Goal: Task Accomplishment & Management: Complete application form

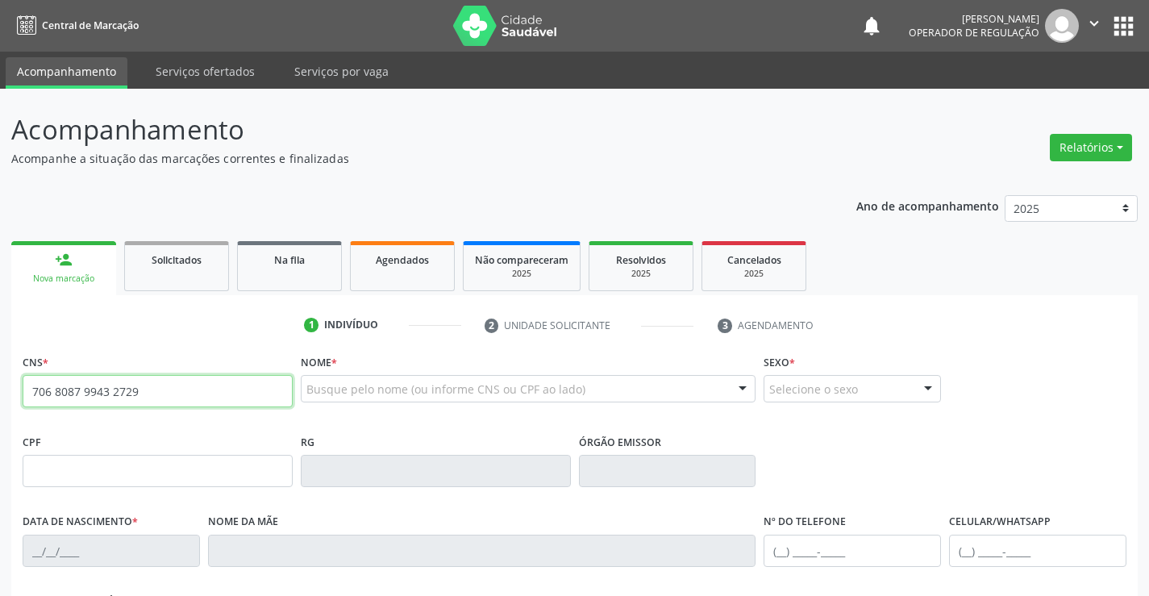
type input "706 8087 9943 2729"
type input "0559263554"
type input "30/03/1967"
type input "(74) 99966-6897"
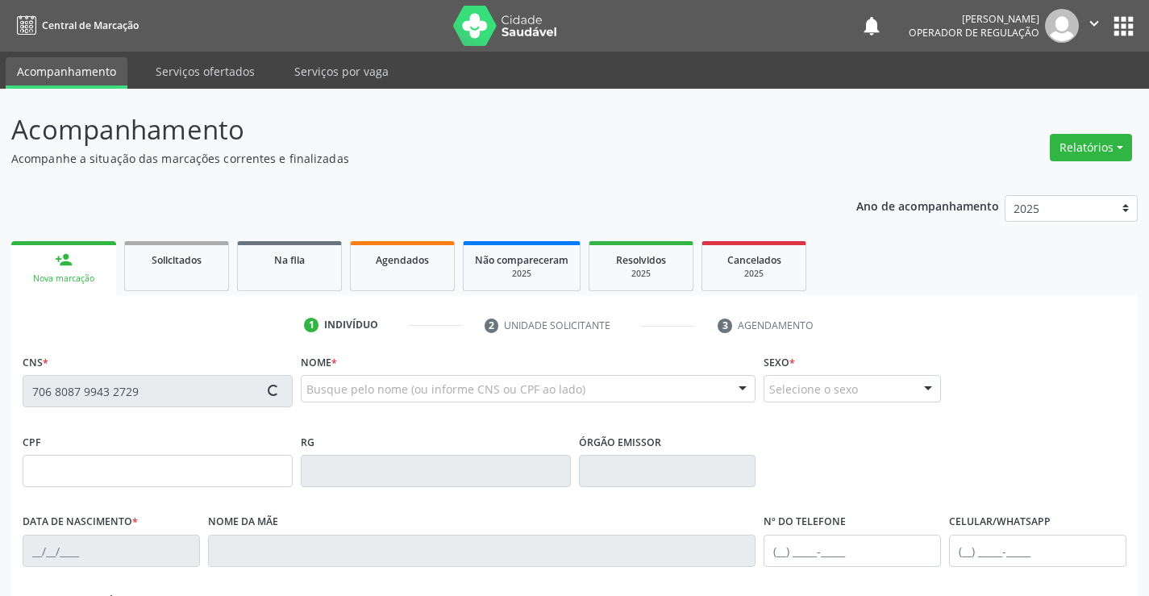
type input "006.006.235-56"
type input "S/N"
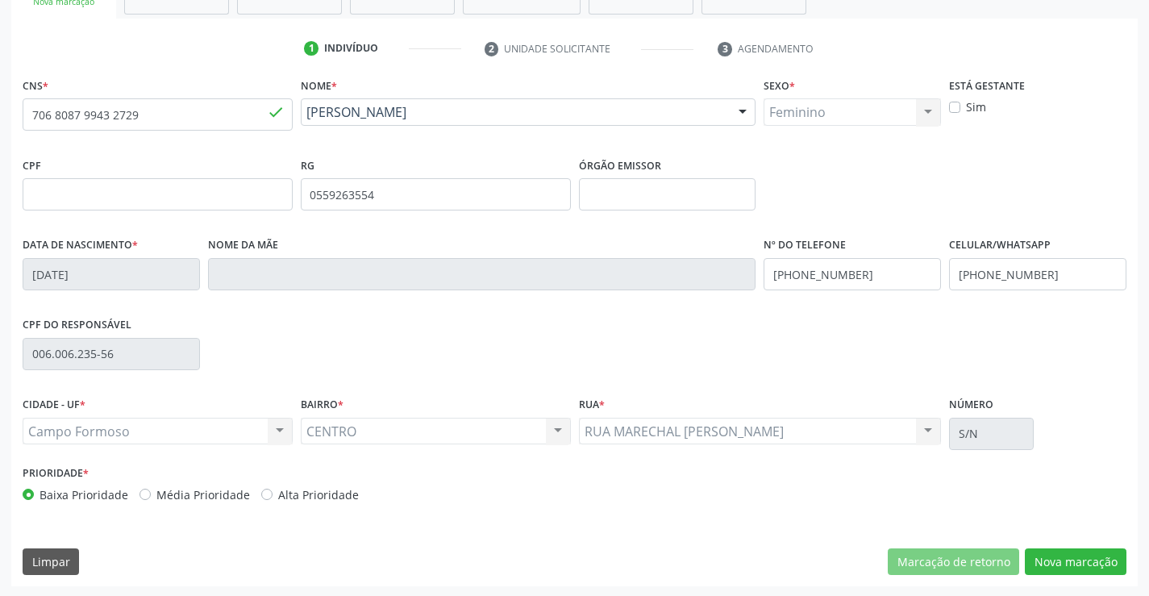
scroll to position [278, 0]
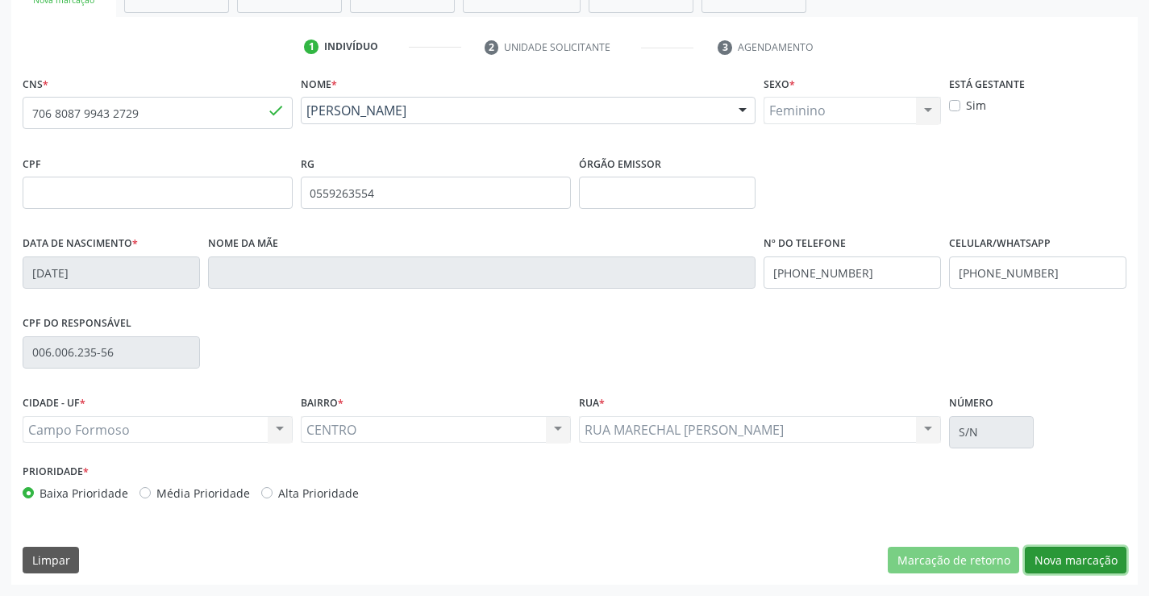
click at [1045, 547] on button "Nova marcação" at bounding box center [1076, 560] width 102 height 27
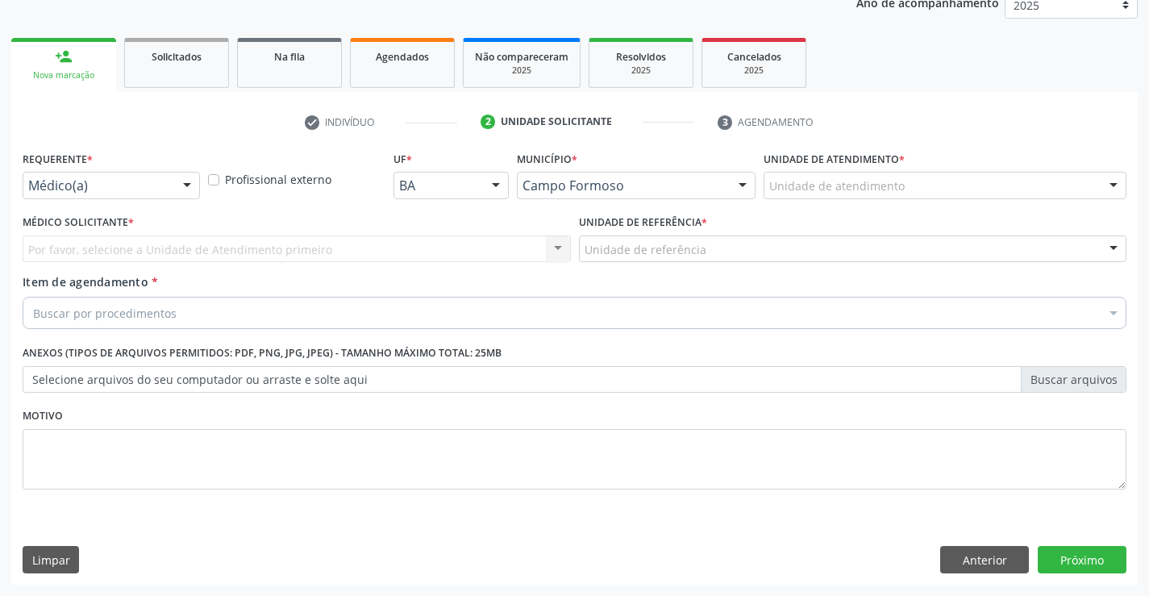
scroll to position [203, 0]
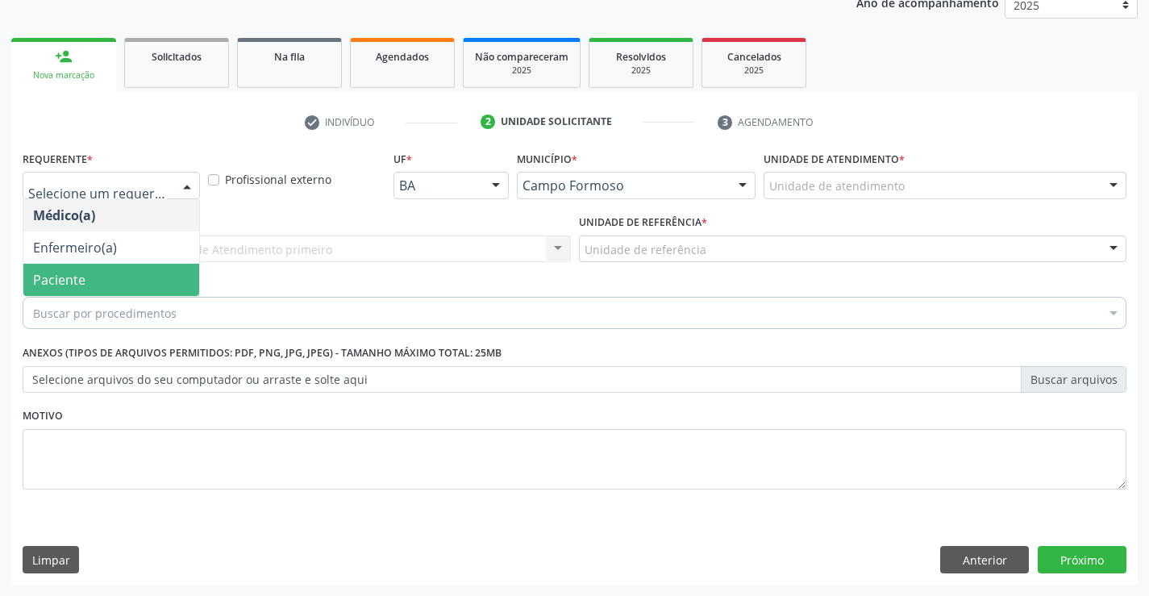
click at [95, 276] on span "Paciente" at bounding box center [111, 280] width 176 height 32
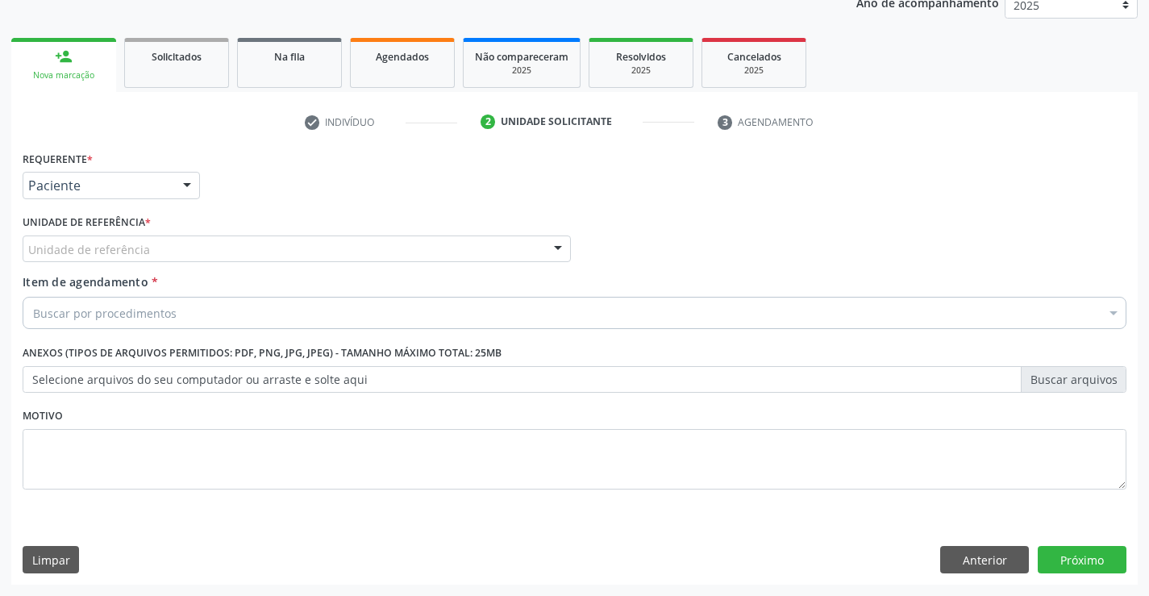
click at [89, 258] on div "Unidade de referência" at bounding box center [297, 249] width 548 height 27
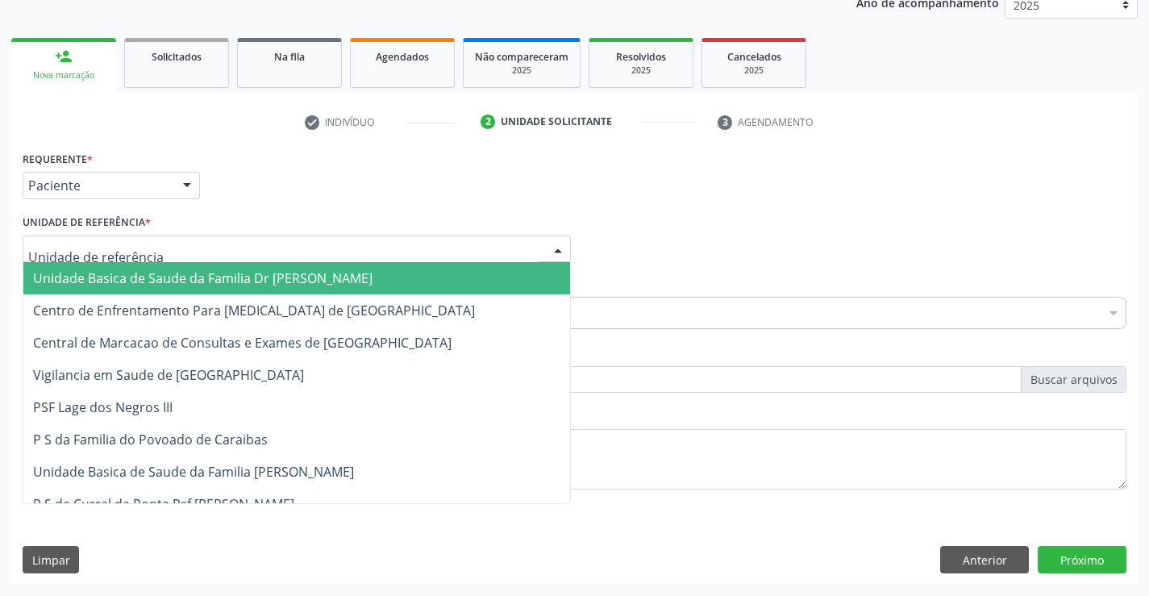
click at [89, 276] on span "Unidade Basica de Saude da Familia Dr [PERSON_NAME]" at bounding box center [203, 278] width 340 height 18
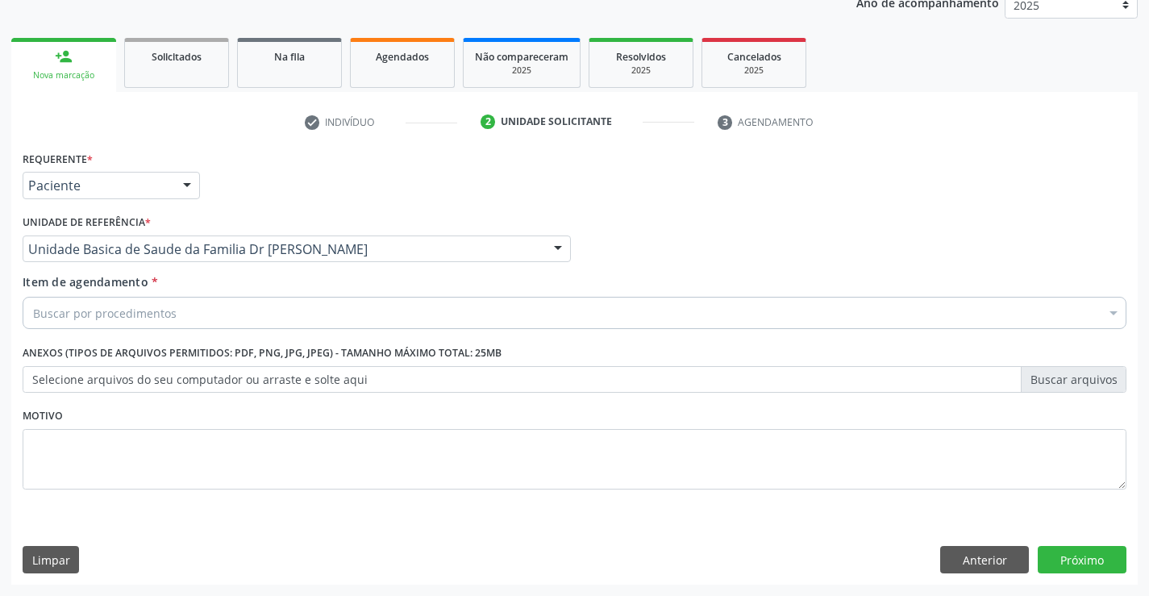
click at [108, 294] on div "Item de agendamento * Buscar por procedimentos Selecionar todos 0202040089 - 3X…" at bounding box center [575, 298] width 1104 height 51
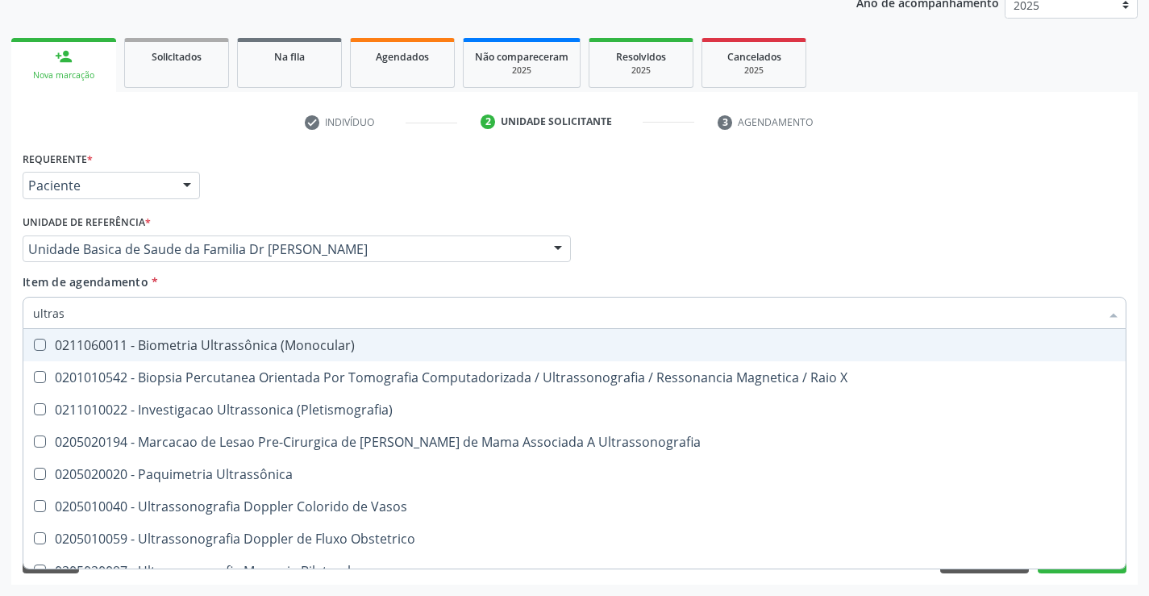
type input "ultrass"
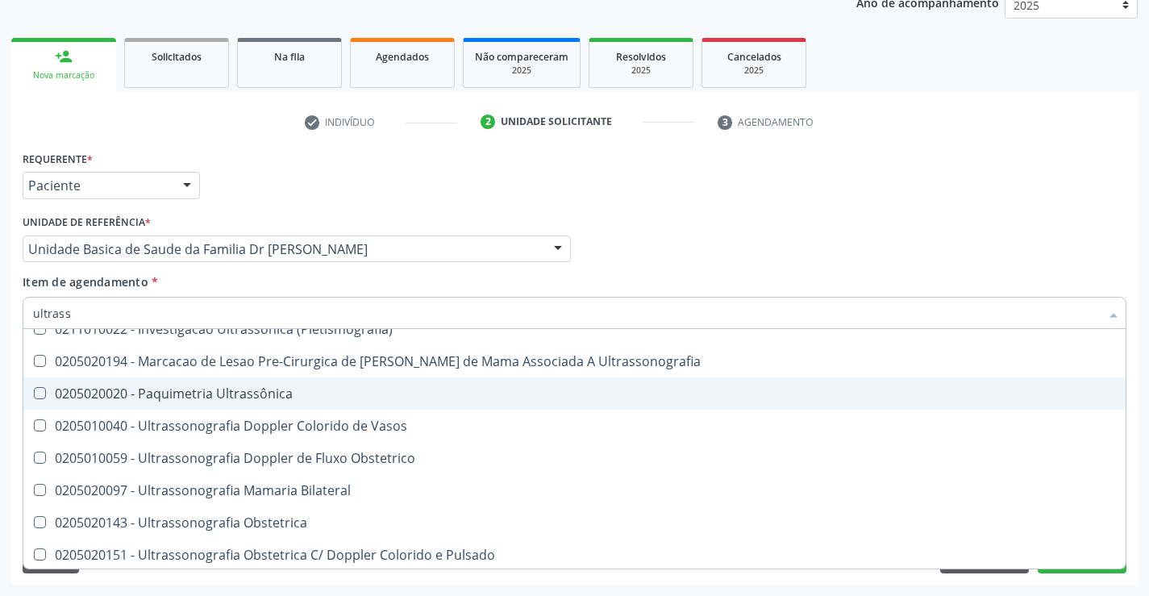
scroll to position [161, 0]
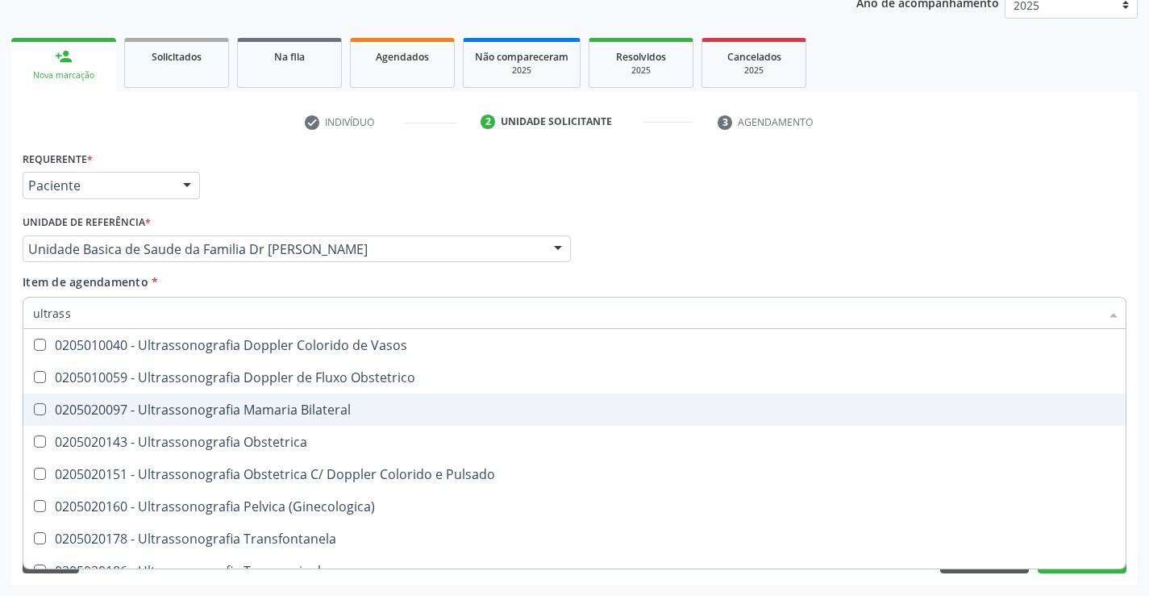
click at [399, 422] on span "0205020097 - Ultrassonografia Mamaria Bilateral" at bounding box center [574, 410] width 1103 height 32
checkbox Bilateral "true"
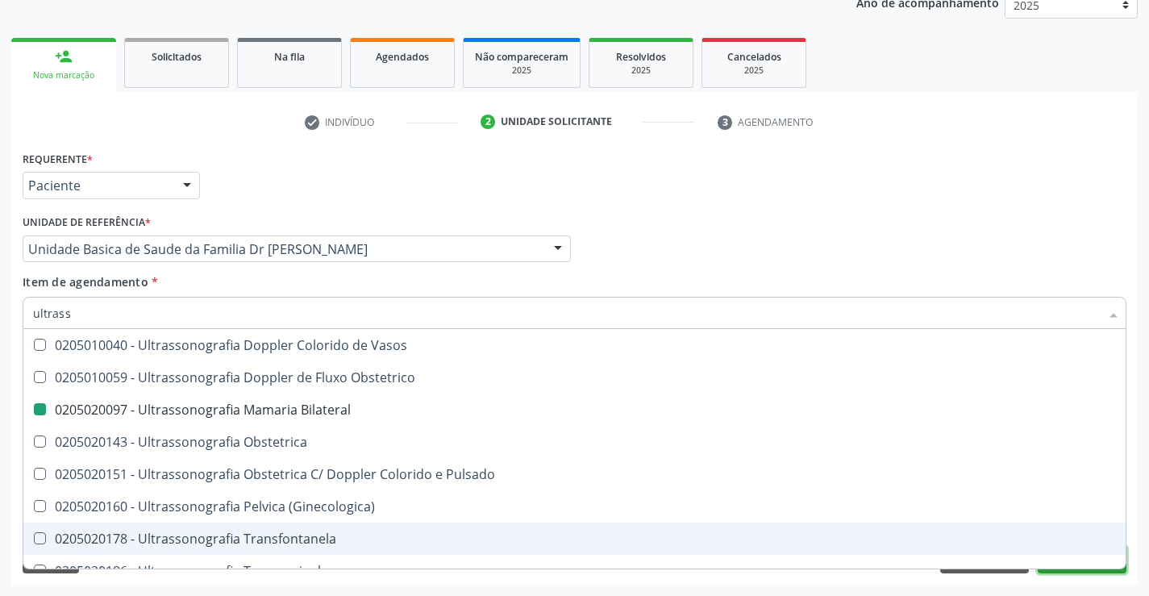
click at [1107, 573] on button "Próximo" at bounding box center [1082, 559] width 89 height 27
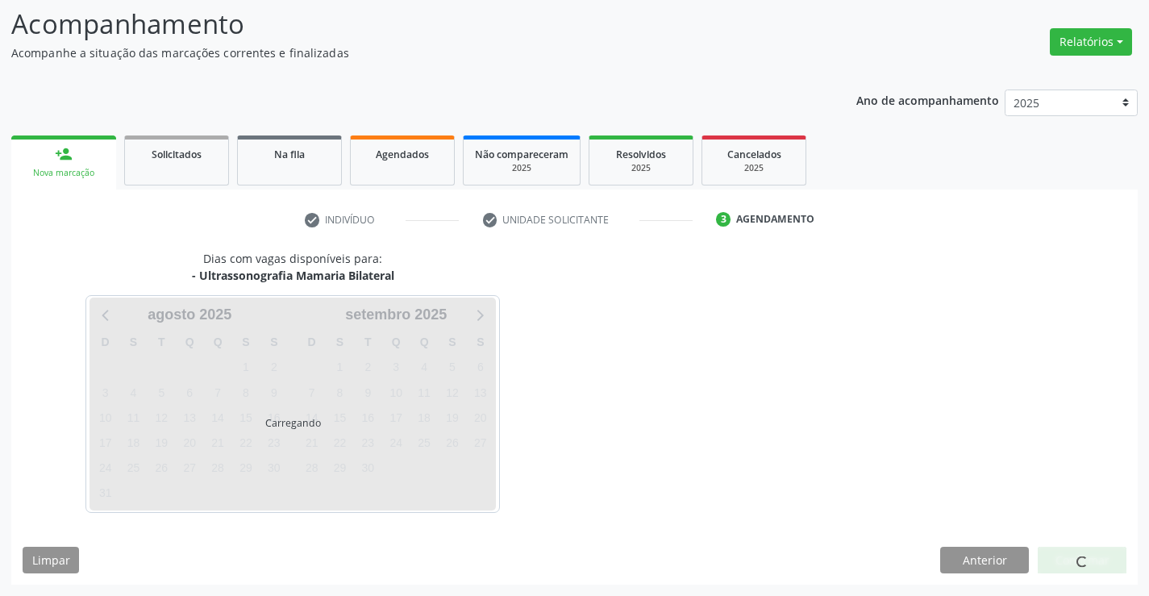
scroll to position [0, 0]
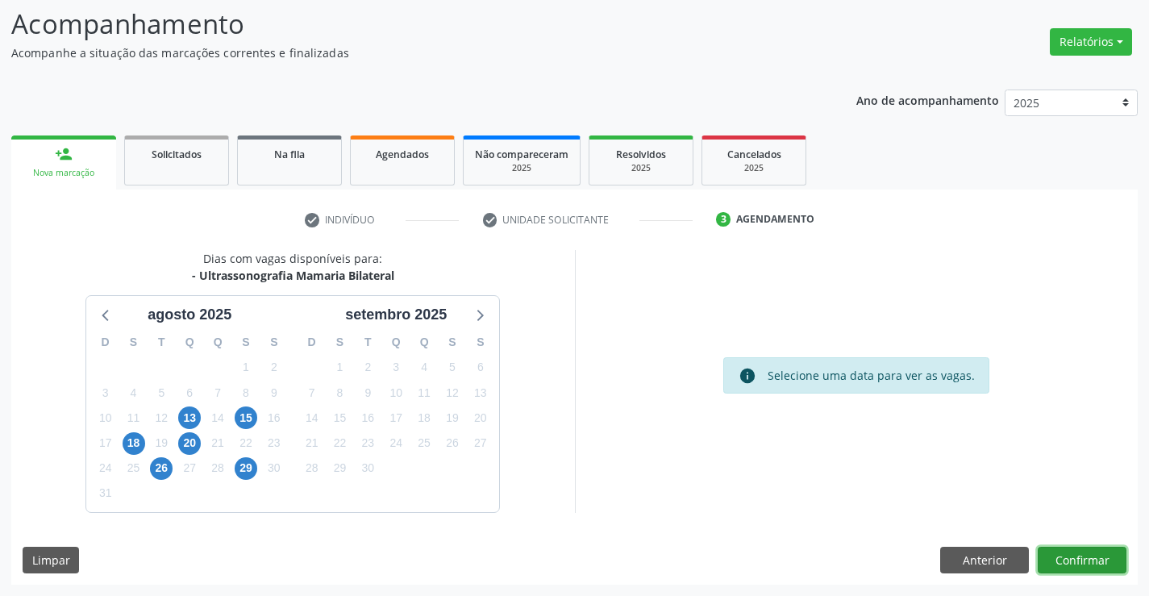
click at [1098, 561] on button "Confirmar" at bounding box center [1082, 560] width 89 height 27
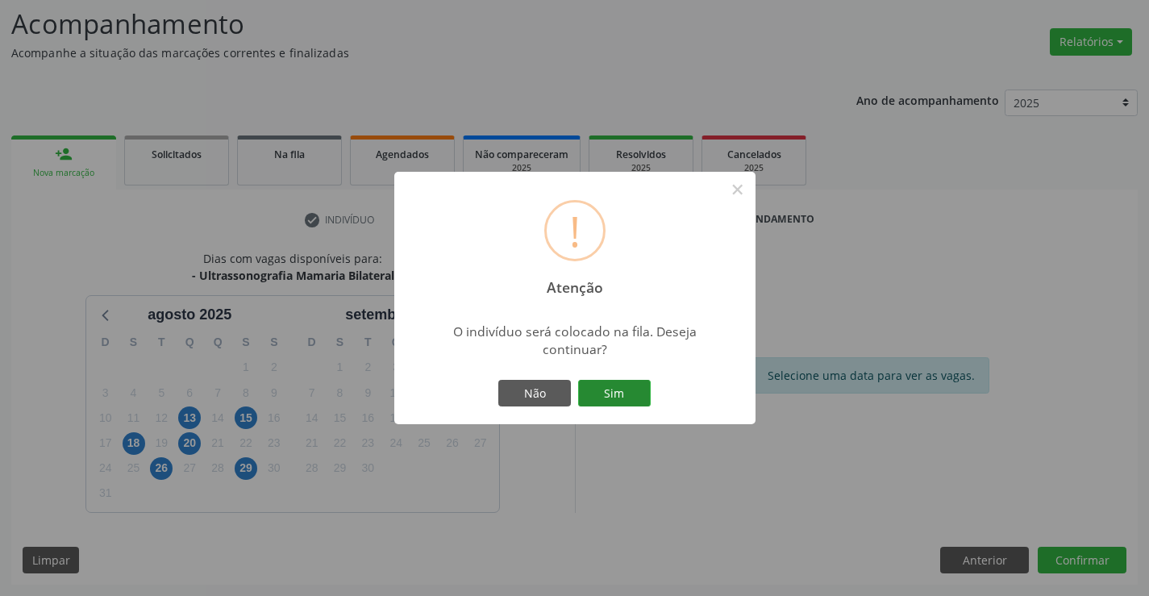
click at [629, 387] on button "Sim" at bounding box center [614, 393] width 73 height 27
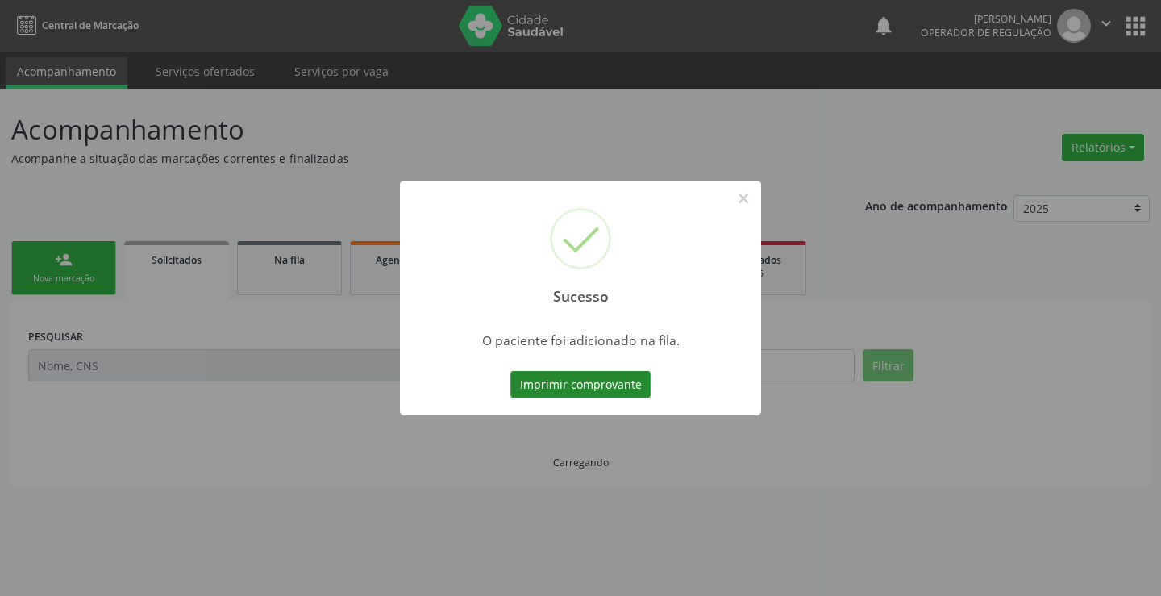
click at [615, 377] on button "Imprimir comprovante" at bounding box center [581, 384] width 140 height 27
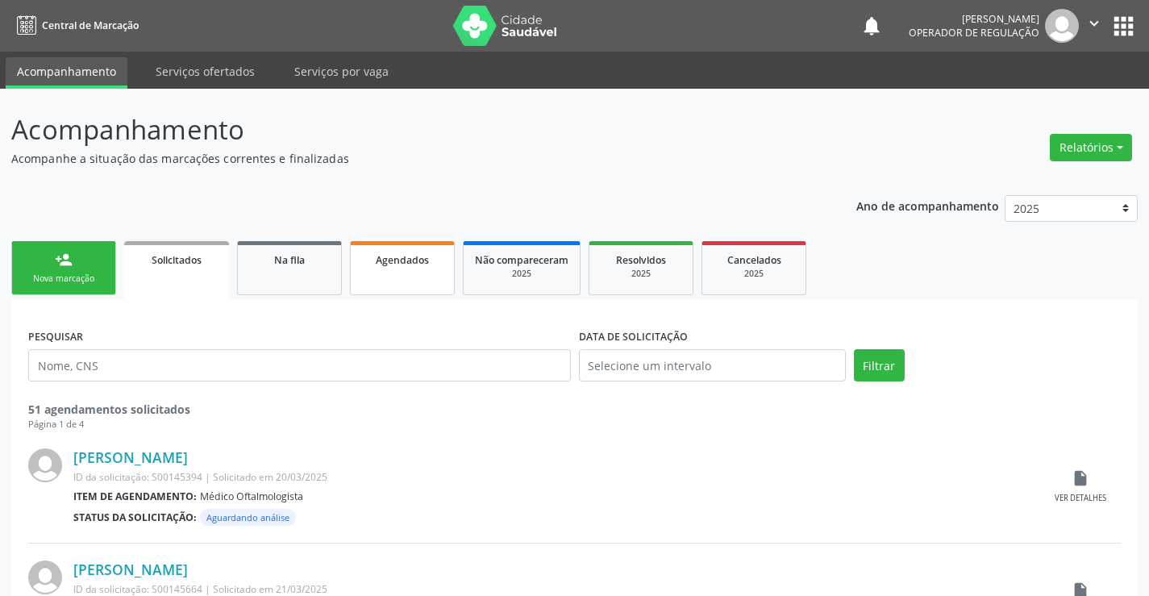
click at [418, 271] on link "Agendados" at bounding box center [402, 268] width 105 height 54
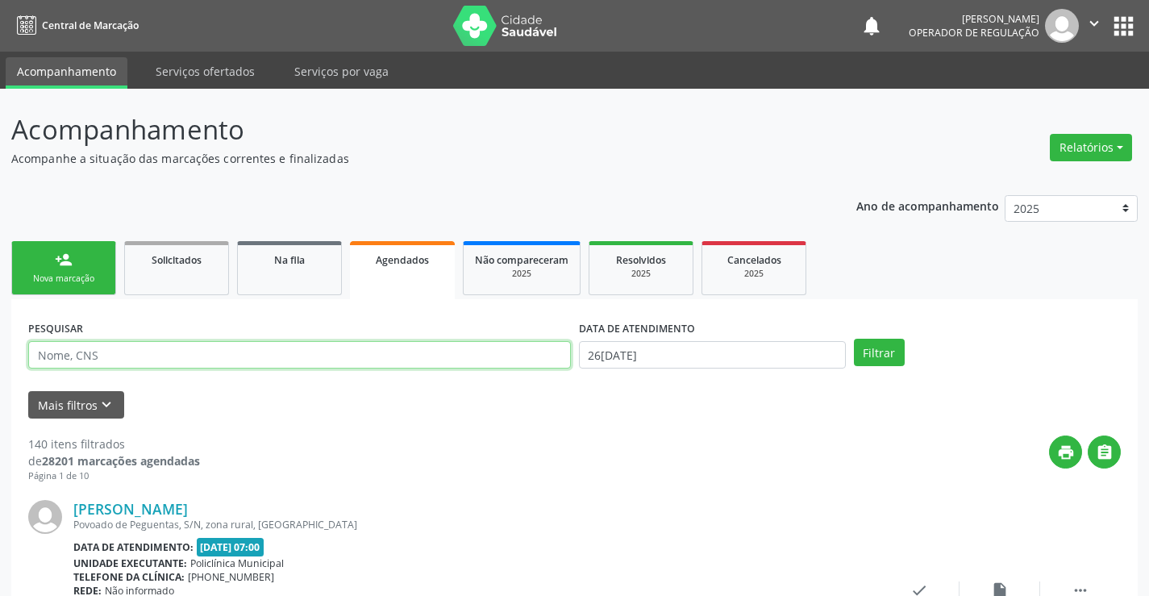
click at [126, 356] on input "text" at bounding box center [299, 354] width 543 height 27
type input "702602740866149"
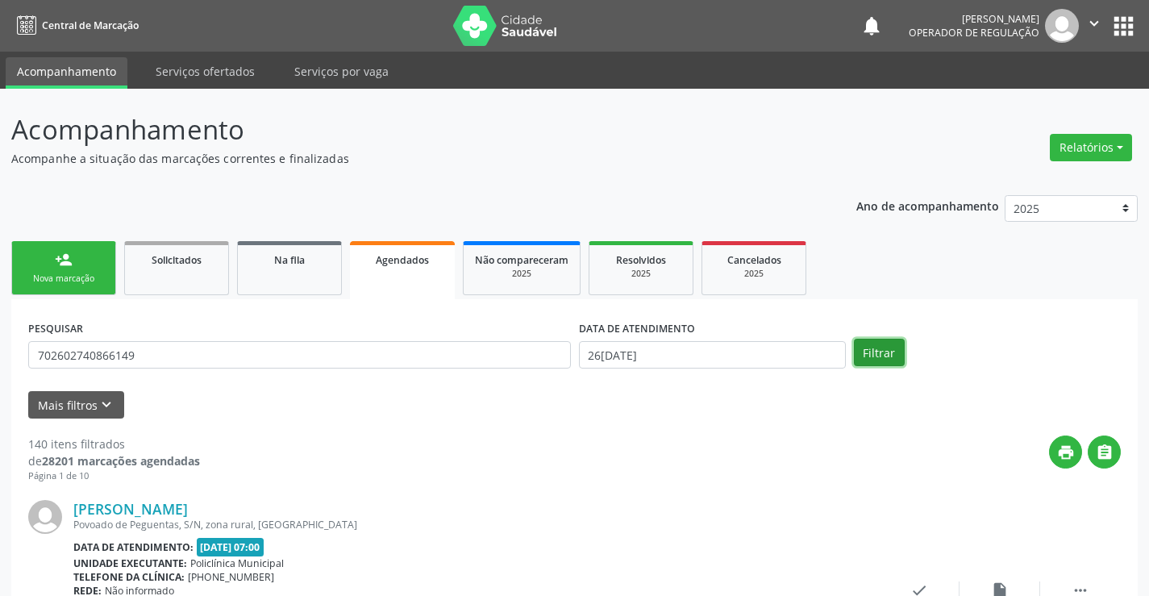
click at [882, 358] on button "Filtrar" at bounding box center [879, 352] width 51 height 27
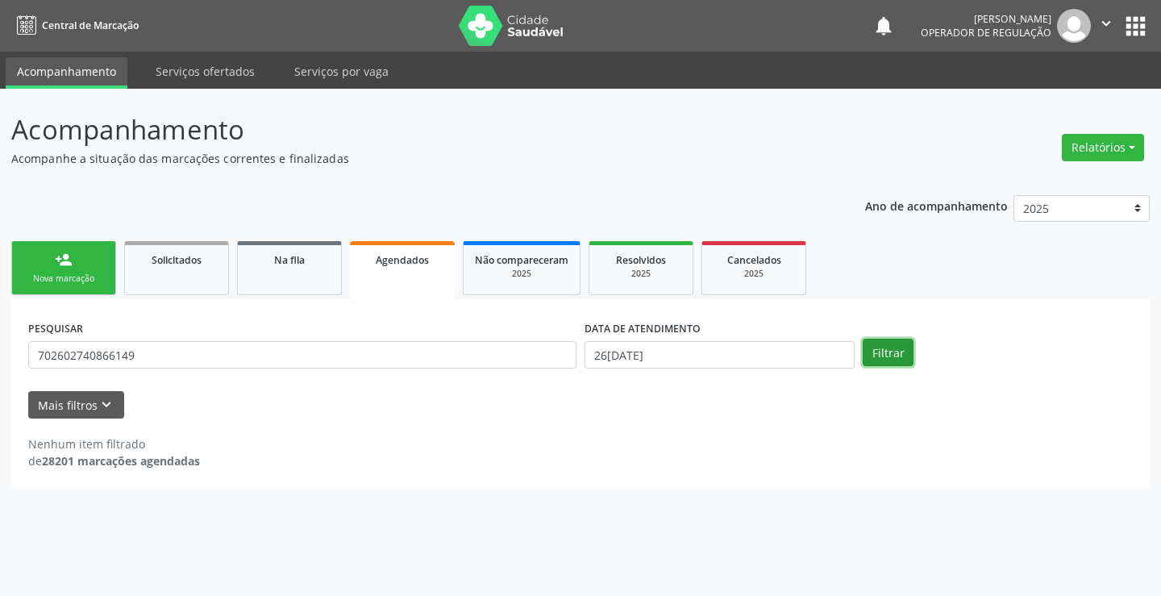
click at [878, 344] on button "Filtrar" at bounding box center [888, 352] width 51 height 27
click at [883, 361] on button "Filtrar" at bounding box center [888, 352] width 51 height 27
click at [420, 271] on link "Agendados" at bounding box center [402, 270] width 105 height 58
click at [900, 352] on button "Filtrar" at bounding box center [888, 352] width 51 height 27
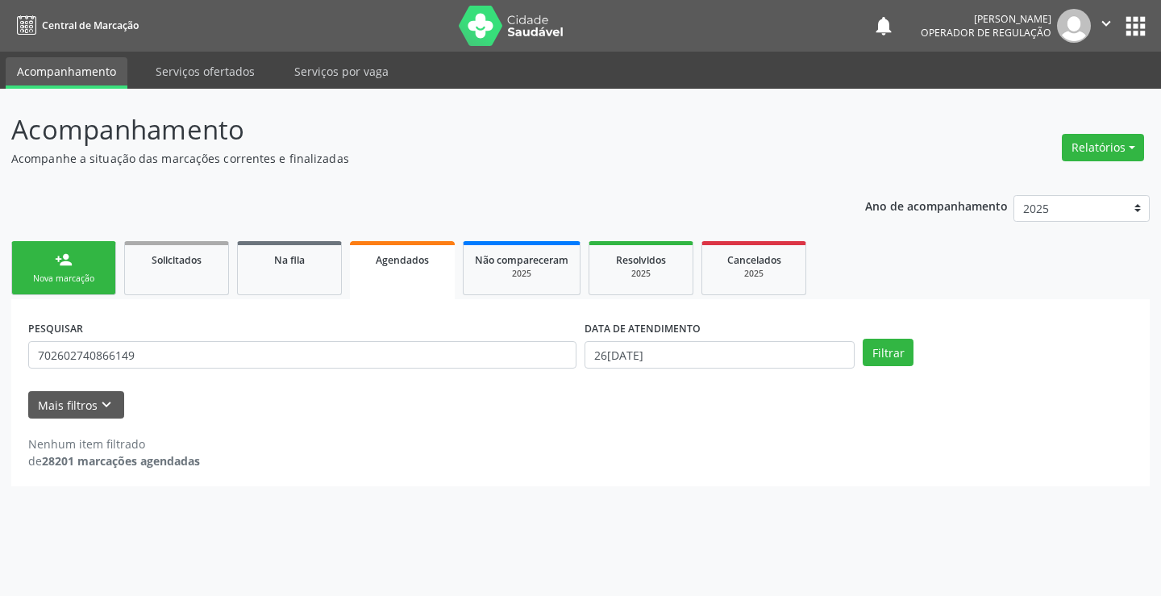
click at [88, 261] on link "person_add Nova marcação" at bounding box center [63, 268] width 105 height 54
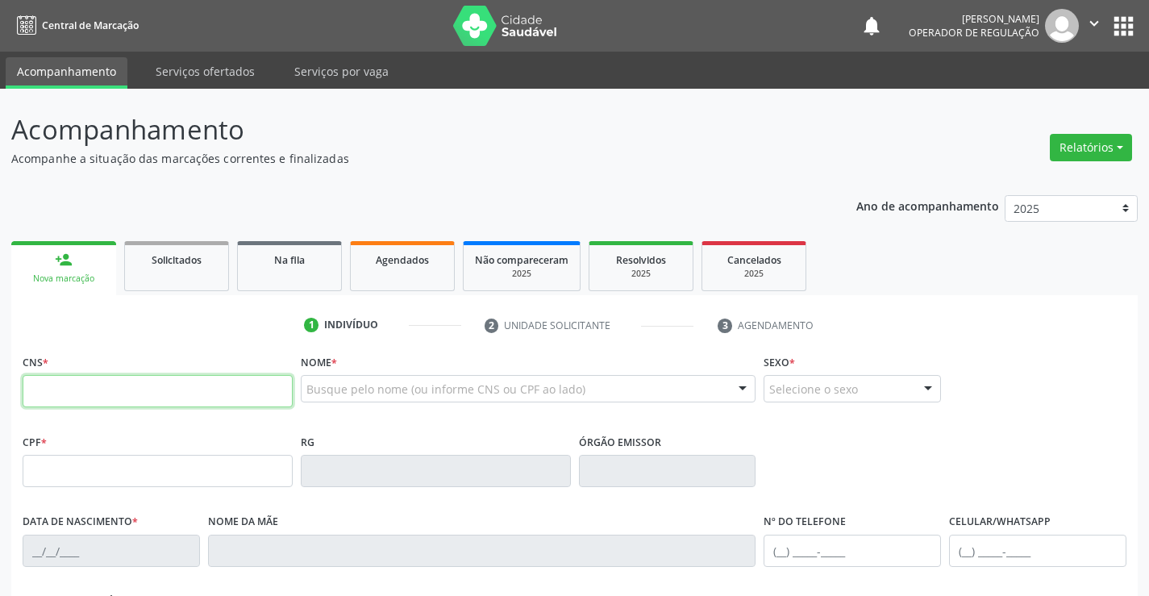
drag, startPoint x: 190, startPoint y: 389, endPoint x: 221, endPoint y: 382, distance: 31.3
click at [190, 389] on input "text" at bounding box center [158, 391] width 270 height 32
type input "706 4011 9374 4482"
type input "0227206690"
type input "[DATE]"
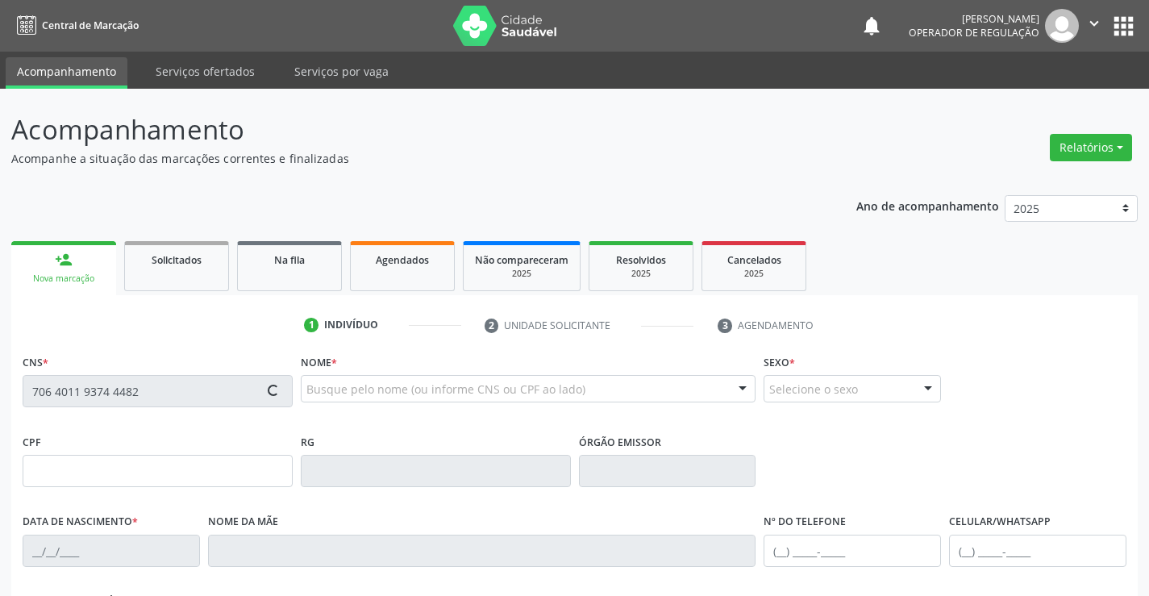
type input "[PHONE_NUMBER]"
type input "359.936.185-15"
type input "63"
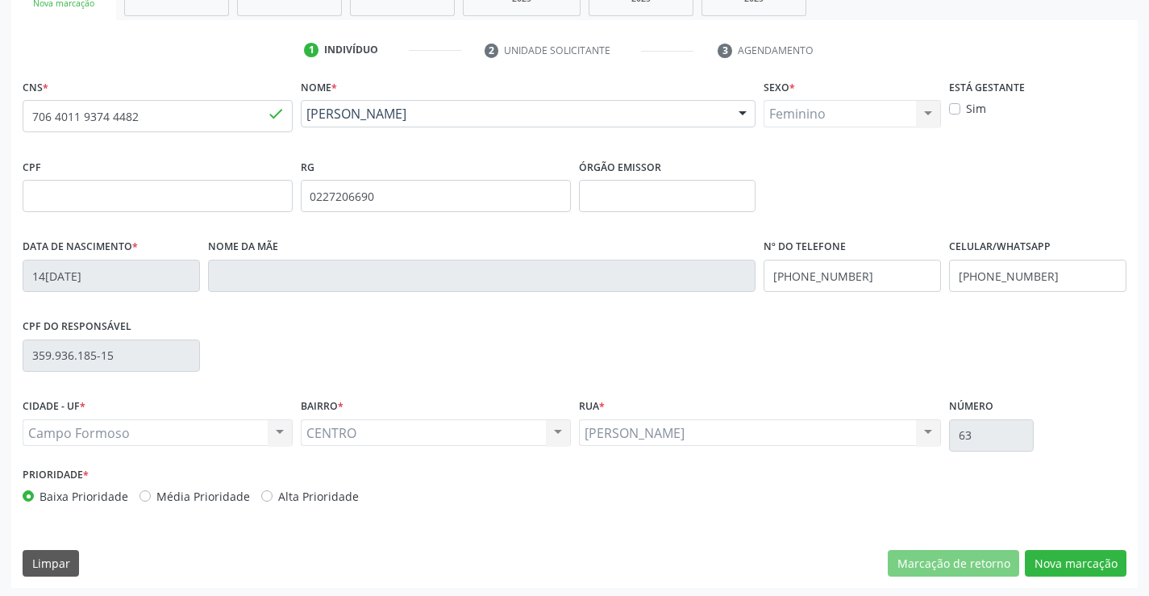
scroll to position [278, 0]
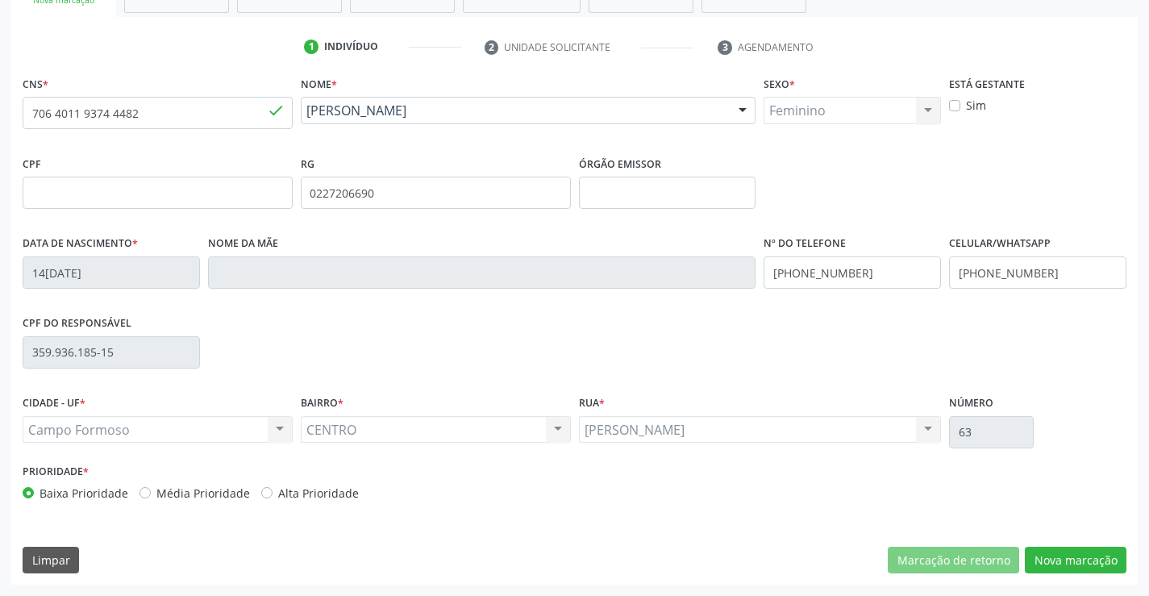
click at [1084, 540] on div "CNS * 706 4011 9374 4482 done Nome * Maria Aurea Correia Moreira Dantas Maria A…" at bounding box center [574, 328] width 1127 height 513
click at [1074, 557] on button "Nova marcação" at bounding box center [1076, 560] width 102 height 27
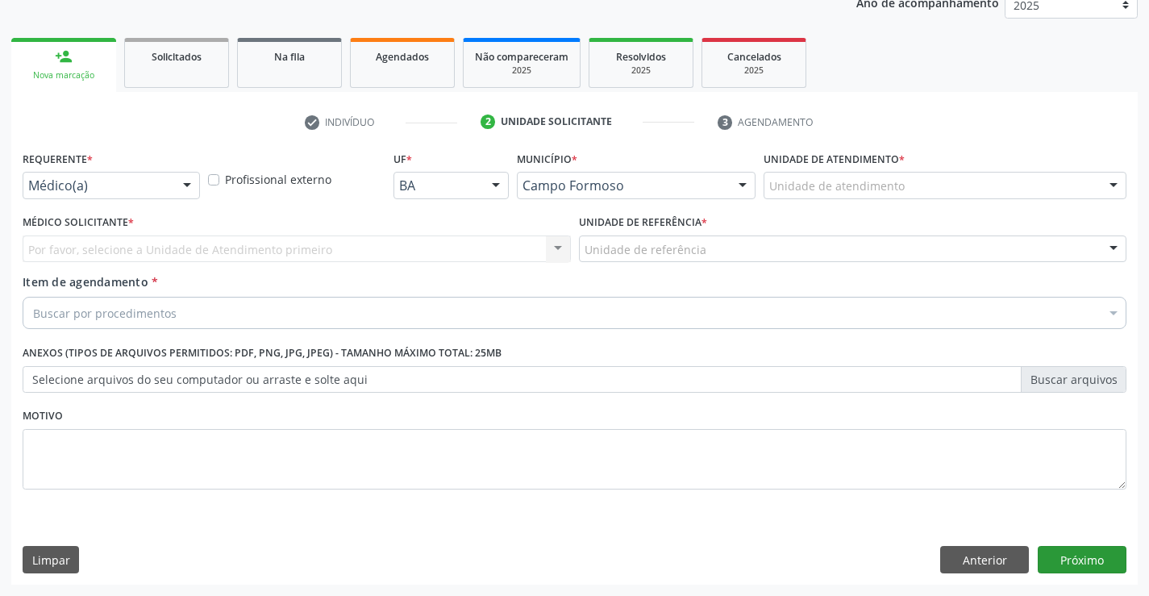
scroll to position [203, 0]
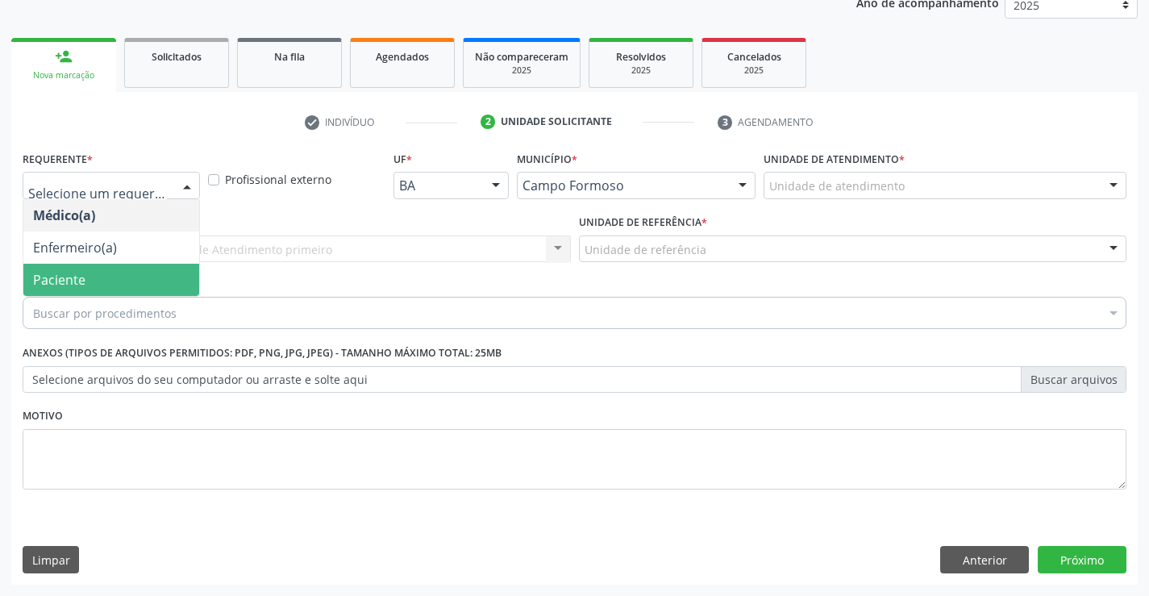
click at [44, 278] on span "Paciente" at bounding box center [59, 280] width 52 height 18
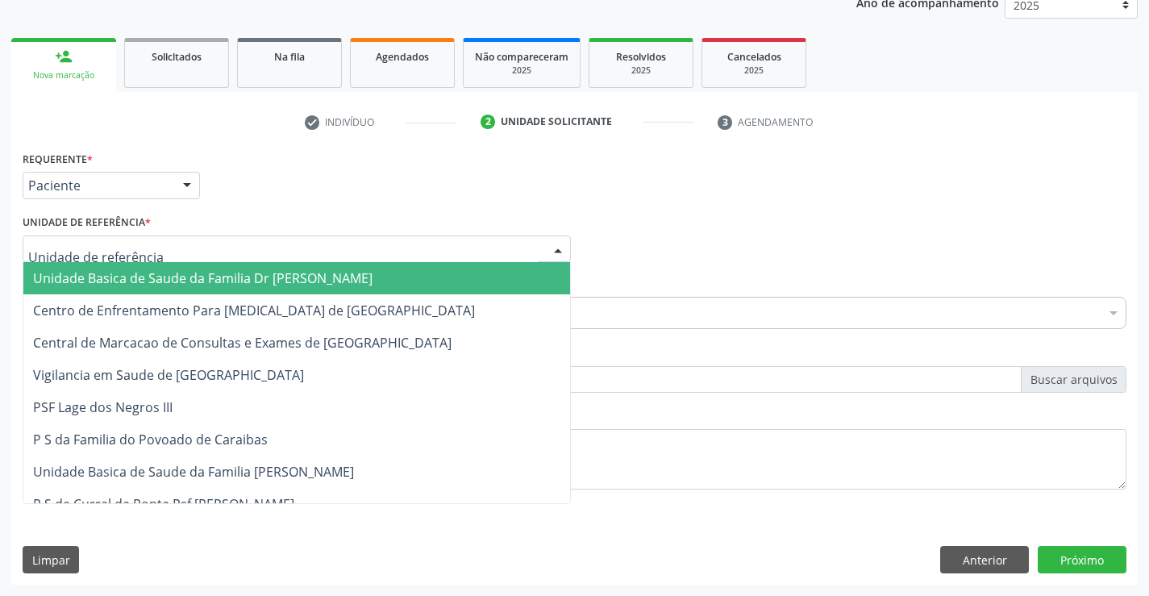
click at [51, 277] on span "Unidade Basica de Saude da Familia Dr [PERSON_NAME]" at bounding box center [203, 278] width 340 height 18
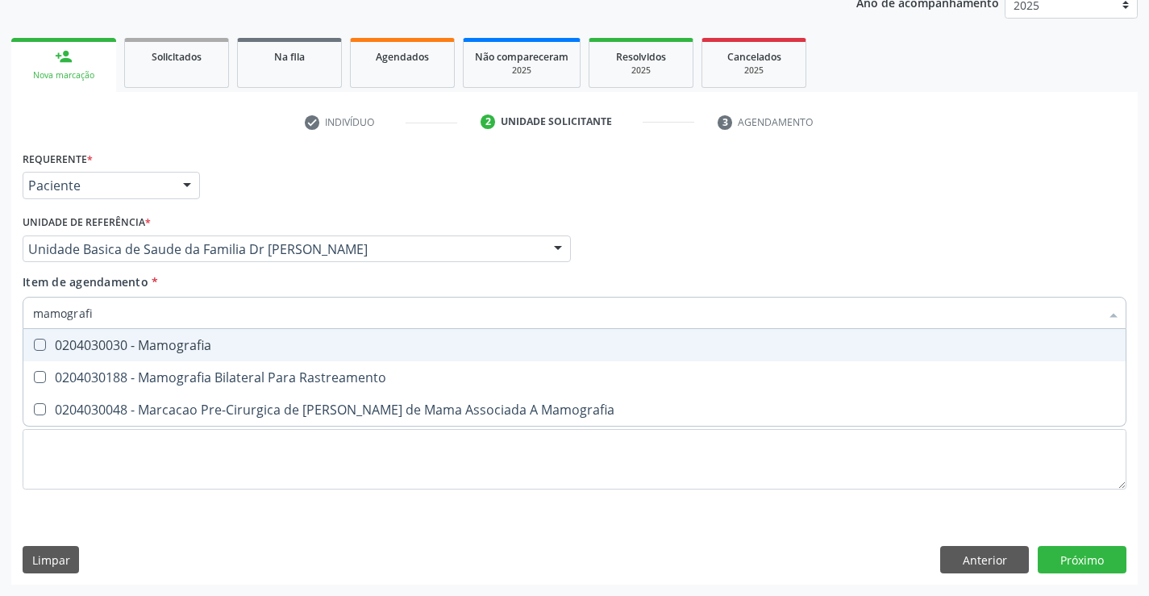
type input "mamografia"
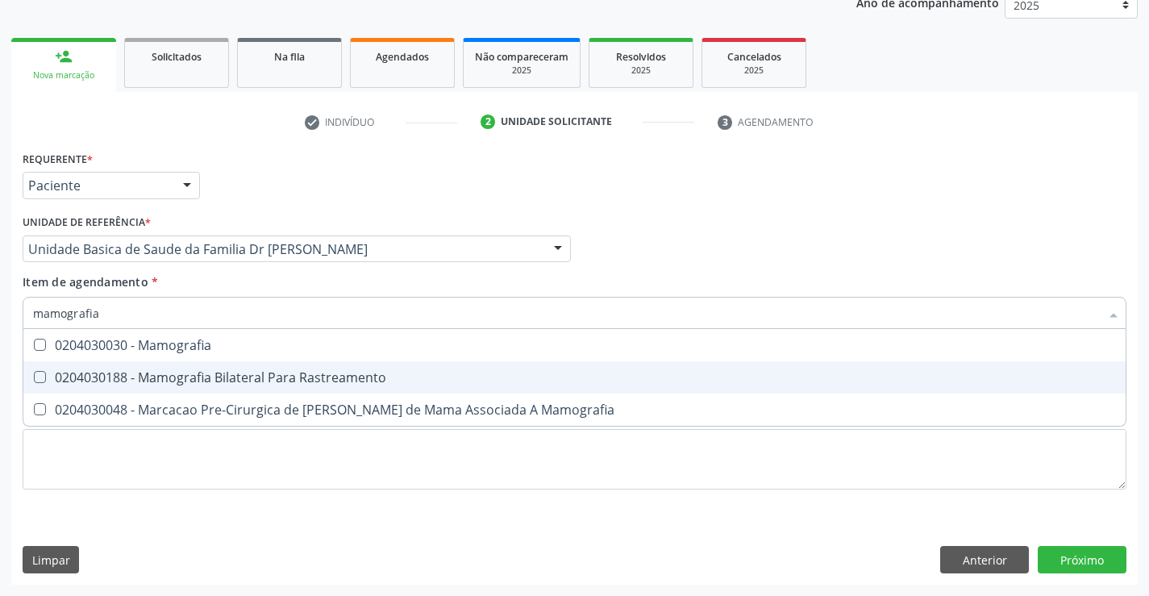
click at [281, 383] on div "0204030188 - Mamografia Bilateral Para Rastreamento" at bounding box center [574, 377] width 1083 height 13
checkbox Rastreamento "true"
click at [1053, 550] on div "Requerente * Paciente Médico(a) Enfermeiro(a) Paciente Nenhum resultado encontr…" at bounding box center [574, 366] width 1127 height 438
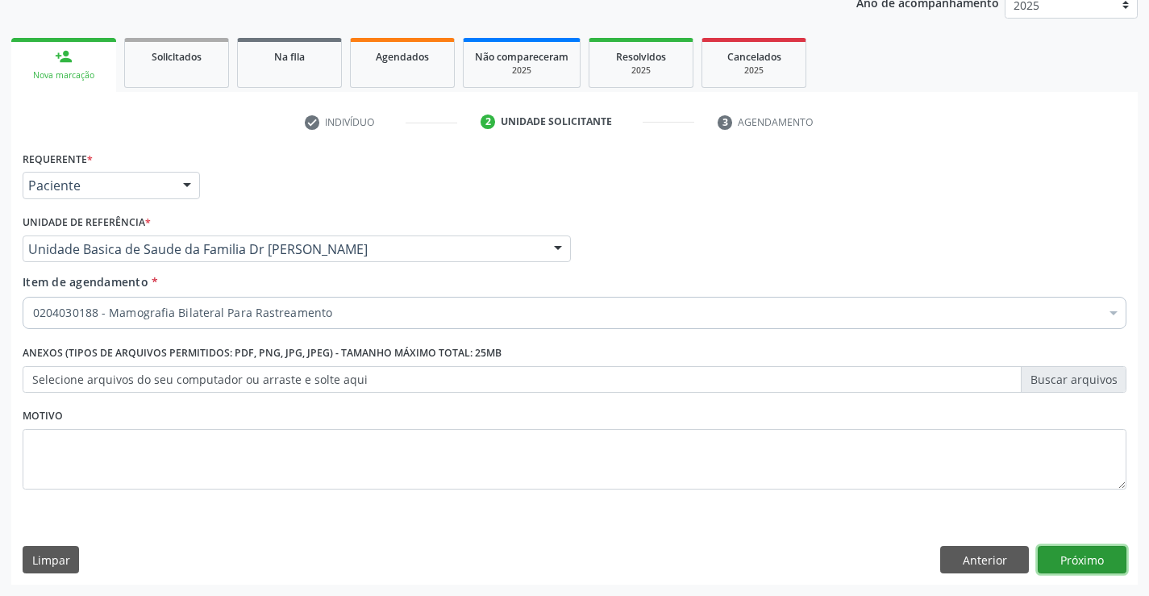
click at [1070, 557] on button "Próximo" at bounding box center [1082, 559] width 89 height 27
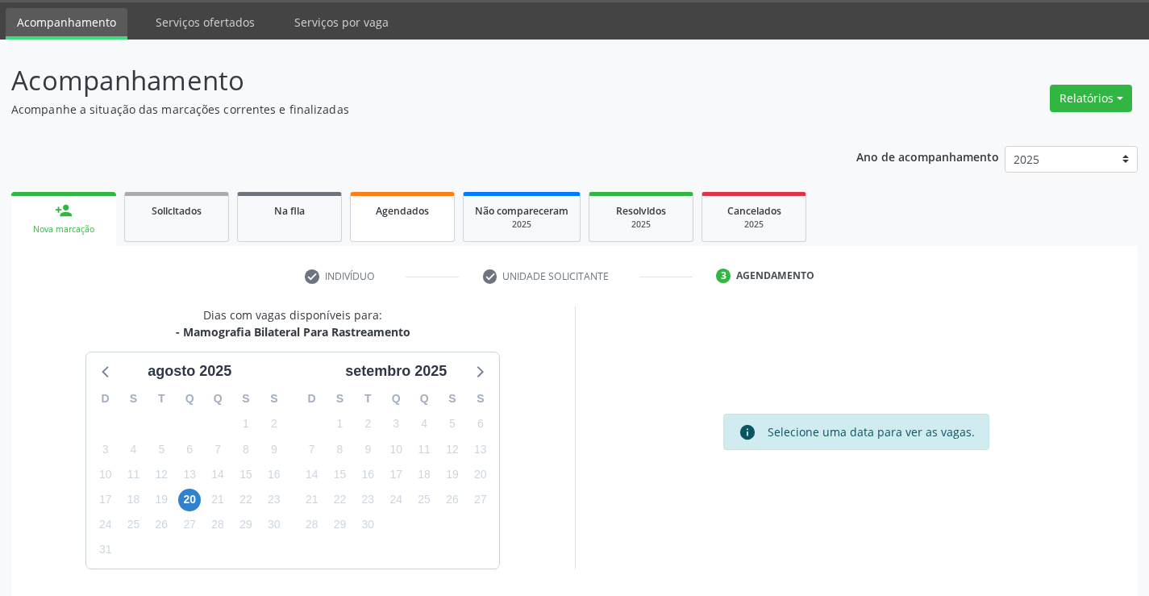
scroll to position [0, 0]
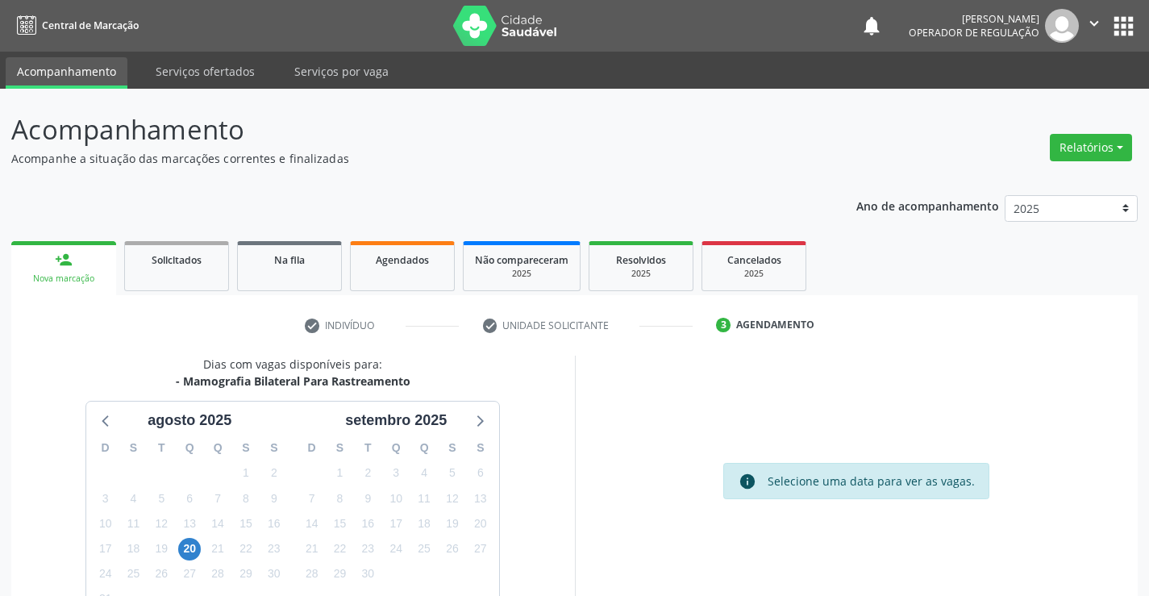
click at [1097, 22] on icon "" at bounding box center [1095, 24] width 18 height 18
click at [1052, 97] on link "Sair" at bounding box center [1053, 98] width 111 height 23
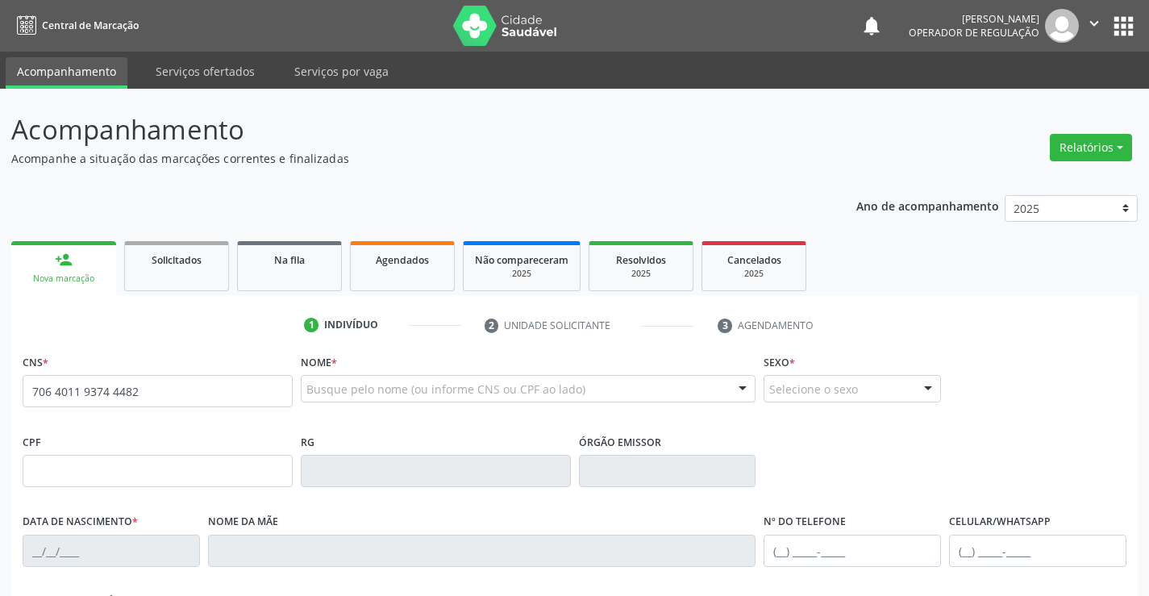
type input "706 4011 9374 4482"
type input "0227206690"
type input "[DATE]"
type input "[PHONE_NUMBER]"
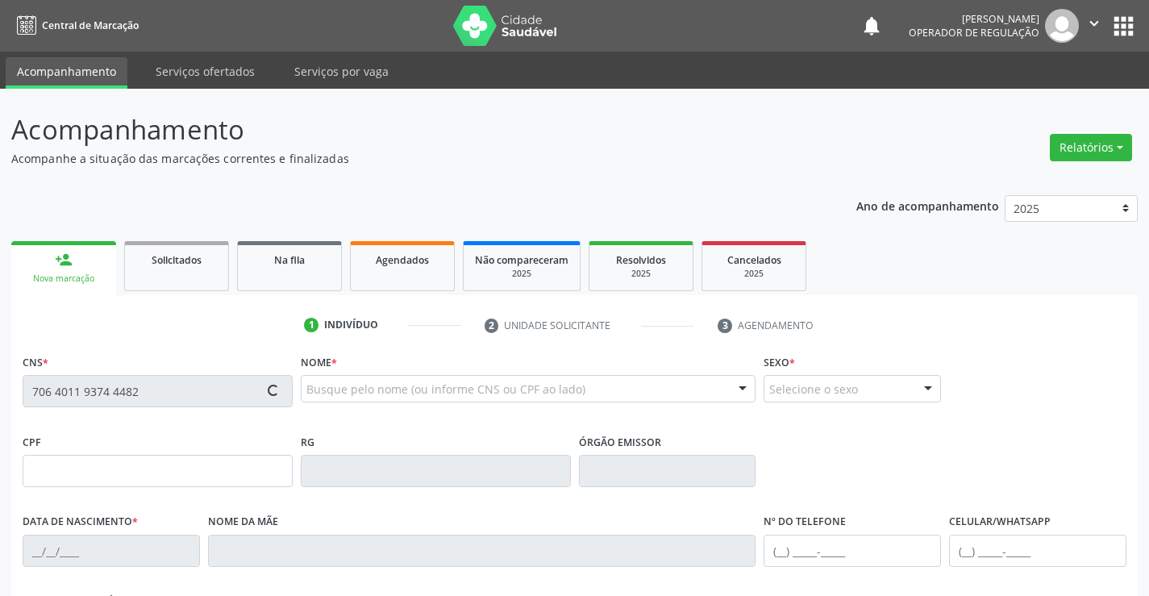
type input "359.936.185-15"
type input "63"
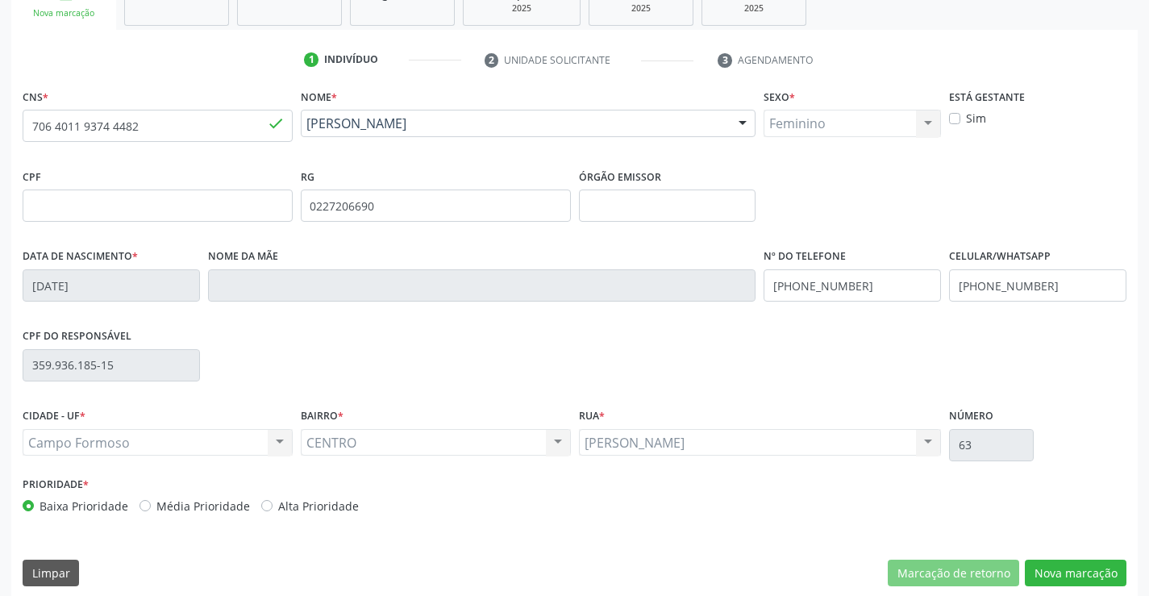
scroll to position [278, 0]
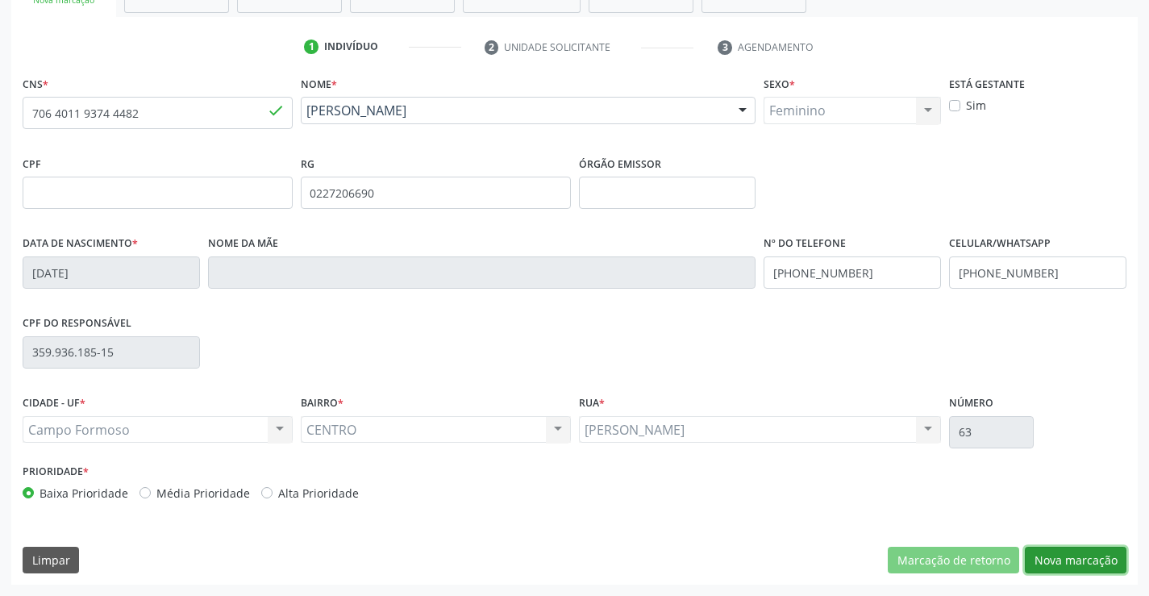
click at [1049, 565] on button "Nova marcação" at bounding box center [1076, 560] width 102 height 27
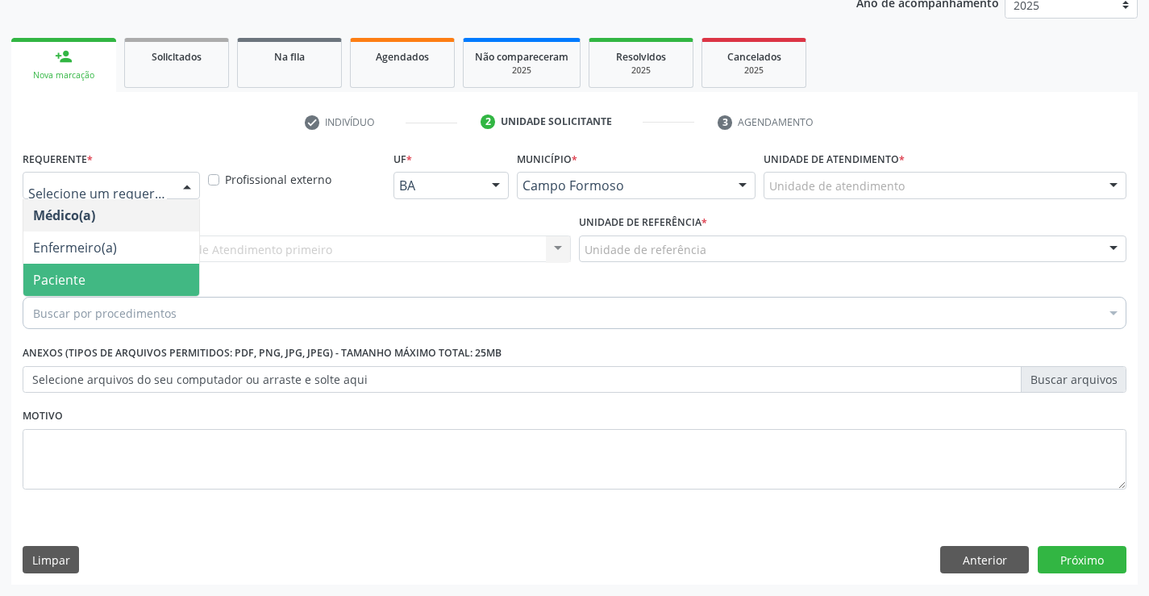
click at [52, 280] on span "Paciente" at bounding box center [59, 280] width 52 height 18
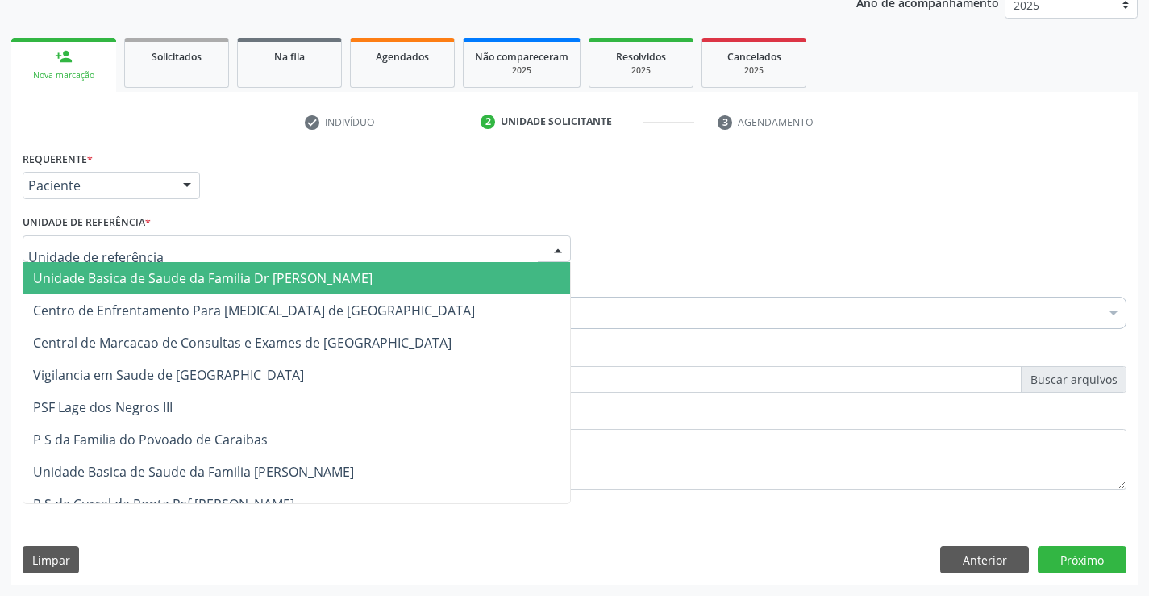
click at [70, 273] on span "Unidade Basica de Saude da Familia Dr [PERSON_NAME]" at bounding box center [203, 278] width 340 height 18
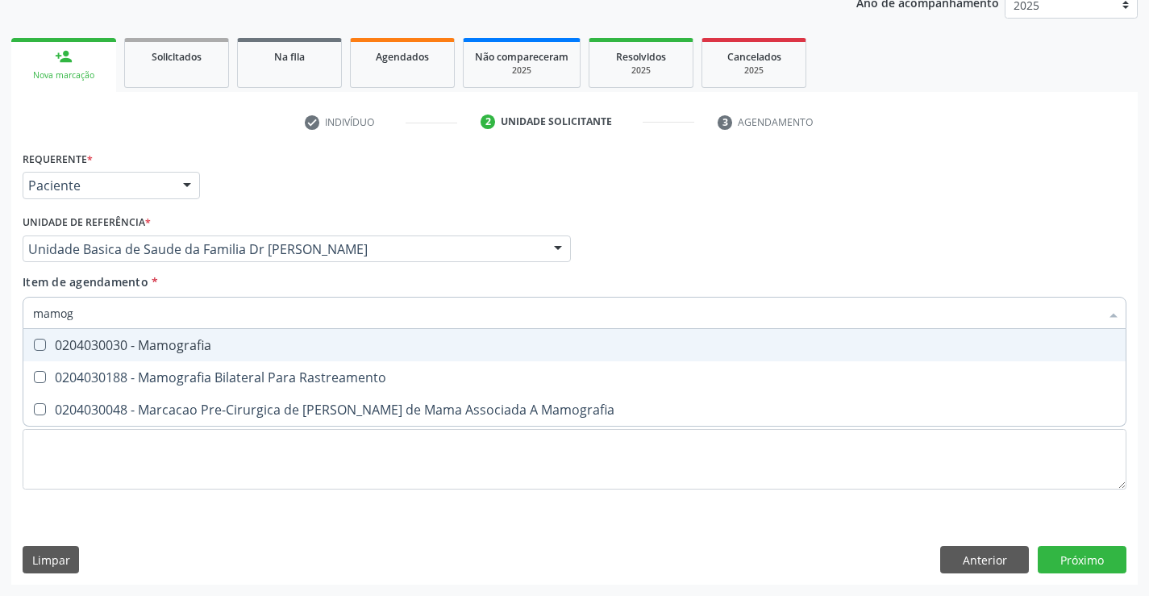
type input "mamogr"
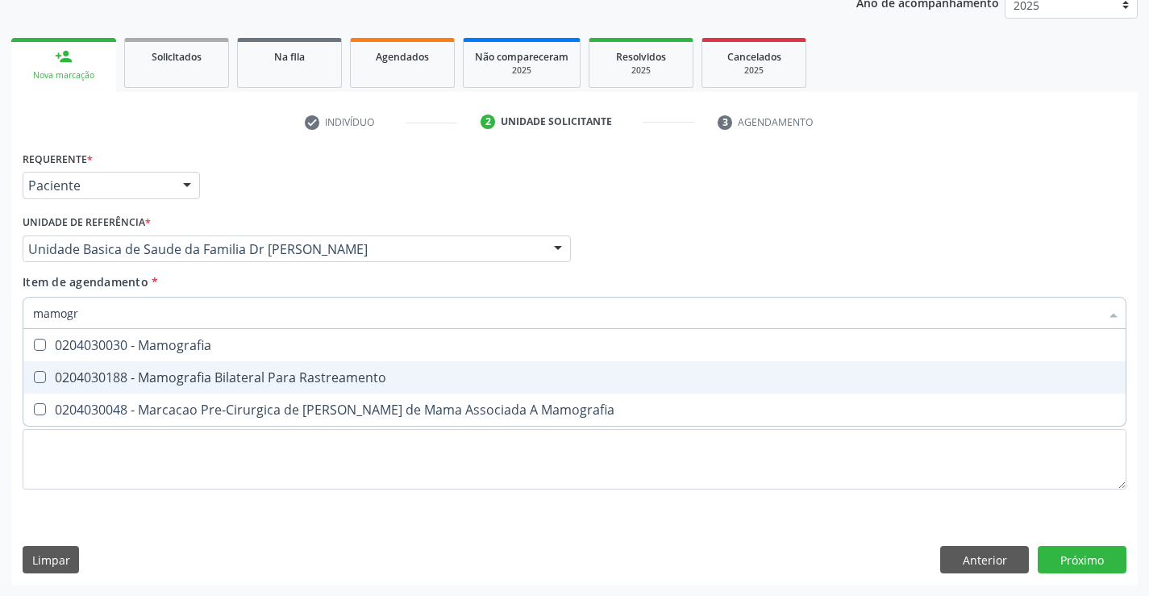
click at [183, 374] on div "0204030188 - Mamografia Bilateral Para Rastreamento" at bounding box center [574, 377] width 1083 height 13
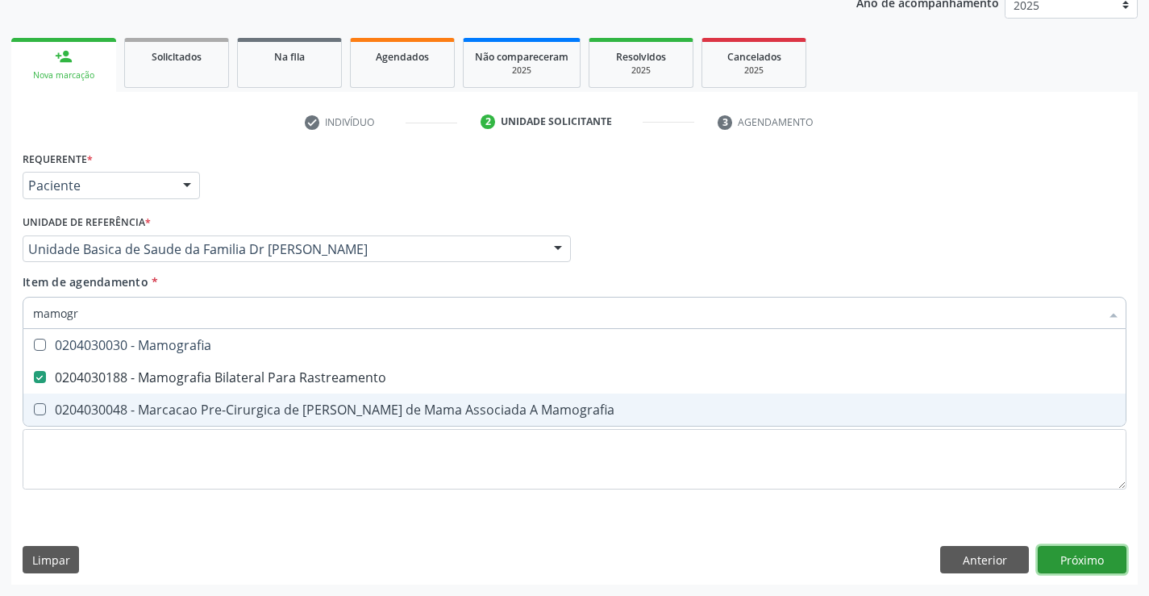
click at [1061, 553] on div "Requerente * Paciente Médico(a) Enfermeiro(a) Paciente Nenhum resultado encontr…" at bounding box center [574, 366] width 1127 height 438
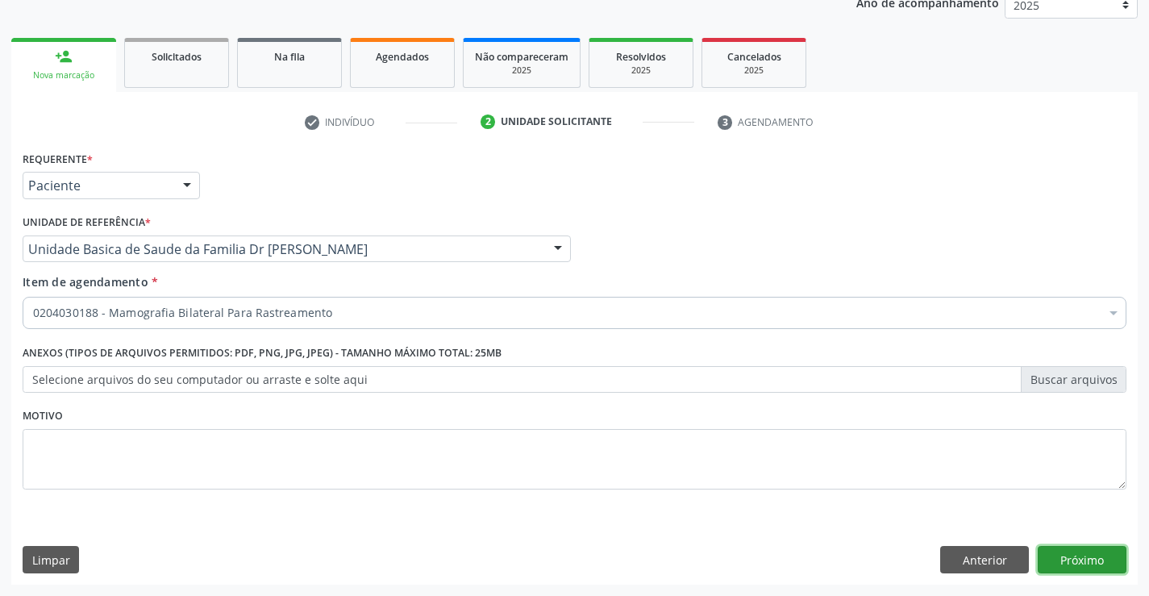
click at [1064, 554] on button "Próximo" at bounding box center [1082, 559] width 89 height 27
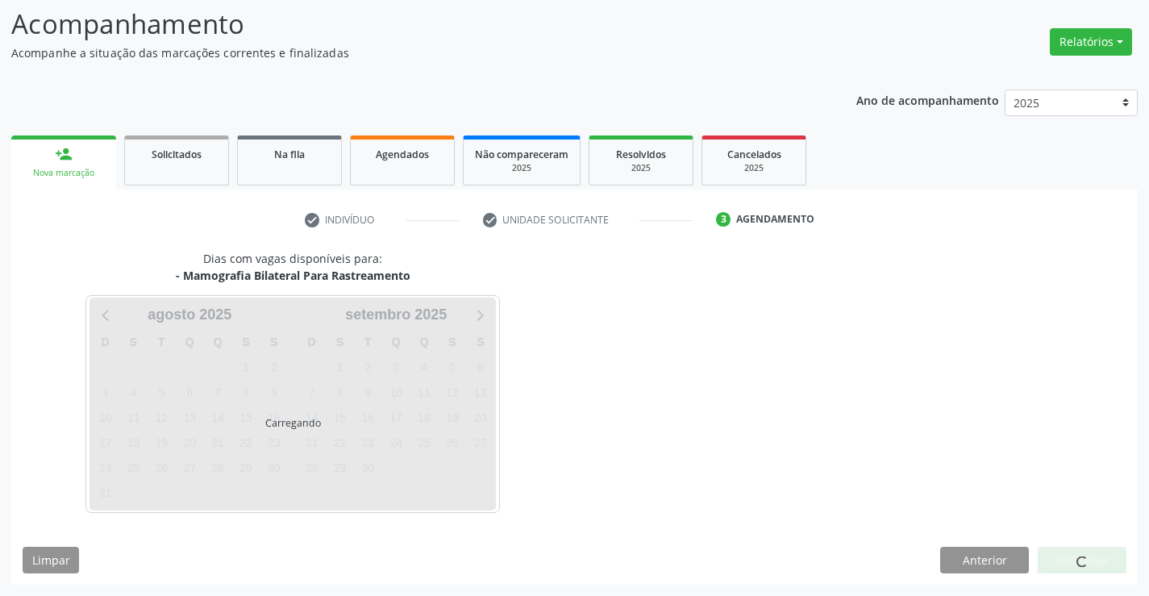
scroll to position [106, 0]
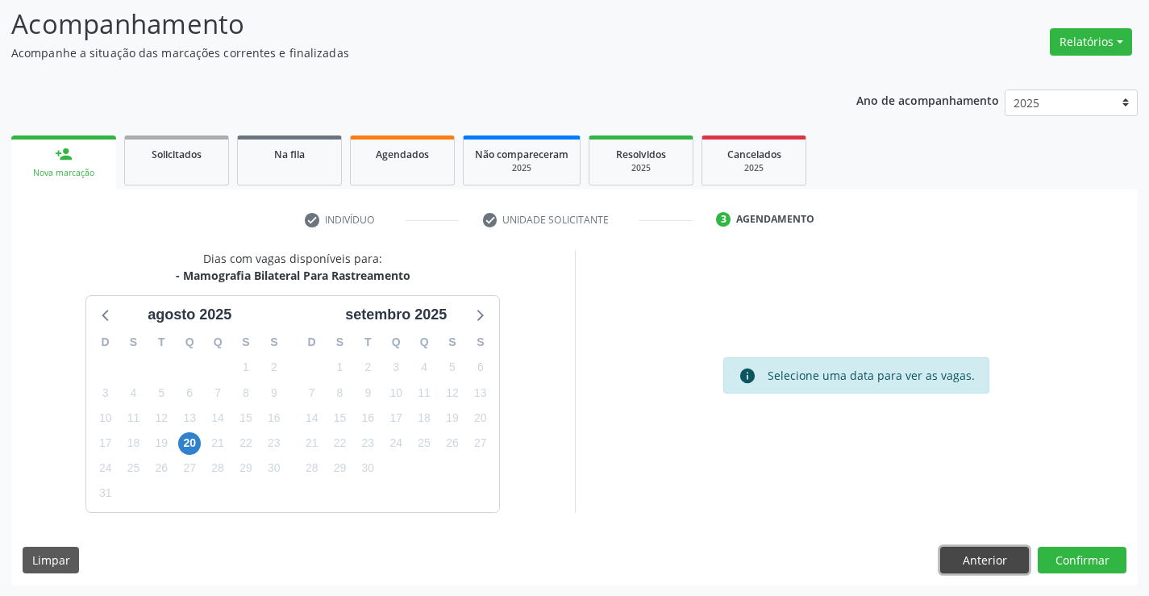
click at [1007, 555] on button "Anterior" at bounding box center [984, 560] width 89 height 27
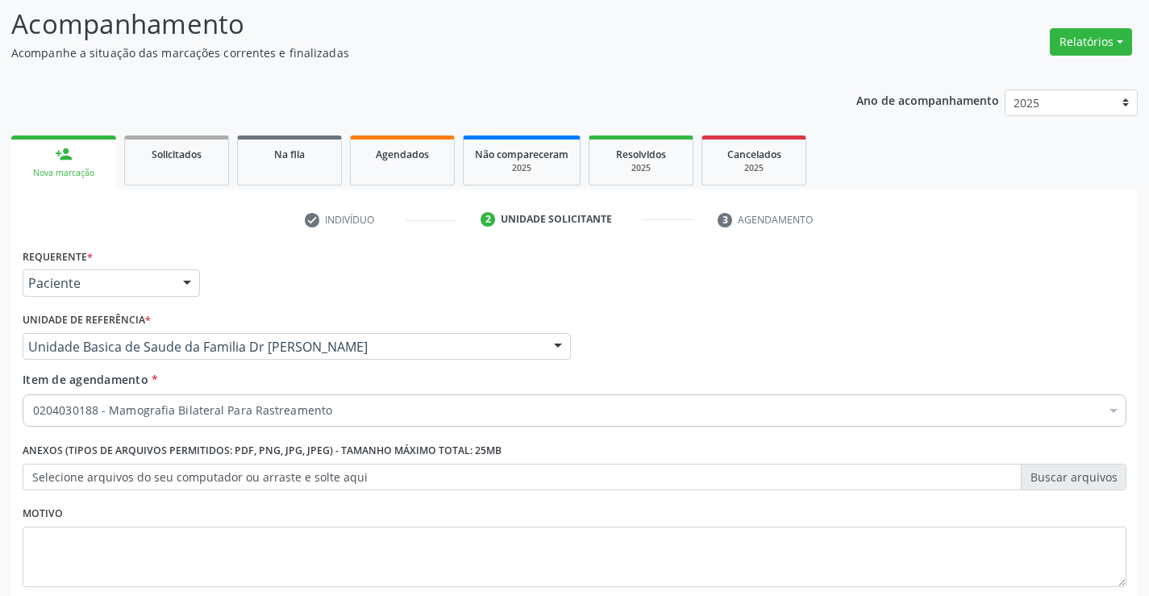
click at [234, 420] on div "0204030188 - Mamografia Bilateral Para Rastreamento" at bounding box center [575, 410] width 1104 height 32
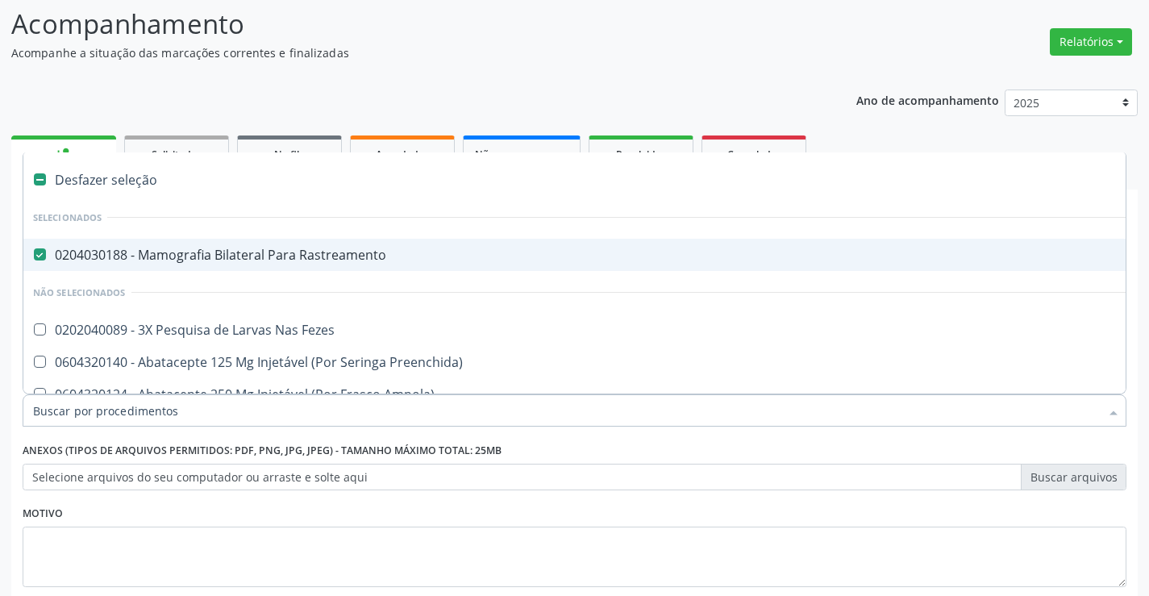
click at [39, 252] on Rastreamento at bounding box center [40, 254] width 12 height 12
click at [34, 252] on Rastreamento "checkbox" at bounding box center [28, 254] width 10 height 10
checkbox Rastreamento "false"
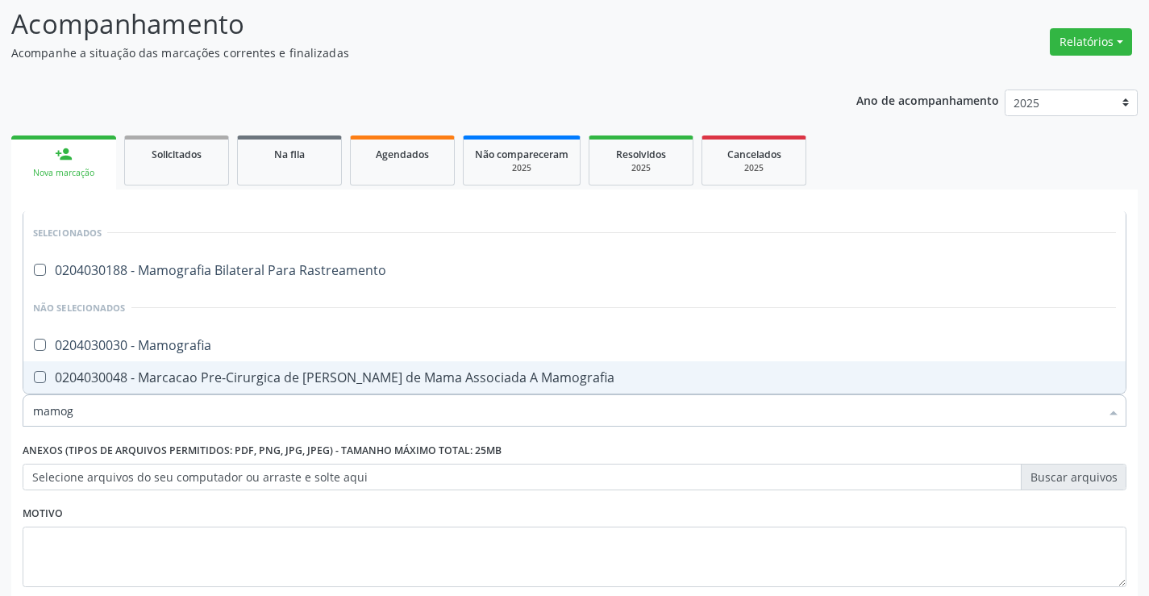
type input "mamogr"
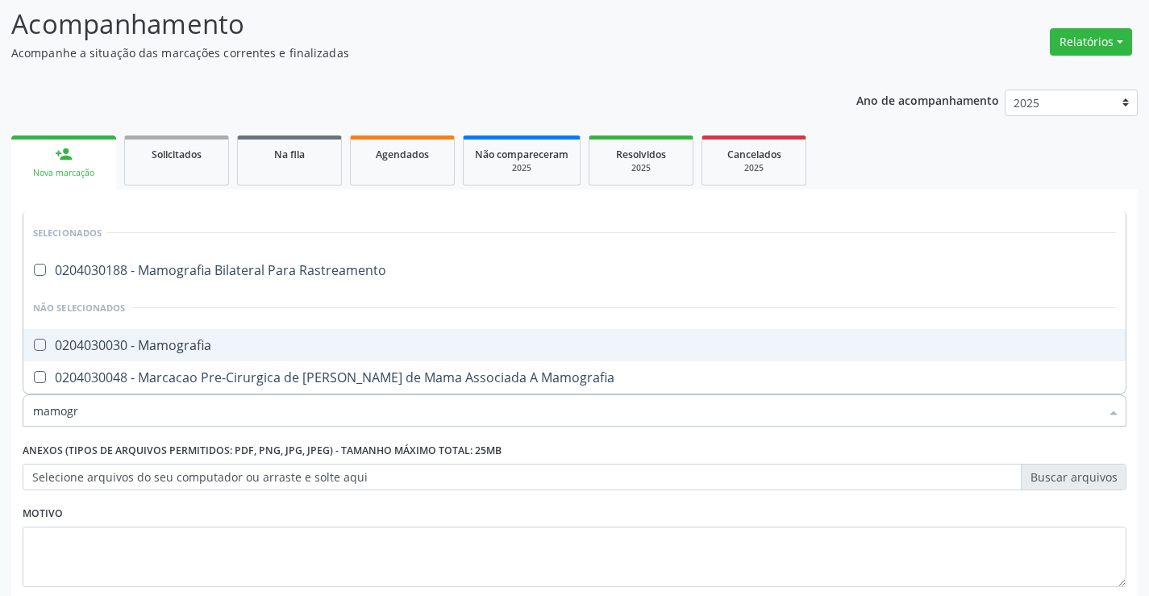
click at [231, 346] on div "0204030030 - Mamografia" at bounding box center [574, 345] width 1083 height 13
checkbox Mamografia "true"
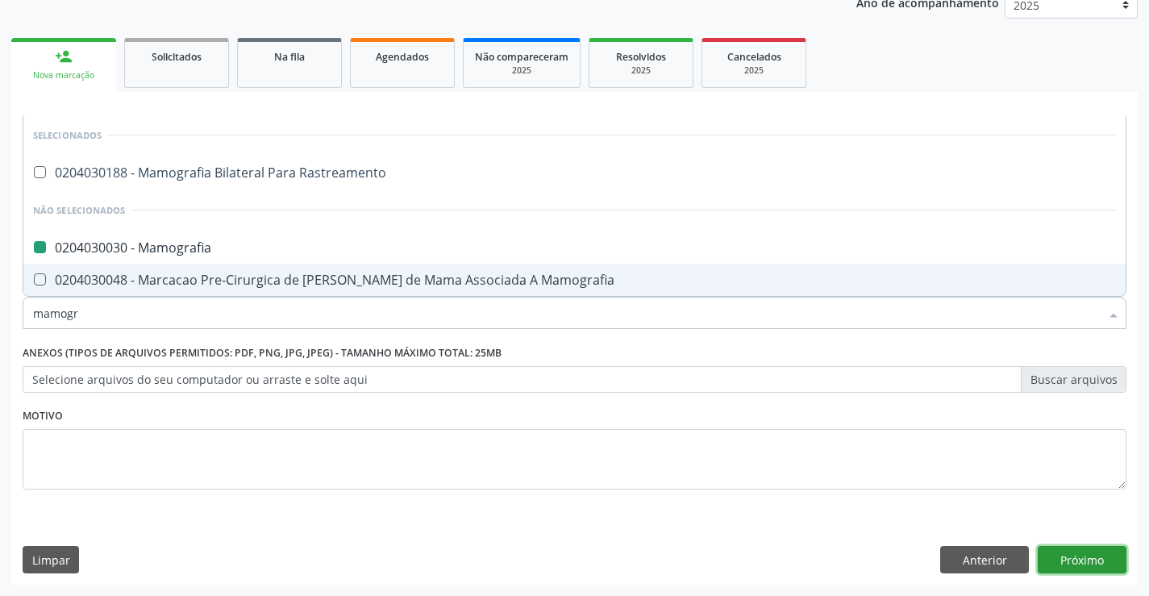
click at [1087, 551] on button "Próximo" at bounding box center [1082, 559] width 89 height 27
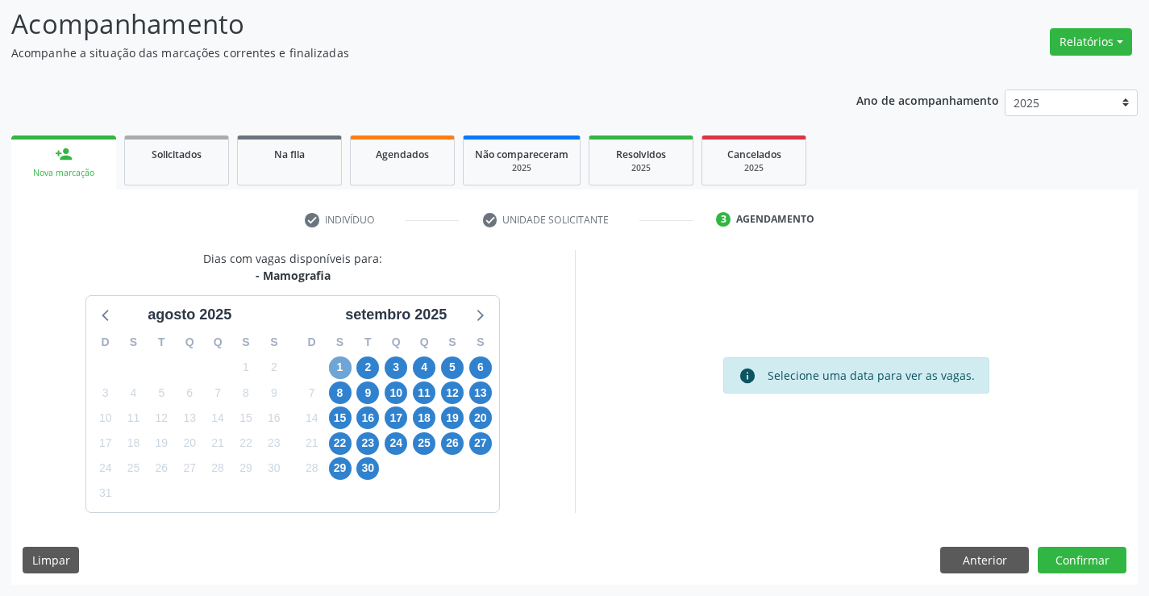
click at [331, 370] on span "1" at bounding box center [340, 367] width 23 height 23
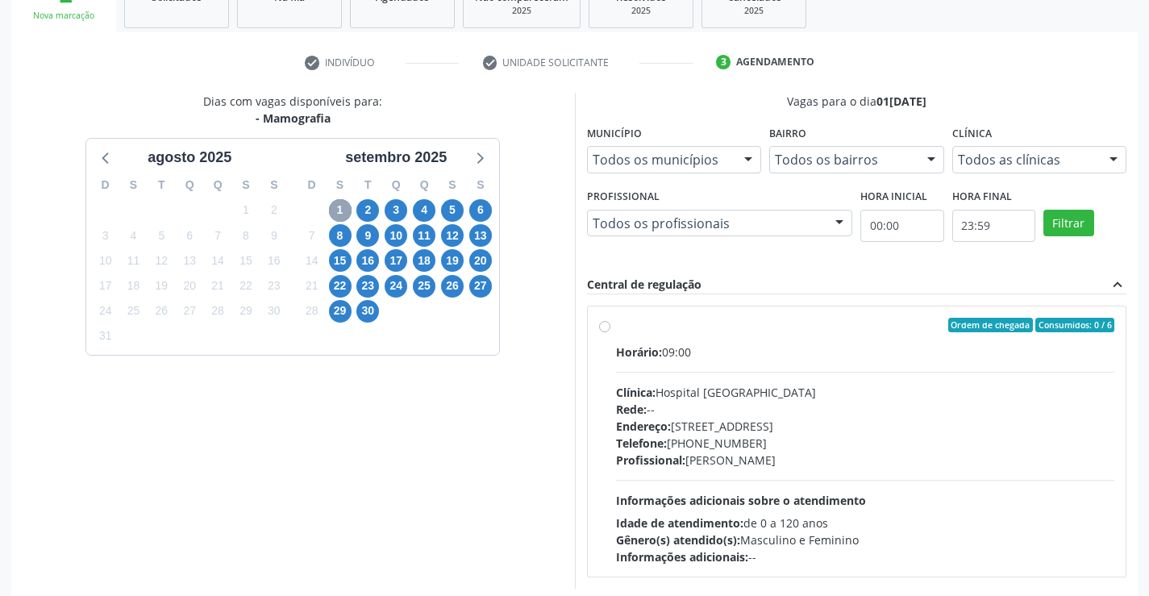
scroll to position [267, 0]
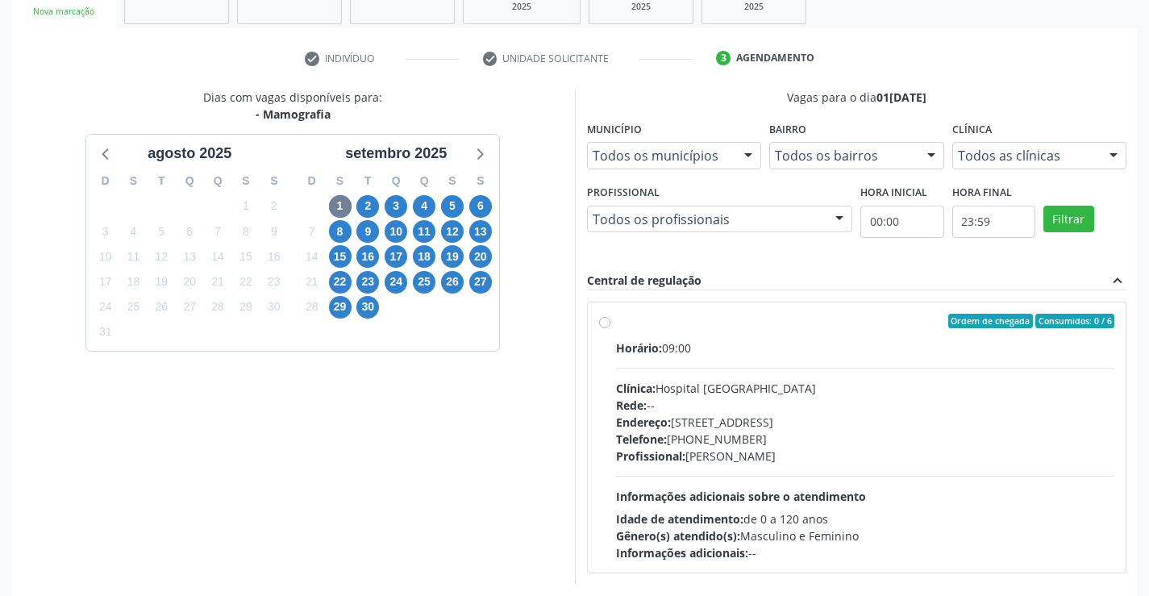
click at [616, 322] on label "Ordem de chegada Consumidos: 0 / 6 Horário: 09:00 Clínica: Hospital [GEOGRAPHIC…" at bounding box center [865, 438] width 499 height 248
click at [602, 322] on input "Ordem de chegada Consumidos: 0 / 6 Horário: 09:00 Clínica: Hospital [GEOGRAPHIC…" at bounding box center [604, 321] width 11 height 15
radio input "true"
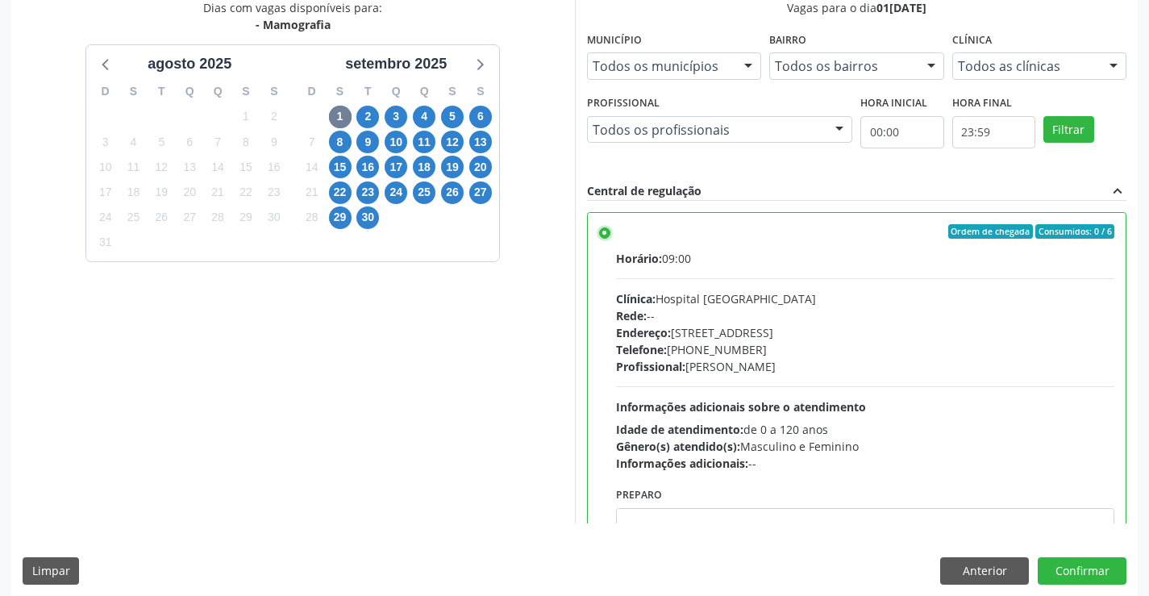
scroll to position [368, 0]
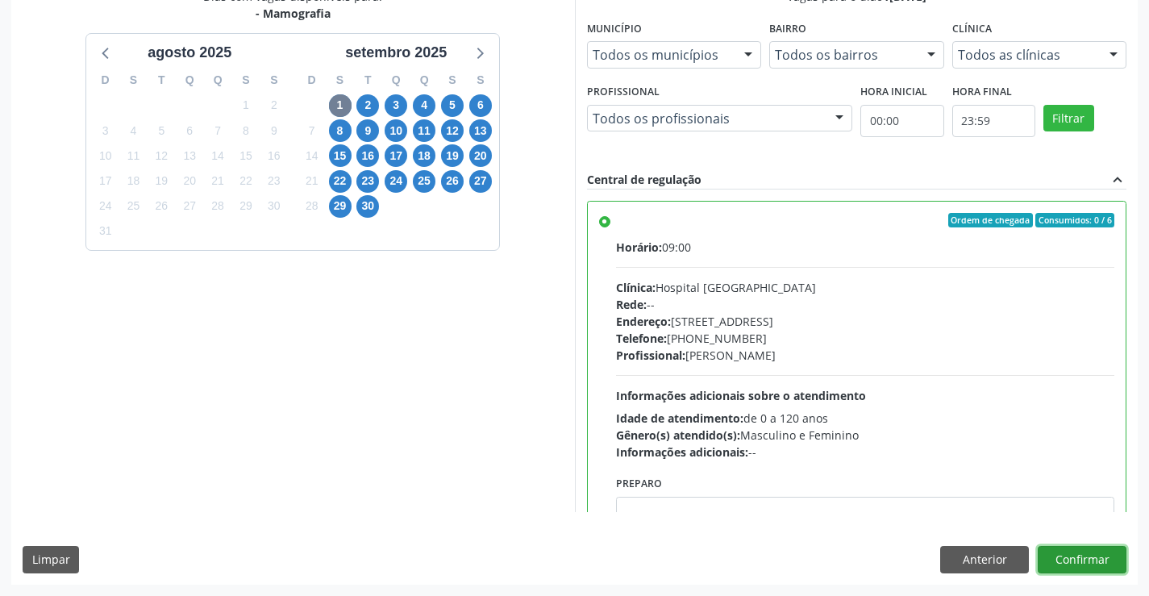
click at [1077, 563] on button "Confirmar" at bounding box center [1082, 559] width 89 height 27
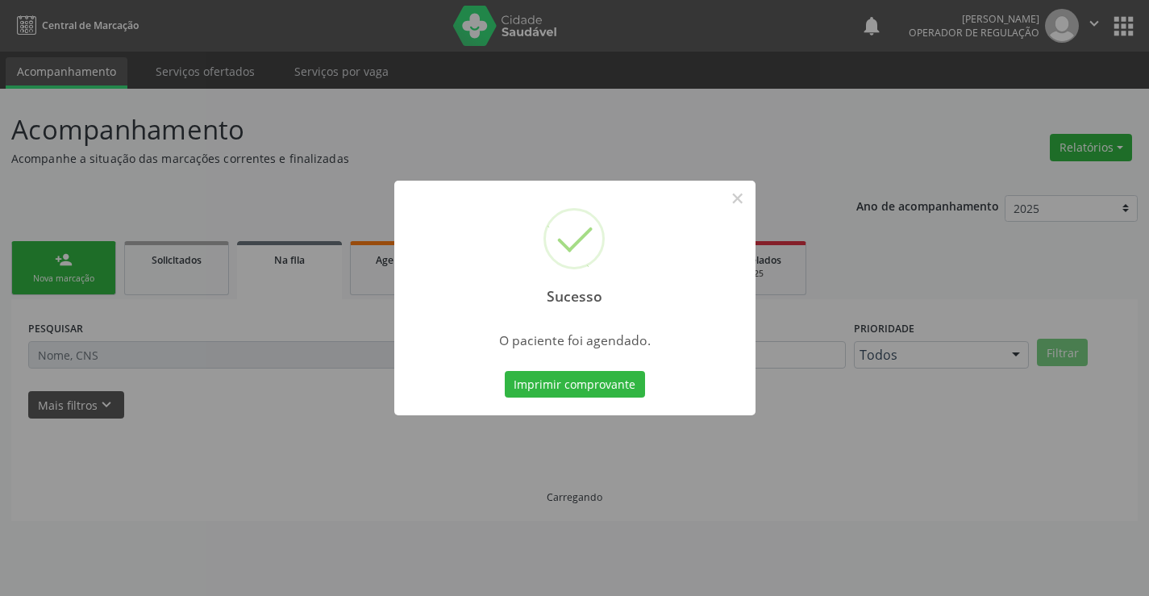
scroll to position [0, 0]
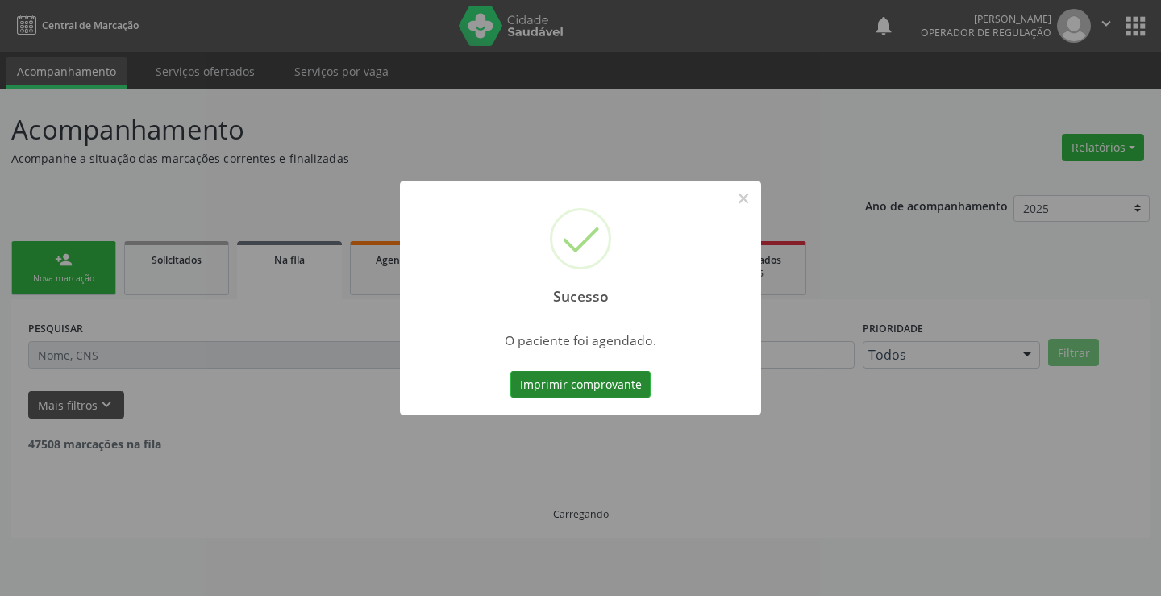
click at [561, 386] on button "Imprimir comprovante" at bounding box center [581, 384] width 140 height 27
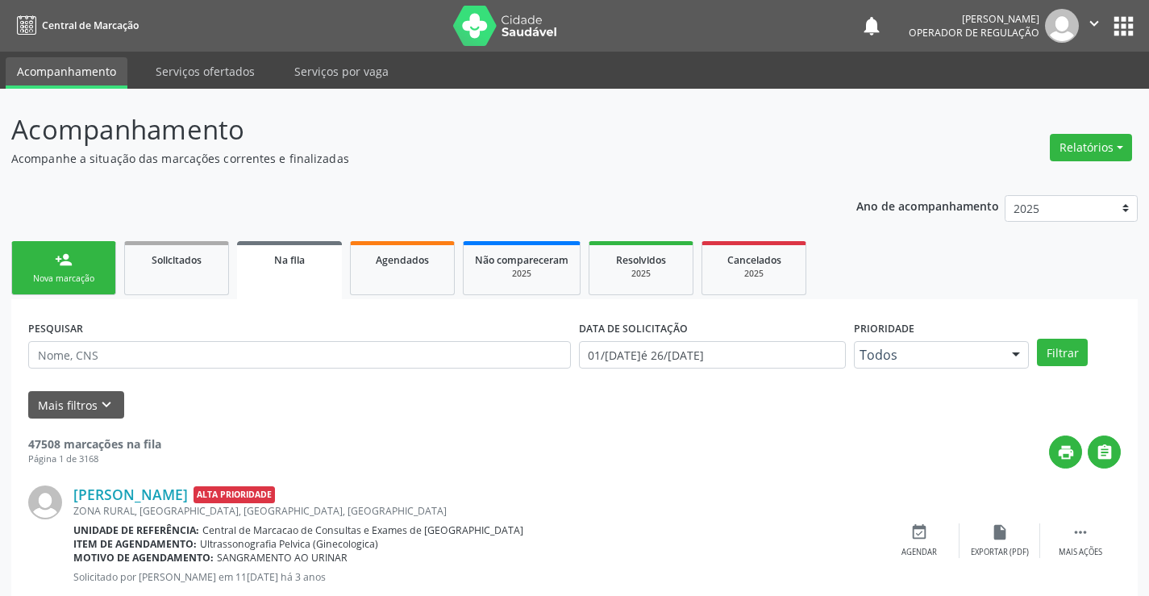
click at [32, 248] on link "person_add Nova marcação" at bounding box center [63, 268] width 105 height 54
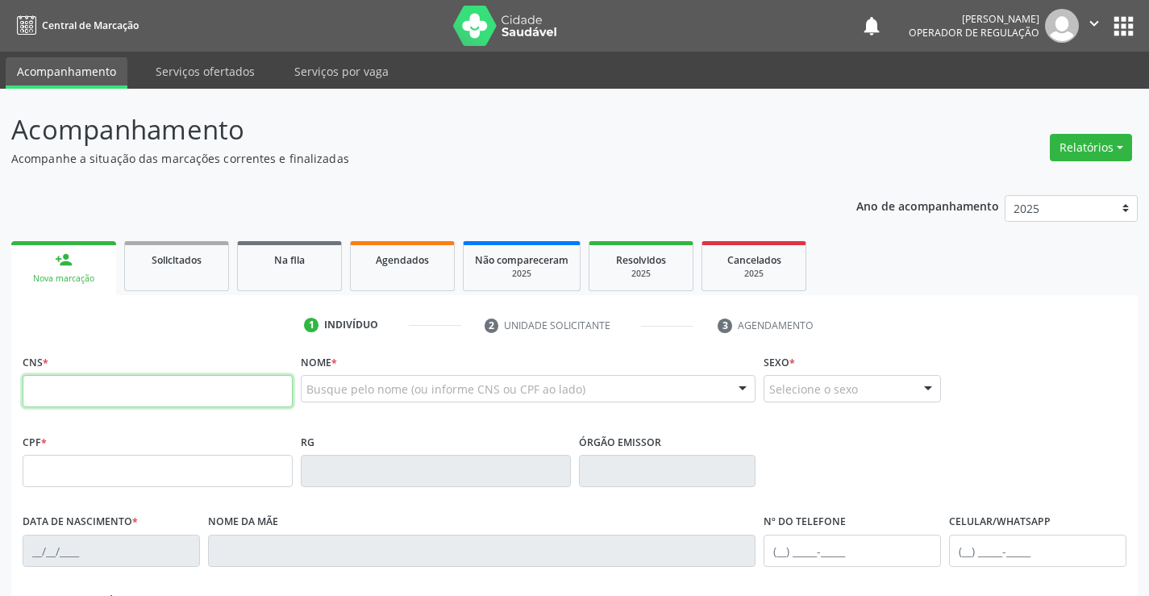
click at [119, 386] on input "text" at bounding box center [158, 391] width 270 height 32
type input "702 3051 4393 8412"
type input "0777529610"
type input "[DATE]"
type input "[PHONE_NUMBER]"
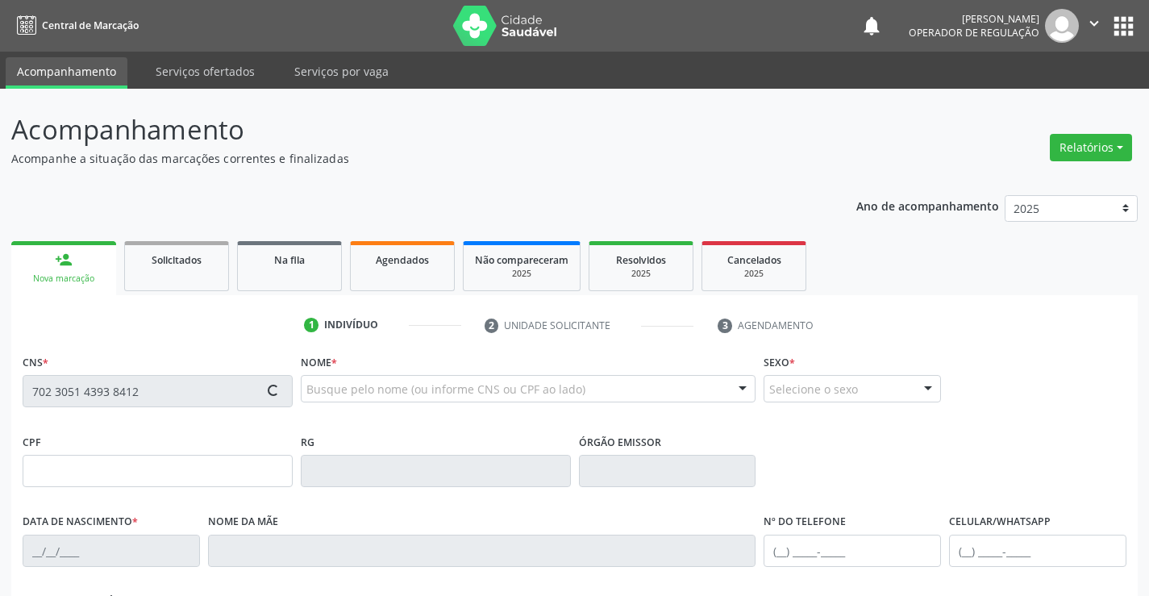
type input "[PHONE_NUMBER]"
type input "268.744.348-45"
type input "22"
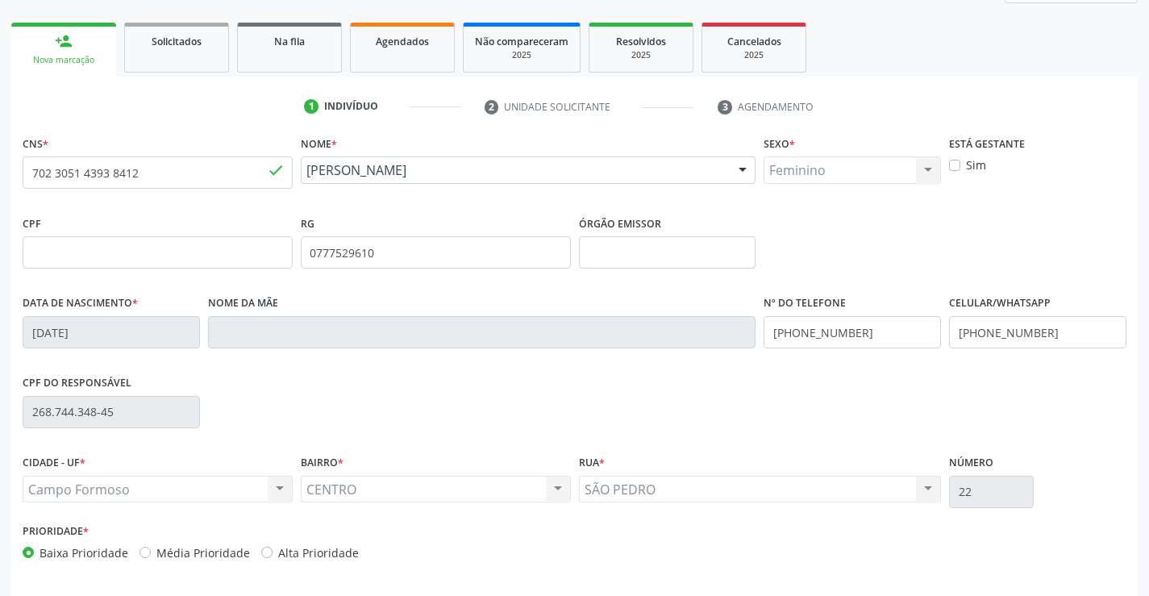
scroll to position [278, 0]
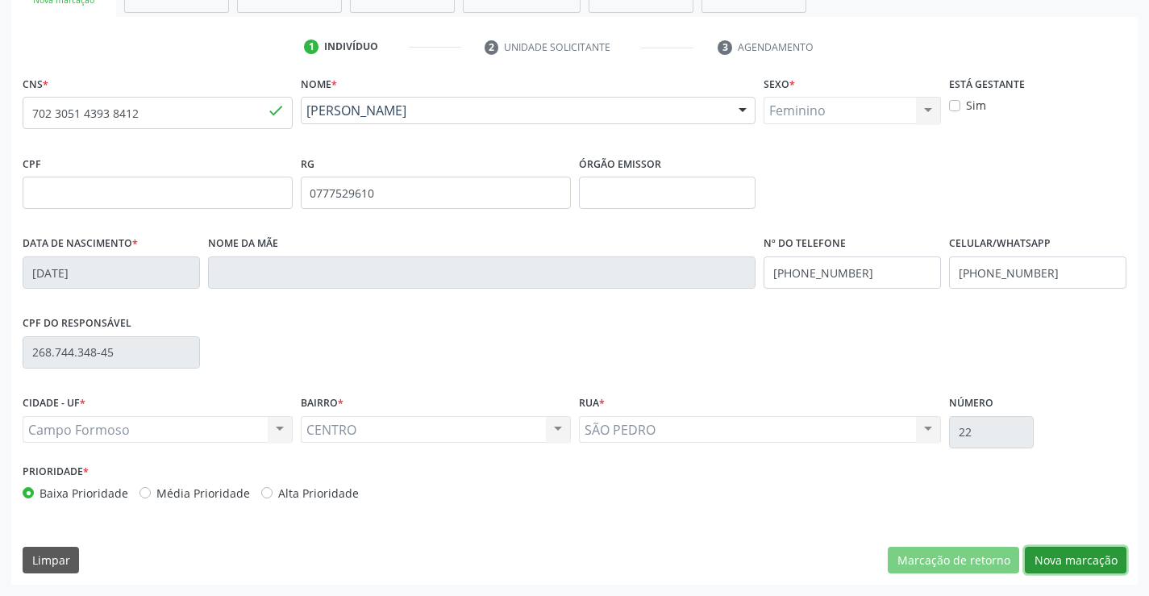
click at [1074, 557] on button "Nova marcação" at bounding box center [1076, 560] width 102 height 27
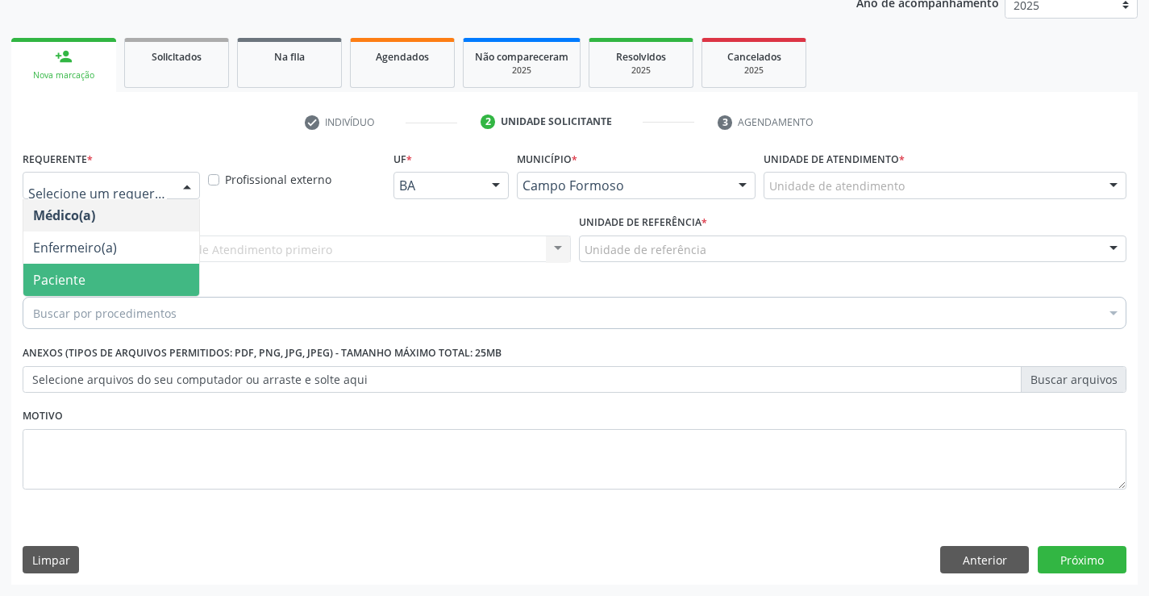
click at [46, 271] on span "Paciente" at bounding box center [59, 280] width 52 height 18
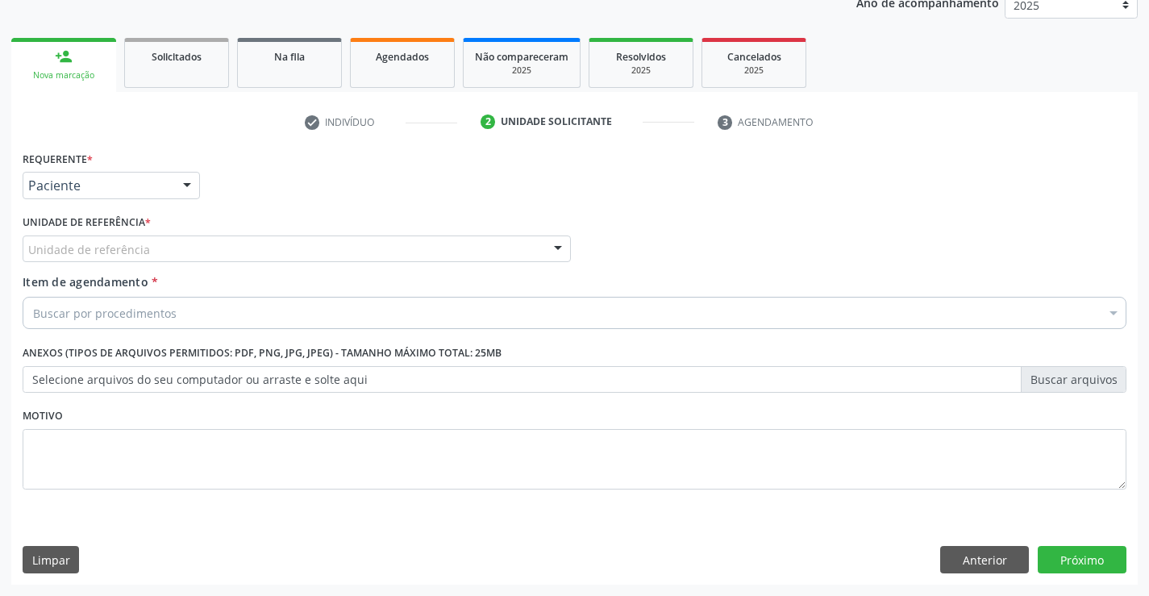
click at [51, 236] on div "Unidade de referência" at bounding box center [297, 249] width 548 height 27
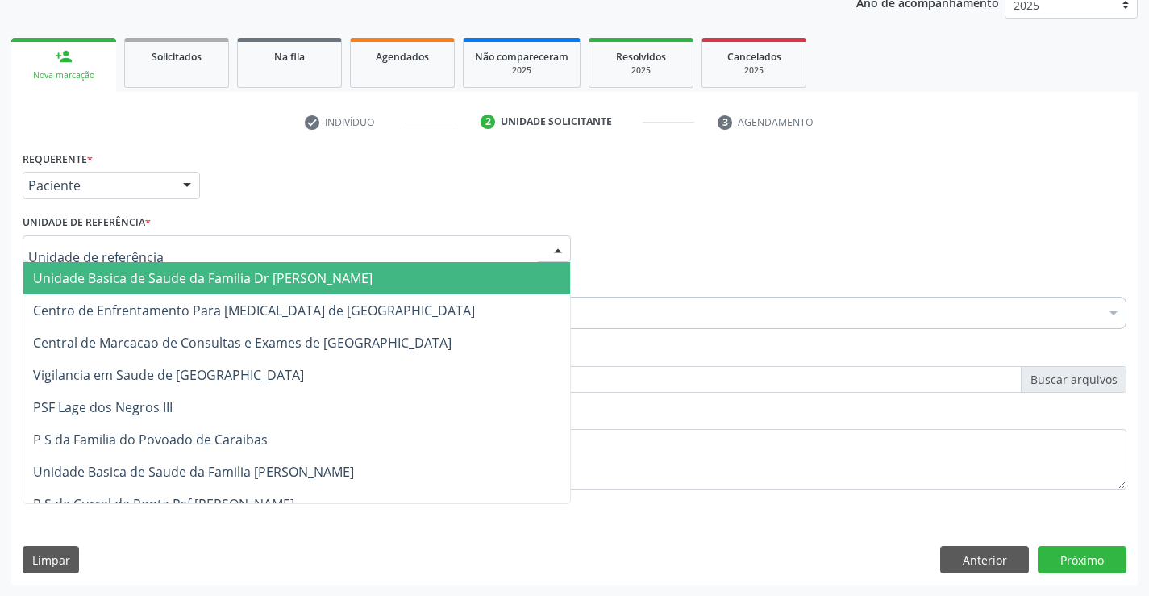
click at [55, 275] on span "Unidade Basica de Saude da Familia Dr [PERSON_NAME]" at bounding box center [203, 278] width 340 height 18
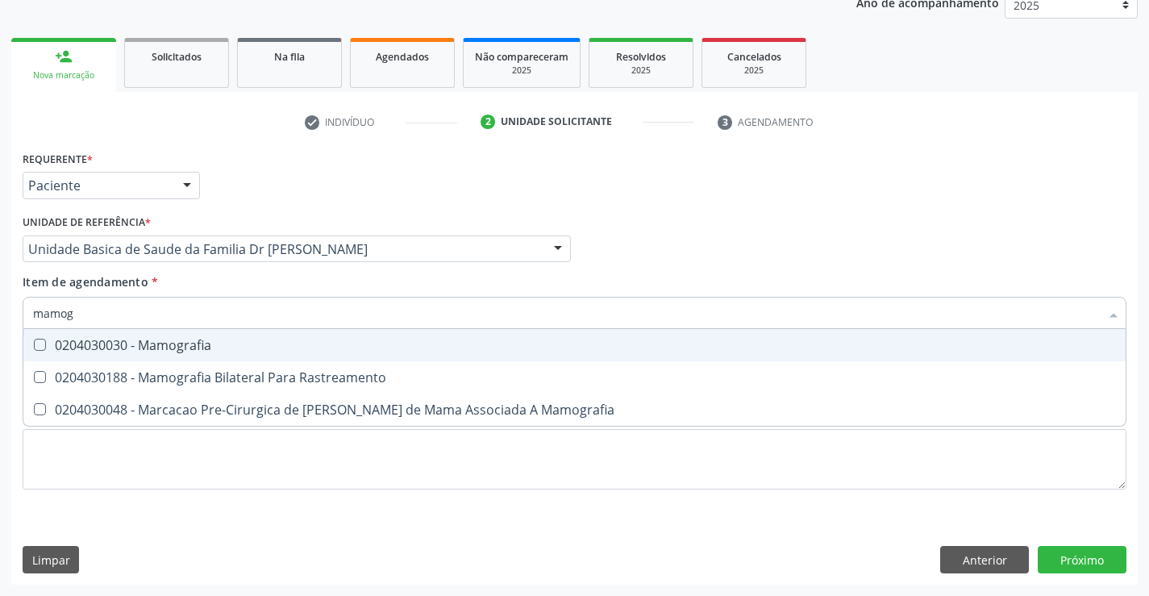
type input "mamogr"
click at [90, 344] on div "0204030030 - Mamografia" at bounding box center [574, 345] width 1083 height 13
checkbox Mamografia "true"
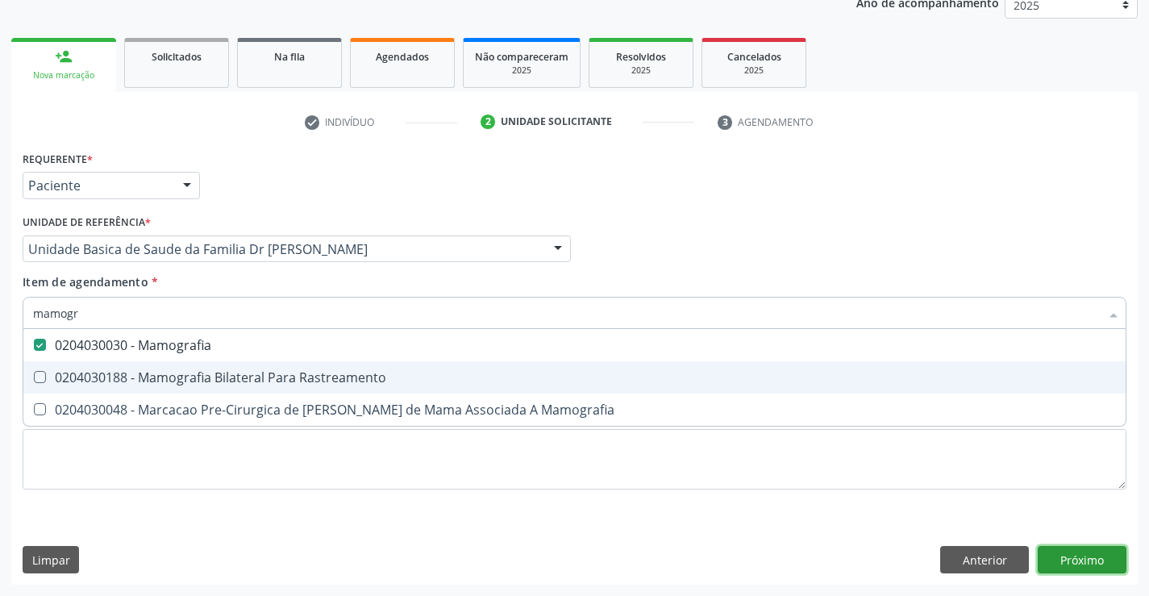
click at [1092, 565] on div "Requerente * Paciente Médico(a) Enfermeiro(a) Paciente Nenhum resultado encontr…" at bounding box center [574, 366] width 1127 height 438
checkbox Rastreamento "true"
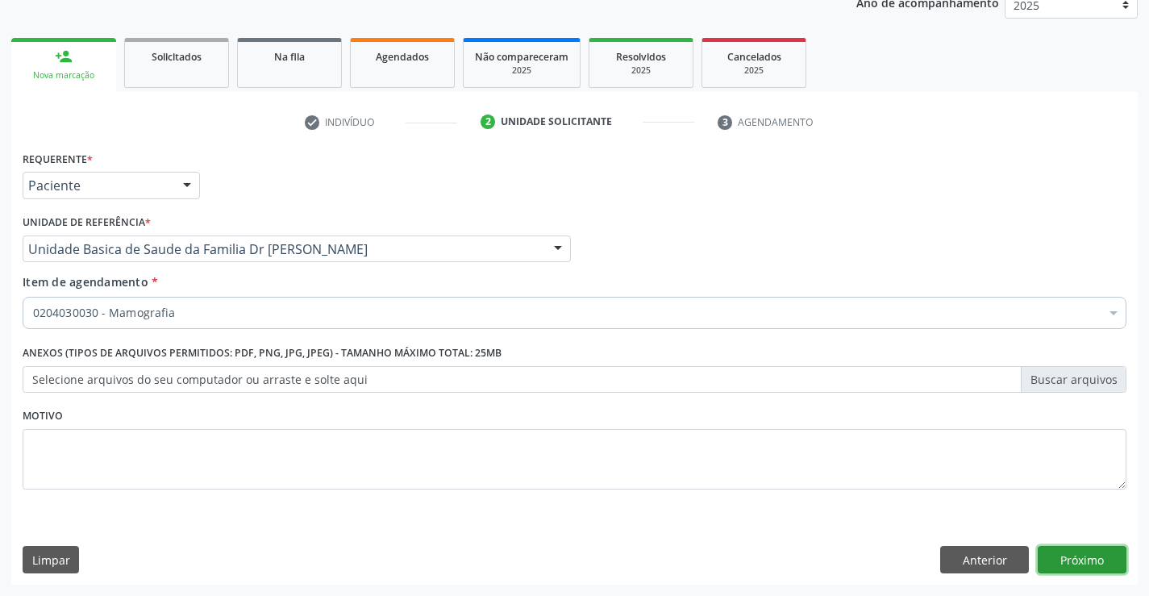
click at [1090, 565] on button "Próximo" at bounding box center [1082, 559] width 89 height 27
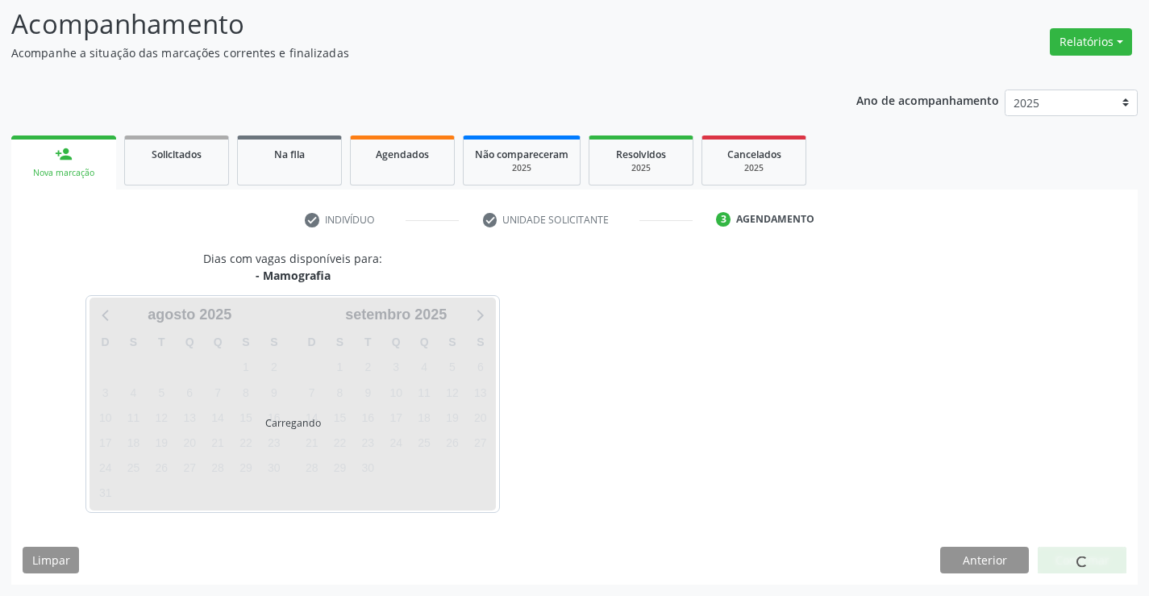
scroll to position [106, 0]
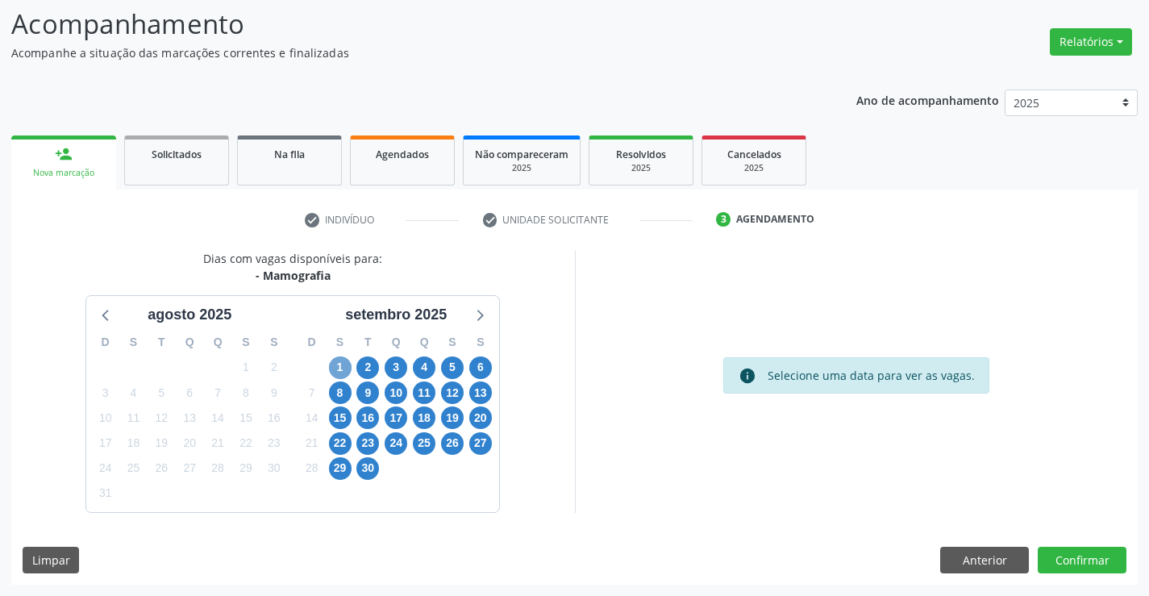
click at [335, 361] on span "1" at bounding box center [340, 367] width 23 height 23
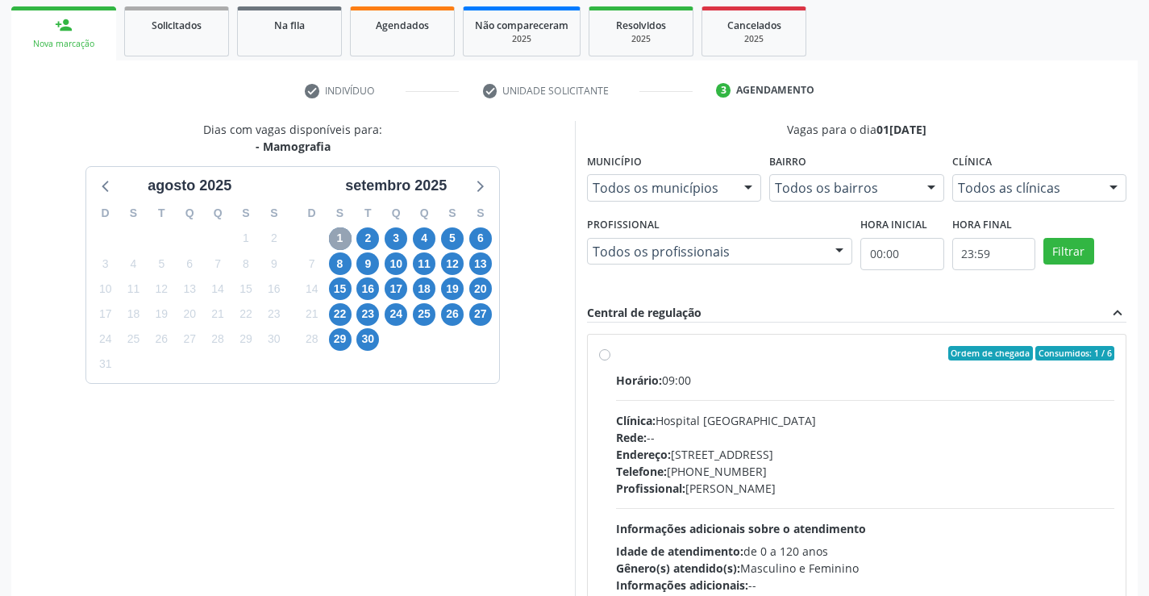
scroll to position [339, 0]
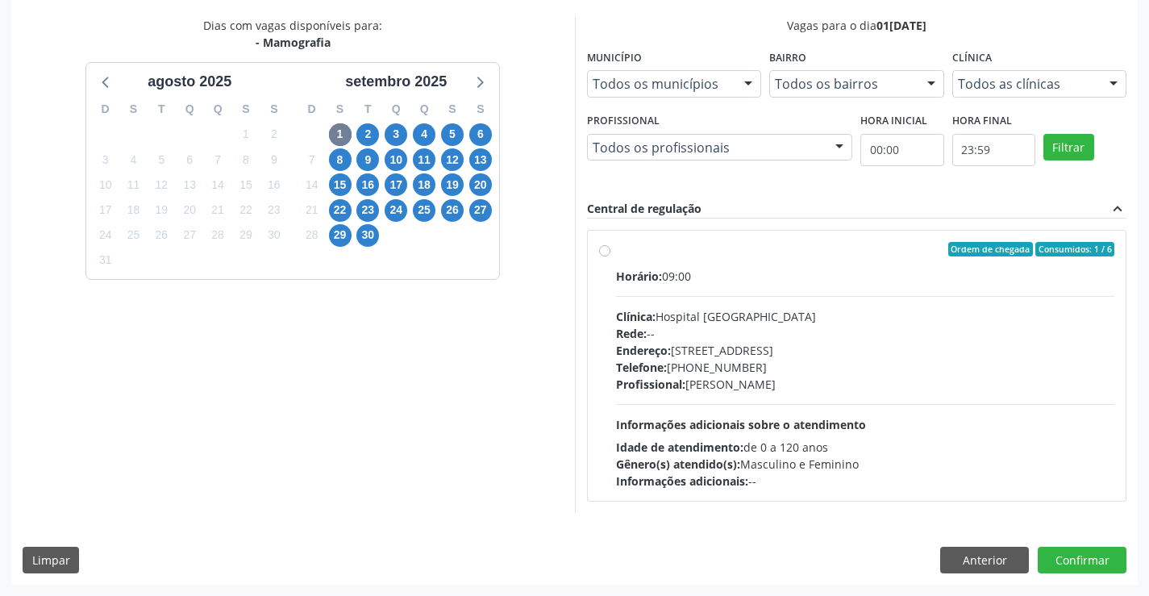
click at [616, 249] on label "Ordem de chegada Consumidos: 1 / 6 Horário: 09:00 Clínica: Hospital Sao Francis…" at bounding box center [865, 366] width 499 height 248
click at [602, 249] on input "Ordem de chegada Consumidos: 1 / 6 Horário: 09:00 Clínica: Hospital Sao Francis…" at bounding box center [604, 249] width 11 height 15
radio input "true"
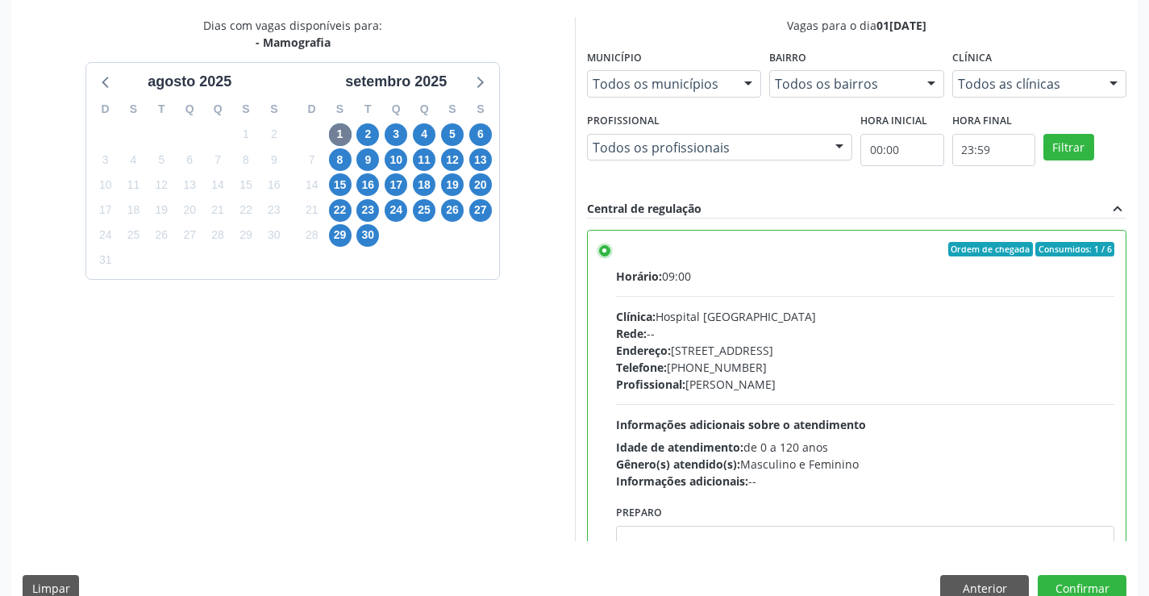
scroll to position [80, 0]
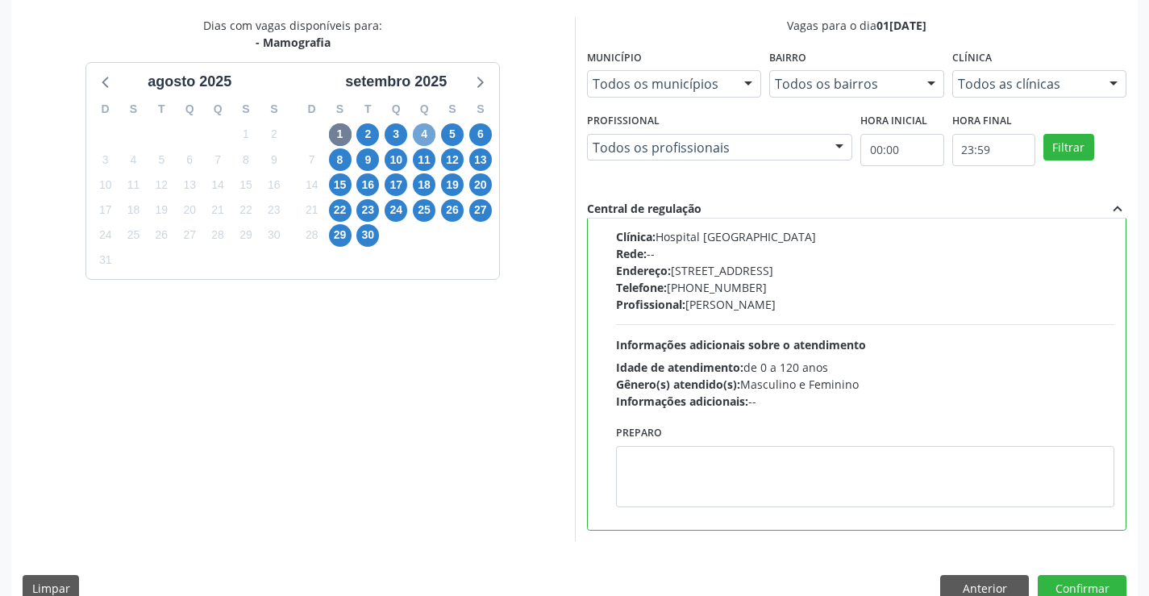
click at [421, 129] on span "4" at bounding box center [424, 134] width 23 height 23
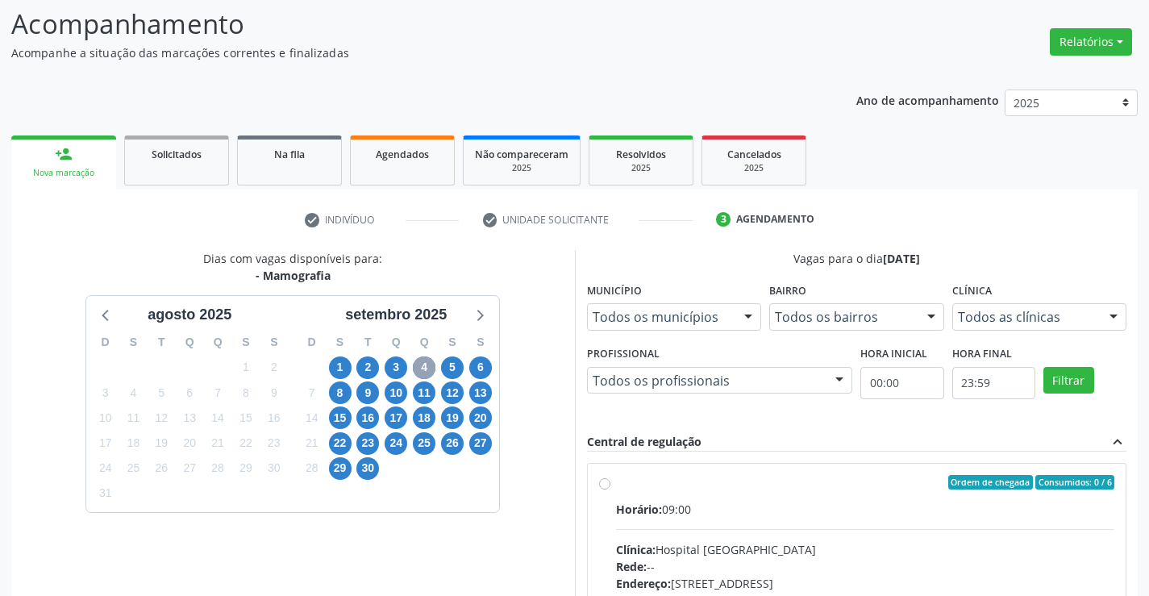
scroll to position [339, 0]
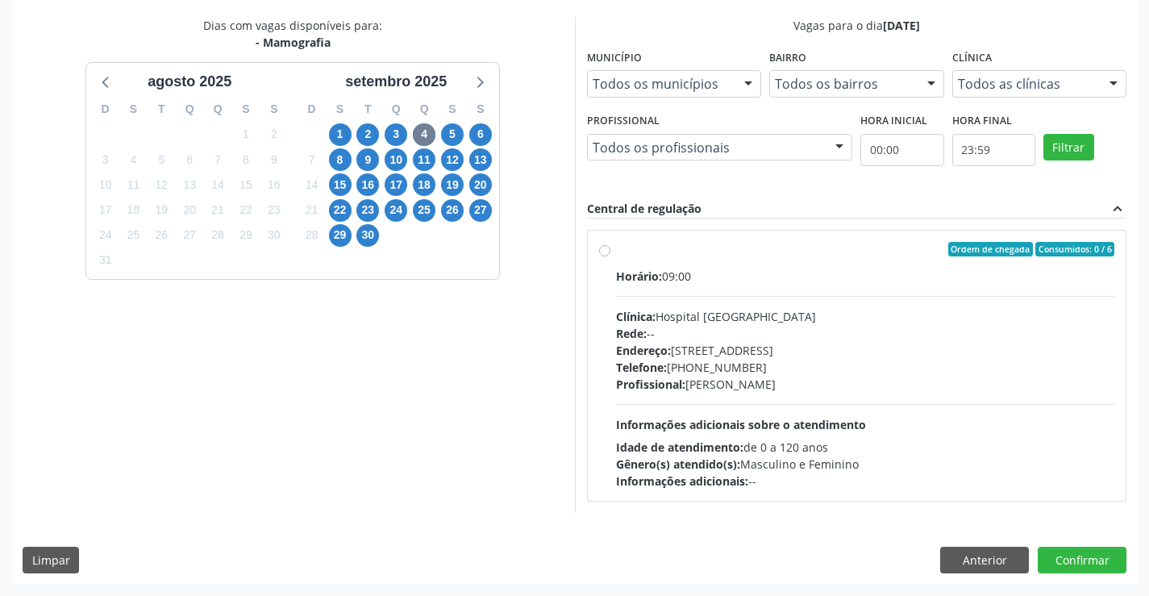
click at [602, 244] on div "Ordem de chegada Consumidos: 0 / 6 Horário: 09:00 Clínica: Hospital Sao Francis…" at bounding box center [857, 366] width 516 height 248
radio input "true"
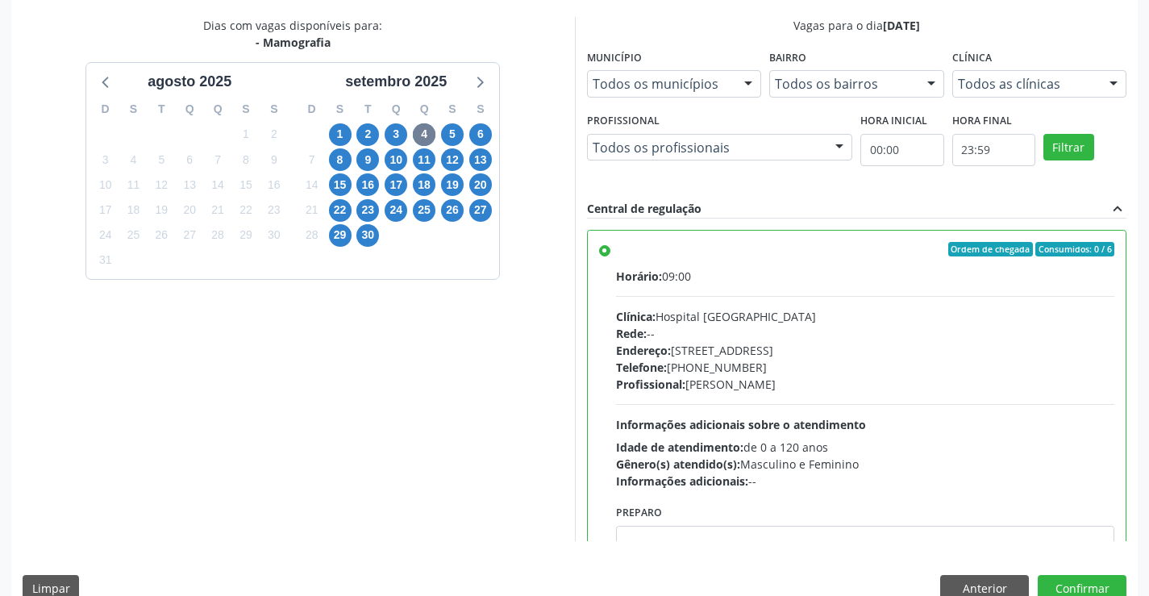
scroll to position [368, 0]
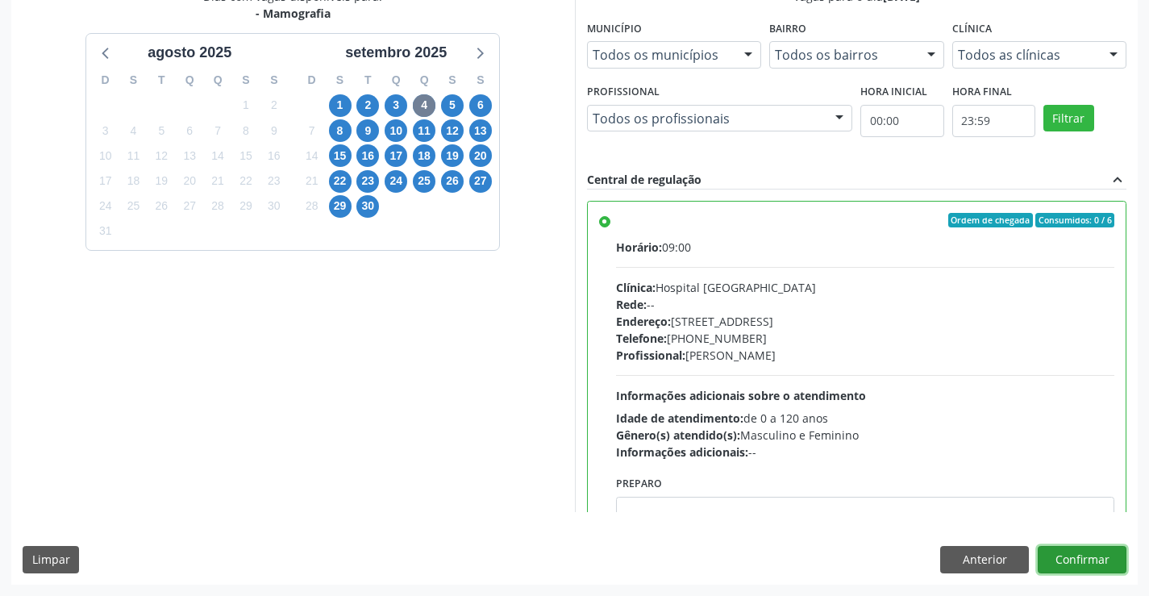
click at [1053, 559] on button "Confirmar" at bounding box center [1082, 559] width 89 height 27
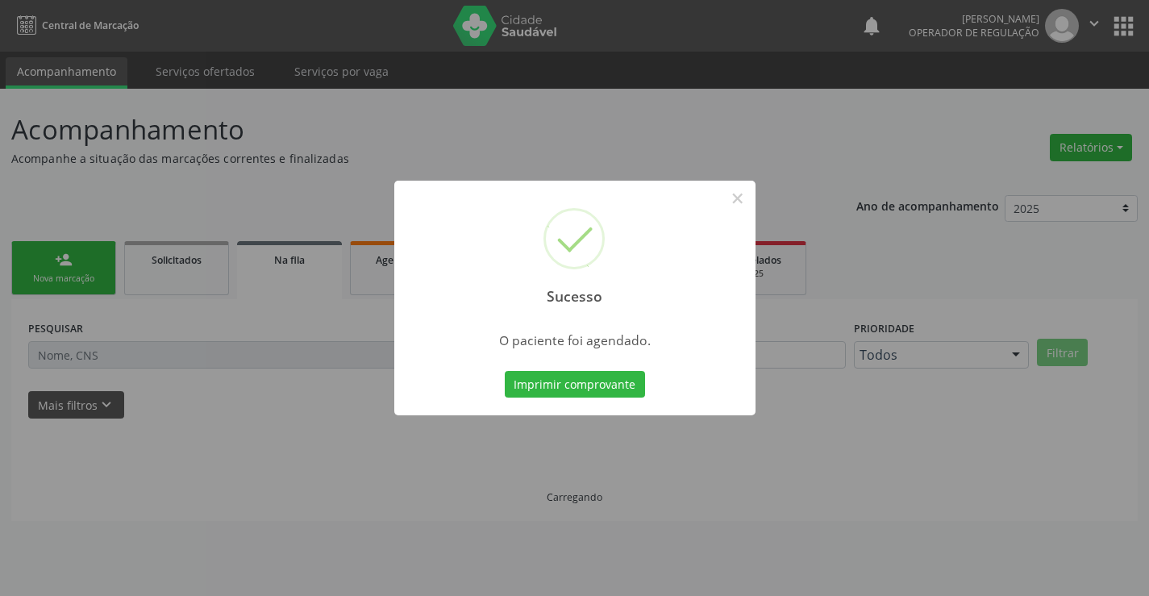
scroll to position [0, 0]
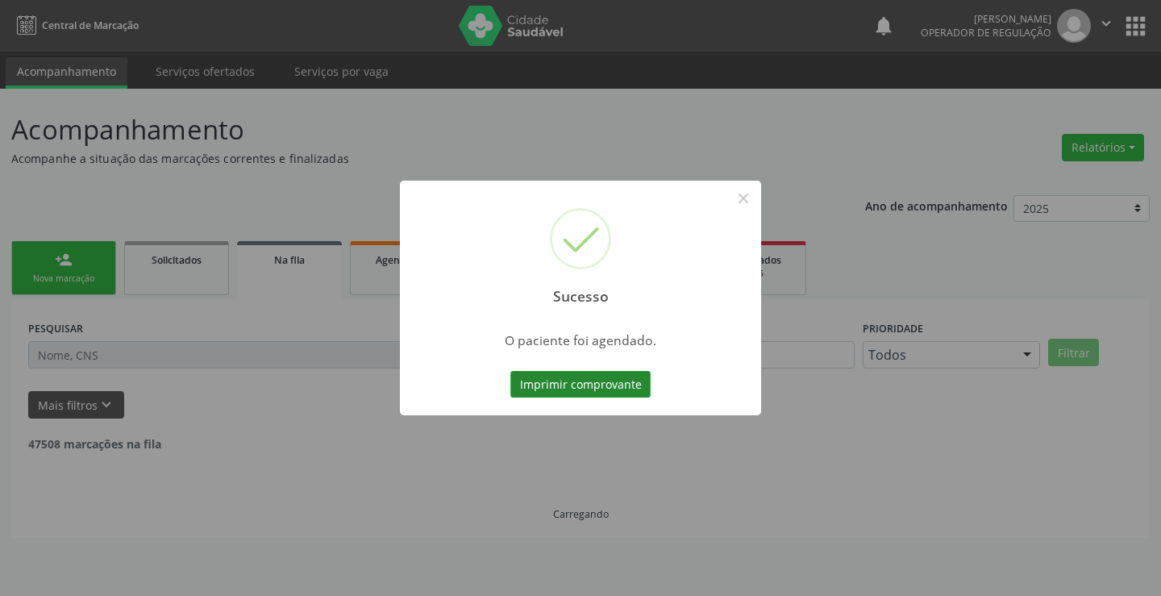
click at [629, 389] on button "Imprimir comprovante" at bounding box center [581, 384] width 140 height 27
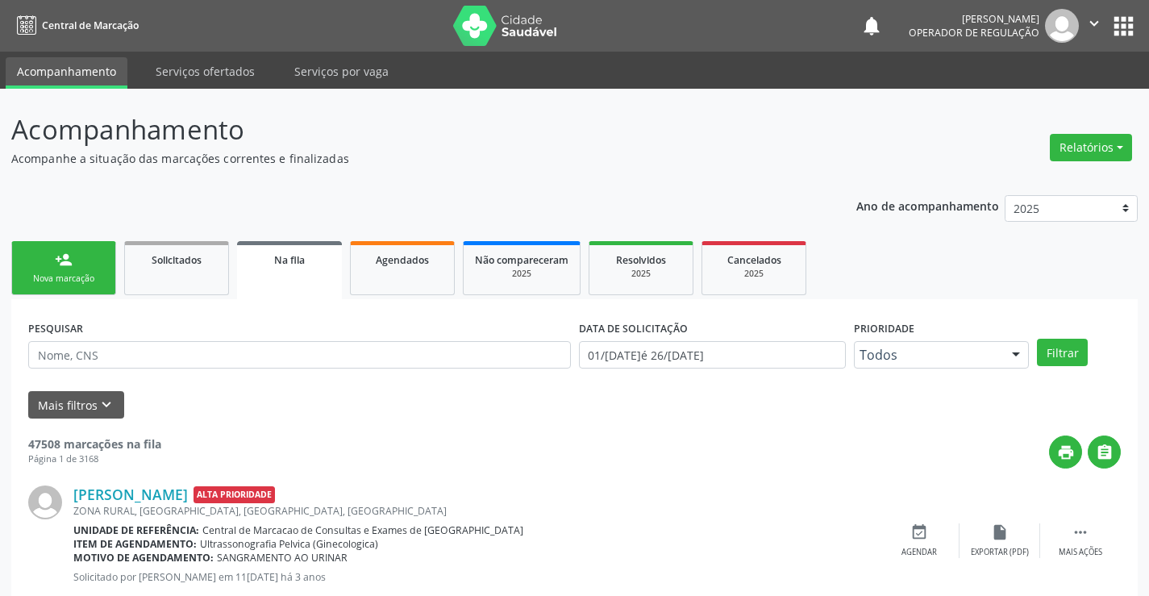
click at [82, 273] on div "Nova marcação" at bounding box center [63, 279] width 81 height 12
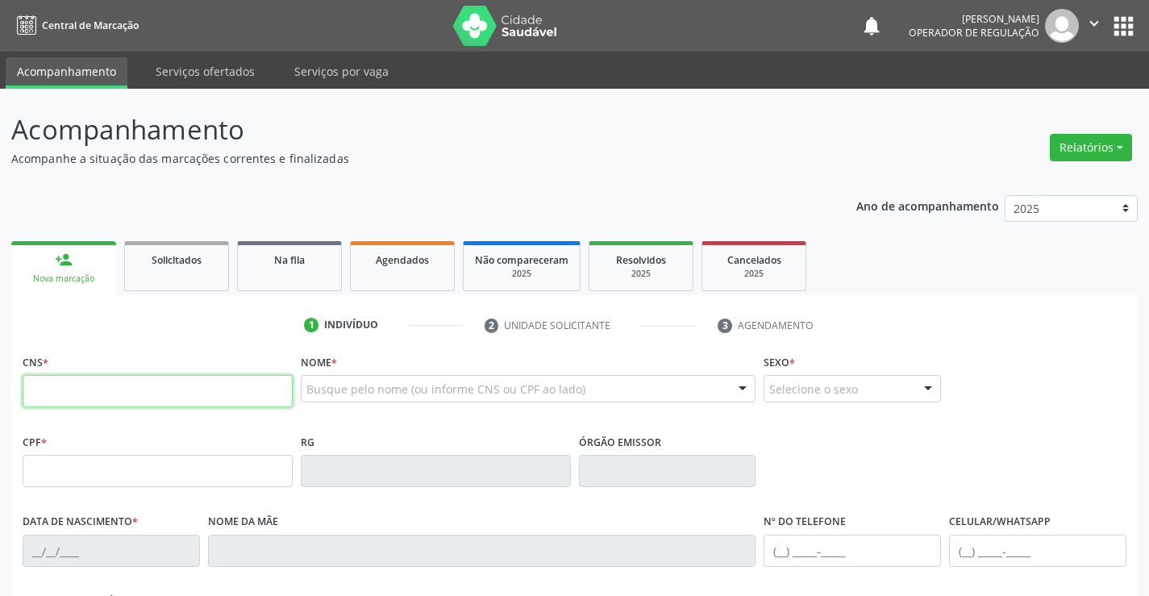
click at [120, 404] on input "text" at bounding box center [158, 391] width 270 height 32
type input "702 4080 6589 0420"
type input "0855984708"
type input "01/11/1977"
type input "(74) 99143-5435"
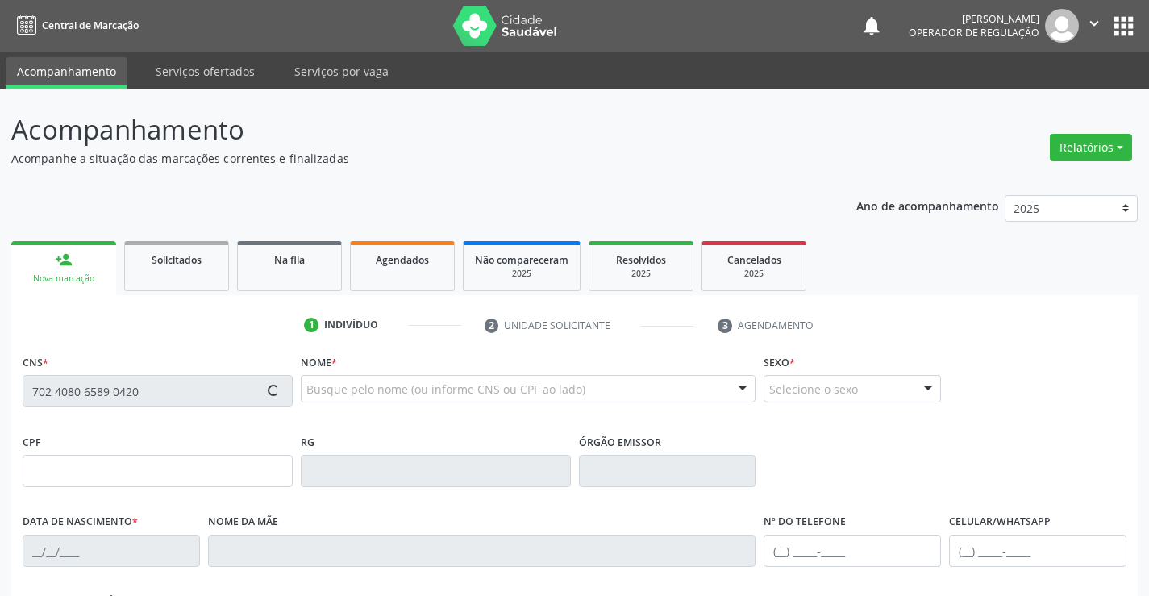
type input "(74) 99143-5435"
type input "852.537.585-34"
type input "SN"
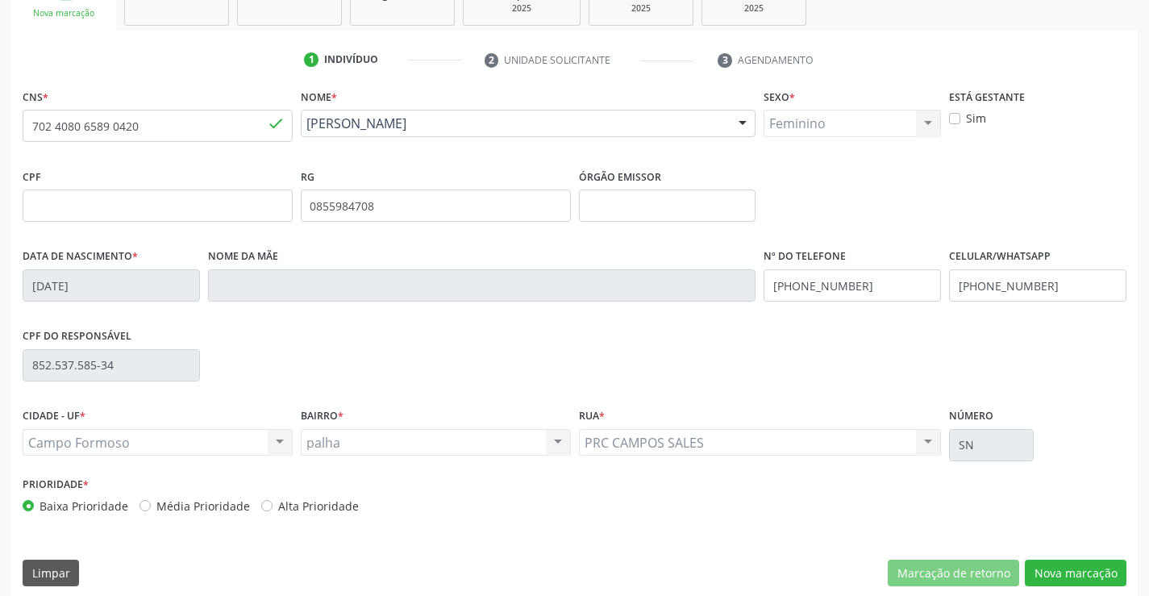
scroll to position [278, 0]
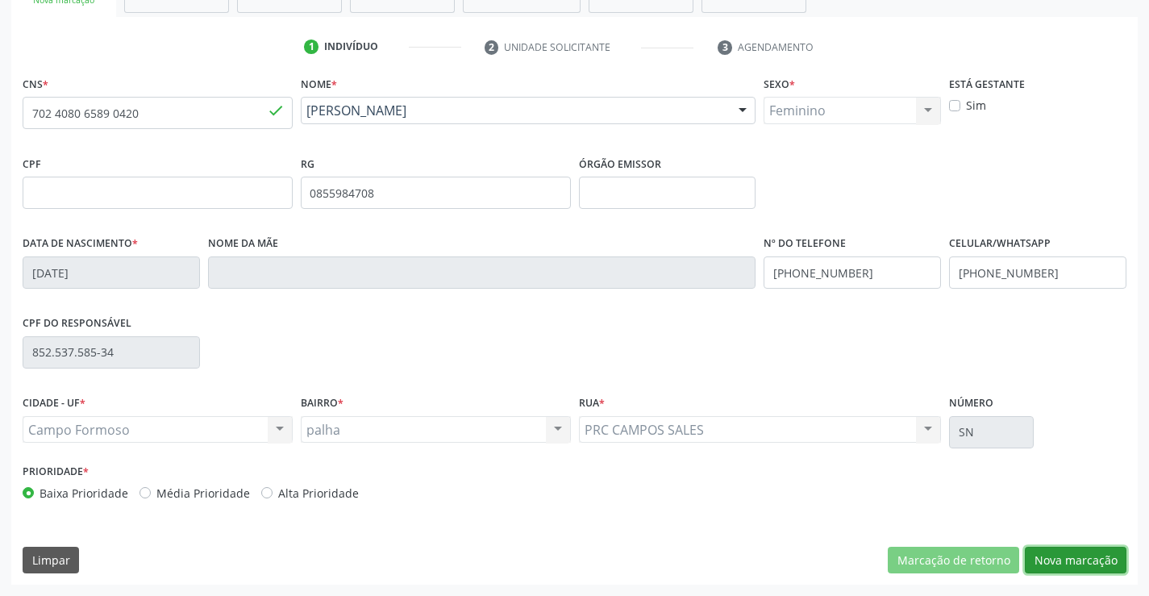
click at [1072, 547] on button "Nova marcação" at bounding box center [1076, 560] width 102 height 27
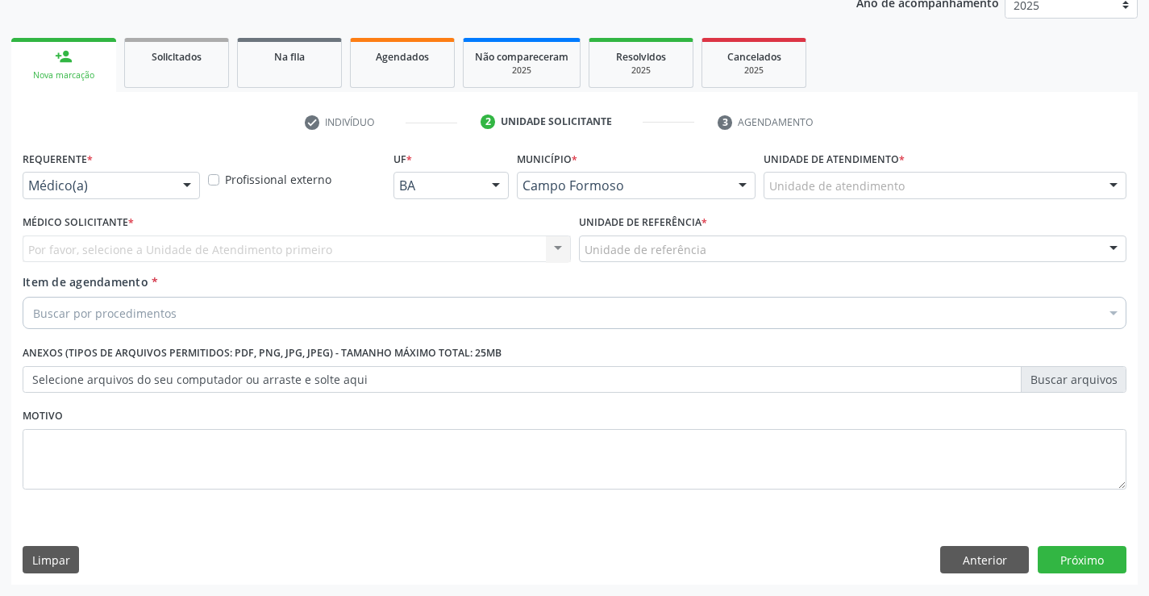
scroll to position [203, 0]
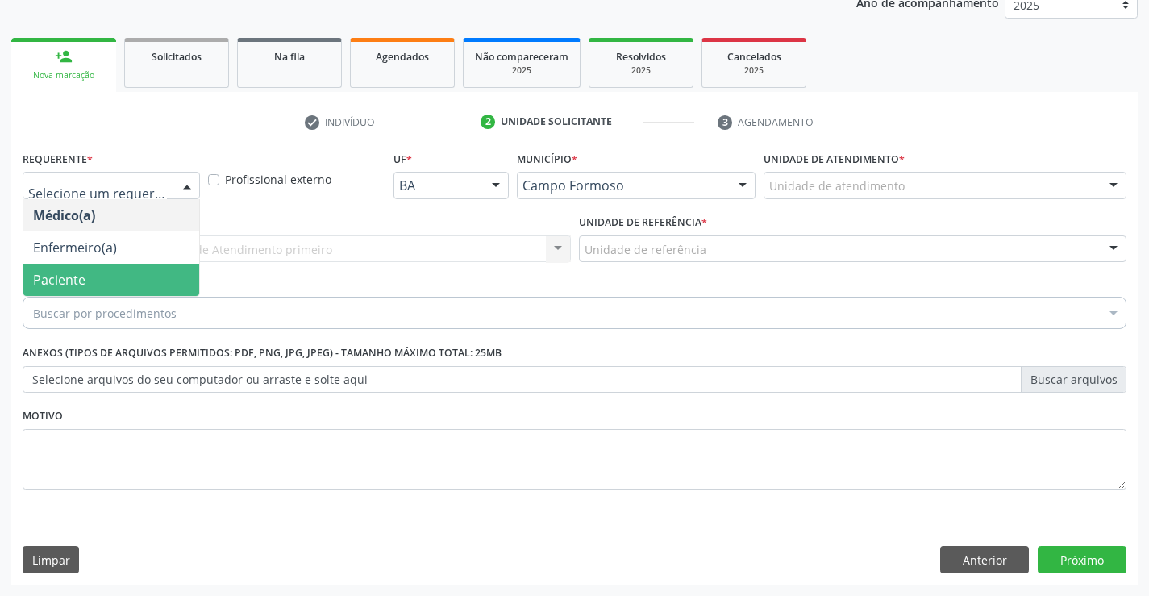
click at [63, 278] on span "Paciente" at bounding box center [59, 280] width 52 height 18
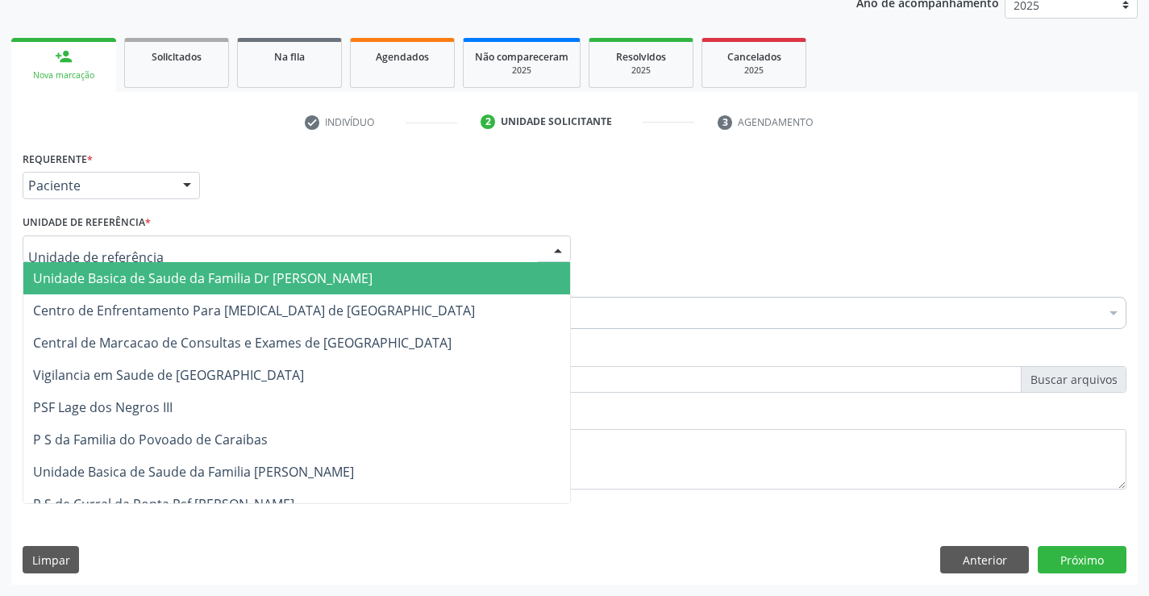
click at [77, 277] on span "Unidade Basica de Saude da Familia Dr [PERSON_NAME]" at bounding box center [203, 278] width 340 height 18
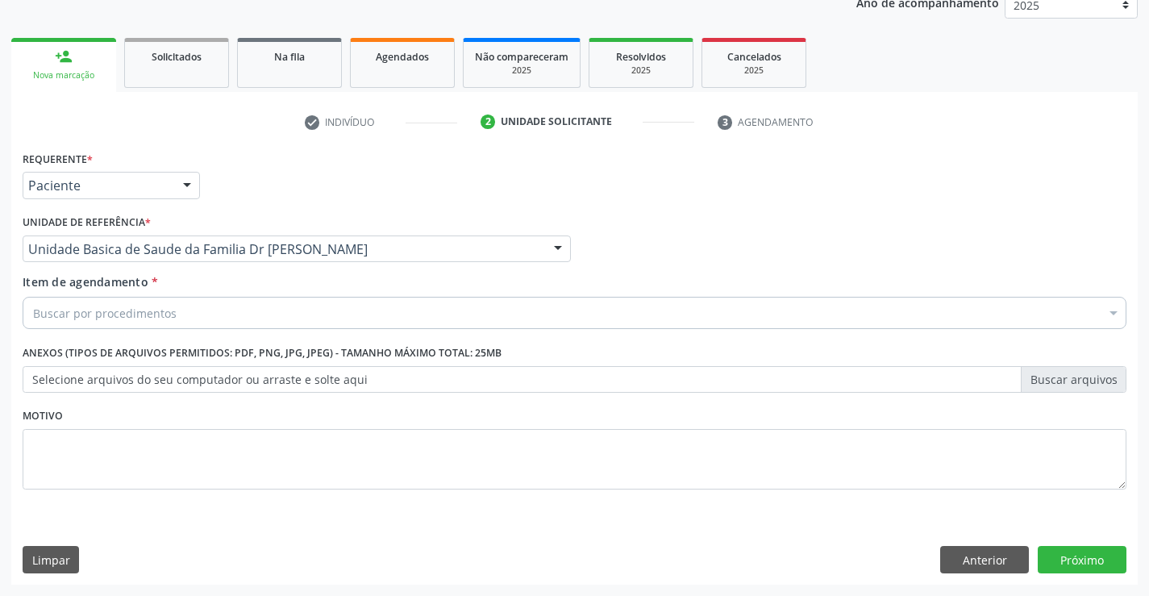
click at [96, 327] on div "Buscar por procedimentos" at bounding box center [575, 313] width 1104 height 32
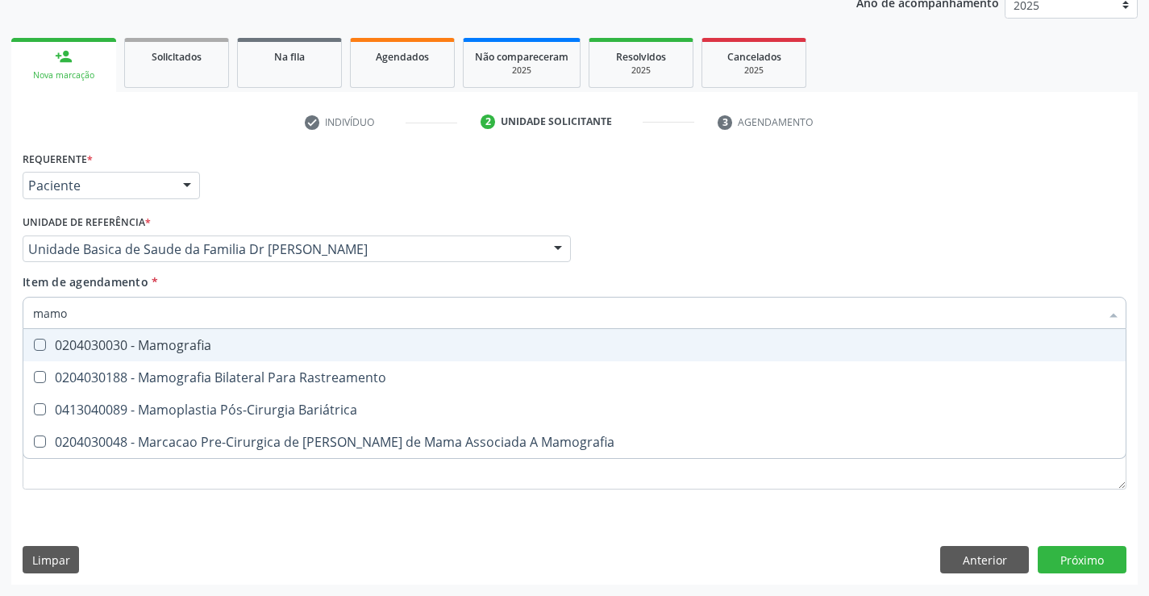
type input "mamog"
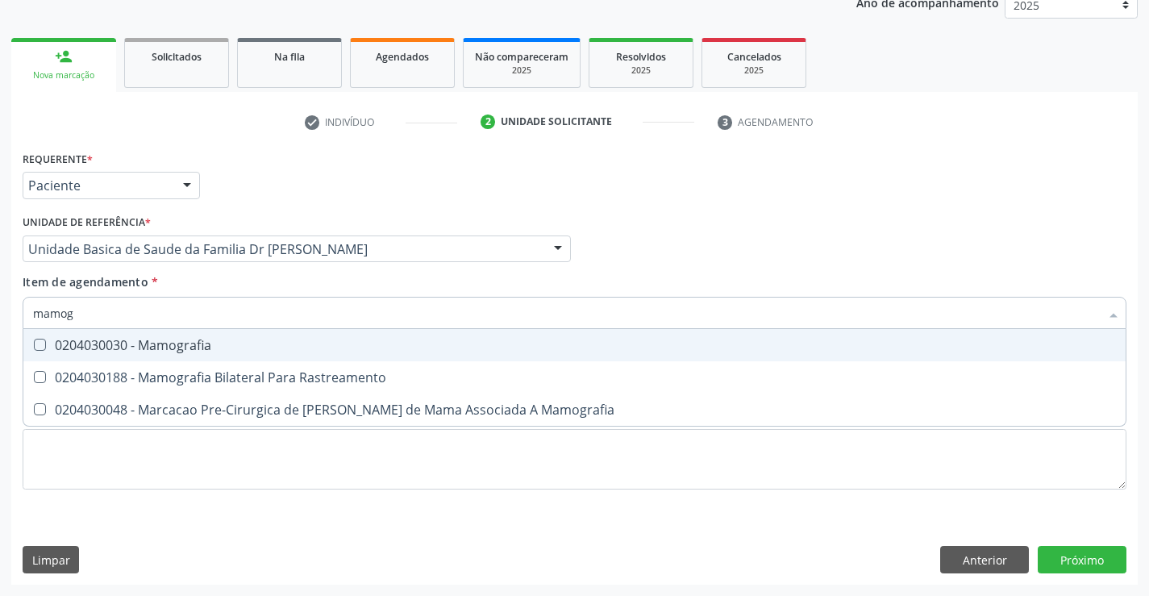
click at [119, 347] on div "0204030030 - Mamografia" at bounding box center [574, 345] width 1083 height 13
checkbox Mamografia "true"
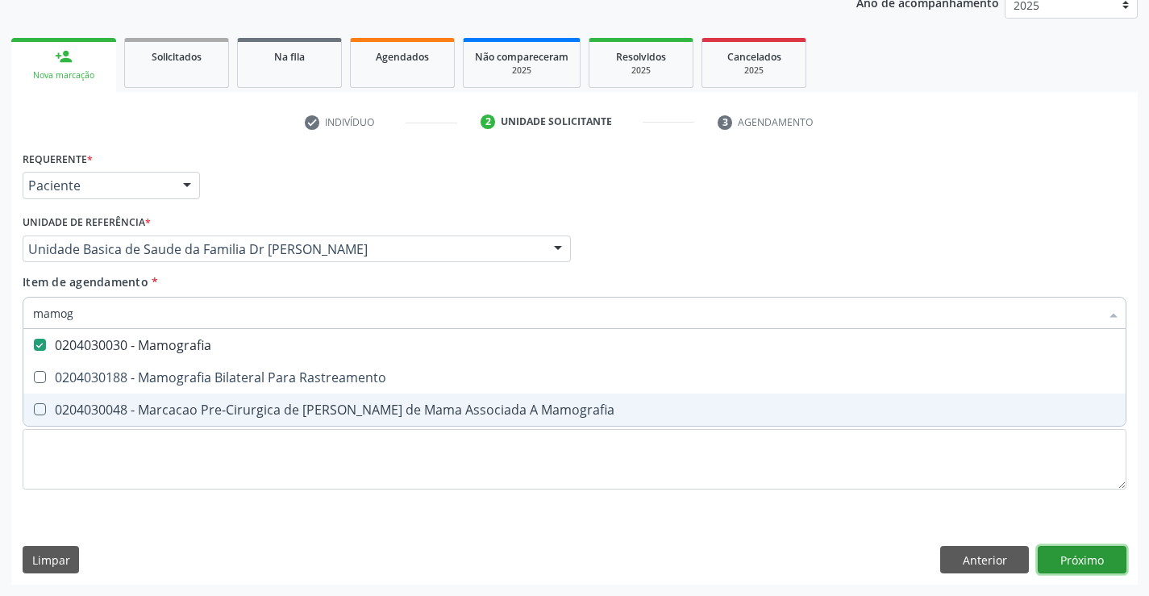
click at [1062, 570] on button "Próximo" at bounding box center [1082, 559] width 89 height 27
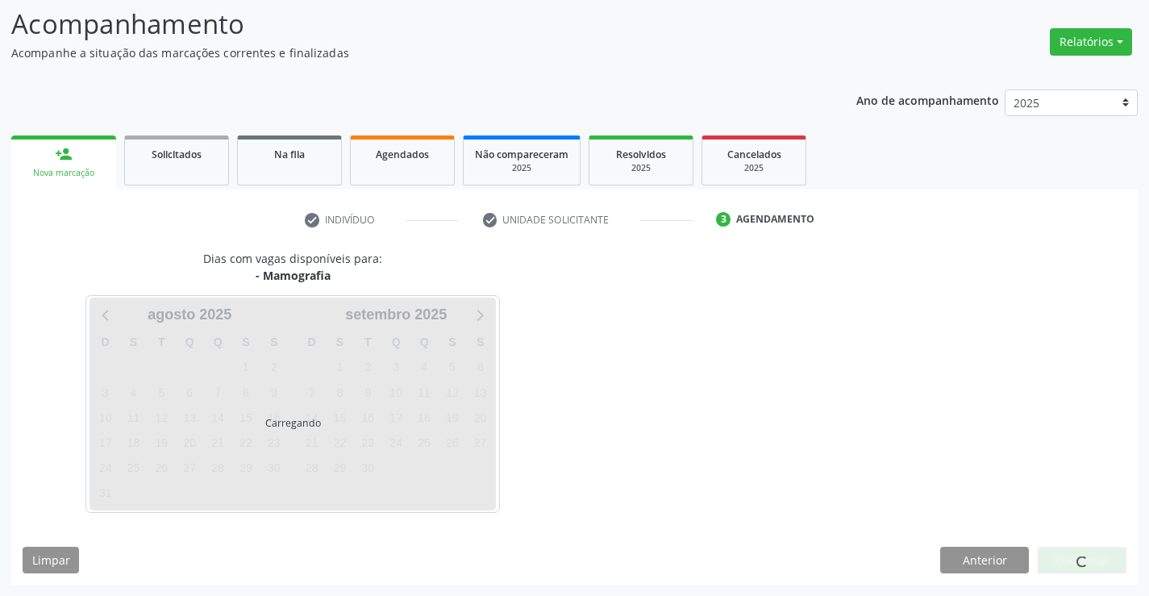
scroll to position [106, 0]
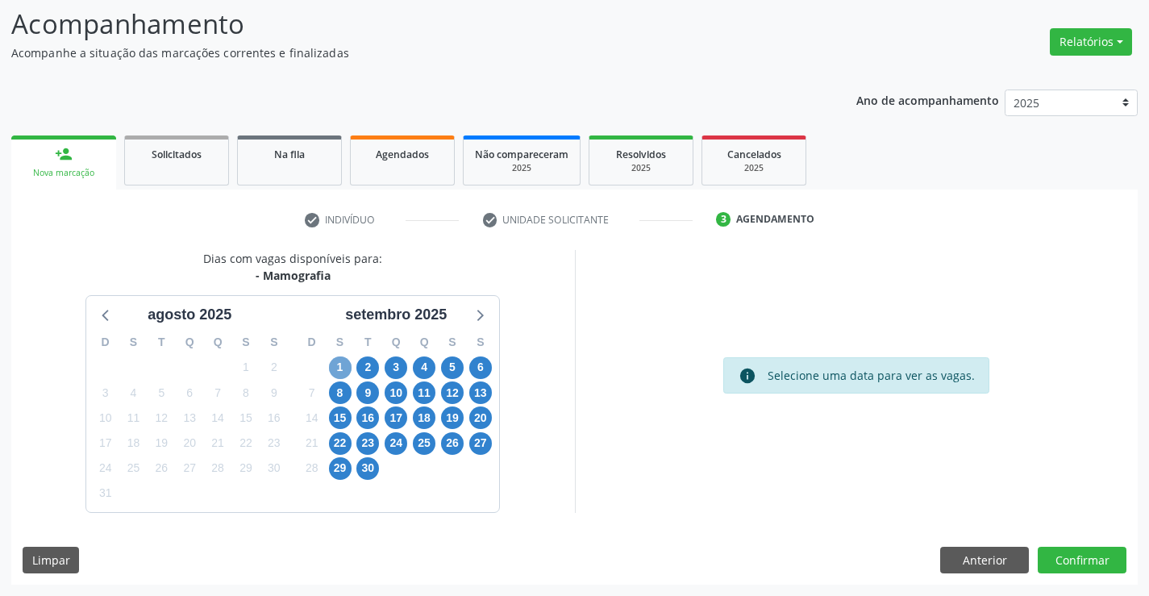
click at [340, 374] on span "1" at bounding box center [340, 367] width 23 height 23
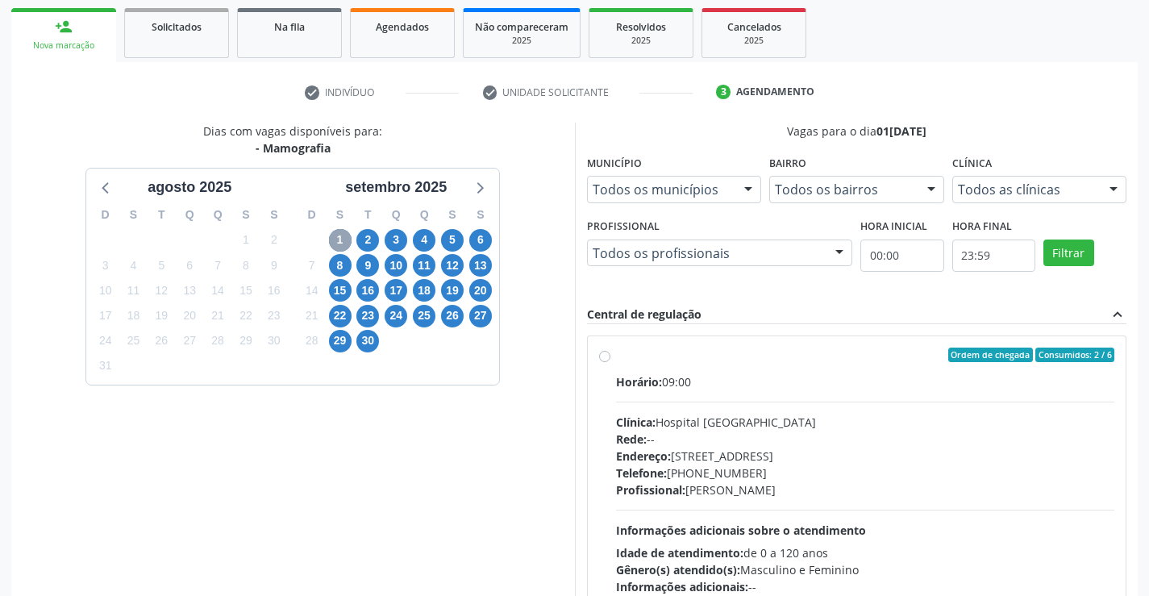
scroll to position [267, 0]
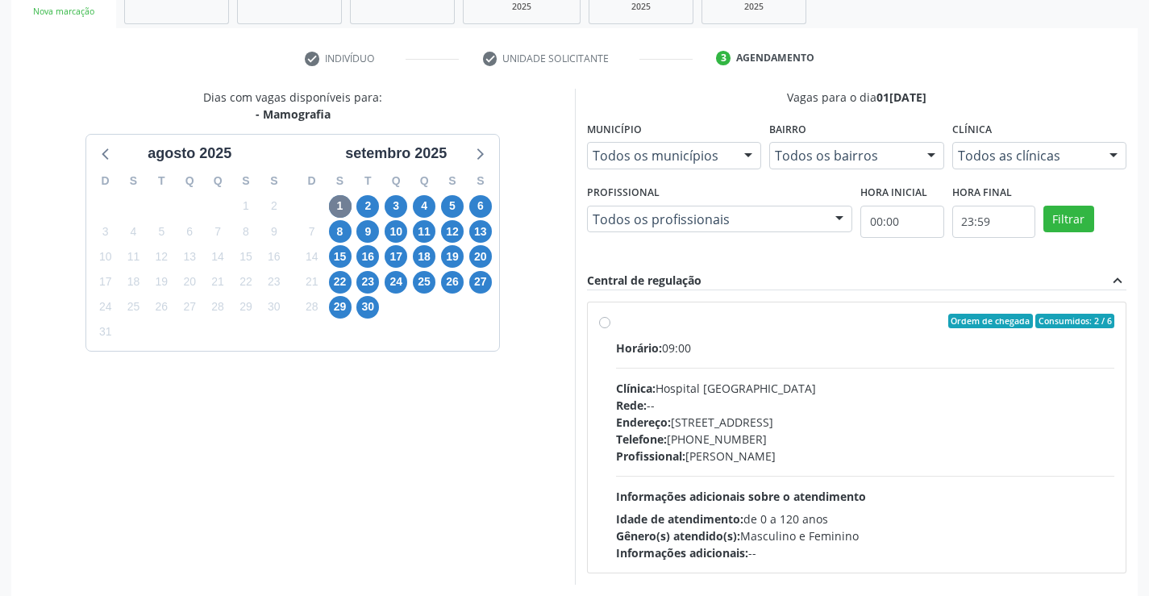
click at [616, 327] on label "Ordem de chegada Consumidos: 2 / 6 Horário: 09:00 Clínica: Hospital Sao Francis…" at bounding box center [865, 438] width 499 height 248
click at [607, 327] on input "Ordem de chegada Consumidos: 2 / 6 Horário: 09:00 Clínica: Hospital Sao Francis…" at bounding box center [604, 321] width 11 height 15
radio input "true"
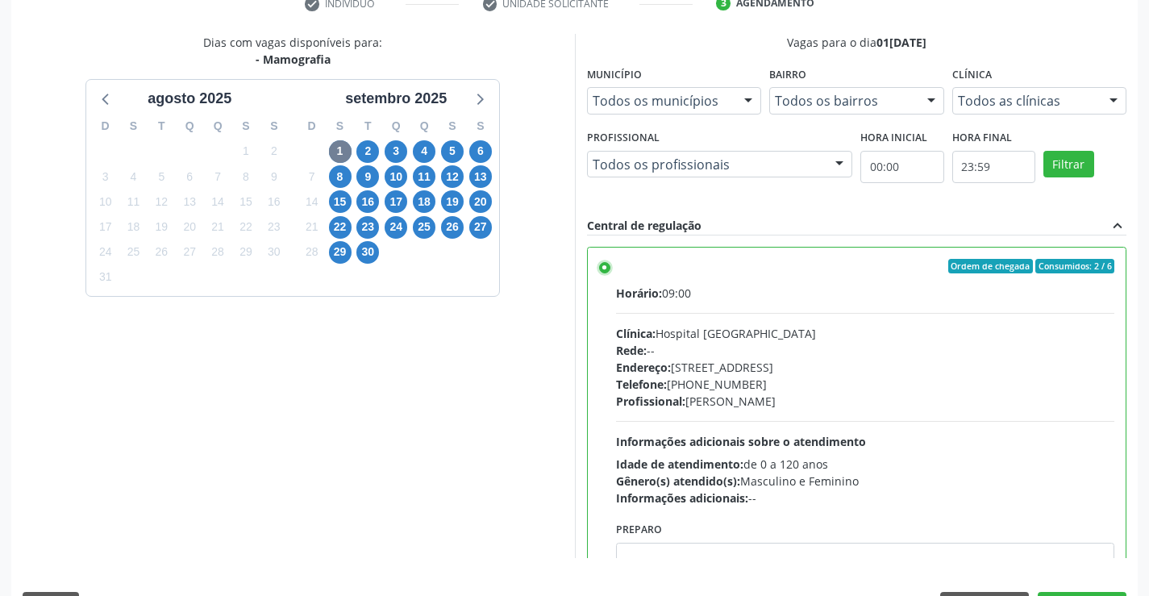
scroll to position [368, 0]
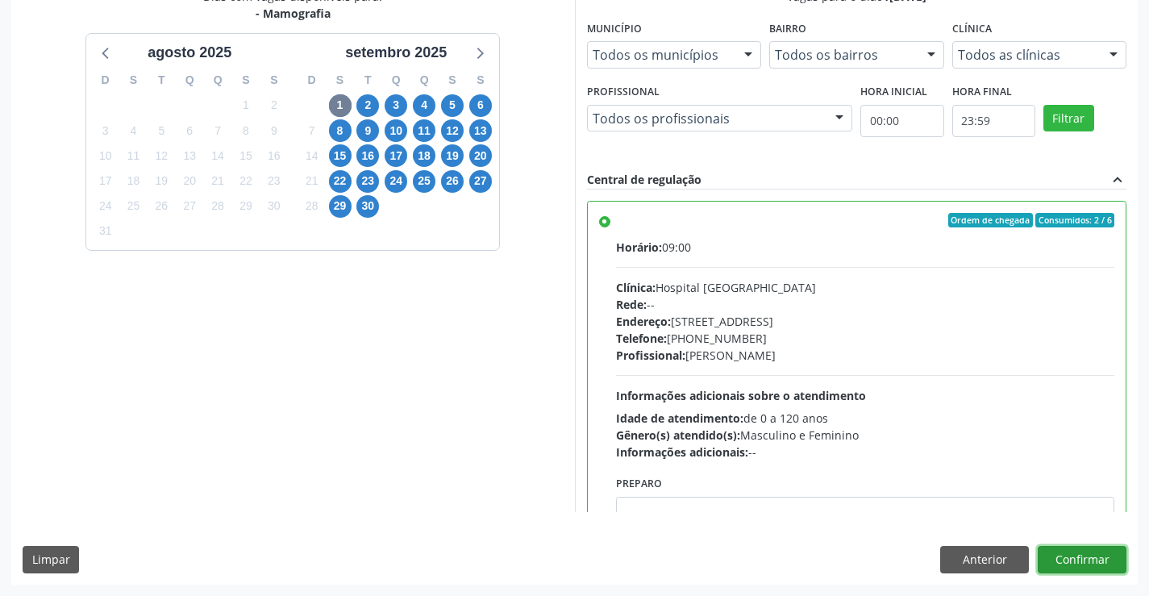
click at [1053, 553] on button "Confirmar" at bounding box center [1082, 559] width 89 height 27
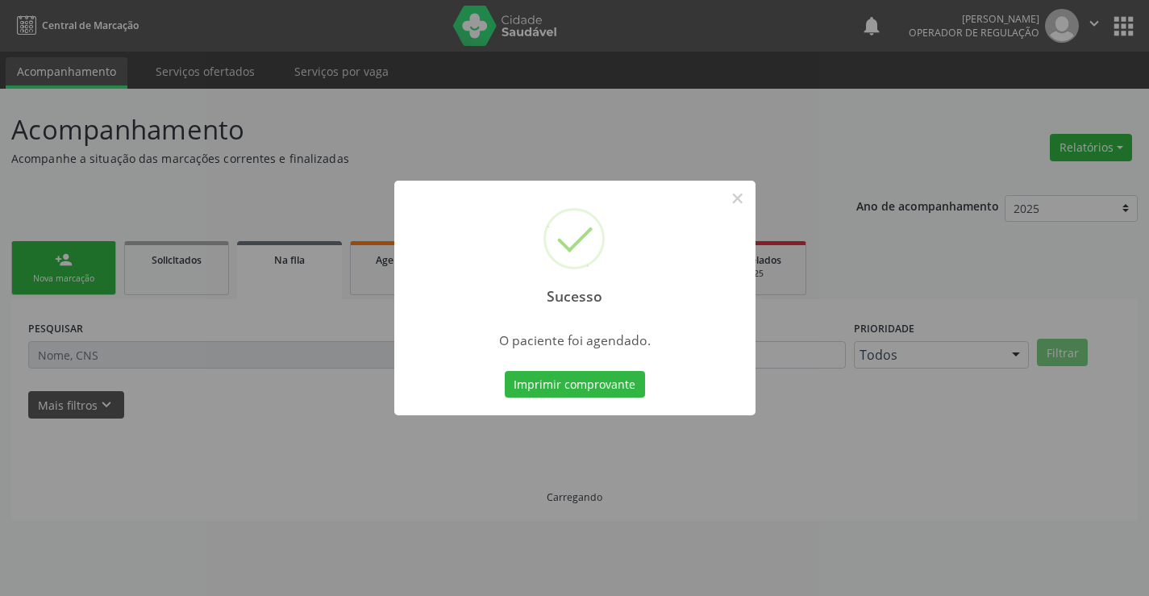
scroll to position [0, 0]
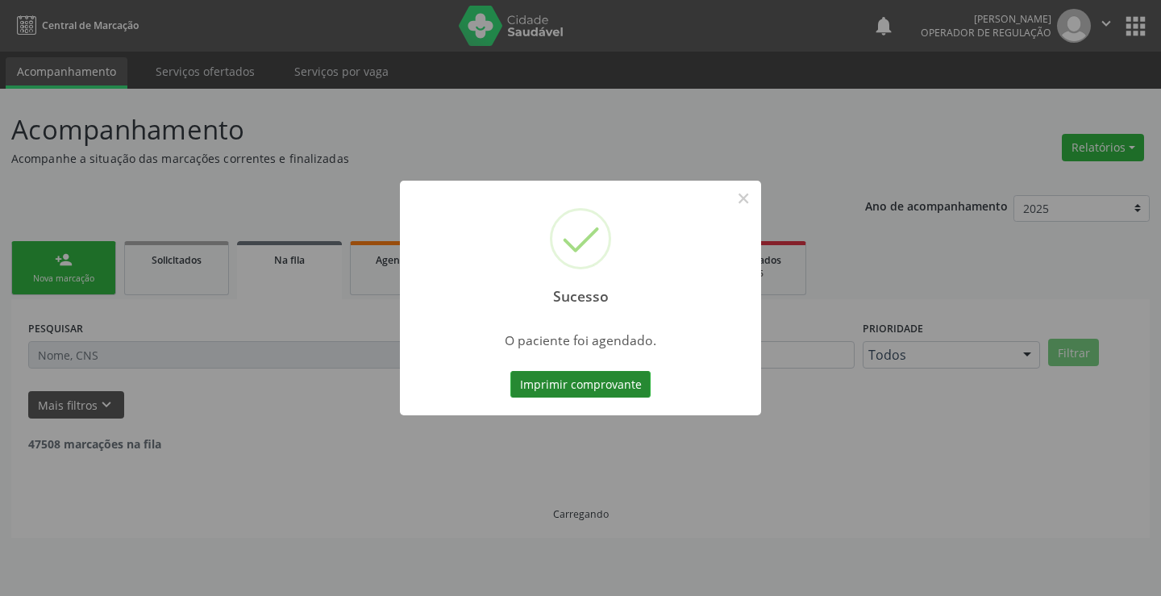
click at [583, 385] on button "Imprimir comprovante" at bounding box center [581, 384] width 140 height 27
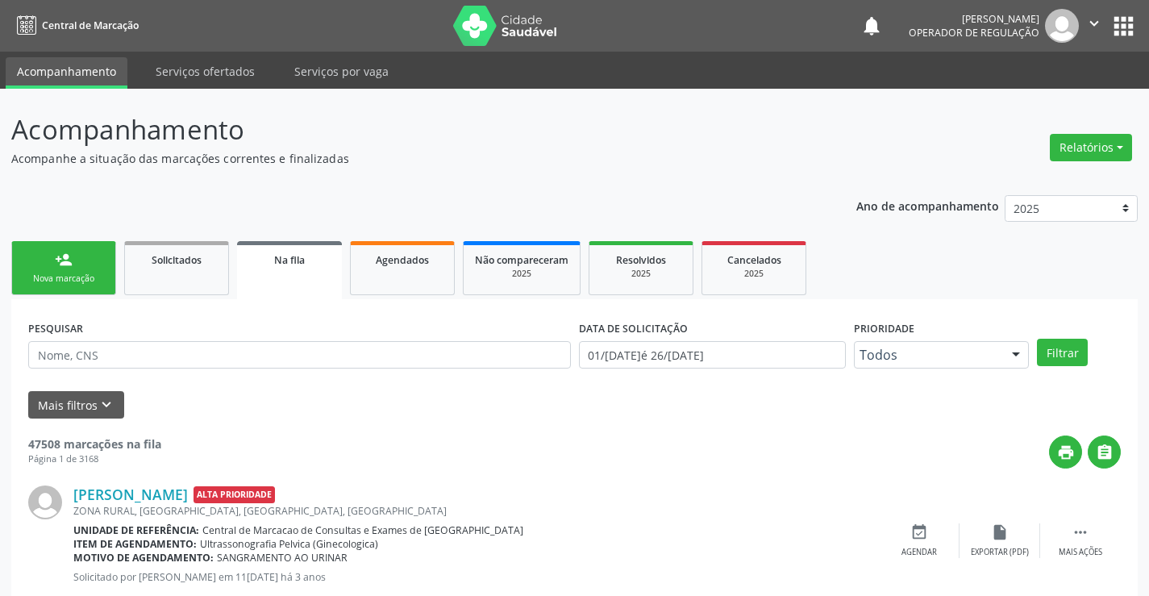
click at [77, 278] on div "Nova marcação" at bounding box center [63, 279] width 81 height 12
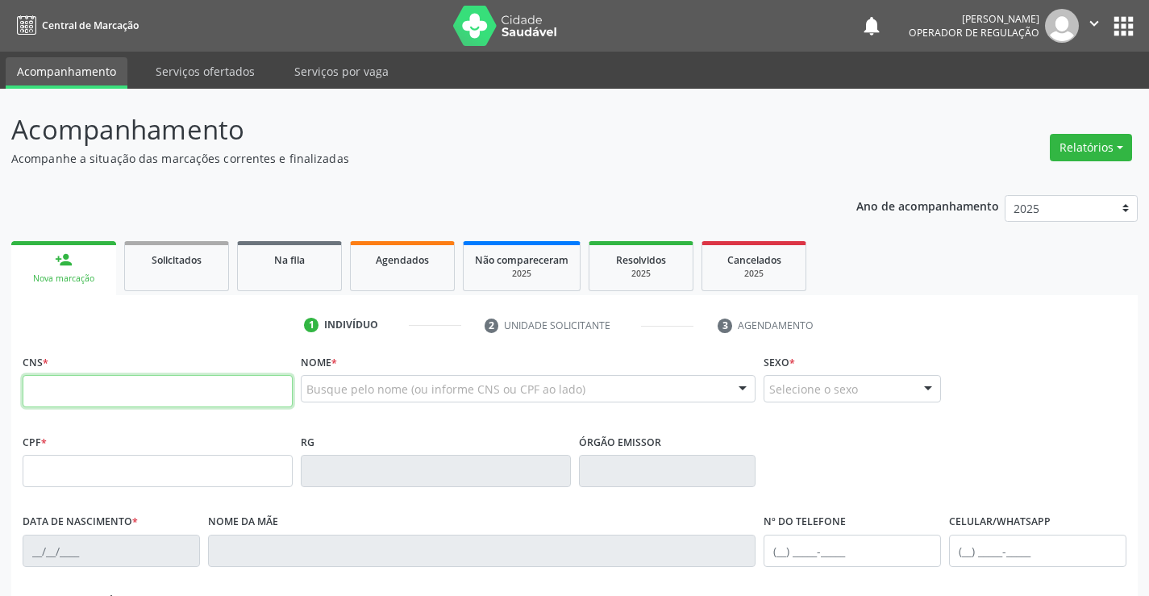
drag, startPoint x: 77, startPoint y: 278, endPoint x: 186, endPoint y: 386, distance: 152.8
click at [186, 386] on input "text" at bounding box center [158, 391] width 270 height 32
type input "702 9075 7348 8575"
type input "1201140706"
type input "30/01/1985"
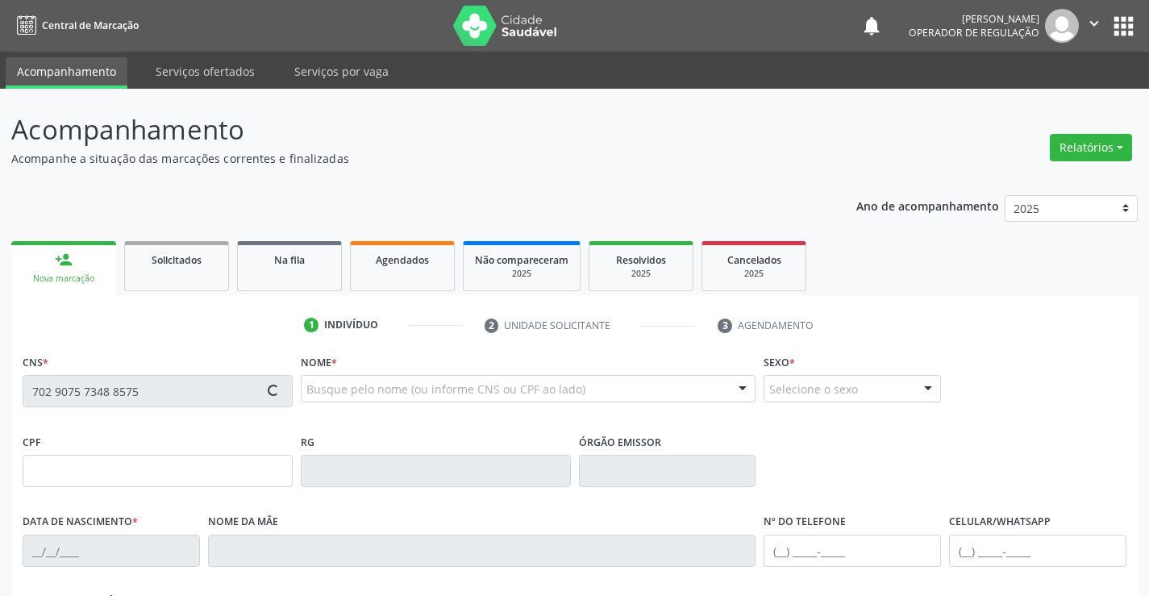
type input "(74) 98810-2144"
type input "S/N"
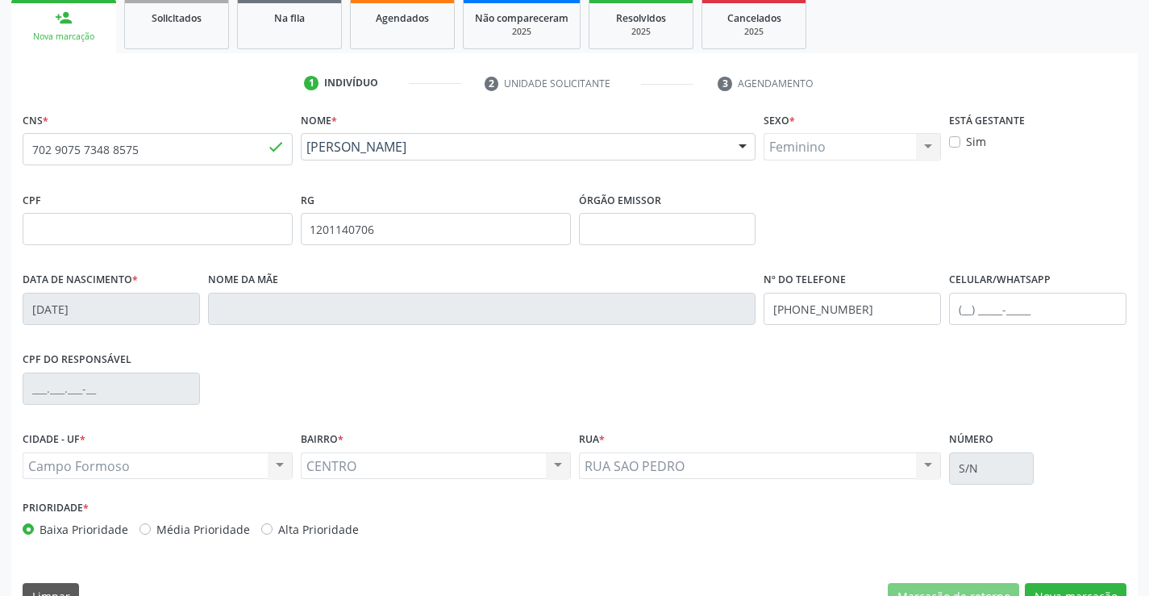
scroll to position [278, 0]
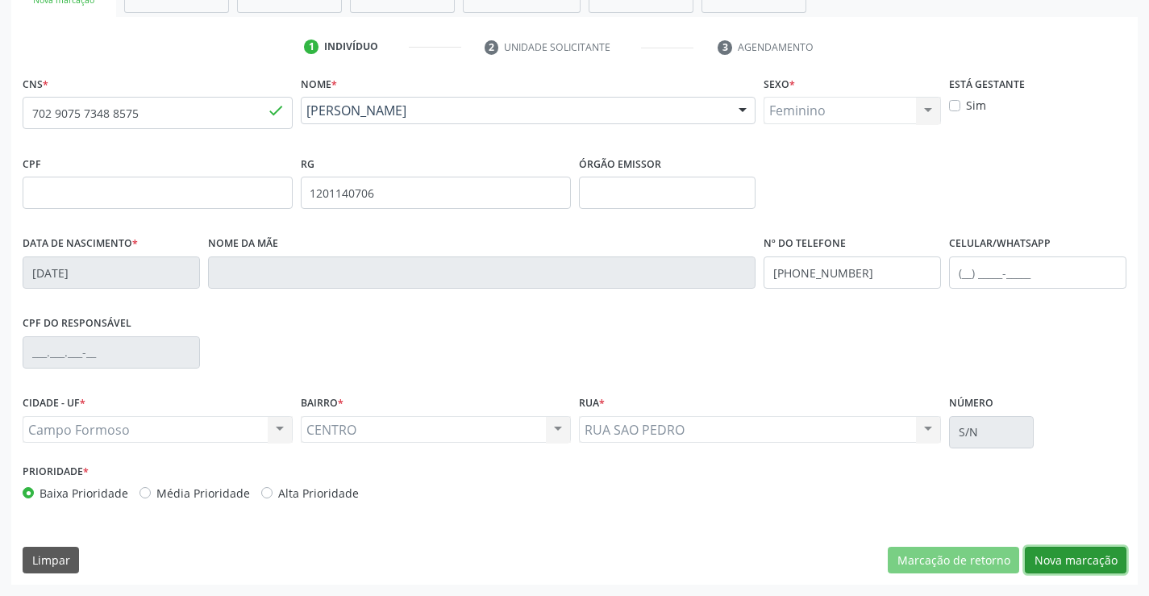
click at [1075, 562] on button "Nova marcação" at bounding box center [1076, 560] width 102 height 27
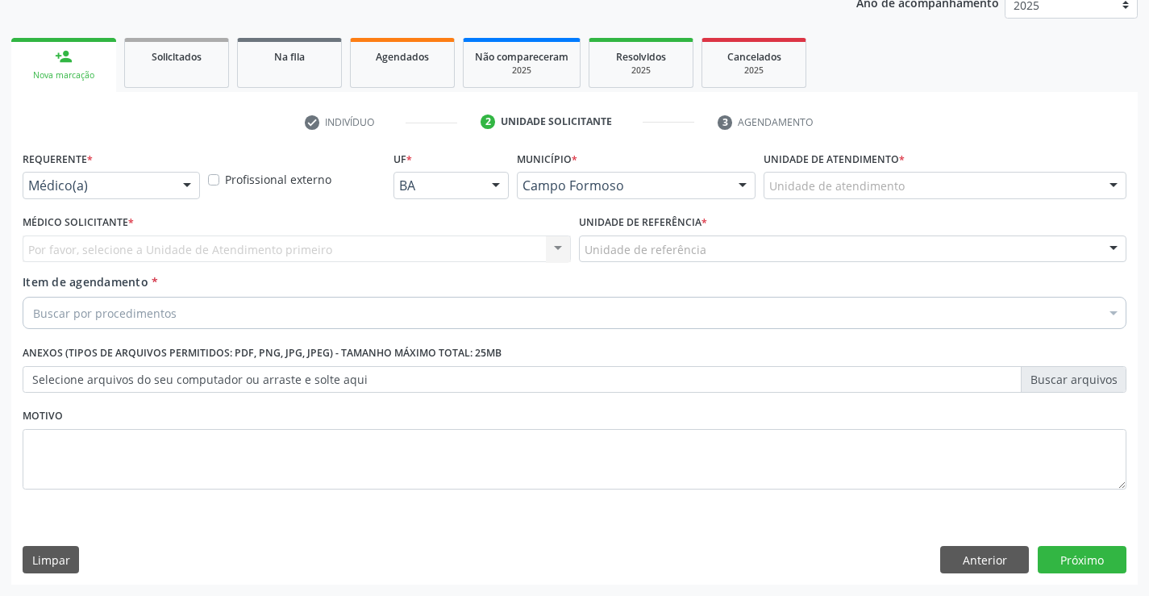
scroll to position [203, 0]
click at [77, 174] on div "Médico(a)" at bounding box center [111, 185] width 177 height 27
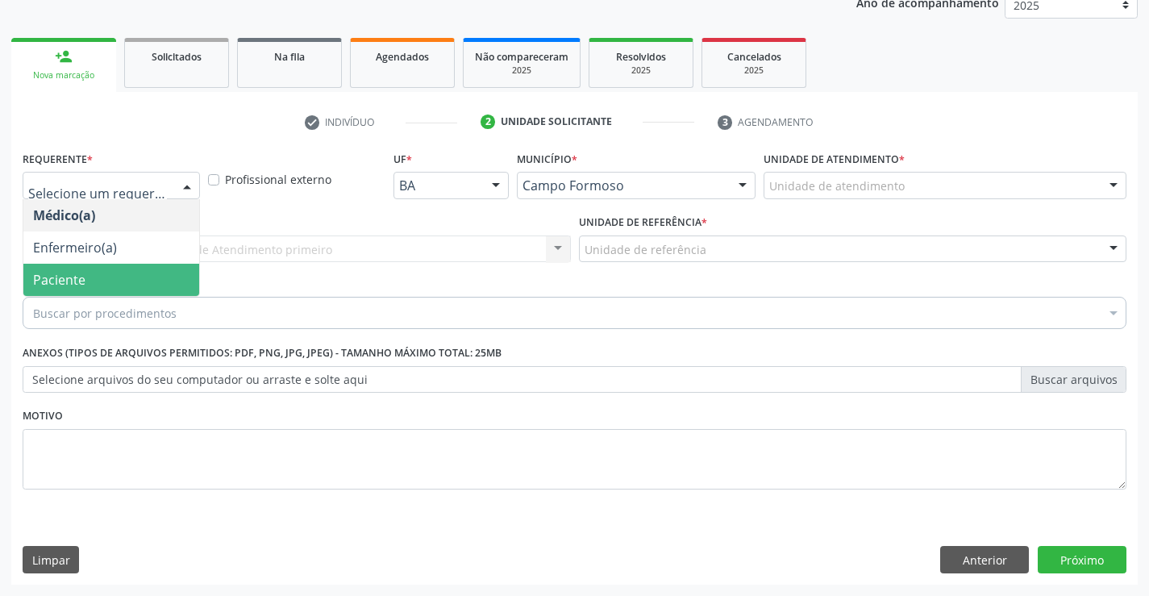
click at [57, 276] on span "Paciente" at bounding box center [59, 280] width 52 height 18
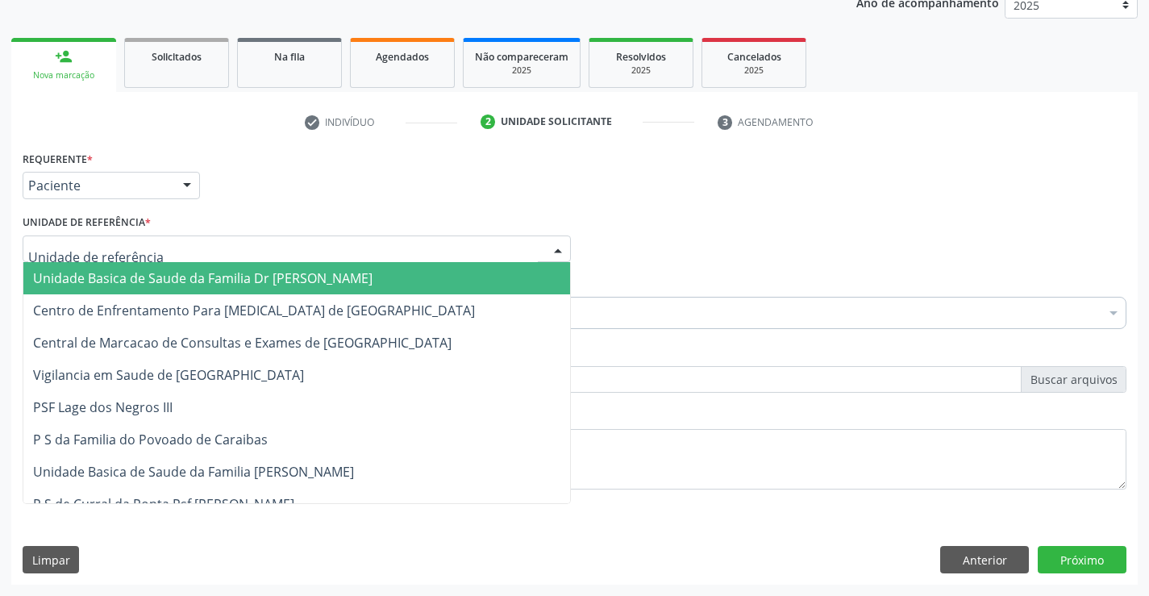
click at [58, 270] on span "Unidade Basica de Saude da Familia Dr [PERSON_NAME]" at bounding box center [203, 278] width 340 height 18
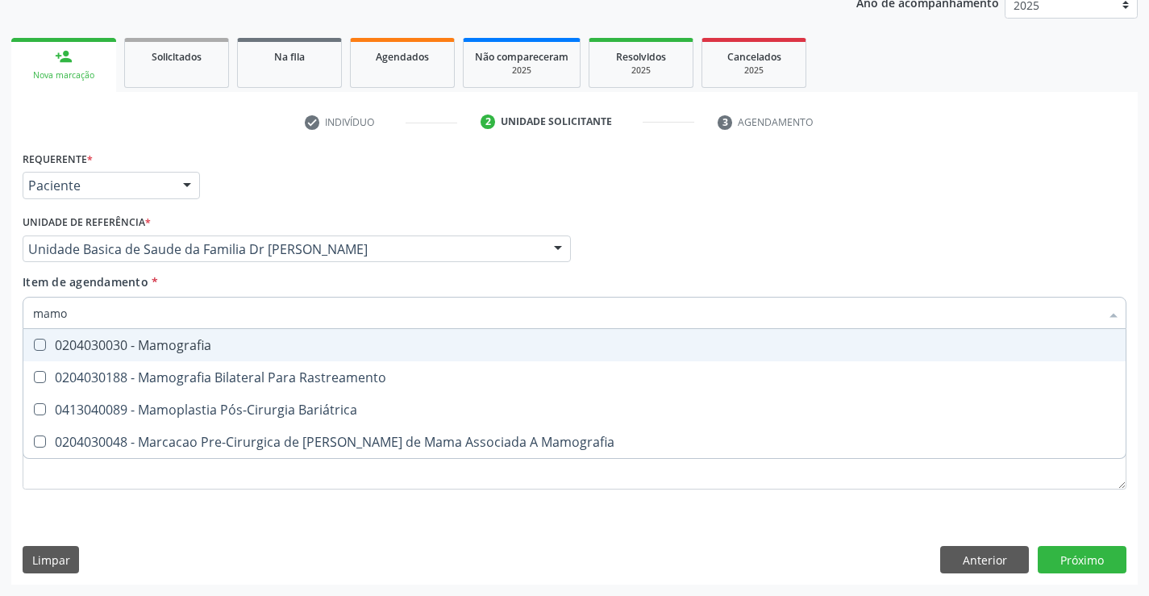
type input "mamog"
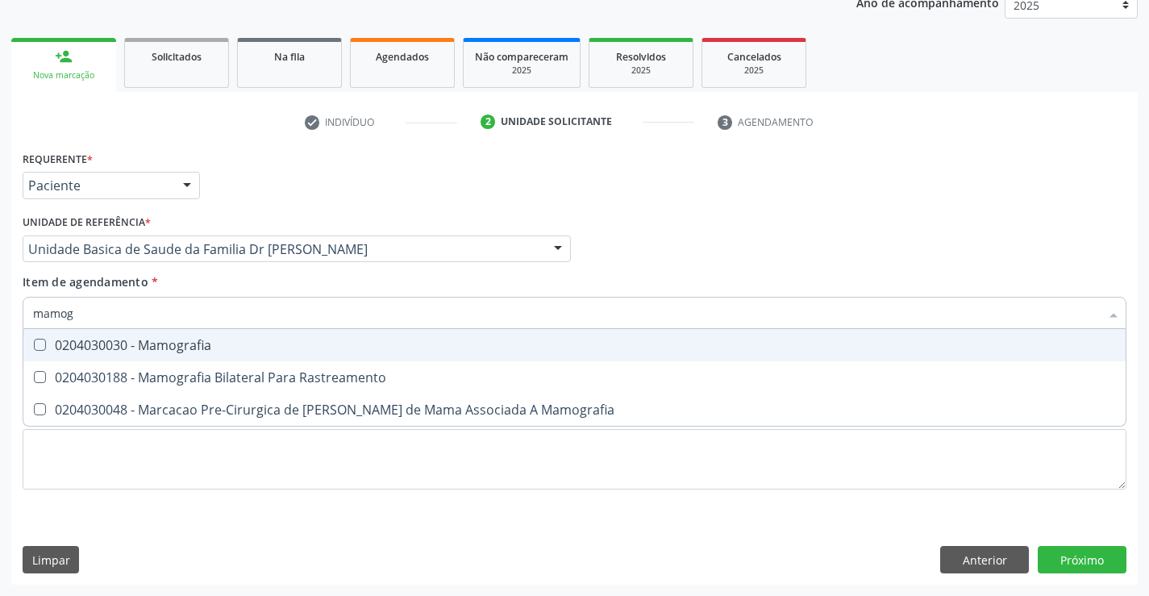
click at [164, 348] on div "0204030030 - Mamografia" at bounding box center [574, 345] width 1083 height 13
checkbox Mamografia "true"
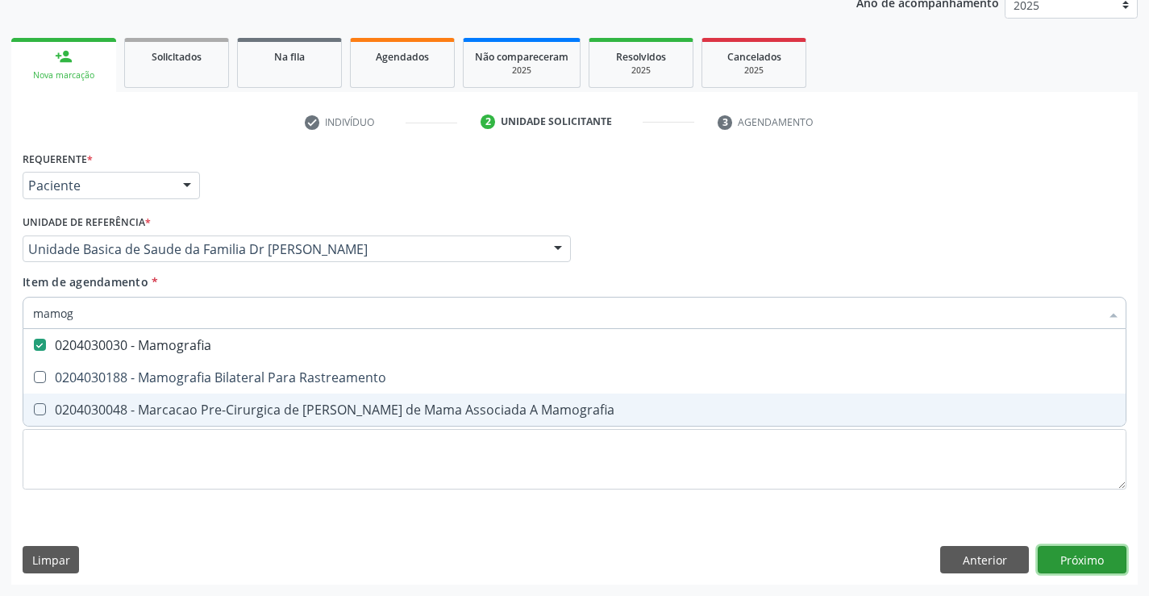
click at [1064, 552] on div "Requerente * Paciente Médico(a) Enfermeiro(a) Paciente Nenhum resultado encontr…" at bounding box center [574, 366] width 1127 height 438
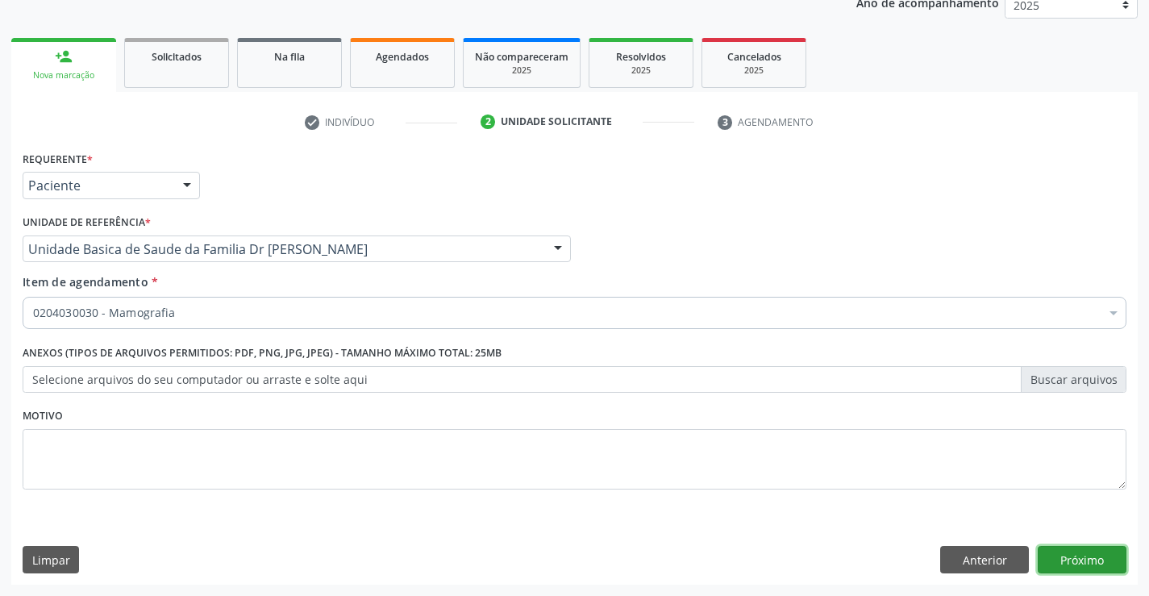
click at [1100, 561] on button "Próximo" at bounding box center [1082, 559] width 89 height 27
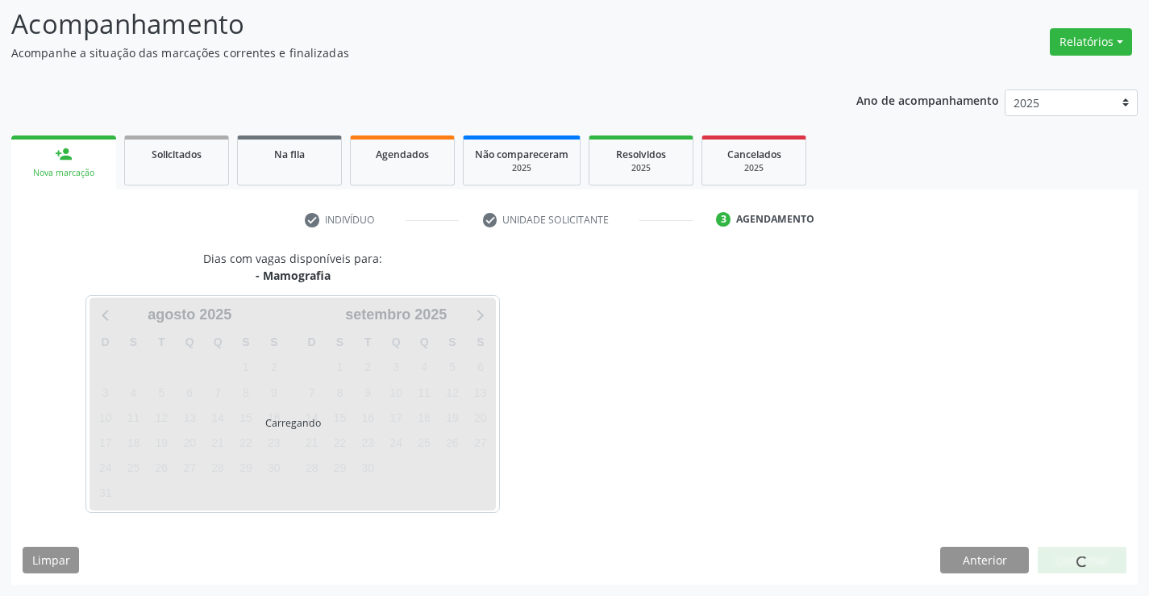
scroll to position [106, 0]
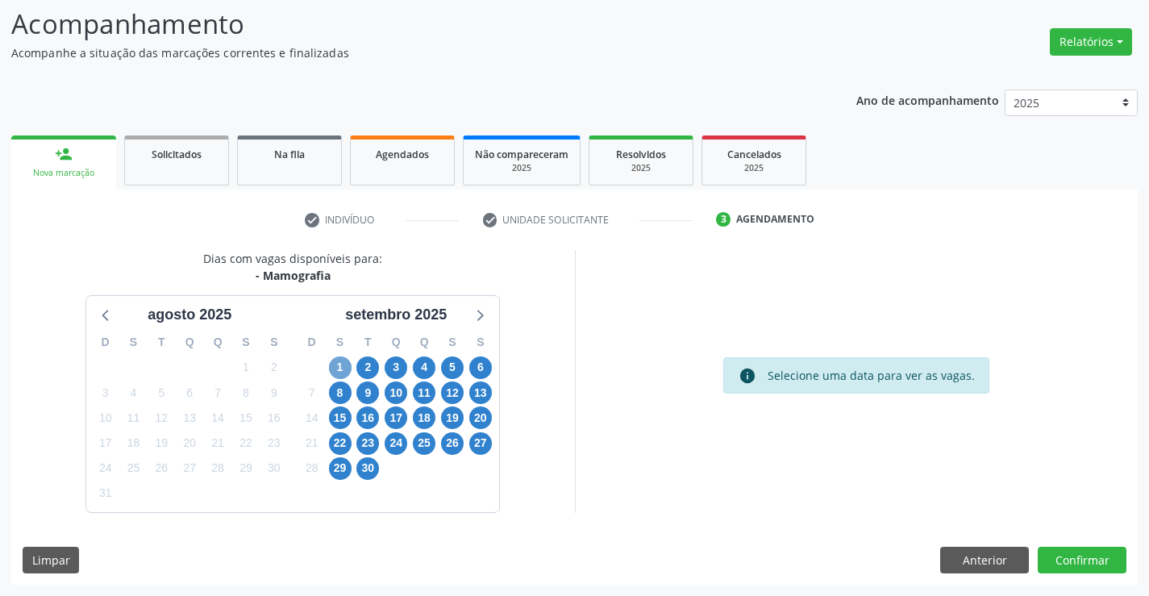
click at [339, 366] on span "1" at bounding box center [340, 367] width 23 height 23
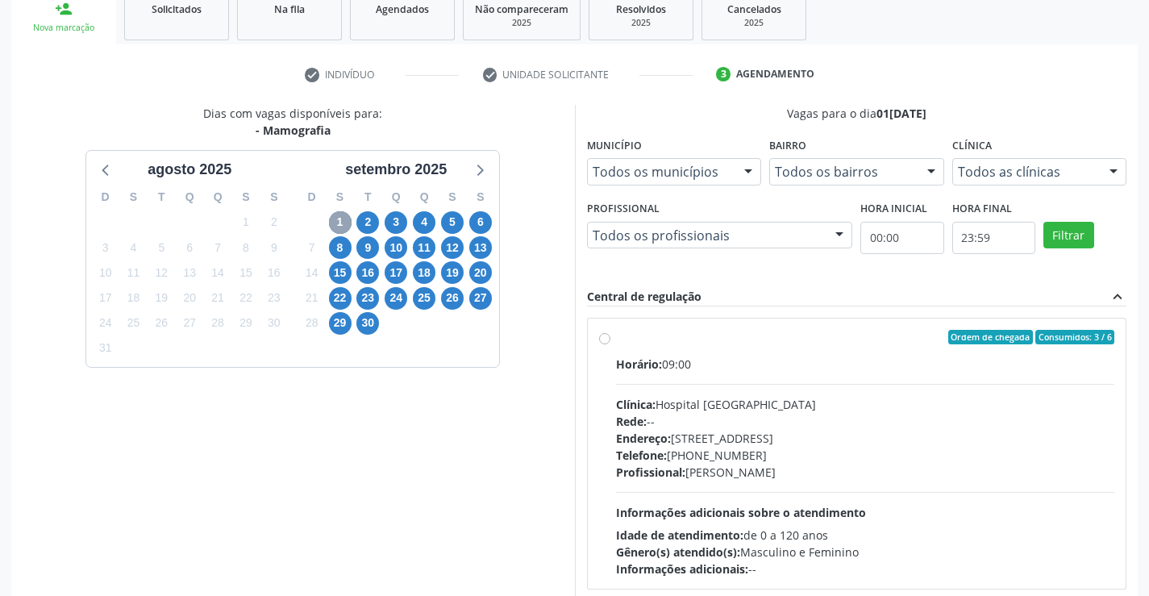
scroll to position [267, 0]
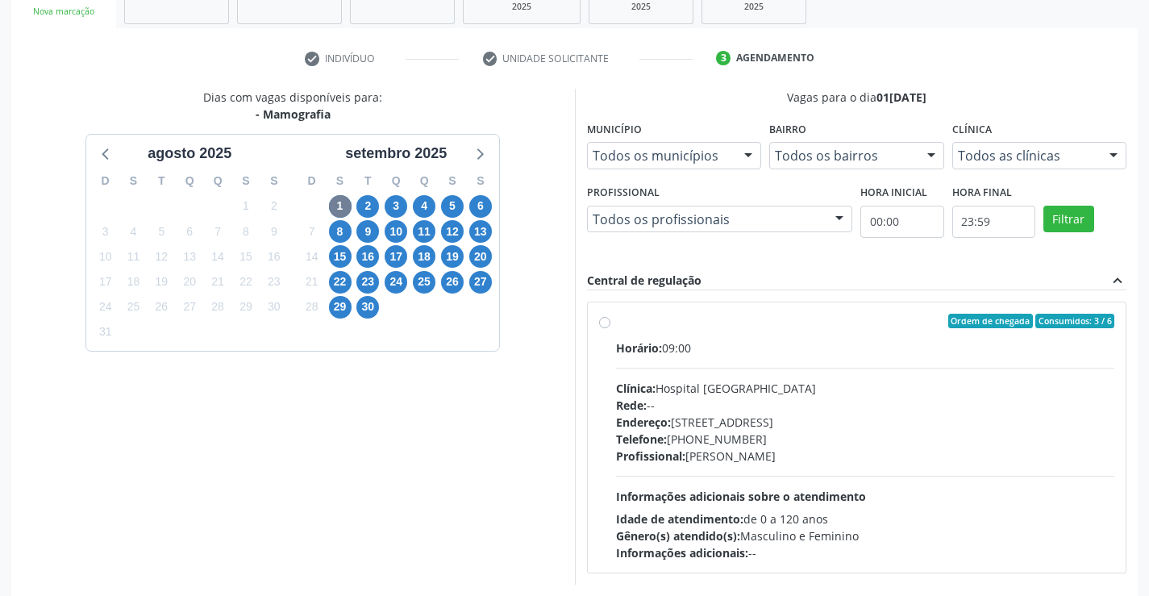
click at [616, 324] on label "Ordem de chegada Consumidos: 3 / 6 Horário: 09:00 Clínica: Hospital Sao Francis…" at bounding box center [865, 438] width 499 height 248
click at [604, 324] on input "Ordem de chegada Consumidos: 3 / 6 Horário: 09:00 Clínica: Hospital Sao Francis…" at bounding box center [604, 321] width 11 height 15
radio input "true"
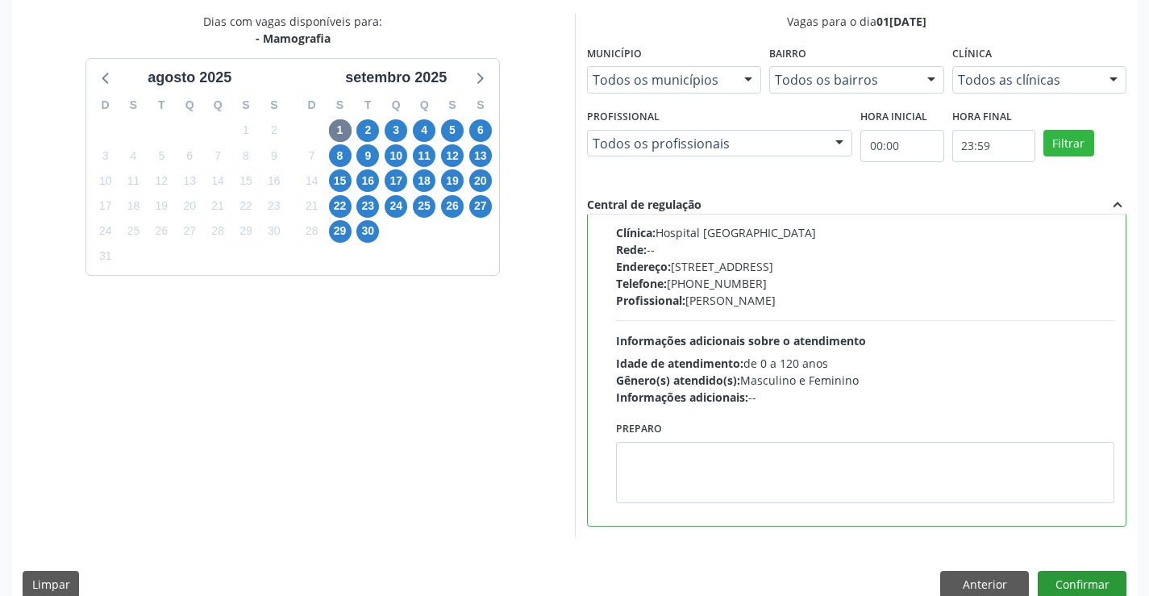
scroll to position [368, 0]
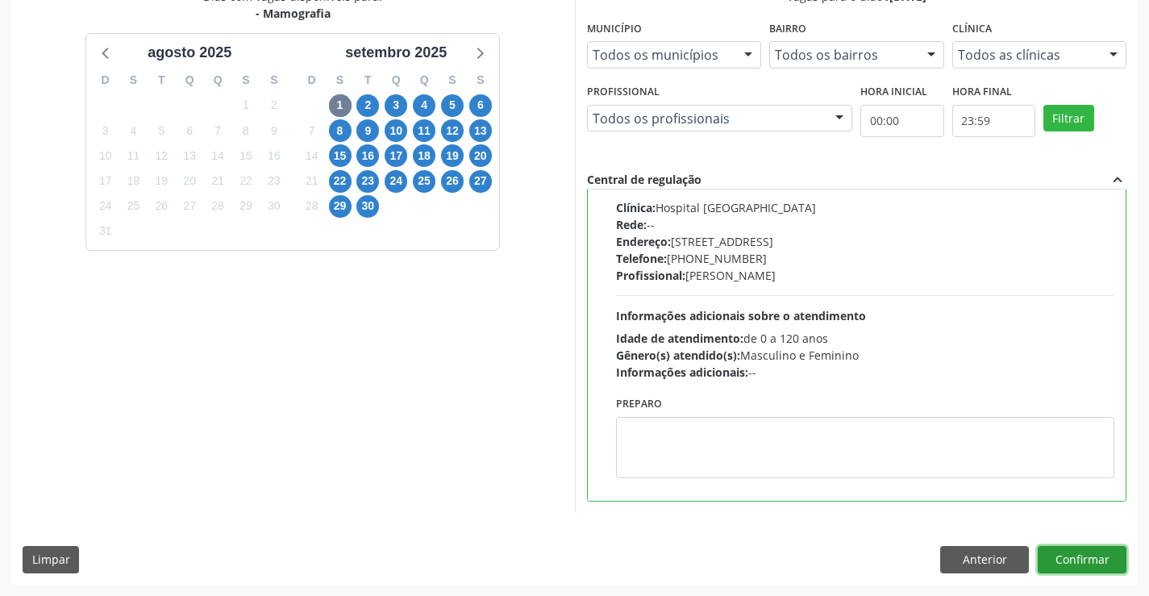
click at [1065, 557] on button "Confirmar" at bounding box center [1082, 559] width 89 height 27
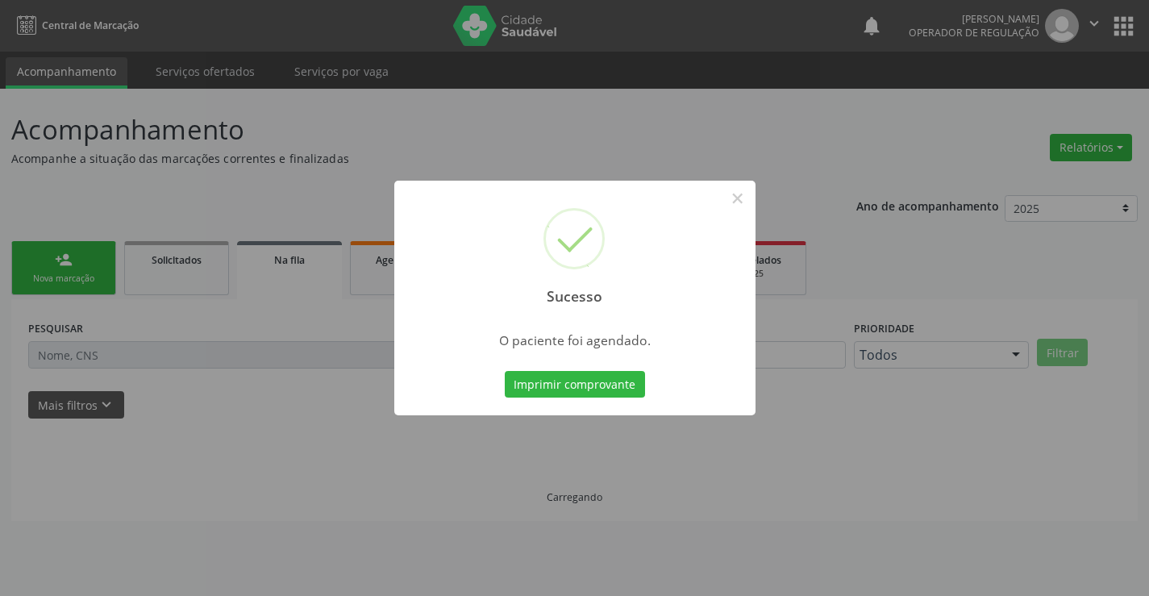
scroll to position [0, 0]
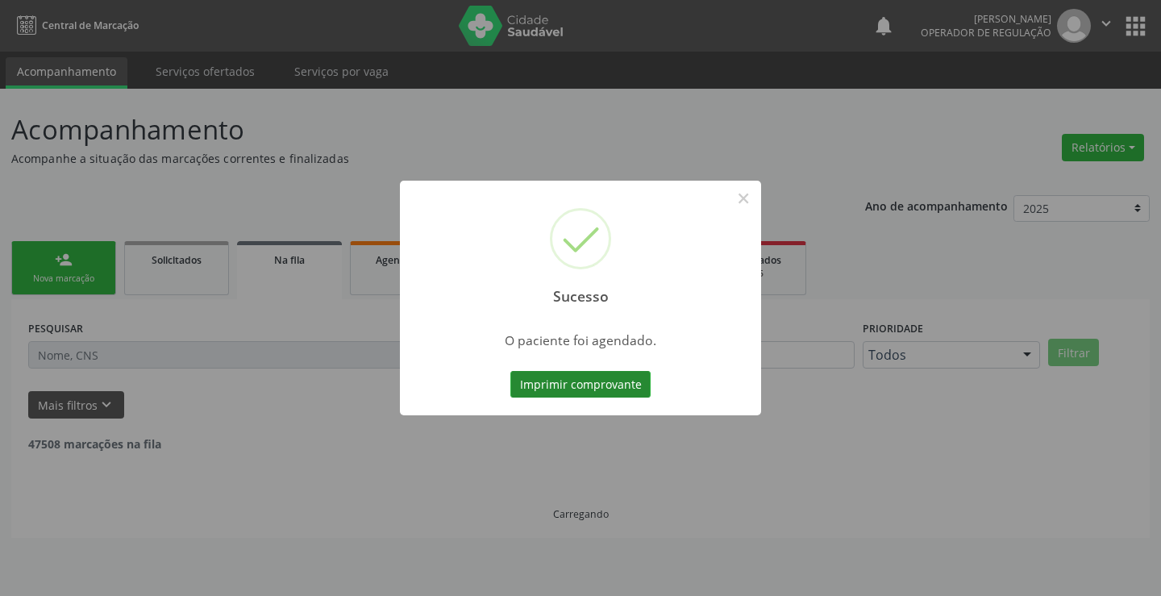
click at [582, 374] on button "Imprimir comprovante" at bounding box center [581, 384] width 140 height 27
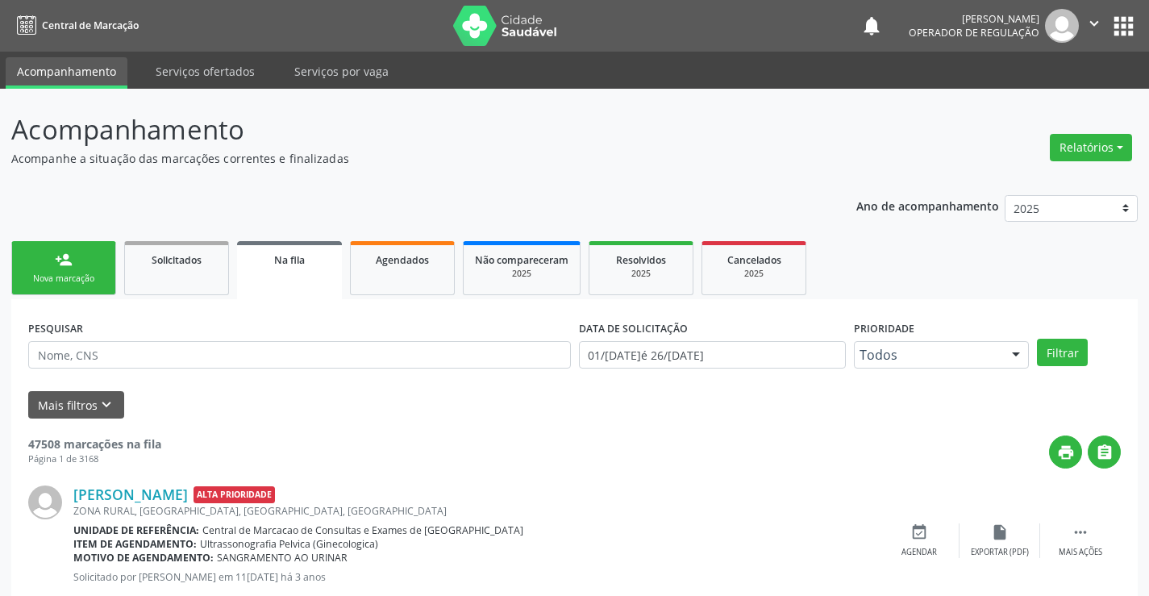
click at [76, 282] on div "Nova marcação" at bounding box center [63, 279] width 81 height 12
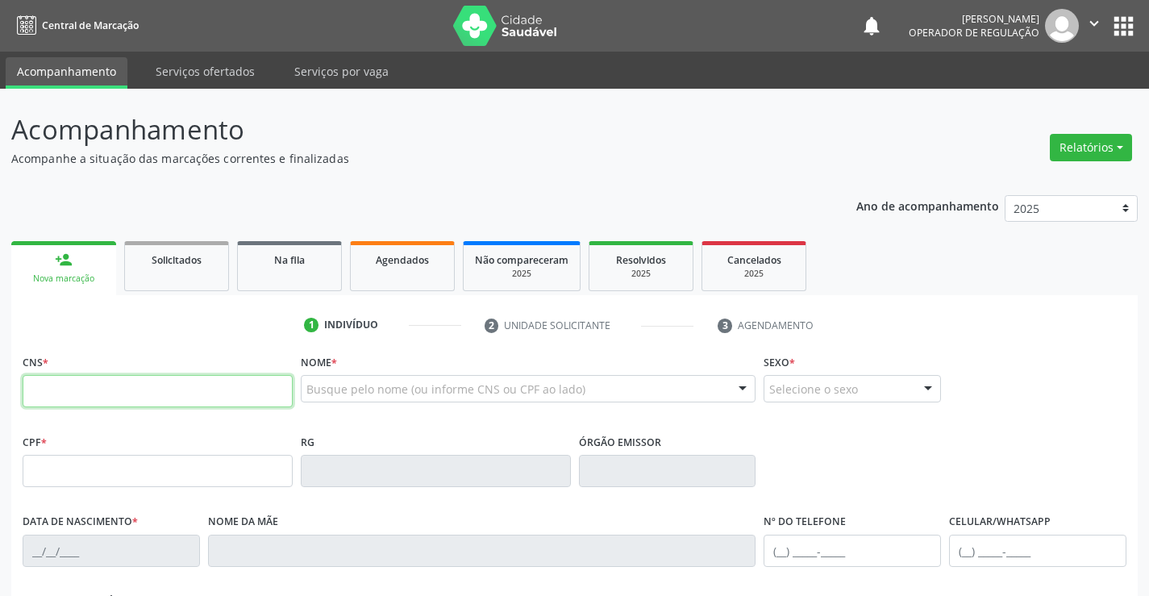
click at [154, 389] on input "text" at bounding box center [158, 391] width 270 height 32
type input "705 0000 7407 7851"
type input "1669643441"
type input "19/10/1994"
type input "(74) 99194-9171"
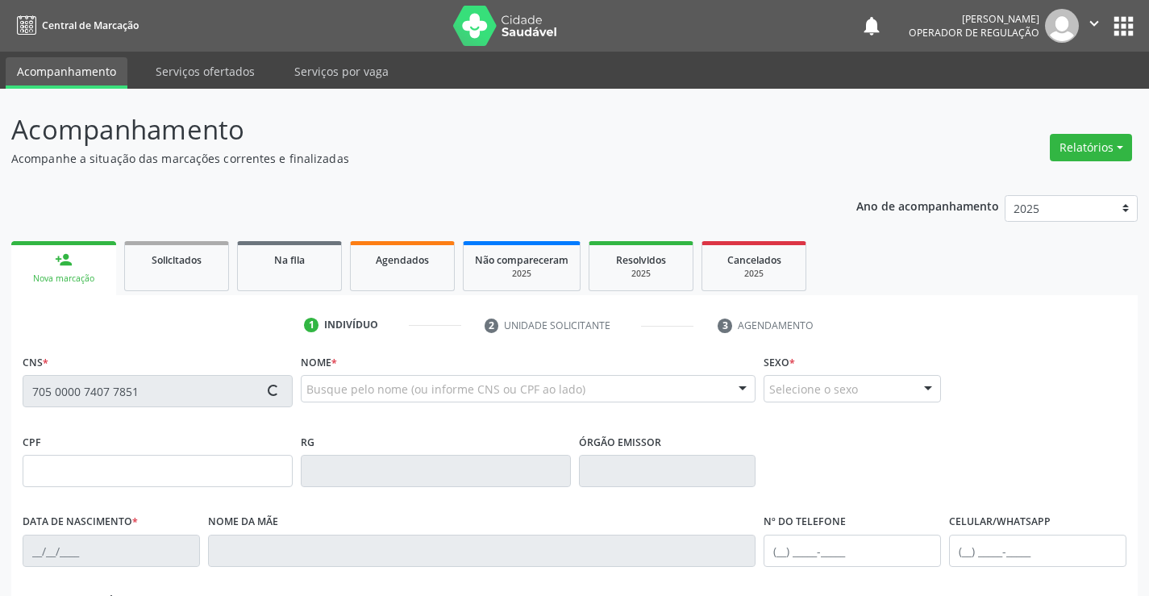
type input "(74) 99194-9171"
type input "075.115.975-13"
type input "S/N"
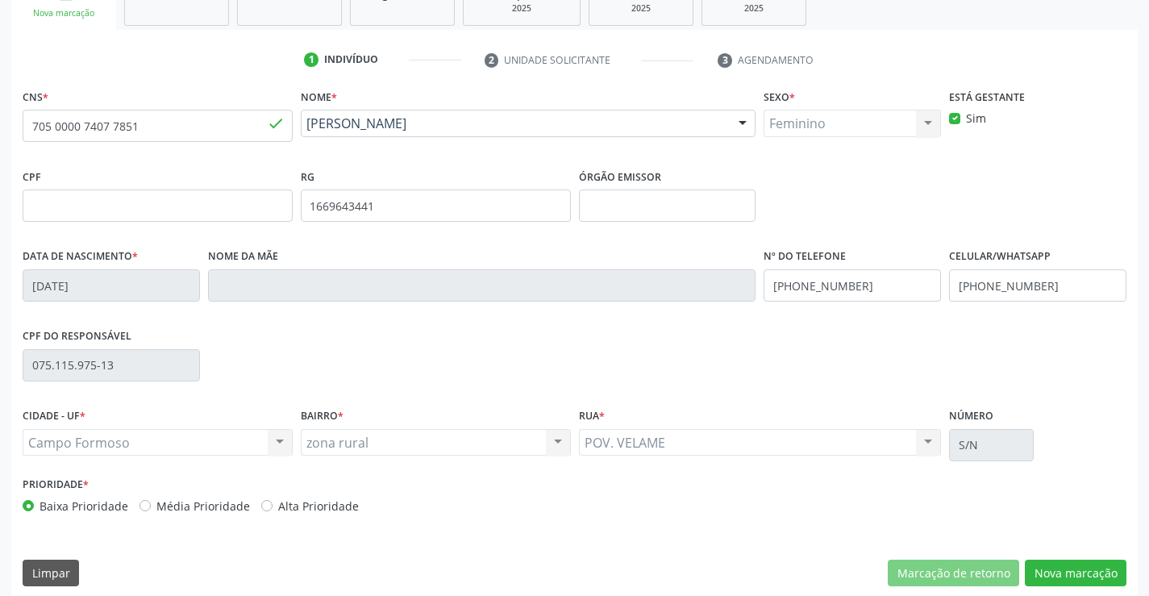
scroll to position [278, 0]
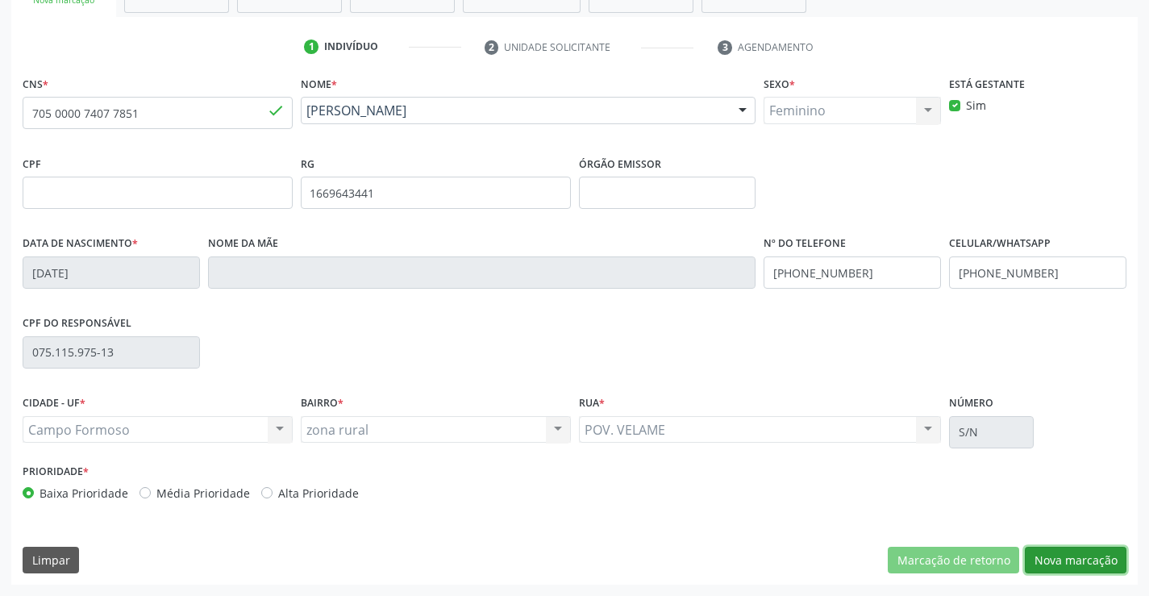
click at [1074, 557] on button "Nova marcação" at bounding box center [1076, 560] width 102 height 27
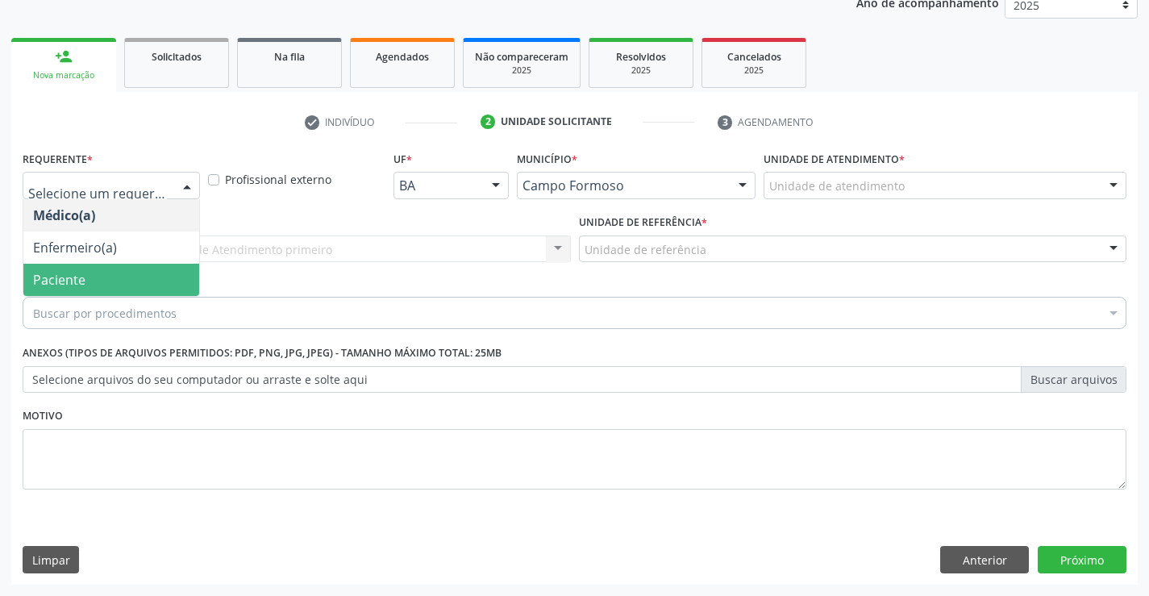
click at [47, 271] on span "Paciente" at bounding box center [59, 280] width 52 height 18
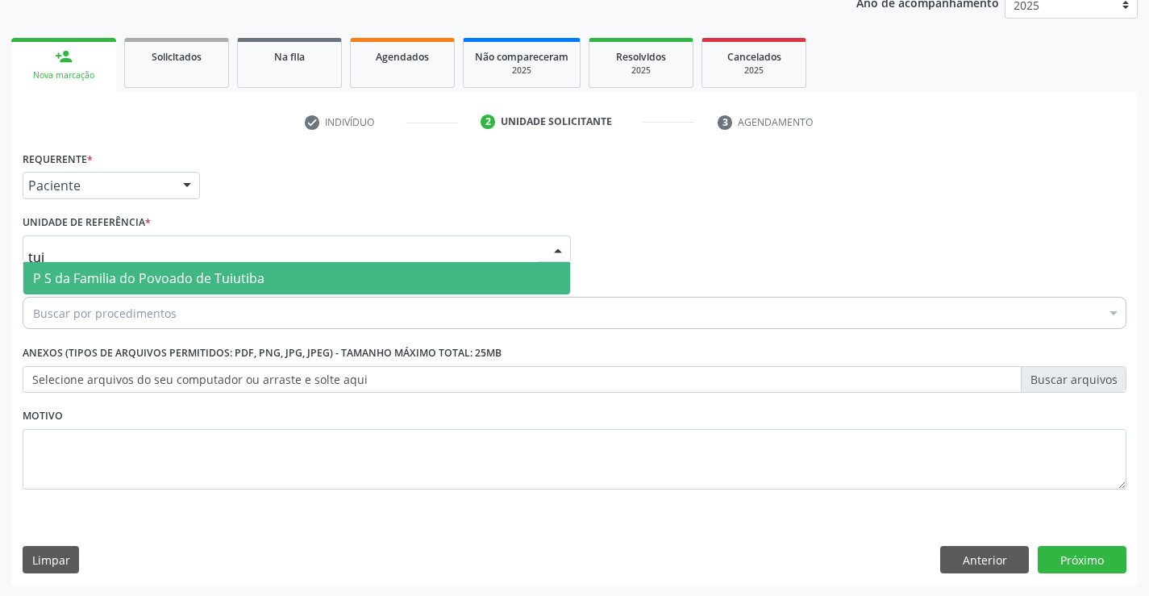
type input "tuiu"
click at [117, 274] on span "P S da Familia do Povoado de Tuiutiba" at bounding box center [148, 278] width 231 height 18
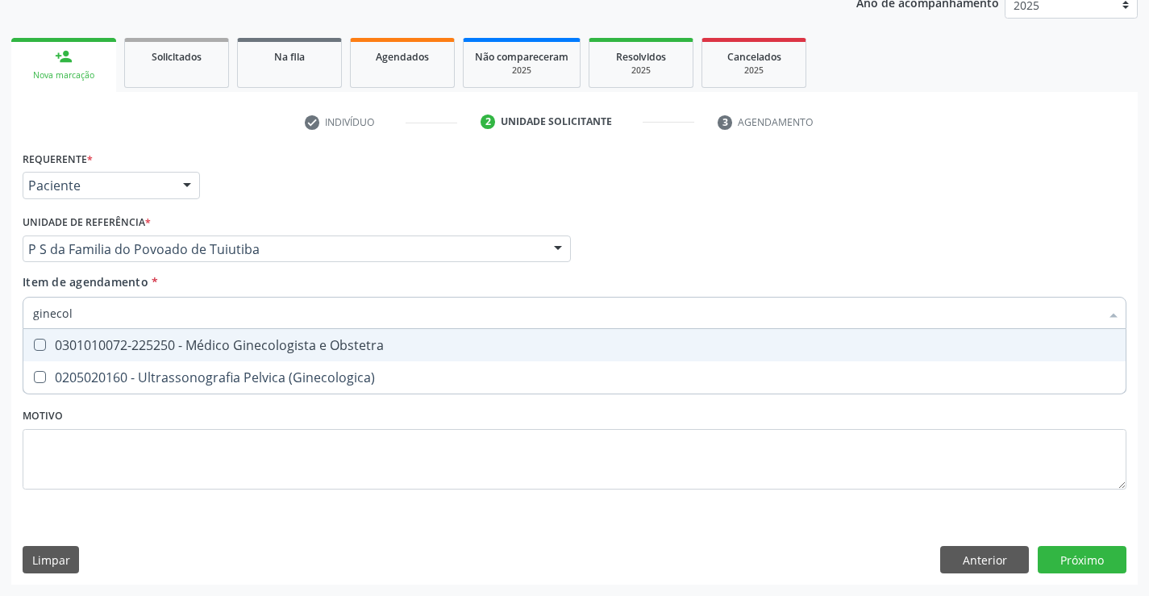
type input "ginecolo"
click at [180, 347] on div "0301010072-225250 - Médico Ginecologista e Obstetra" at bounding box center [574, 345] width 1083 height 13
checkbox Obstetra "true"
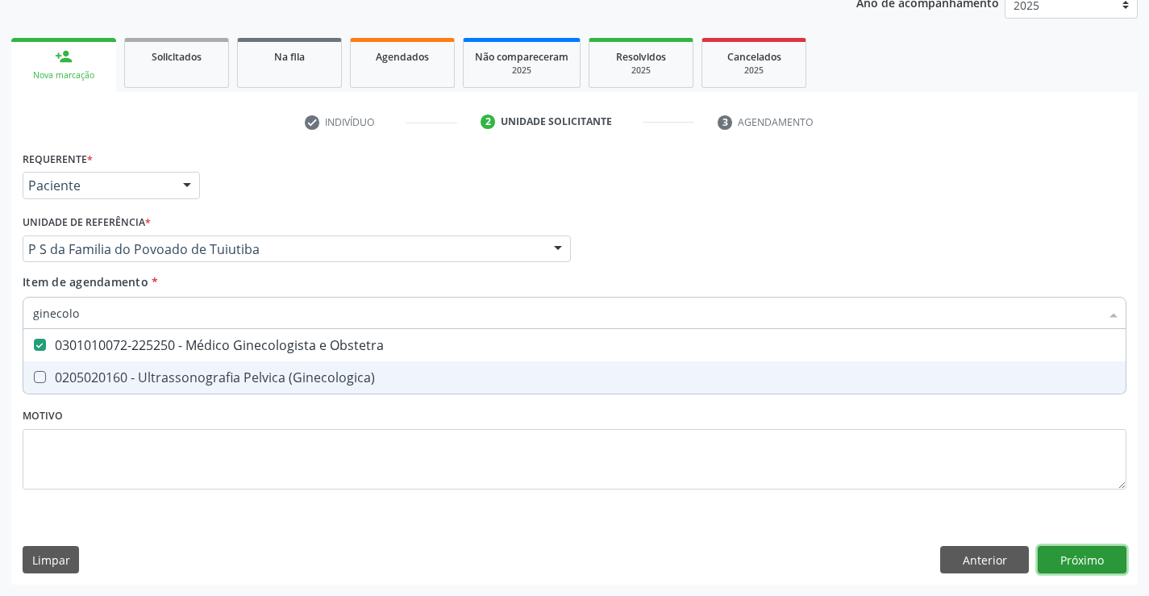
click at [1090, 555] on div "Requerente * Paciente Médico(a) Enfermeiro(a) Paciente Nenhum resultado encontr…" at bounding box center [574, 366] width 1127 height 438
checkbox \(Ginecologica\) "true"
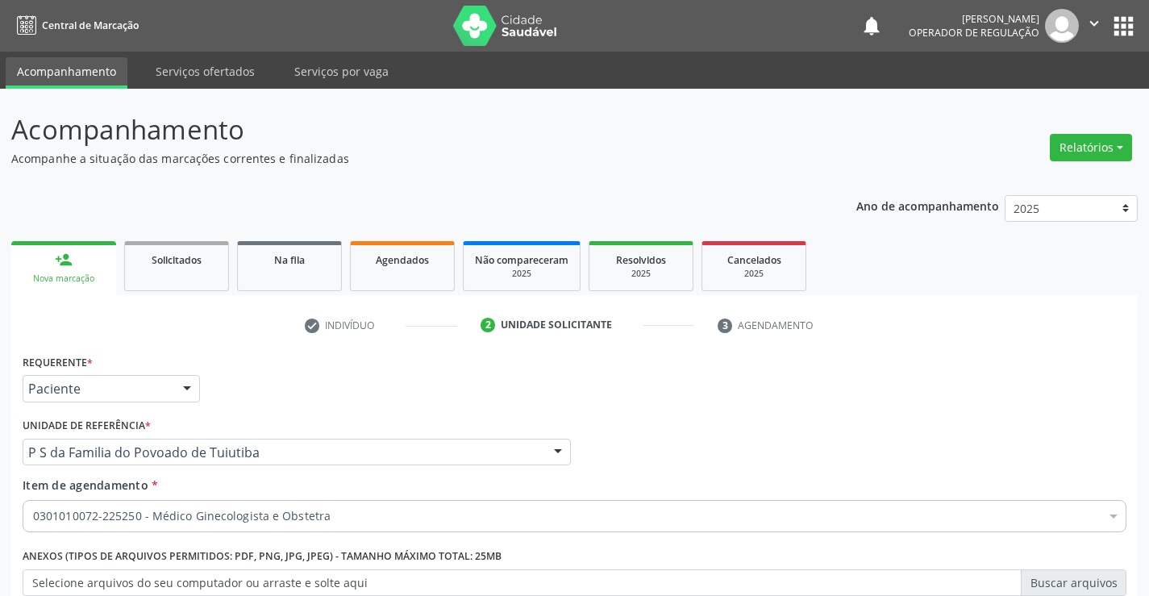
scroll to position [203, 0]
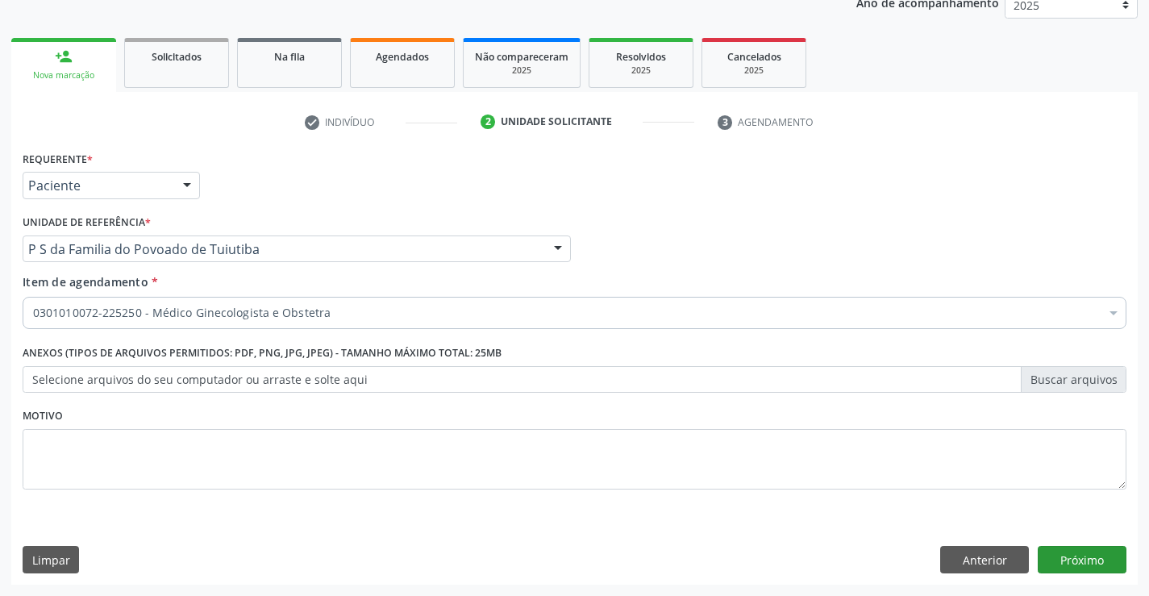
click at [1090, 559] on button "Próximo" at bounding box center [1082, 559] width 89 height 27
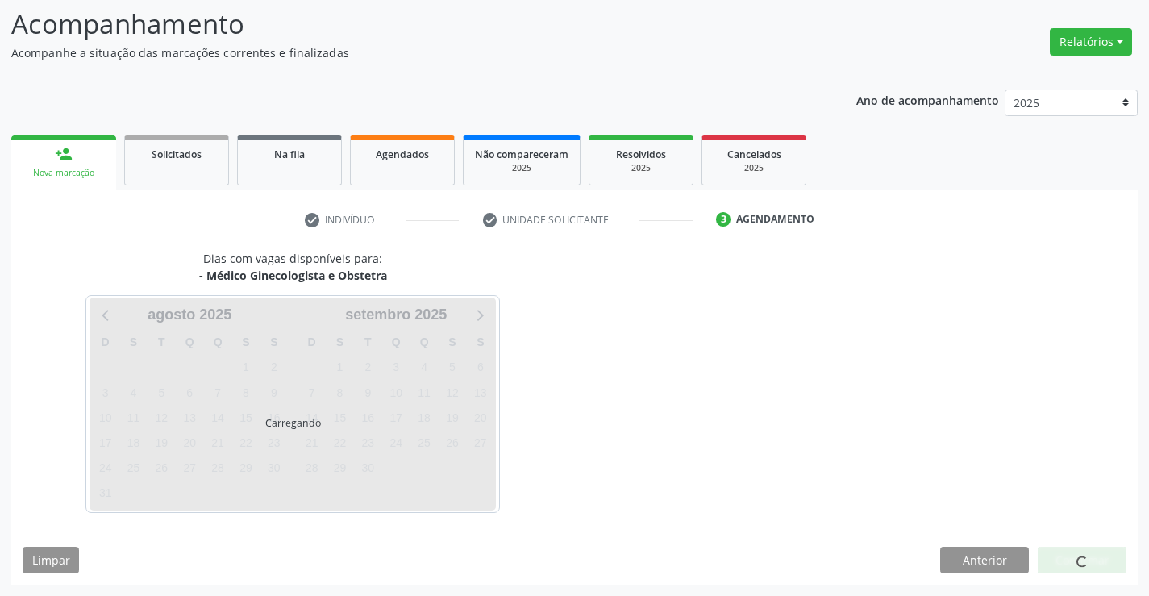
scroll to position [106, 0]
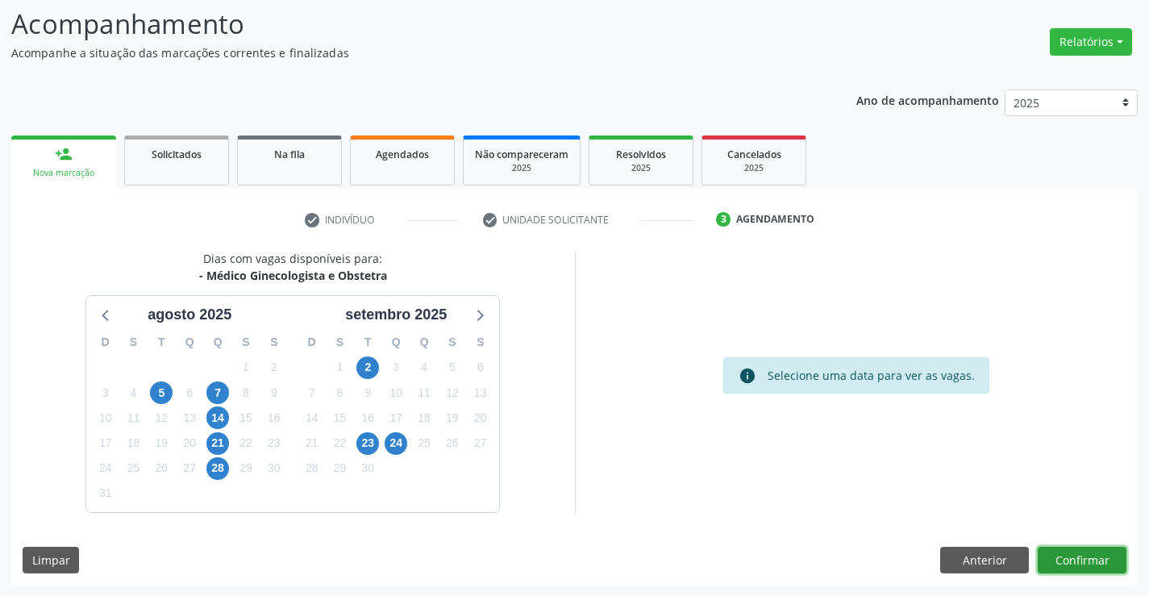
click at [1074, 565] on button "Confirmar" at bounding box center [1082, 560] width 89 height 27
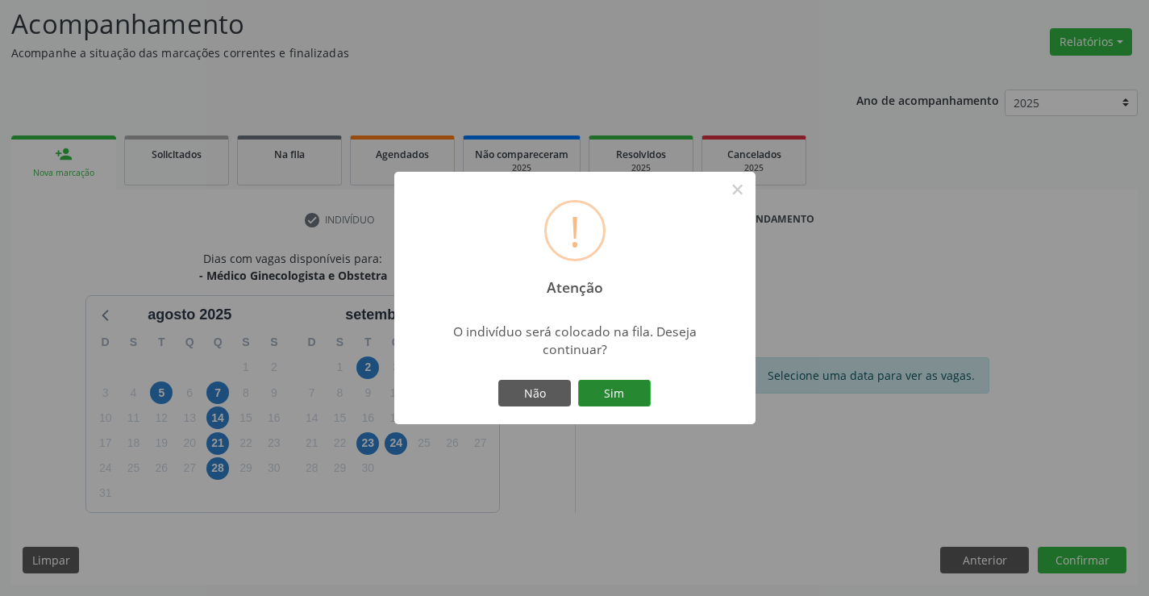
click at [627, 388] on button "Sim" at bounding box center [614, 393] width 73 height 27
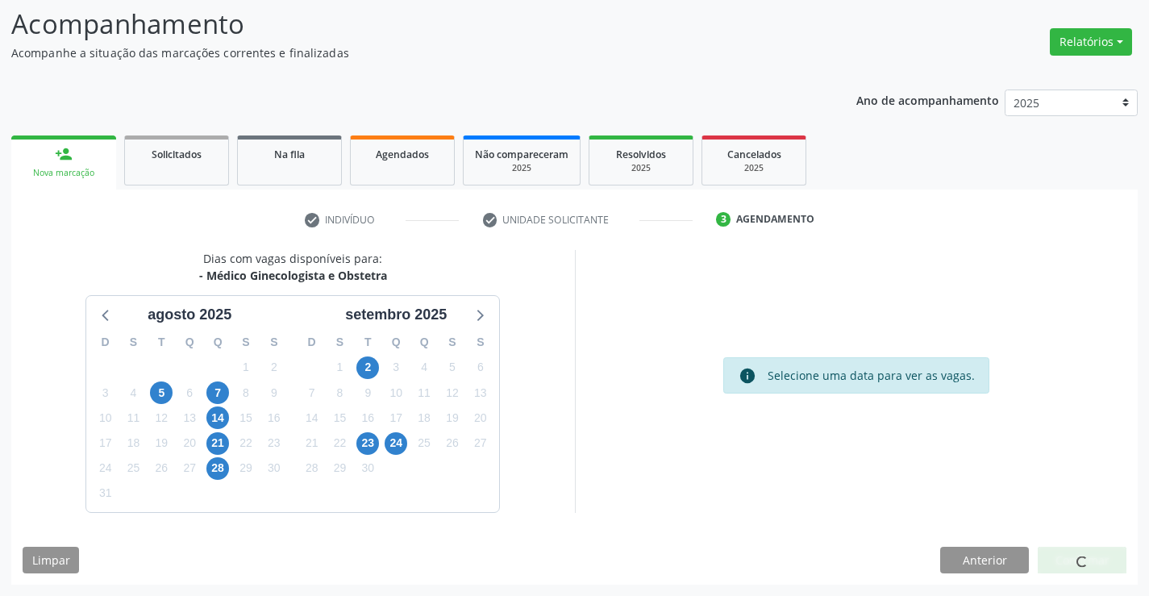
scroll to position [0, 0]
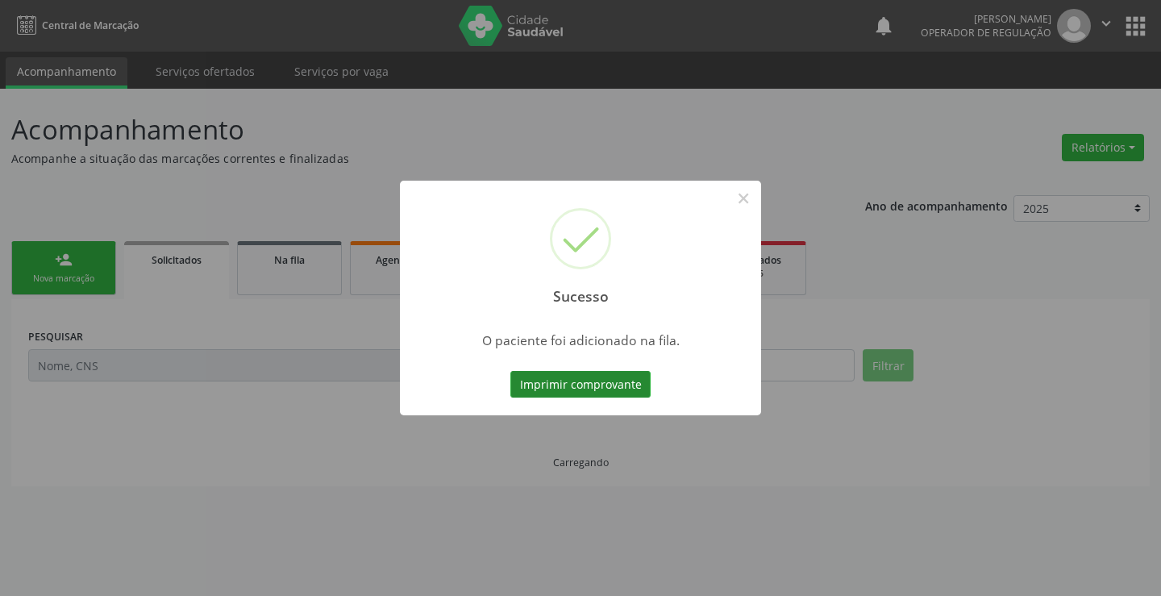
click at [596, 386] on button "Imprimir comprovante" at bounding box center [581, 384] width 140 height 27
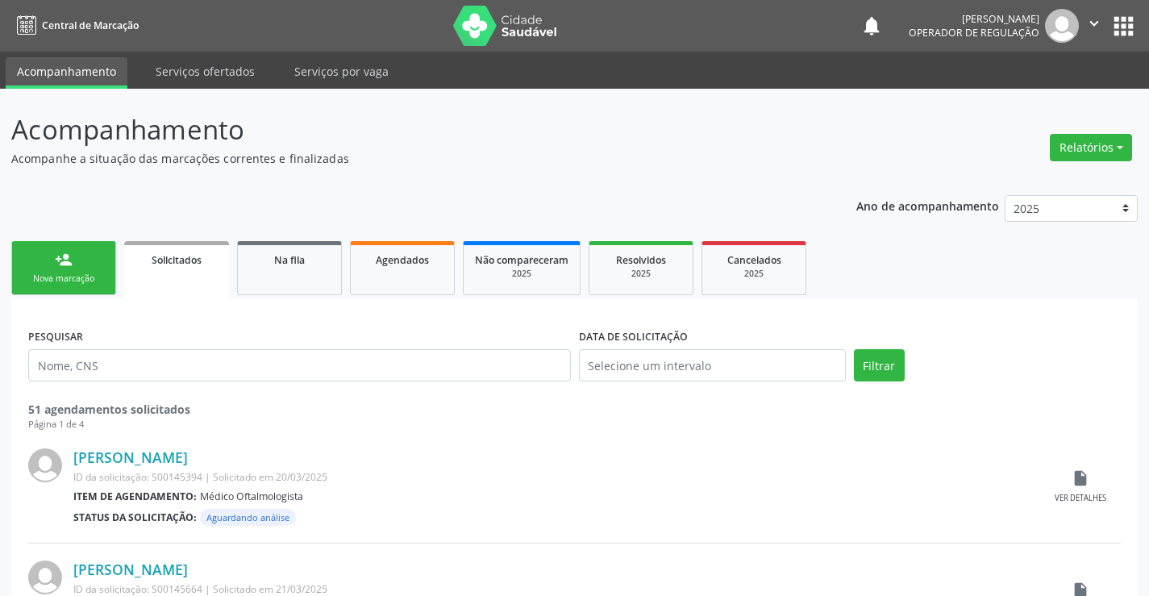
click at [86, 255] on link "person_add Nova marcação" at bounding box center [63, 268] width 105 height 54
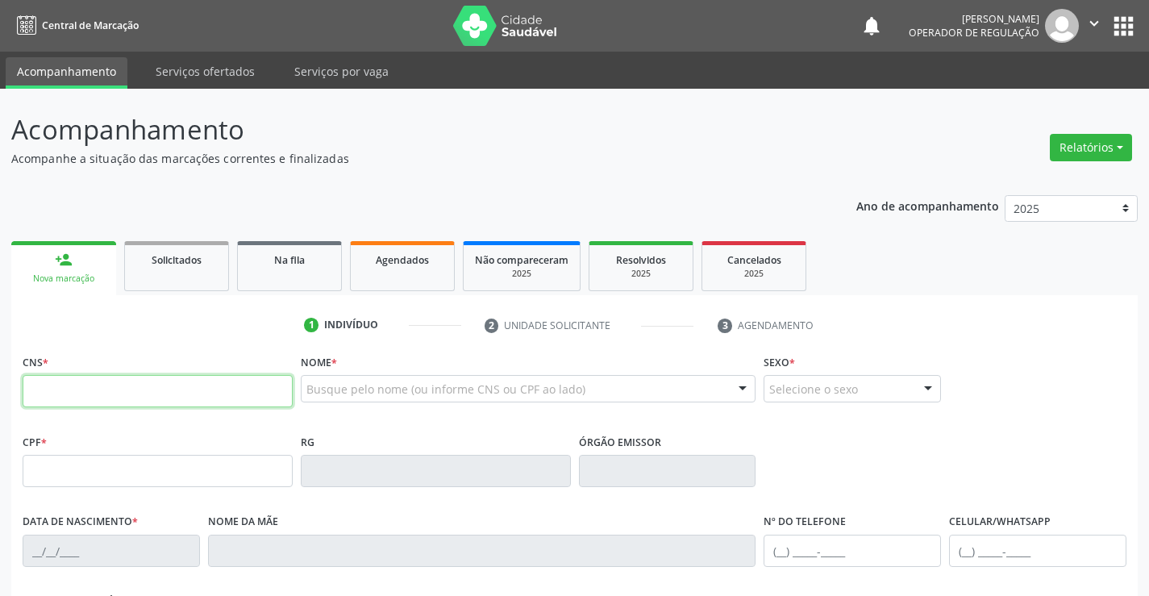
click at [177, 390] on input "text" at bounding box center [158, 391] width 270 height 32
type input "709 2082 4893 2539"
type input "099.337.655-07"
type input "14/02/2010"
type input "Joelma de Freitas Bezerra"
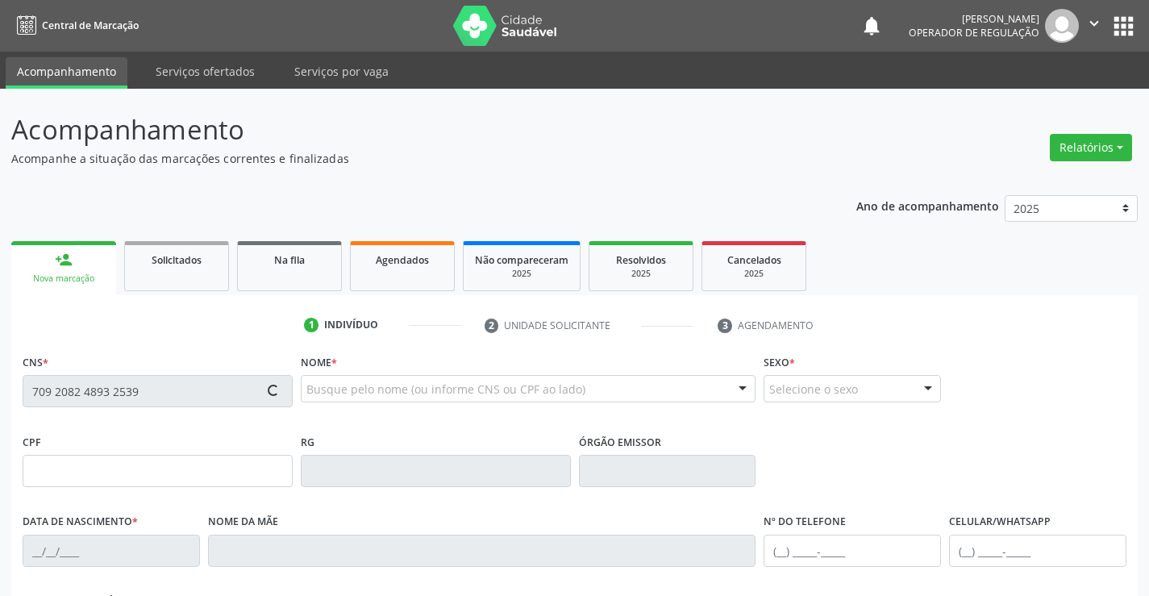
type input "(74) 99983-3111"
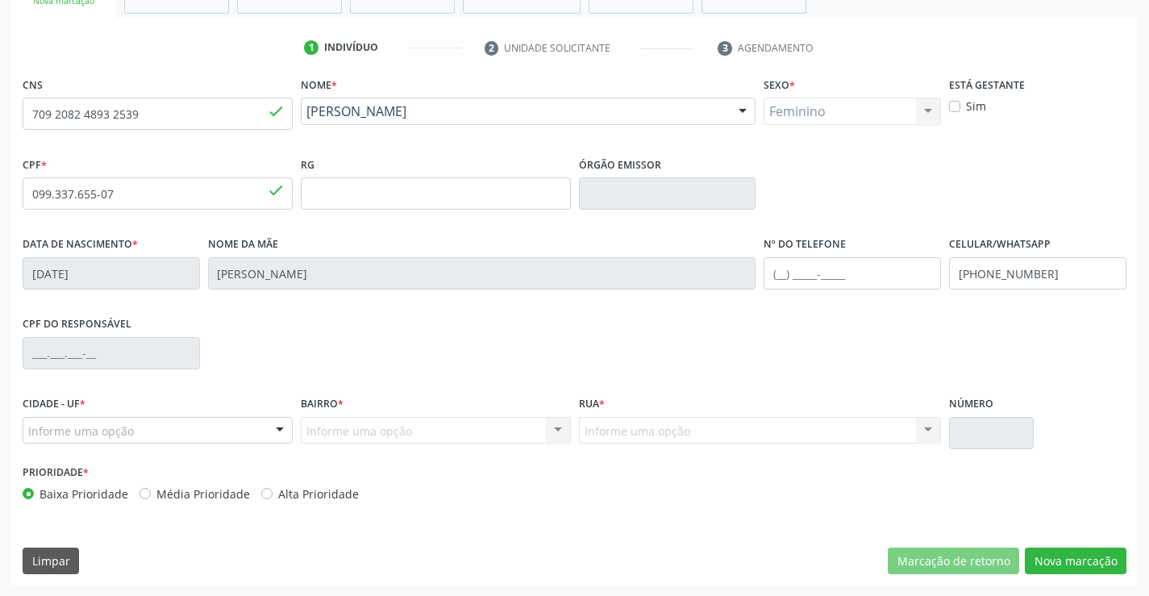
scroll to position [278, 0]
click at [1054, 565] on button "Nova marcação" at bounding box center [1076, 560] width 102 height 27
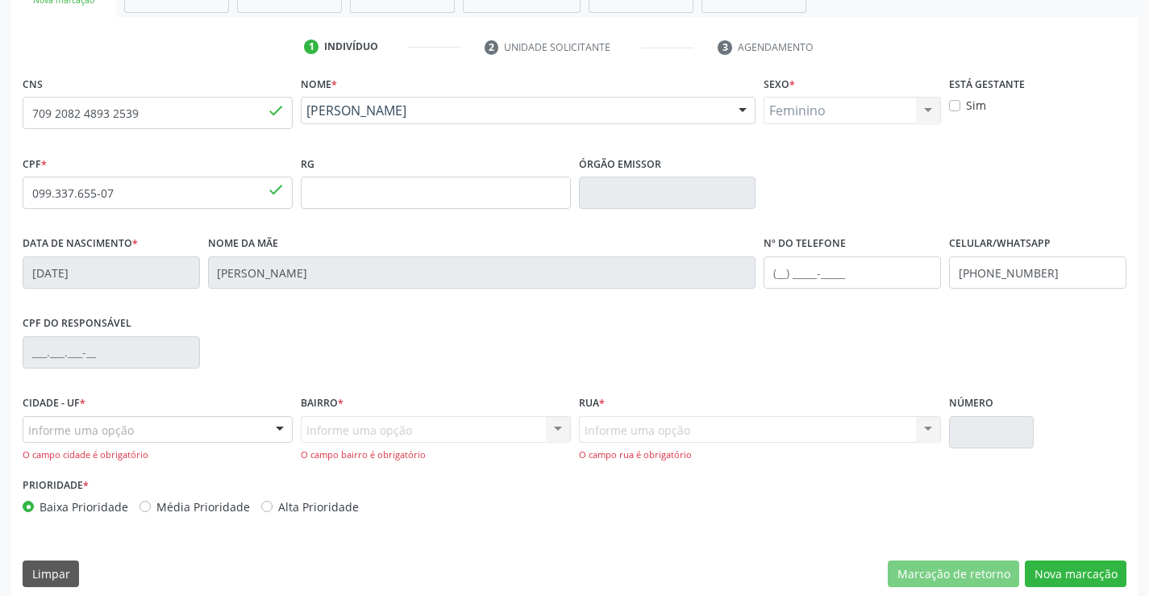
click at [177, 417] on div "Informe uma opção" at bounding box center [158, 429] width 270 height 27
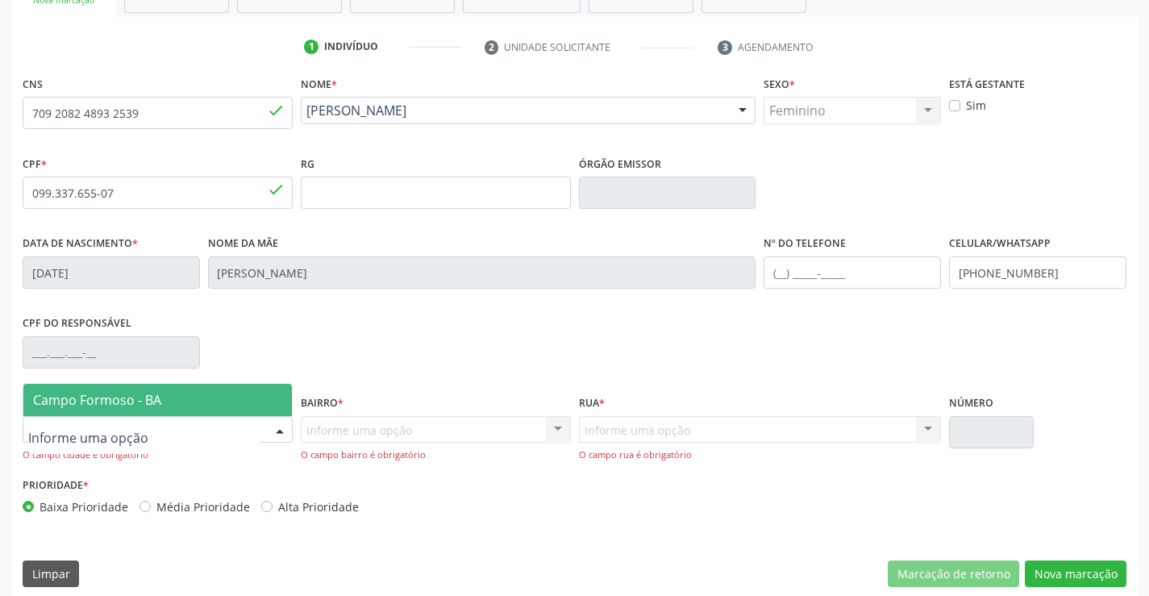
click at [173, 406] on span "Campo Formoso - BA" at bounding box center [157, 400] width 269 height 32
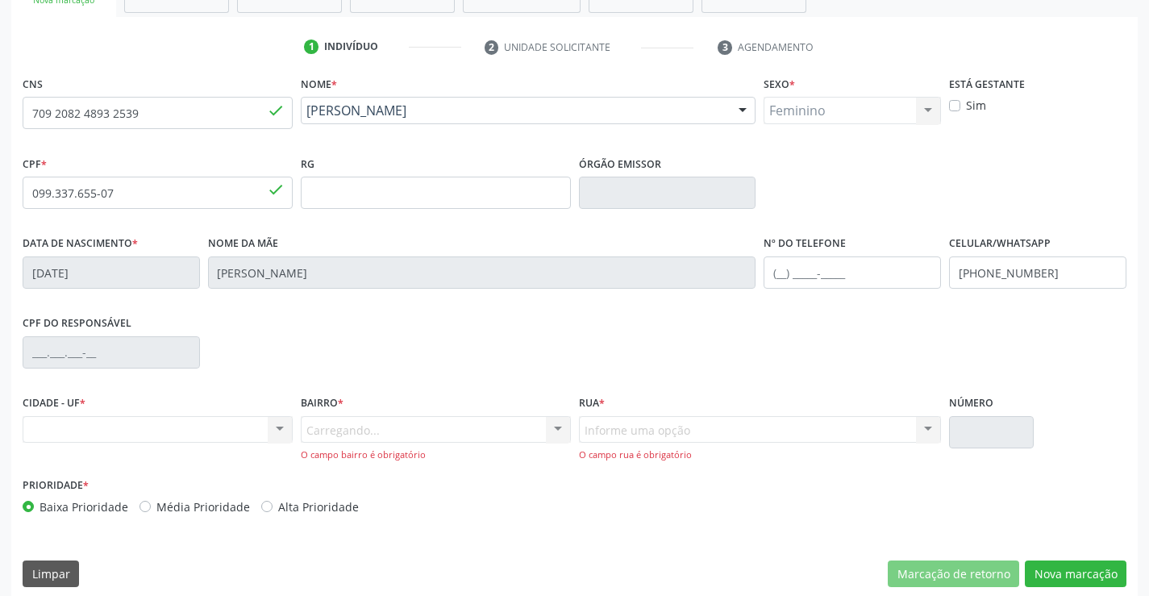
click at [318, 426] on div "Carregando... Nenhum resultado encontrado para: " " Nenhuma opção encontrada. D…" at bounding box center [436, 439] width 270 height 46
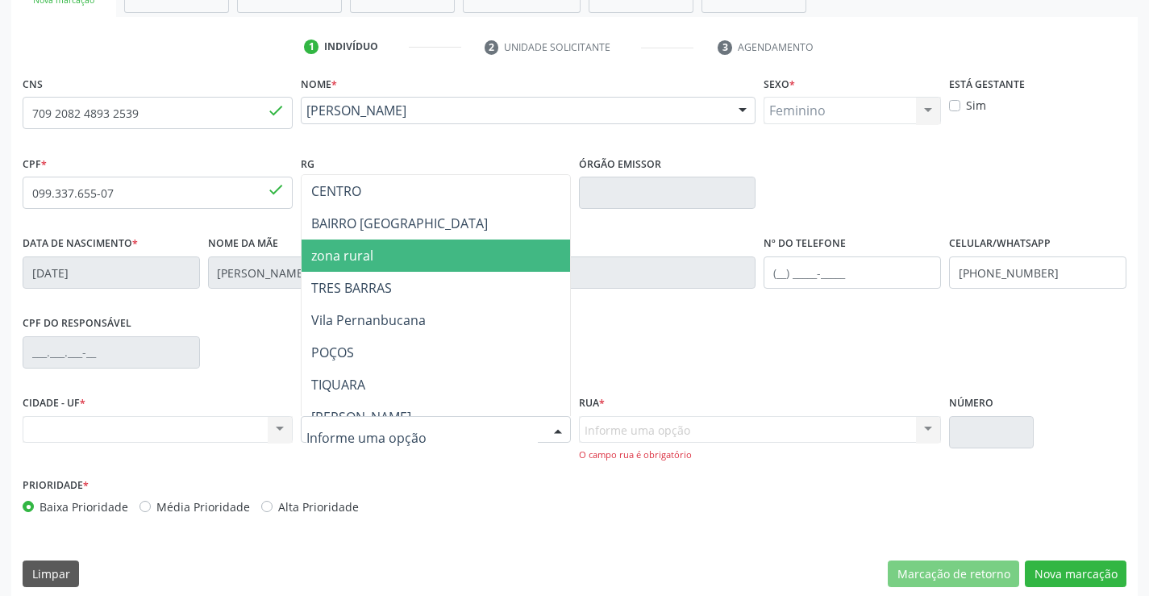
click at [365, 261] on span "zona rural" at bounding box center [342, 256] width 62 height 18
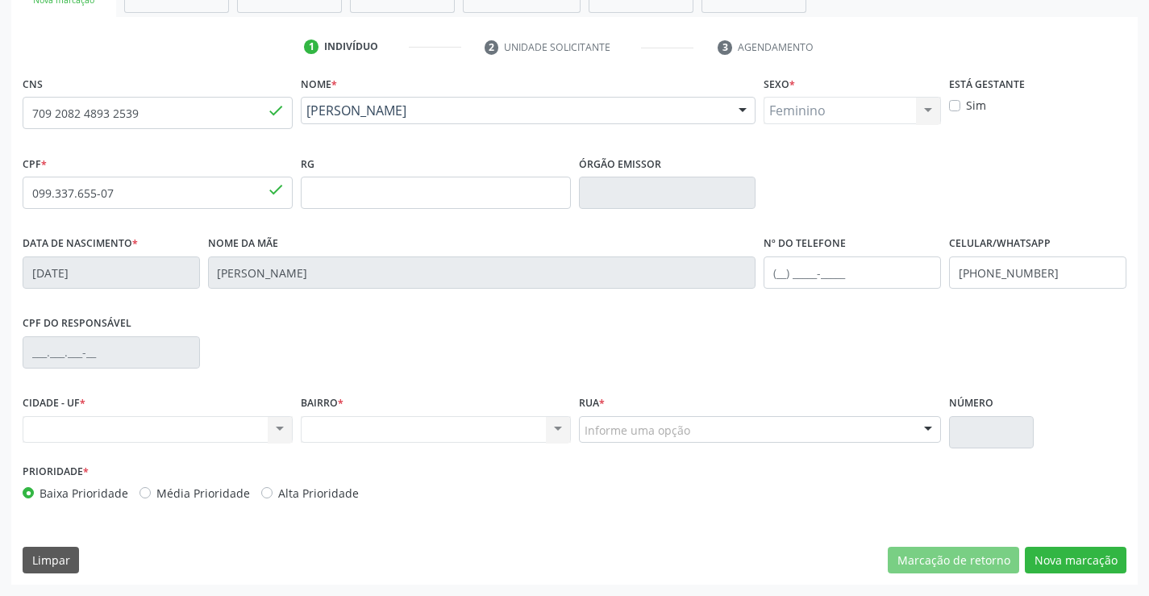
click at [642, 444] on div "Rua * Informe uma opção Pov. baixio Pov. tuiutiba POV. TERRA BRANCA Pov. cantin…" at bounding box center [760, 425] width 371 height 69
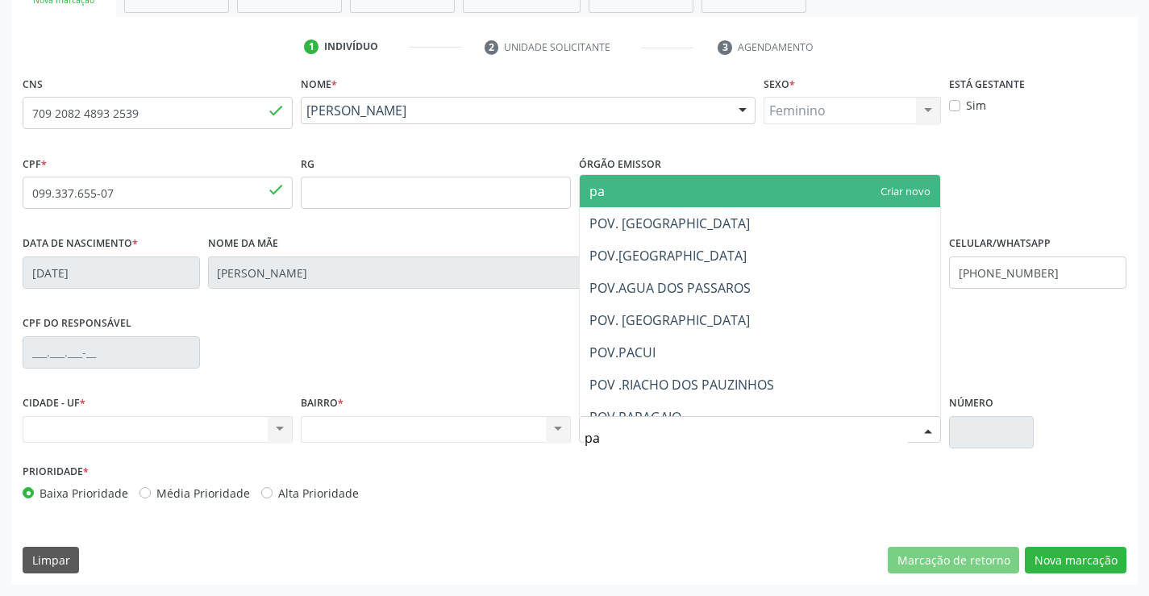
type input "pap"
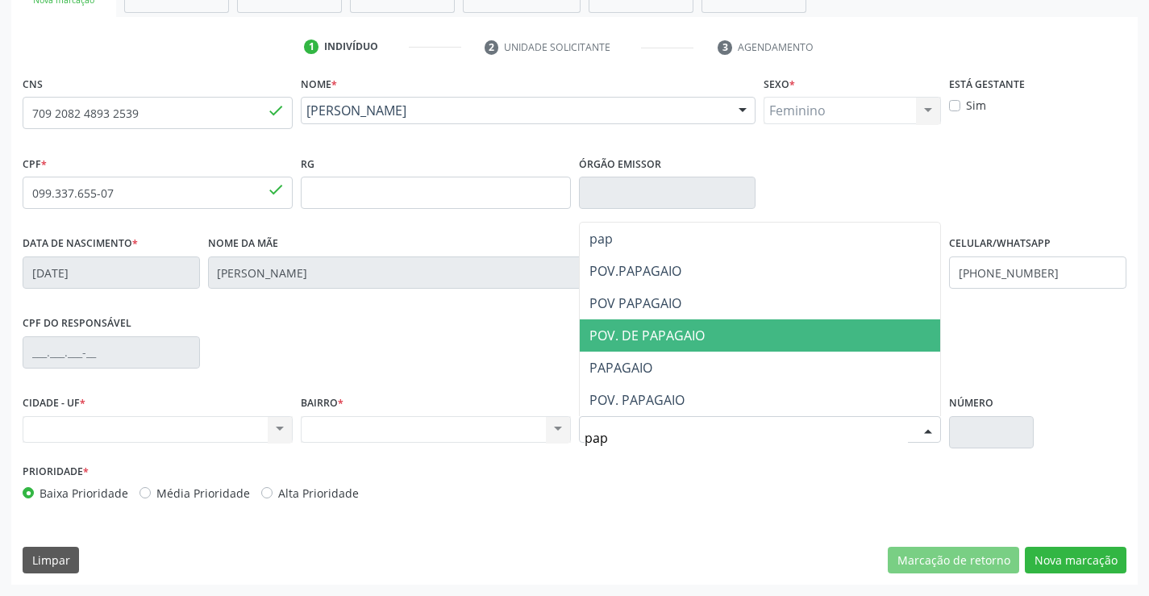
click at [657, 340] on span "POV. DE PAPAGAIO" at bounding box center [647, 336] width 115 height 18
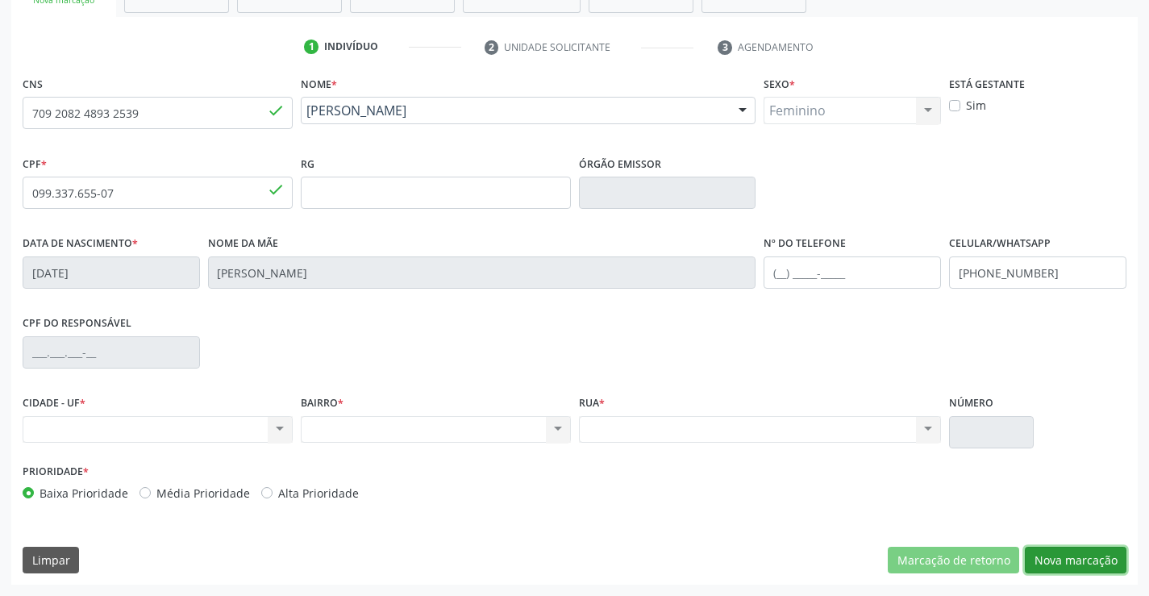
click at [1076, 560] on button "Nova marcação" at bounding box center [1076, 560] width 102 height 27
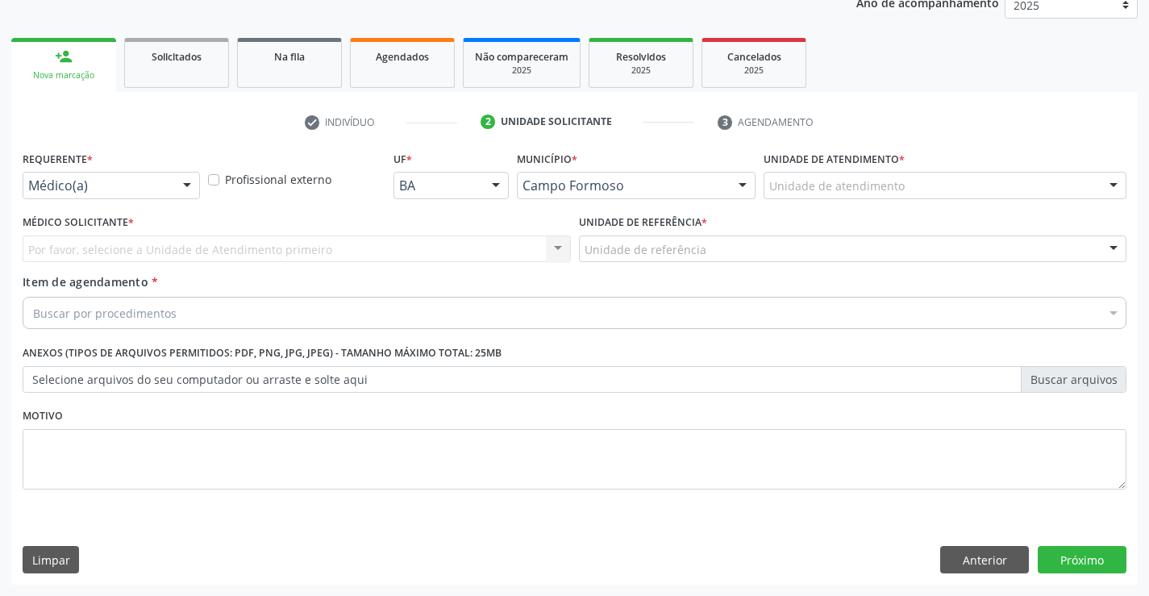
scroll to position [203, 0]
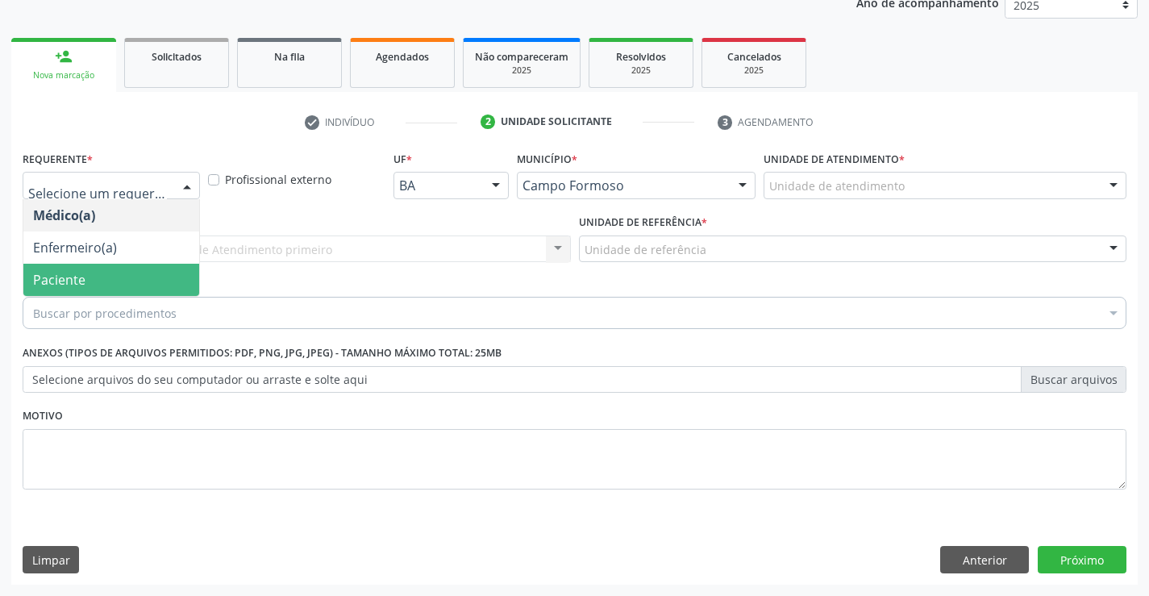
click at [94, 274] on span "Paciente" at bounding box center [111, 280] width 176 height 32
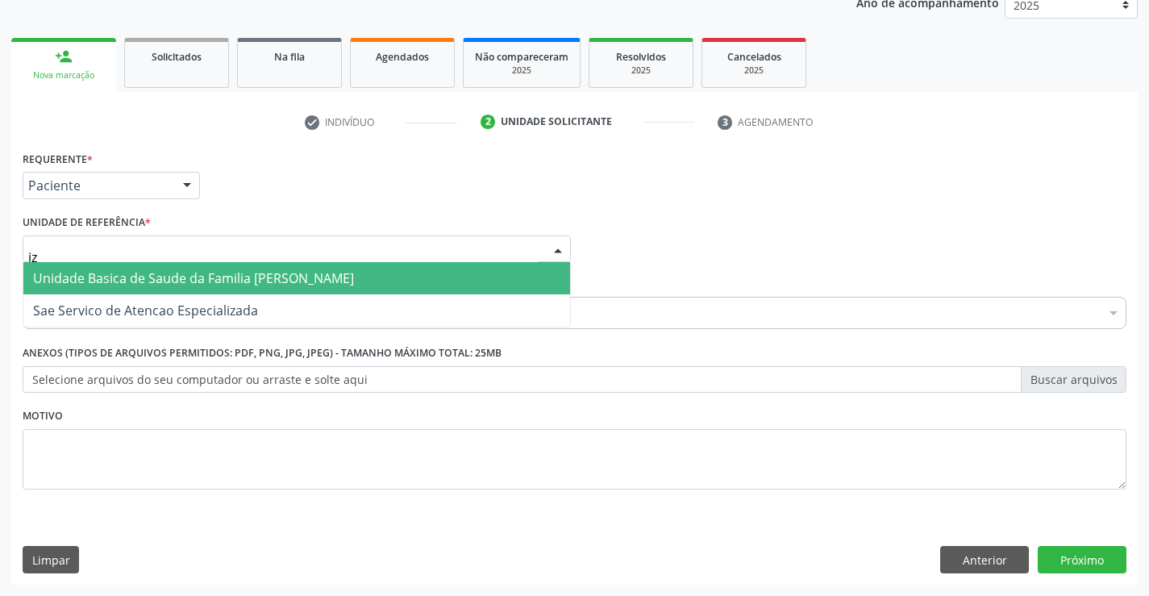
type input "iza"
click at [110, 282] on span "Unidade Basica de Saude da Familia [PERSON_NAME]" at bounding box center [193, 278] width 321 height 18
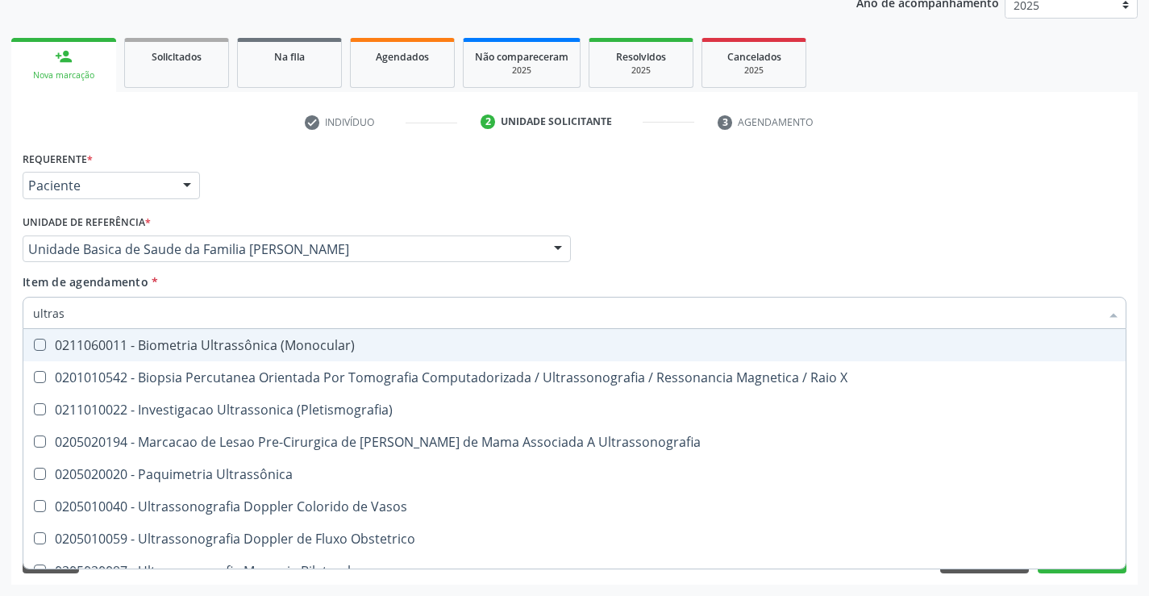
type input "ultrass"
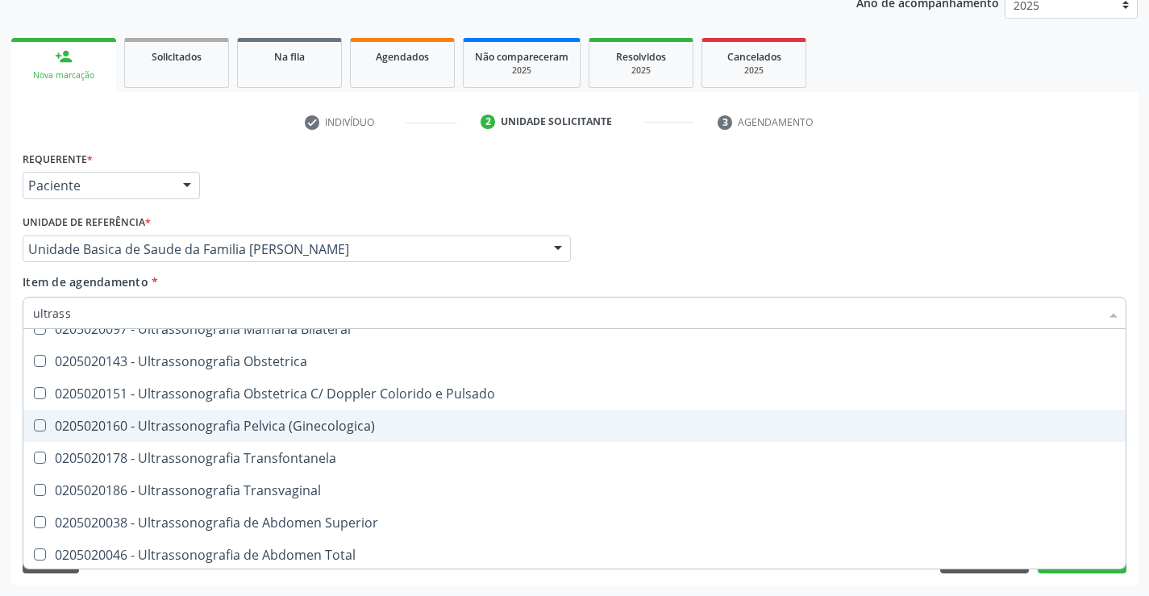
scroll to position [323, 0]
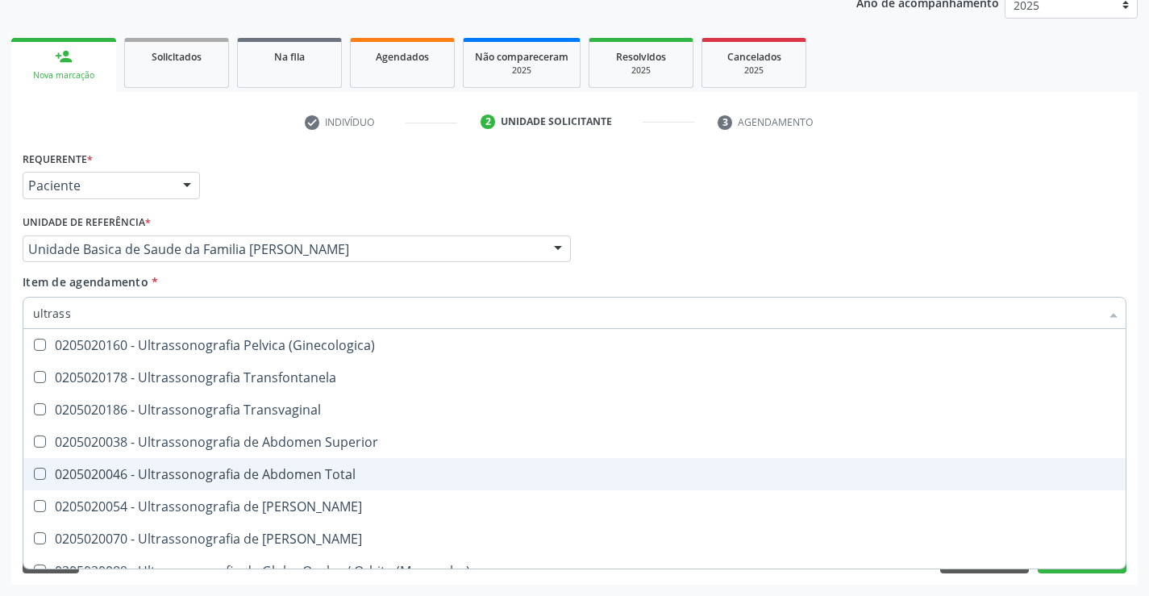
click at [290, 475] on div "0205020046 - Ultrassonografia de Abdomen Total" at bounding box center [574, 474] width 1083 height 13
checkbox Total "true"
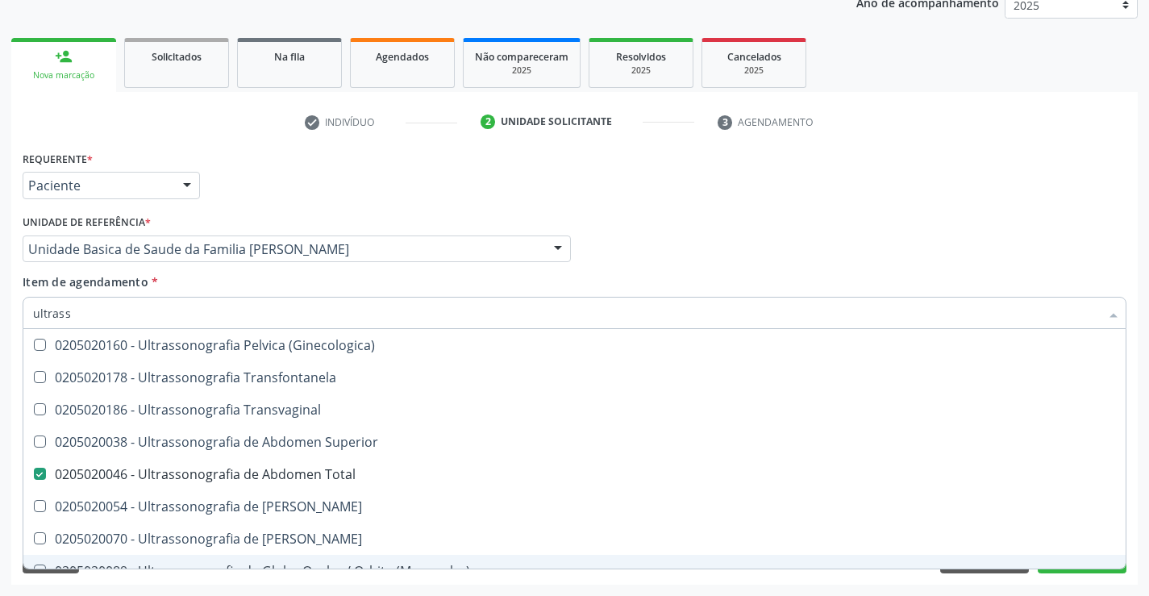
click at [568, 580] on div "Requerente * Paciente Médico(a) Enfermeiro(a) Paciente Nenhum resultado encontr…" at bounding box center [574, 366] width 1127 height 438
checkbox X "true"
checkbox Total "false"
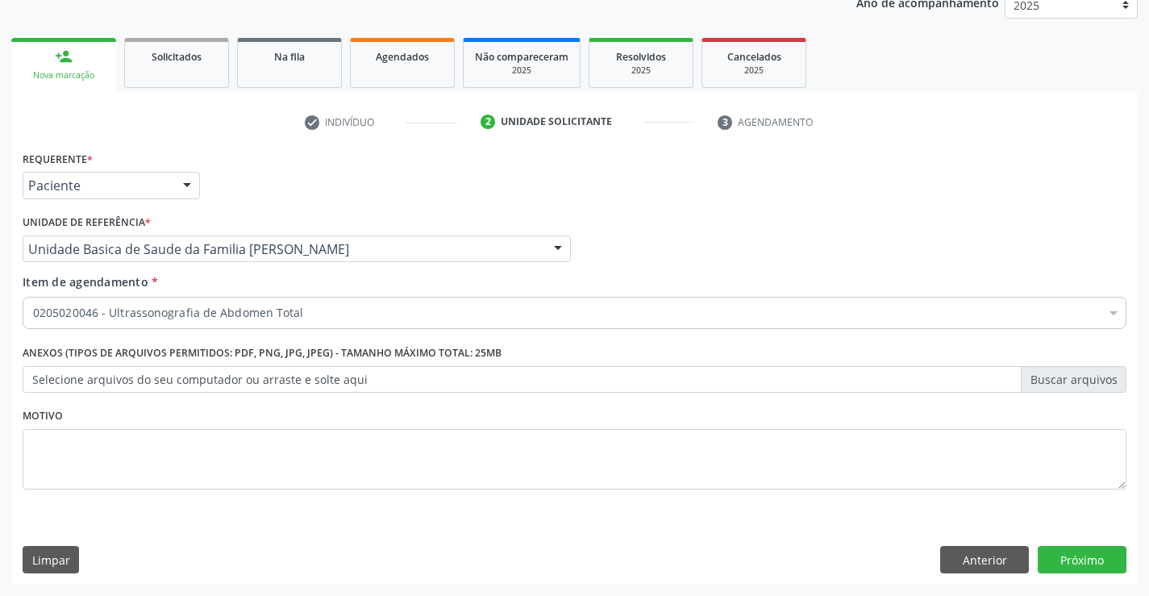
scroll to position [0, 0]
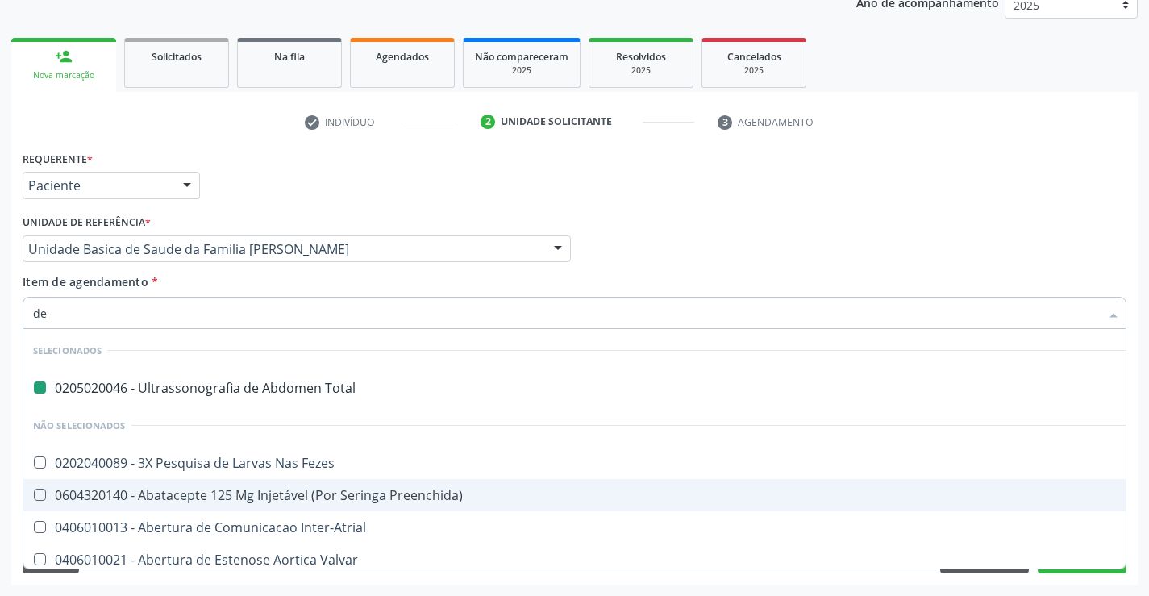
type input "der"
checkbox Total "false"
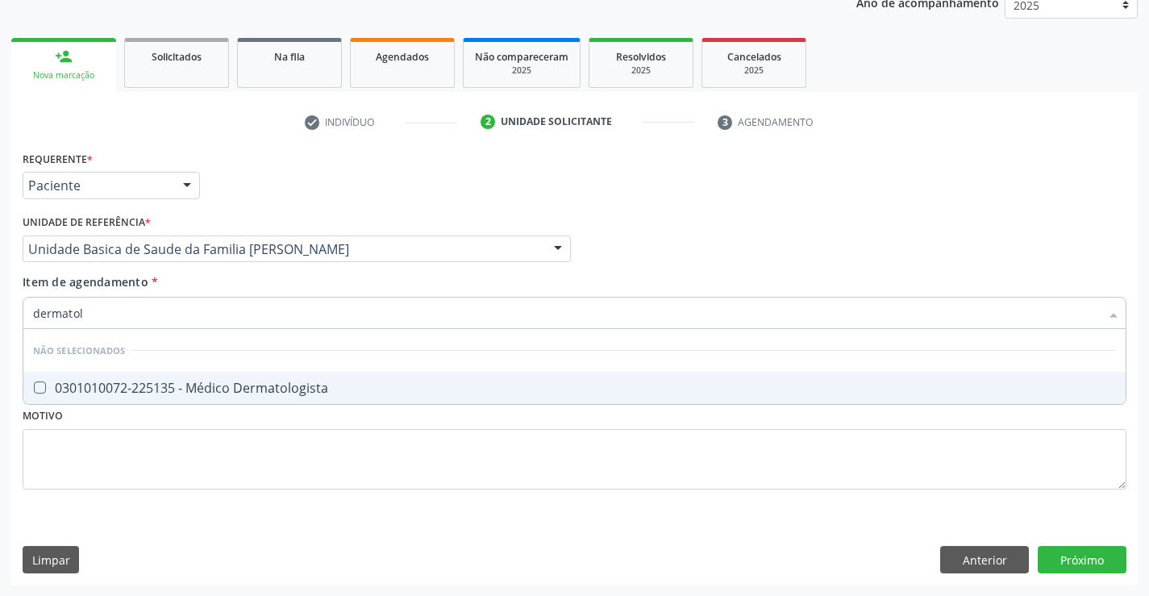
type input "dermatolo"
click at [41, 384] on Dermatologista at bounding box center [40, 387] width 12 height 12
click at [34, 384] on Dermatologista "checkbox" at bounding box center [28, 387] width 10 height 10
checkbox Dermatologista "true"
click at [1065, 554] on div "Requerente * Paciente Médico(a) Enfermeiro(a) Paciente Nenhum resultado encontr…" at bounding box center [574, 366] width 1127 height 438
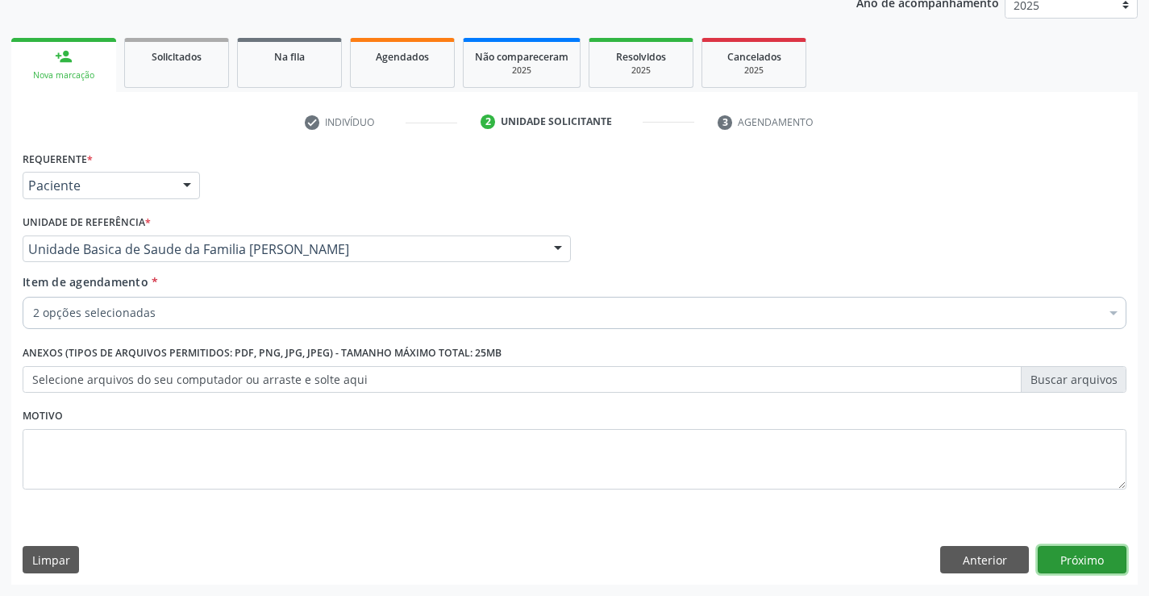
click at [1078, 557] on button "Próximo" at bounding box center [1082, 559] width 89 height 27
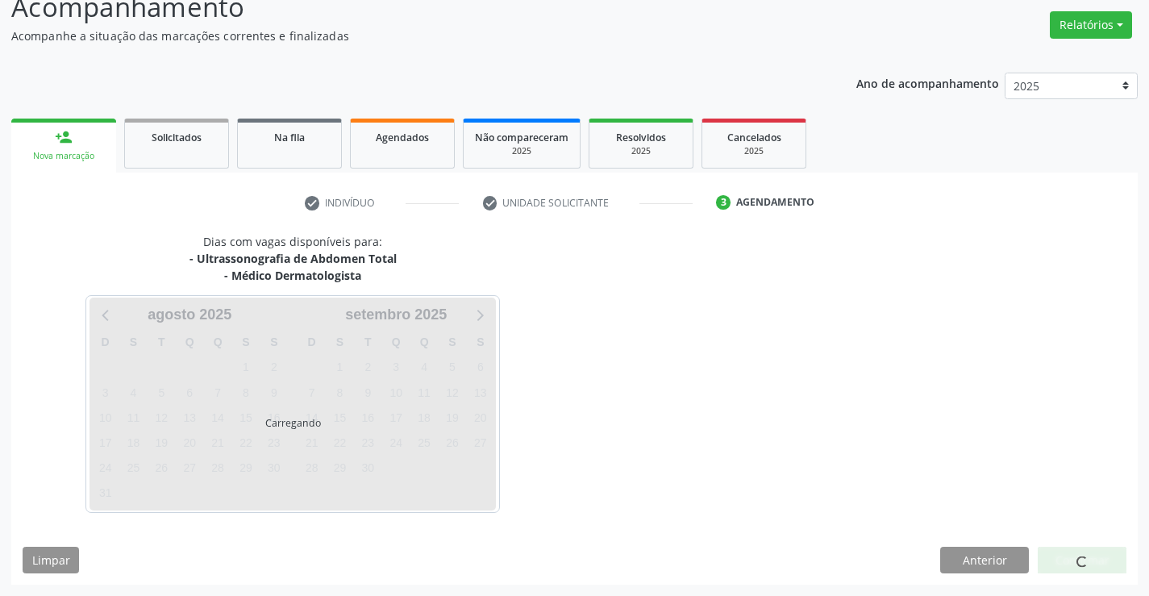
scroll to position [170, 0]
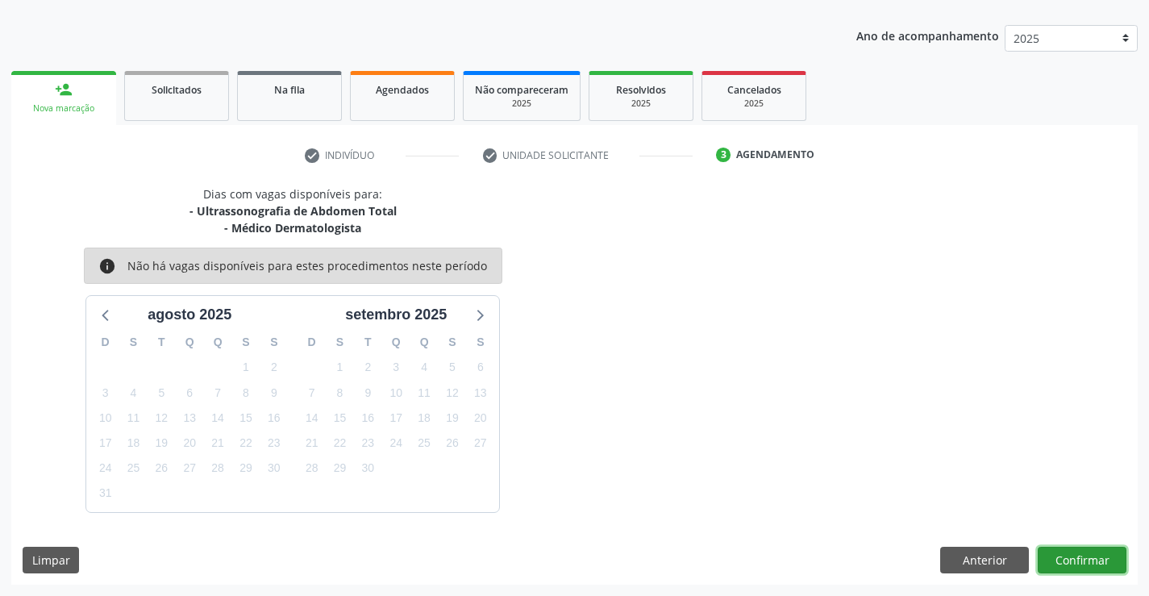
click at [1076, 565] on button "Confirmar" at bounding box center [1082, 560] width 89 height 27
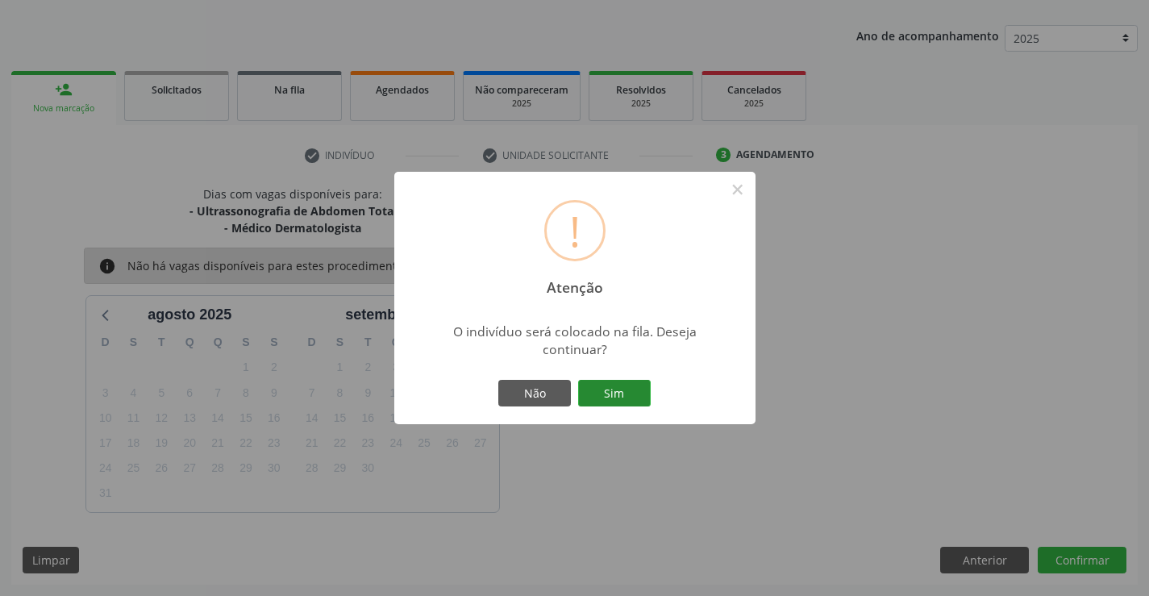
click at [635, 401] on button "Sim" at bounding box center [614, 393] width 73 height 27
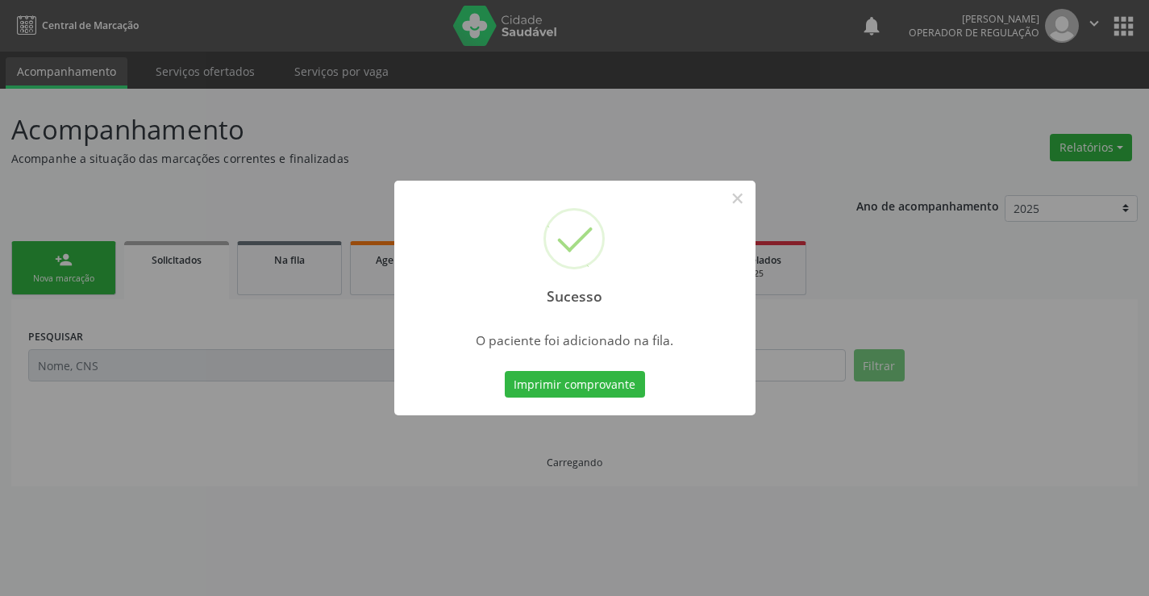
scroll to position [0, 0]
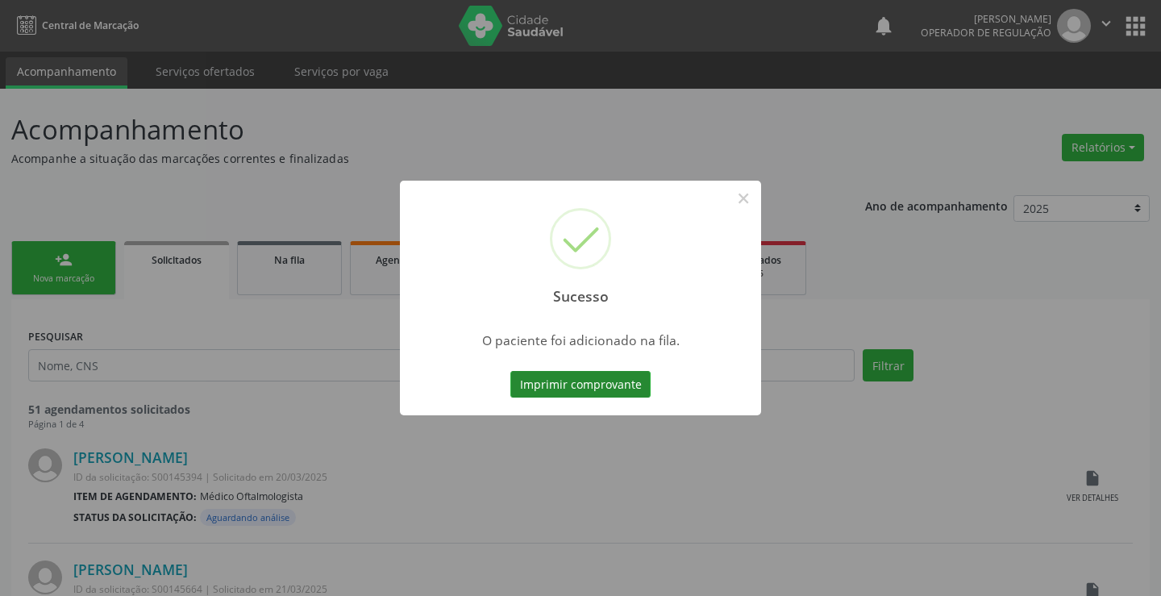
click at [642, 392] on button "Imprimir comprovante" at bounding box center [581, 384] width 140 height 27
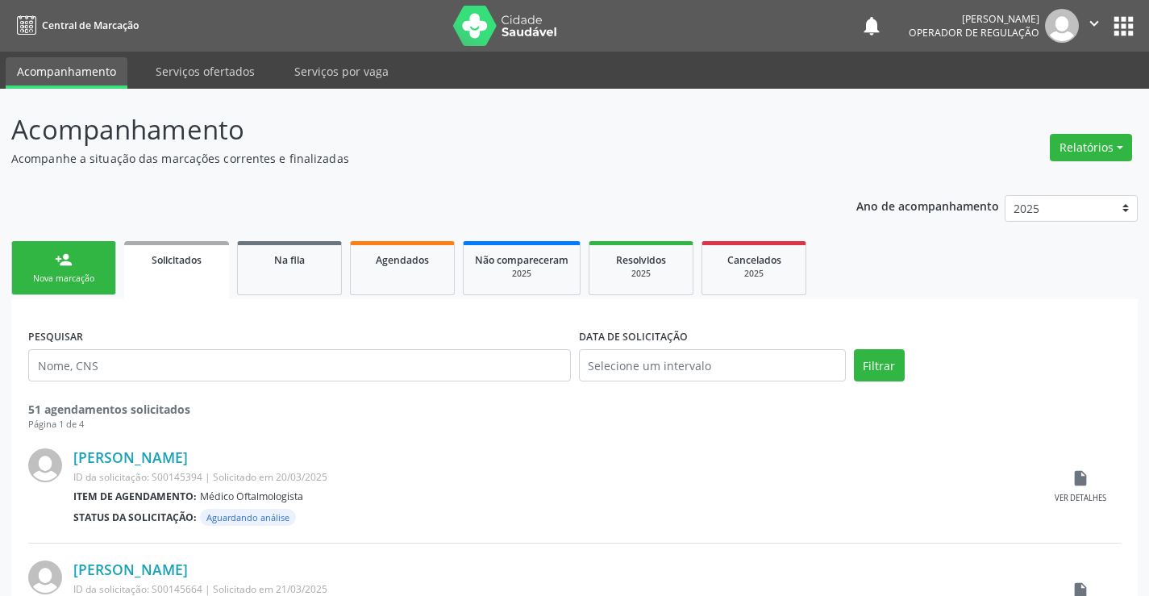
click at [78, 260] on link "person_add Nova marcação" at bounding box center [63, 268] width 105 height 54
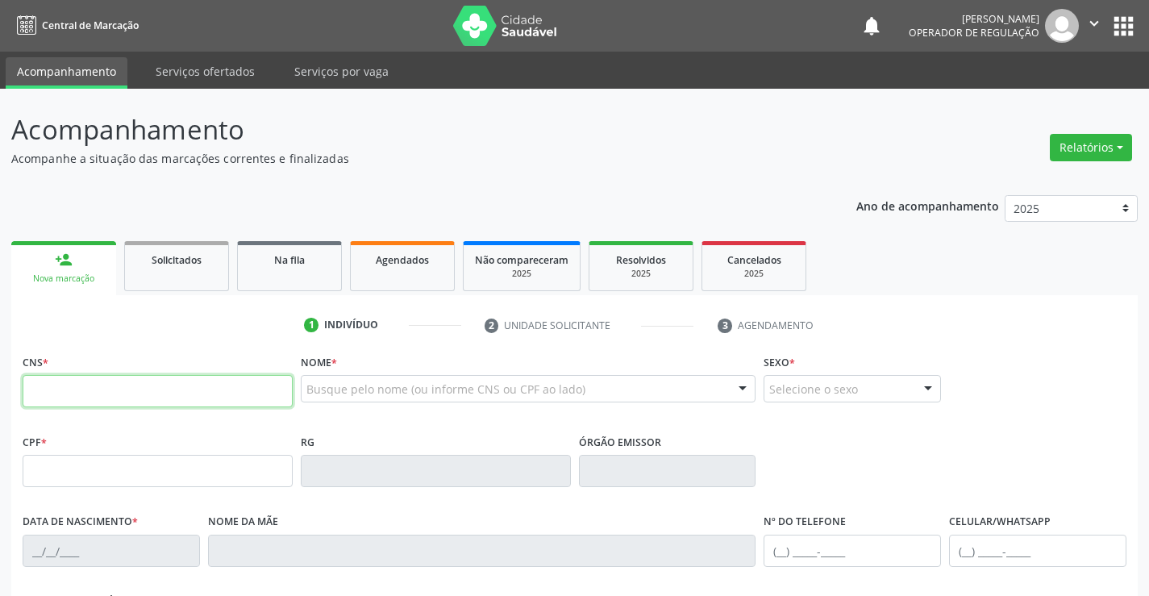
drag, startPoint x: 78, startPoint y: 260, endPoint x: 161, endPoint y: 395, distance: 158.5
click at [161, 395] on input "text" at bounding box center [158, 391] width 270 height 32
type input "708 9007 4688 0210"
type input "0540898759"
type input "26/03/1969"
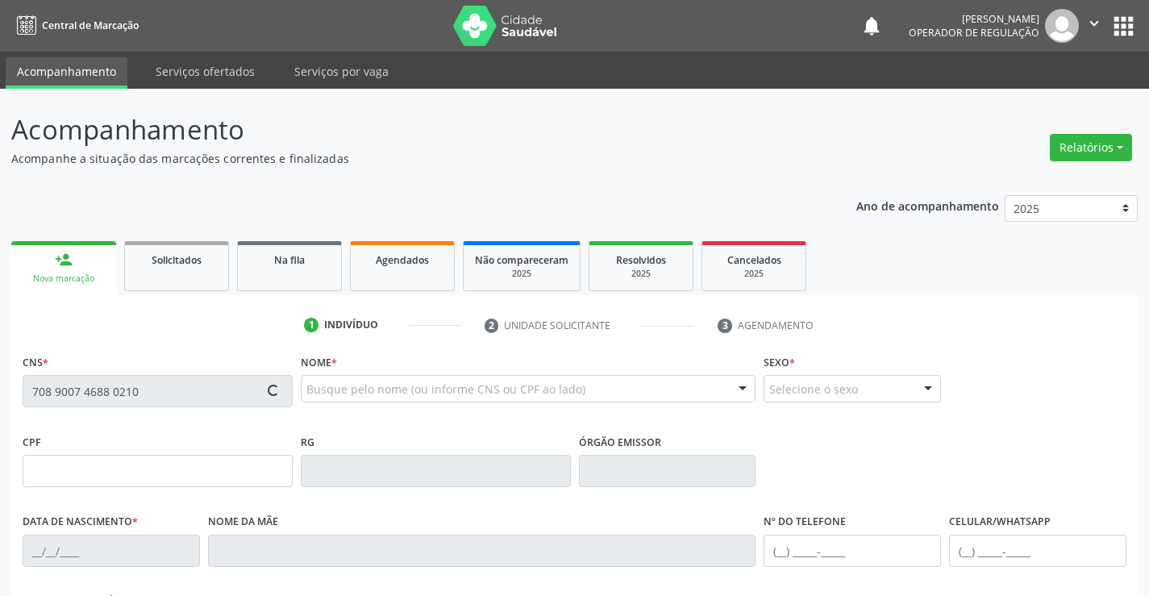
type input "(74) 99147-3112"
type input "001.041.455-01"
type input "S/N"
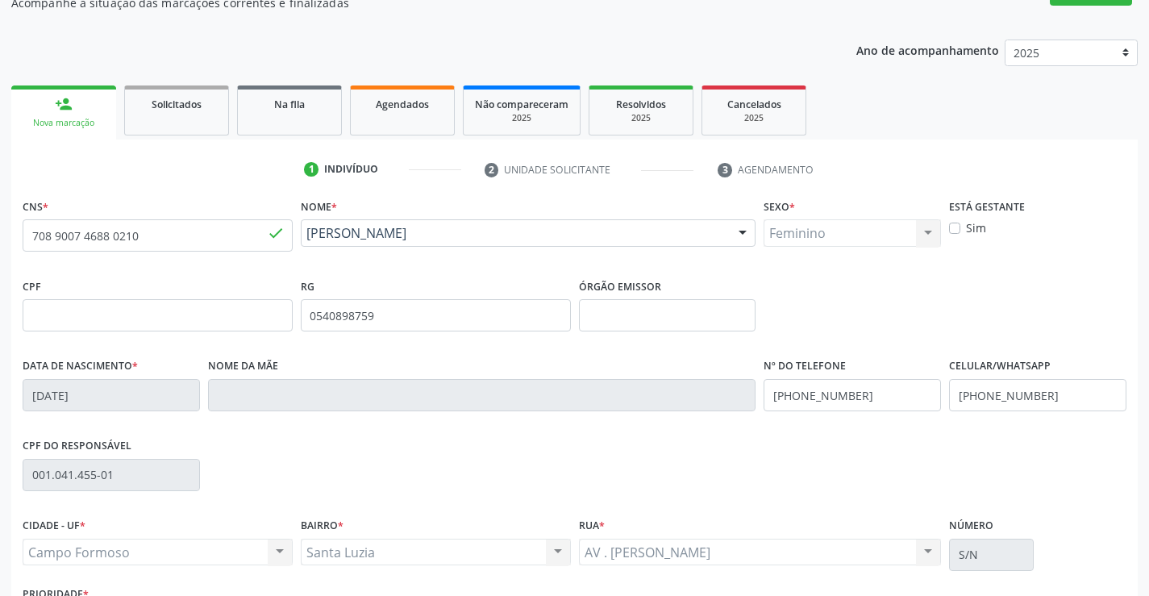
scroll to position [161, 0]
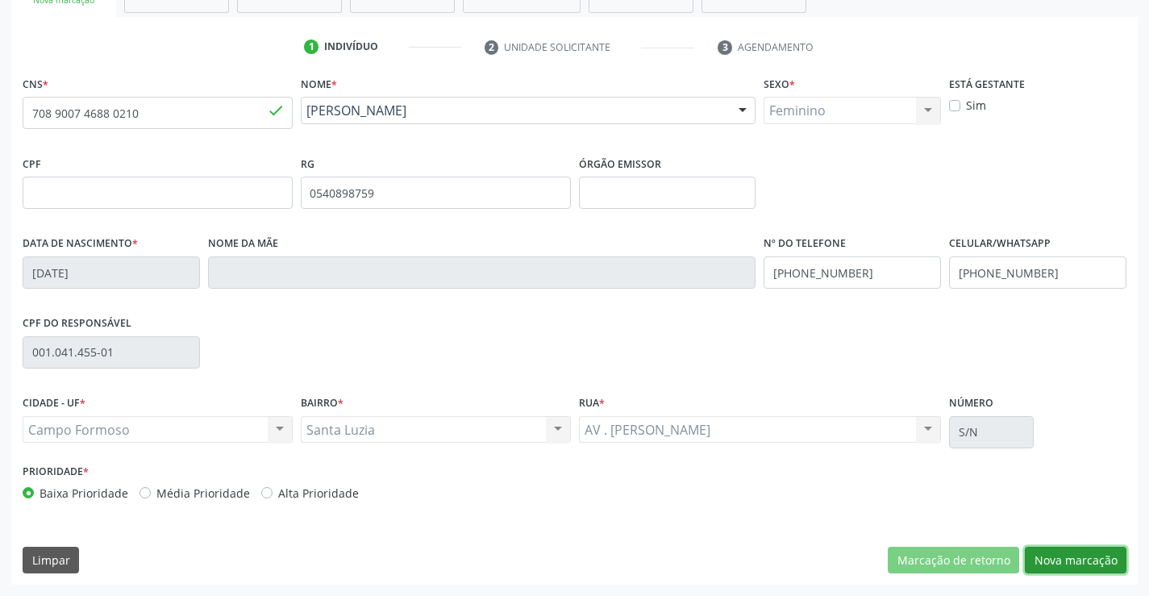
click at [1069, 564] on button "Nova marcação" at bounding box center [1076, 560] width 102 height 27
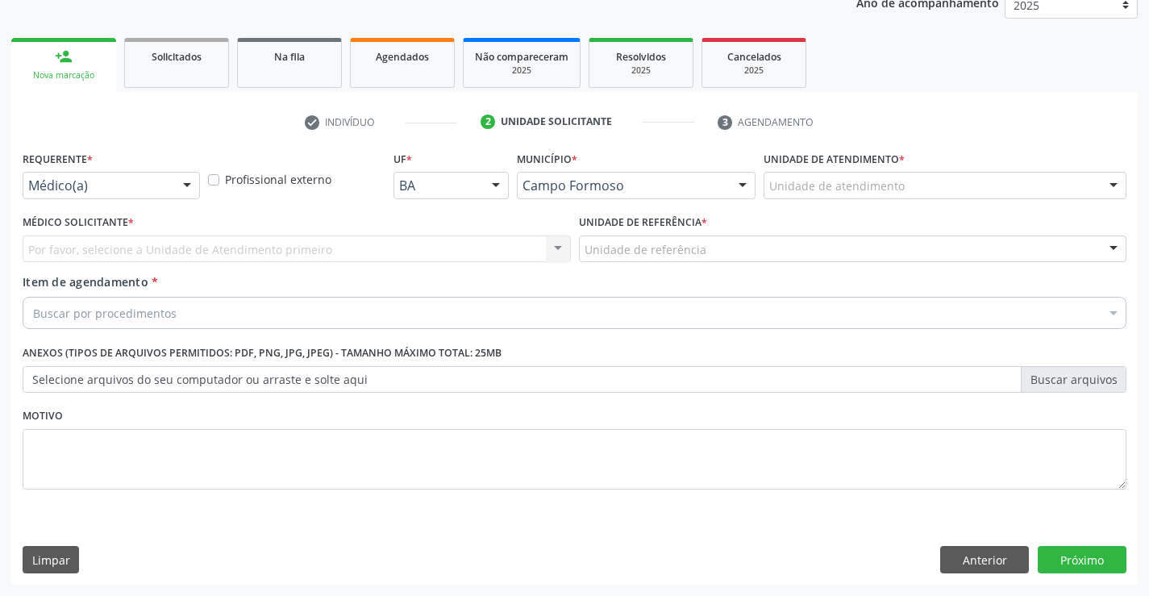
scroll to position [203, 0]
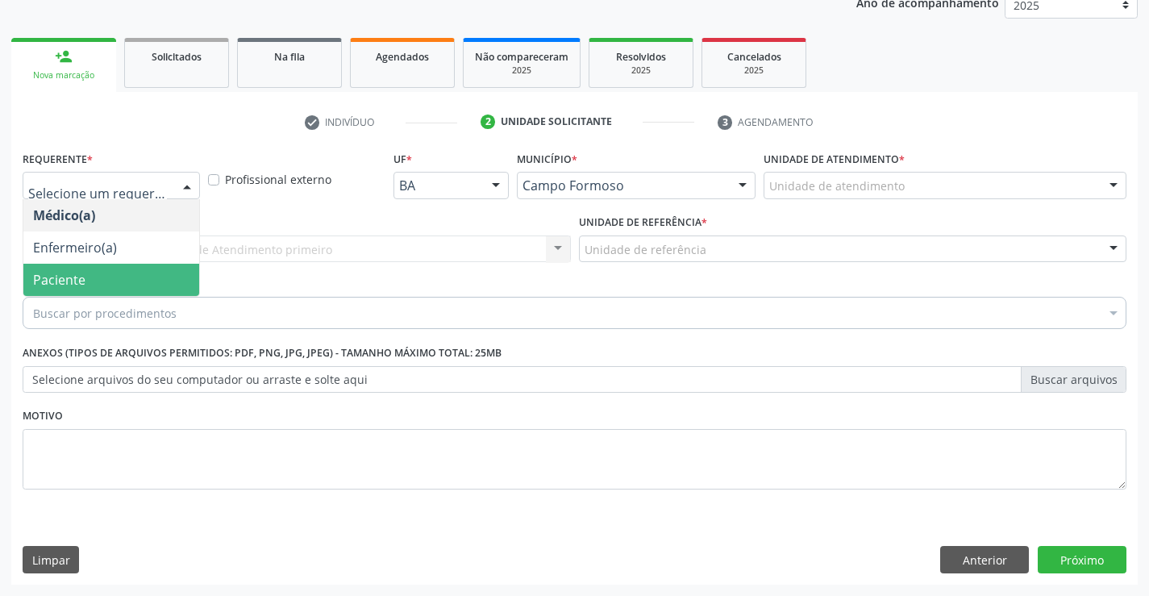
click at [106, 277] on span "Paciente" at bounding box center [111, 280] width 176 height 32
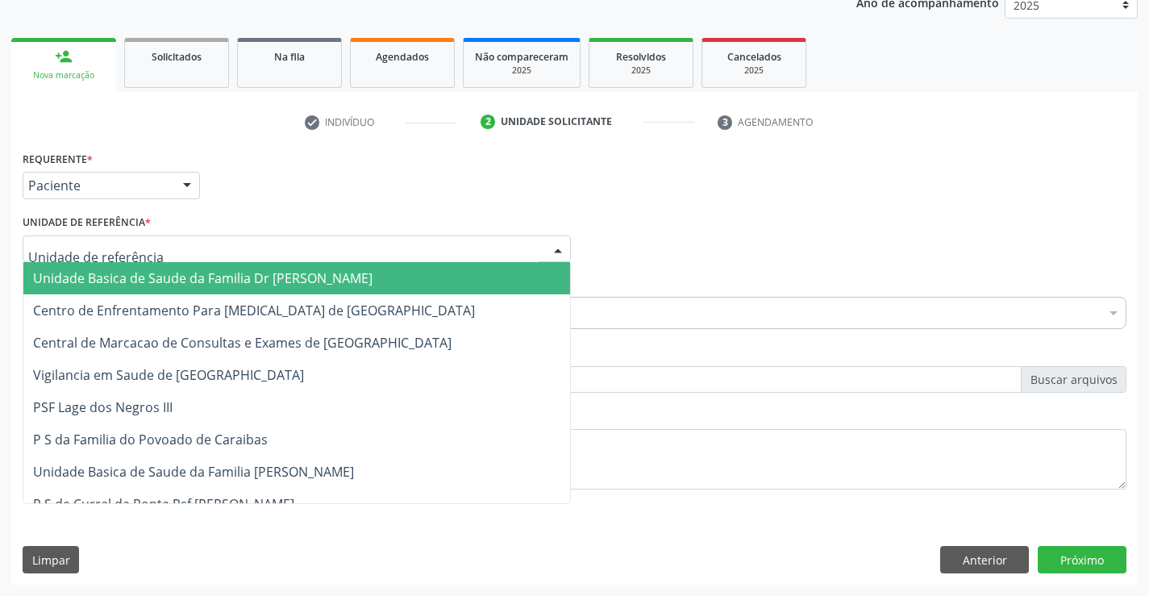
click at [109, 272] on span "Unidade Basica de Saude da Familia Dr [PERSON_NAME]" at bounding box center [203, 278] width 340 height 18
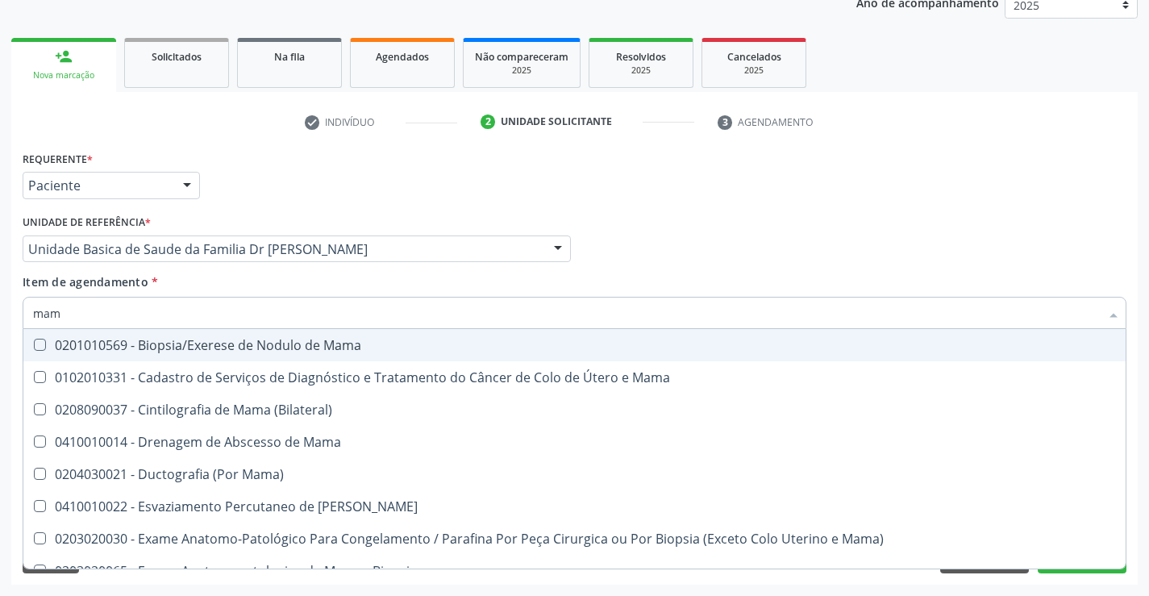
type input "mamo"
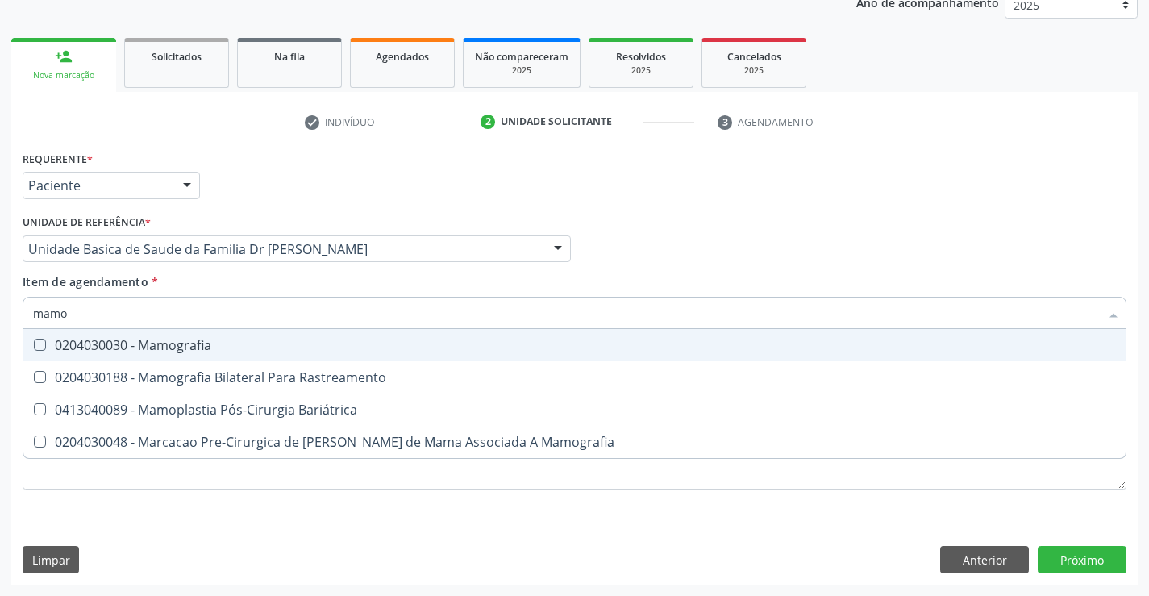
click at [112, 351] on div "0204030030 - Mamografia" at bounding box center [574, 345] width 1083 height 13
checkbox Mamografia "true"
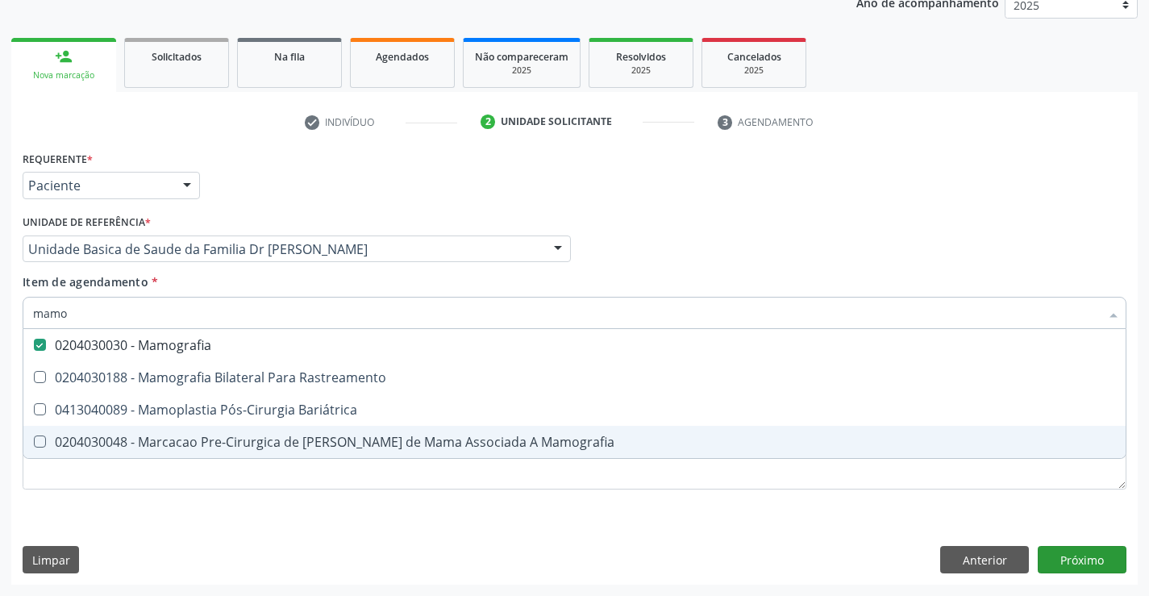
type input "mamo"
click at [1075, 565] on div "Requerente * Paciente Médico(a) Enfermeiro(a) Paciente Nenhum resultado encontr…" at bounding box center [574, 366] width 1127 height 438
checkbox Rastreamento "true"
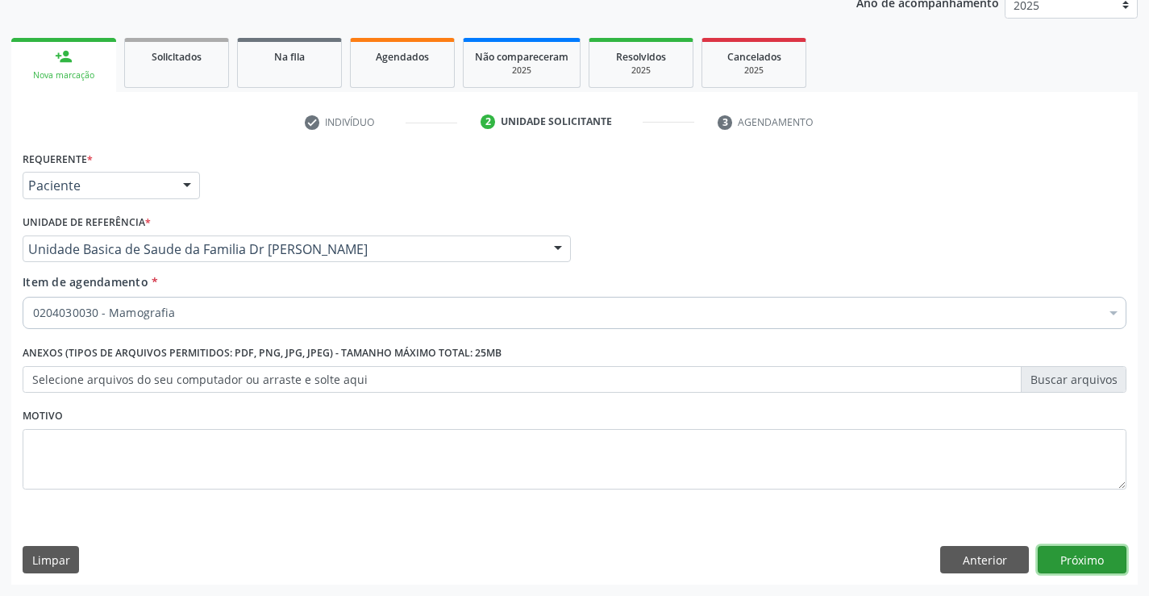
click at [1075, 565] on button "Próximo" at bounding box center [1082, 559] width 89 height 27
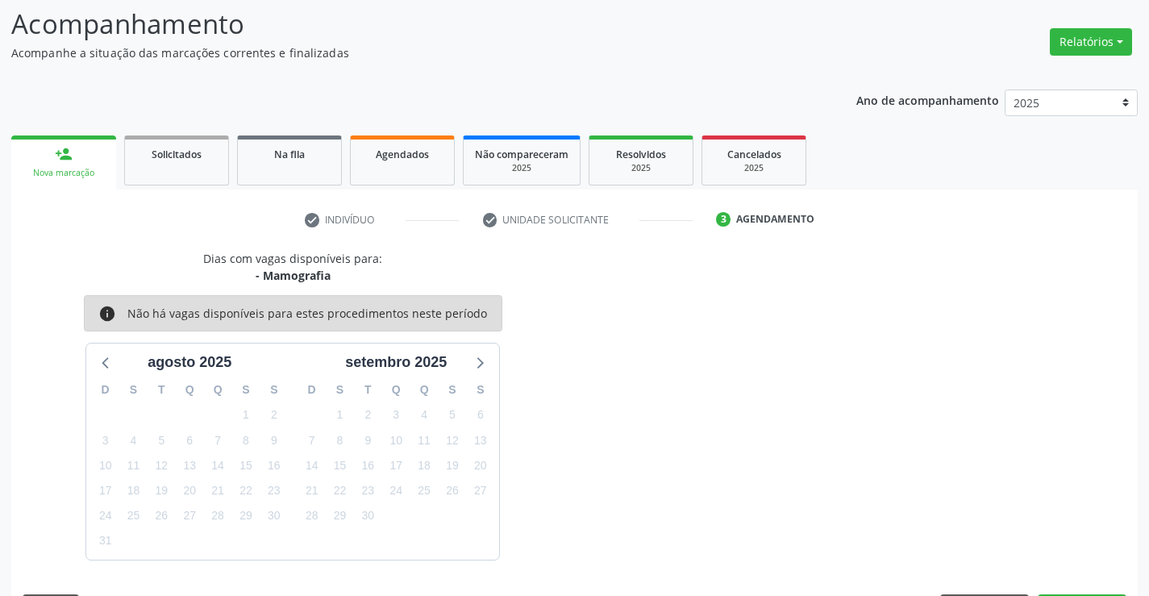
scroll to position [153, 0]
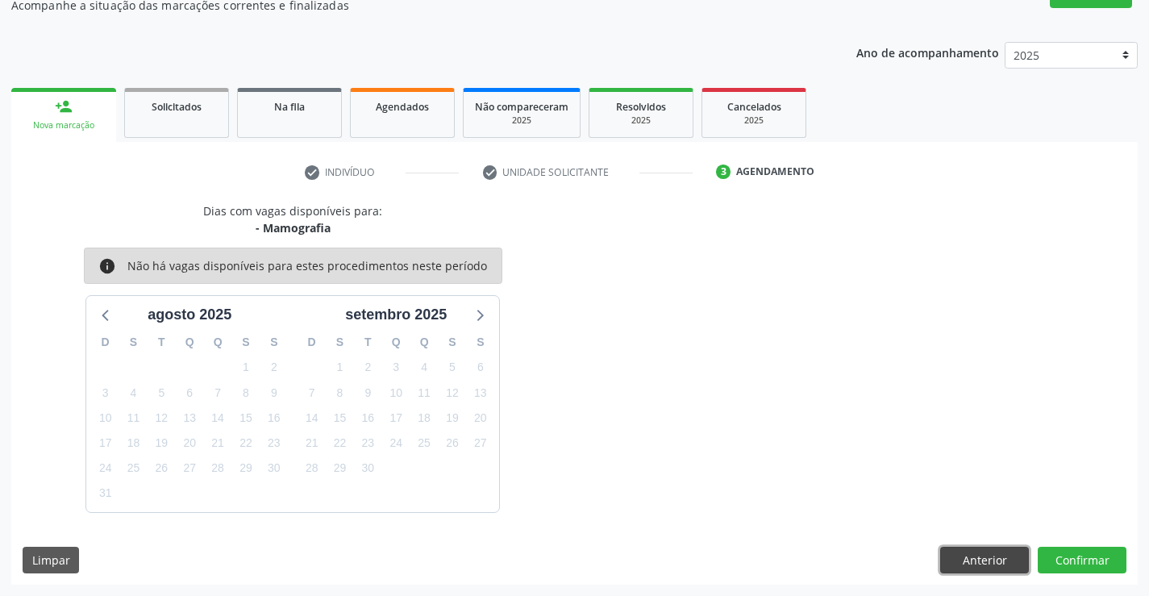
click at [1015, 553] on button "Anterior" at bounding box center [984, 560] width 89 height 27
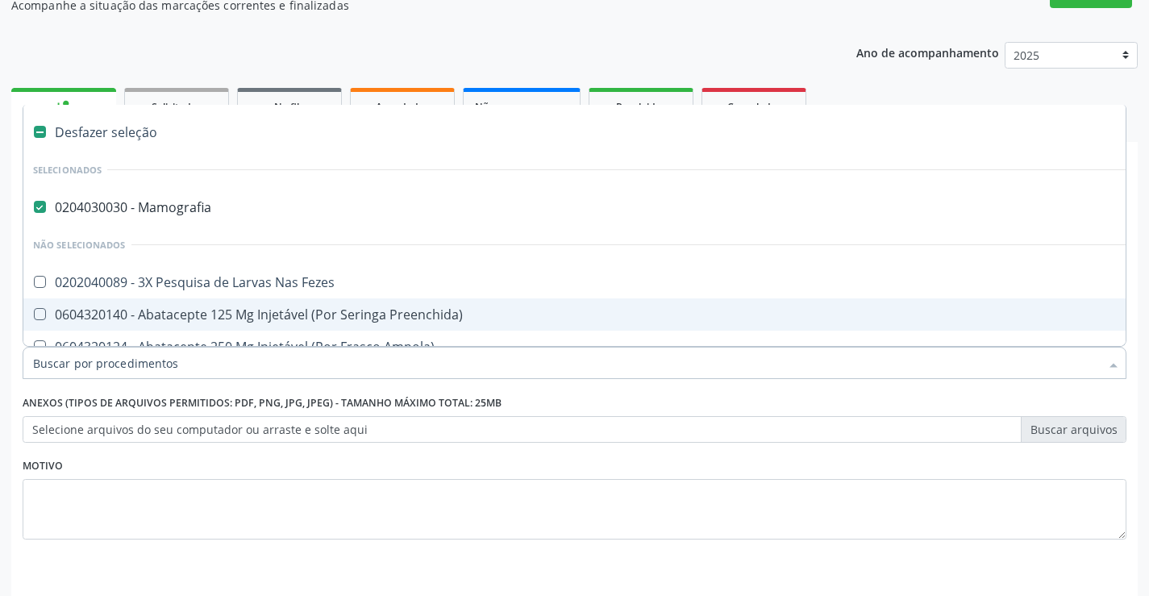
drag, startPoint x: 177, startPoint y: 362, endPoint x: 6, endPoint y: 357, distance: 171.1
click at [18, 361] on div "Requerente * Paciente Médico(a) Enfermeiro(a) Paciente Nenhum resultado encontr…" at bounding box center [574, 416] width 1127 height 438
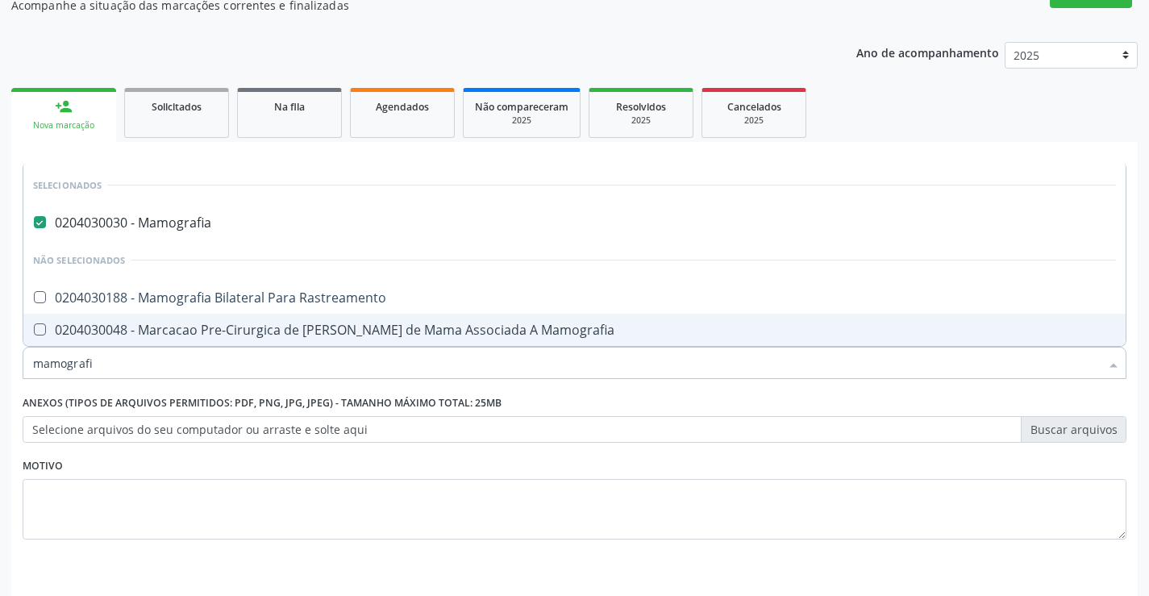
type input "mamografia"
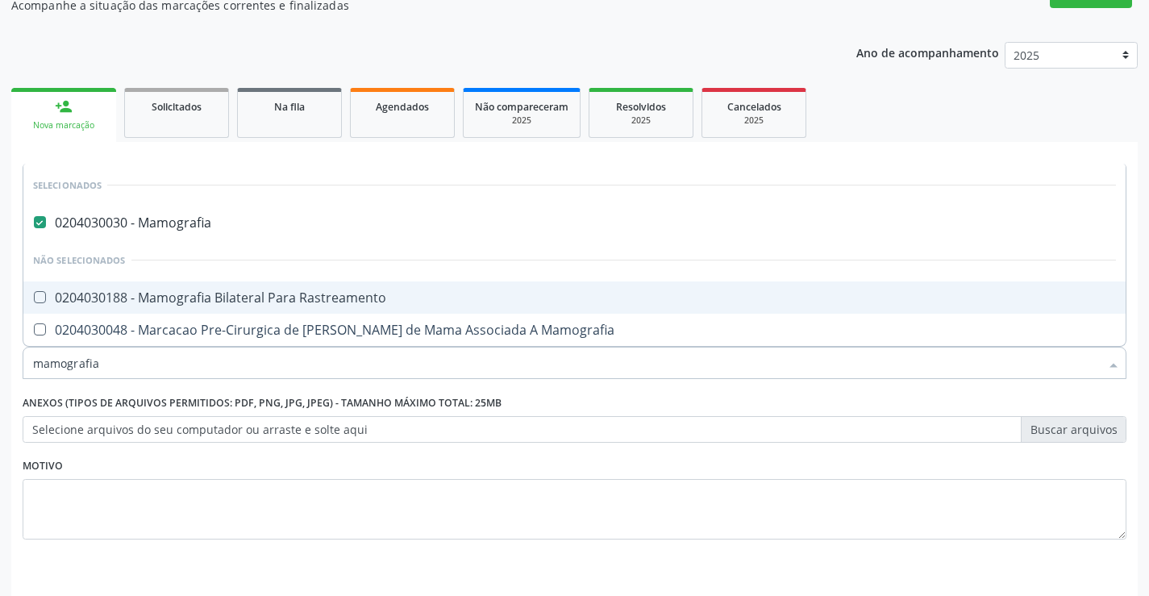
click at [106, 295] on div "0204030188 - Mamografia Bilateral Para Rastreamento" at bounding box center [574, 297] width 1083 height 13
checkbox Rastreamento "true"
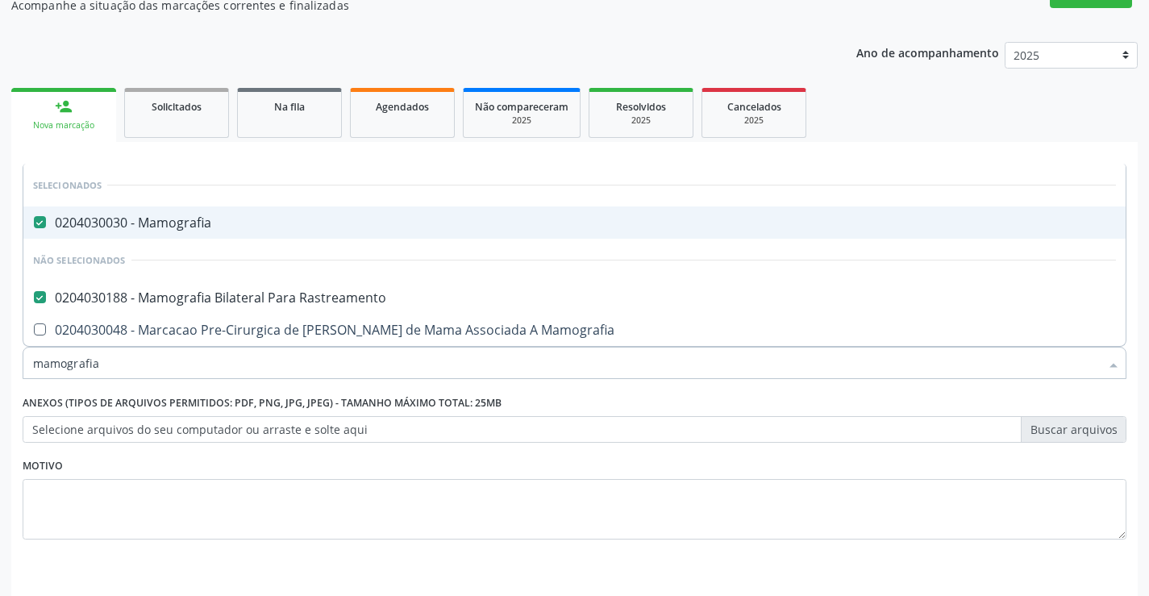
click at [160, 210] on span "0204030030 - Mamografia" at bounding box center [574, 222] width 1103 height 32
checkbox Mamografia "false"
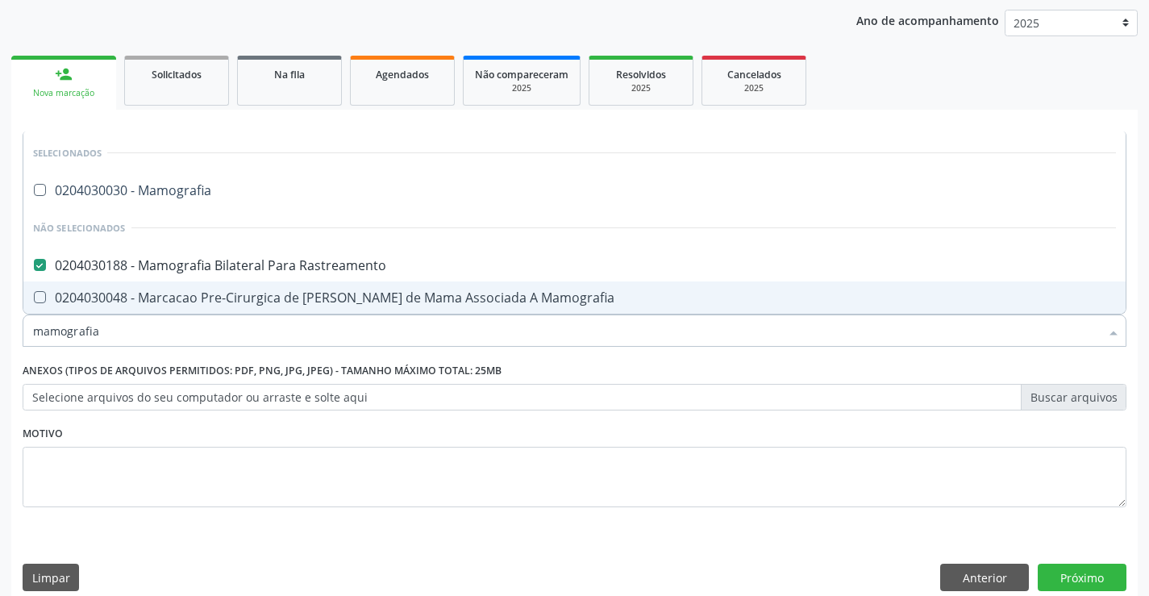
scroll to position [203, 0]
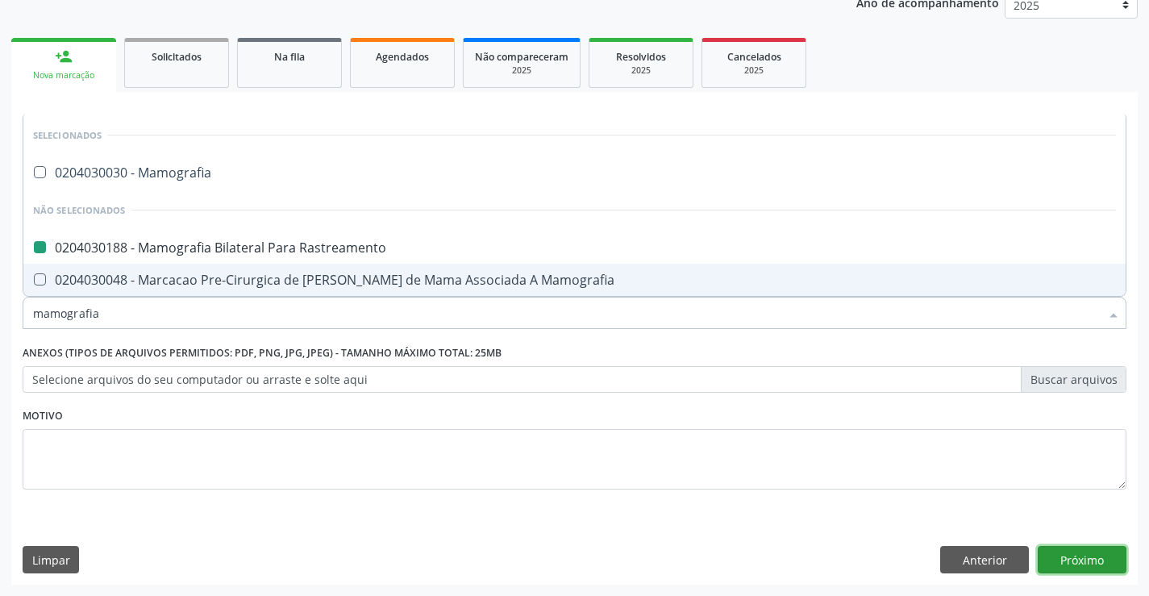
click at [1093, 552] on button "Próximo" at bounding box center [1082, 559] width 89 height 27
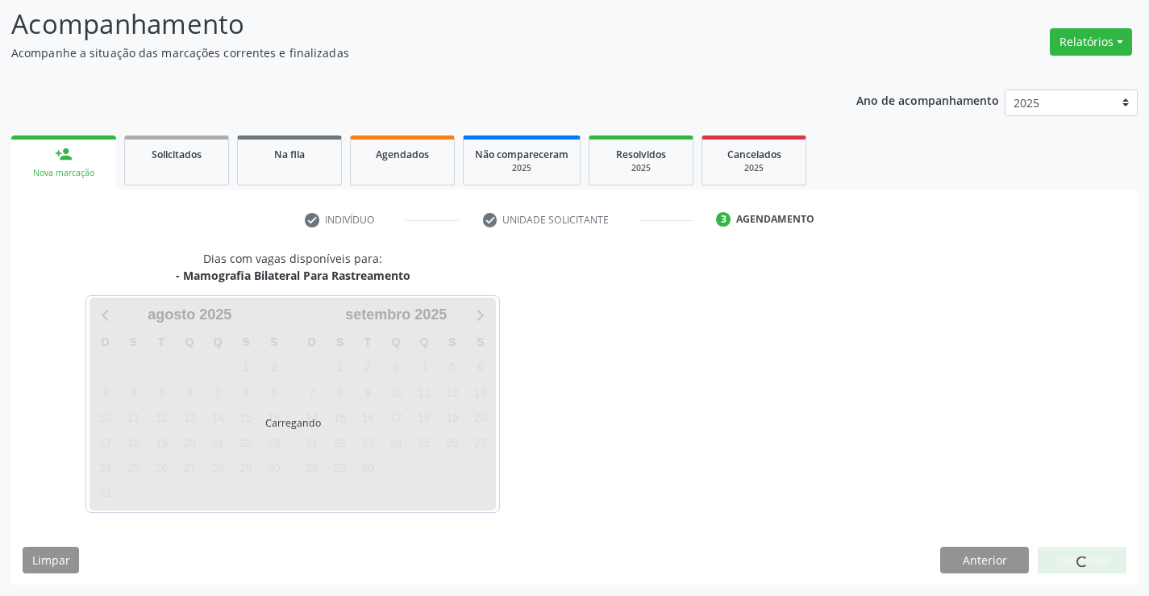
scroll to position [106, 0]
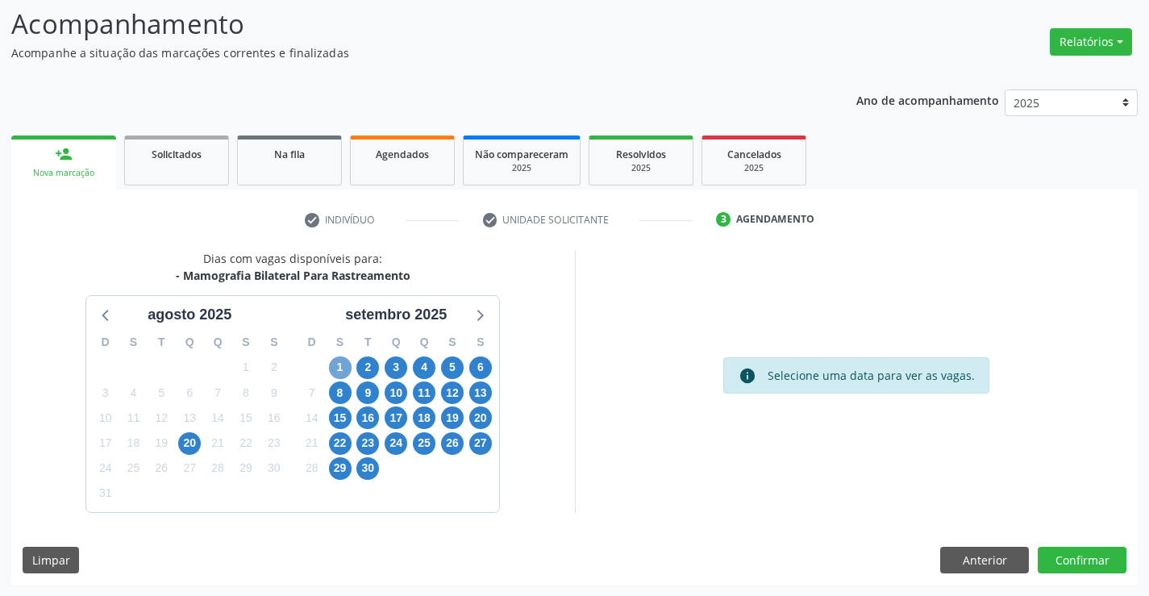
click at [342, 375] on span "1" at bounding box center [340, 367] width 23 height 23
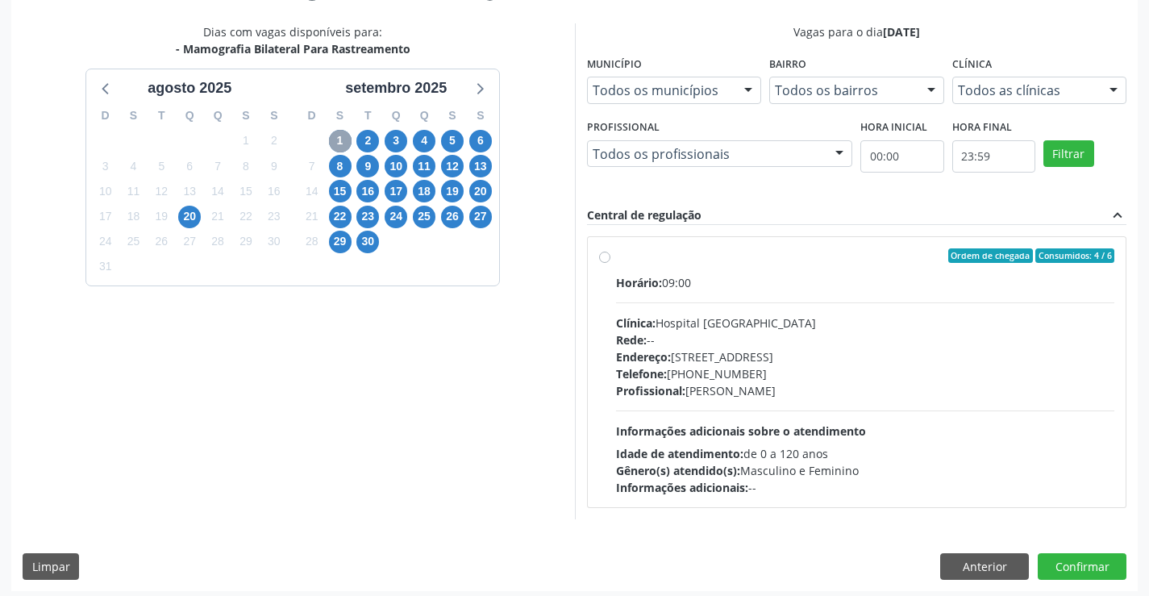
scroll to position [339, 0]
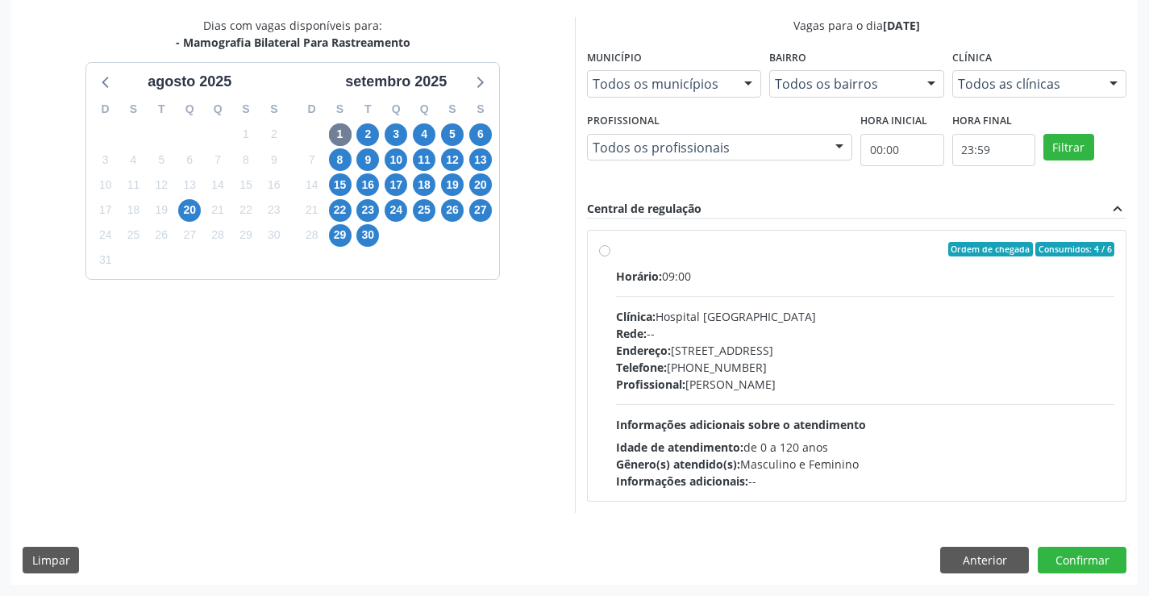
click at [616, 252] on label "Ordem de chegada Consumidos: 4 / 6 Horário: 09:00 Clínica: Hospital Sao Francis…" at bounding box center [865, 366] width 499 height 248
click at [603, 252] on input "Ordem de chegada Consumidos: 4 / 6 Horário: 09:00 Clínica: Hospital Sao Francis…" at bounding box center [604, 249] width 11 height 15
radio input "true"
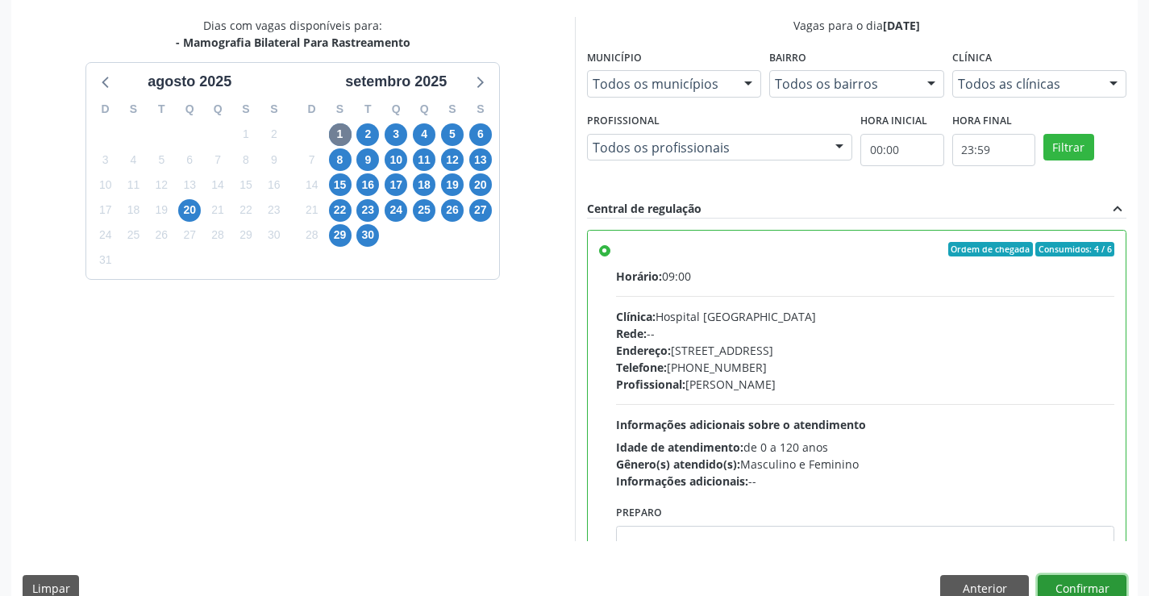
click at [1052, 590] on button "Confirmar" at bounding box center [1082, 588] width 89 height 27
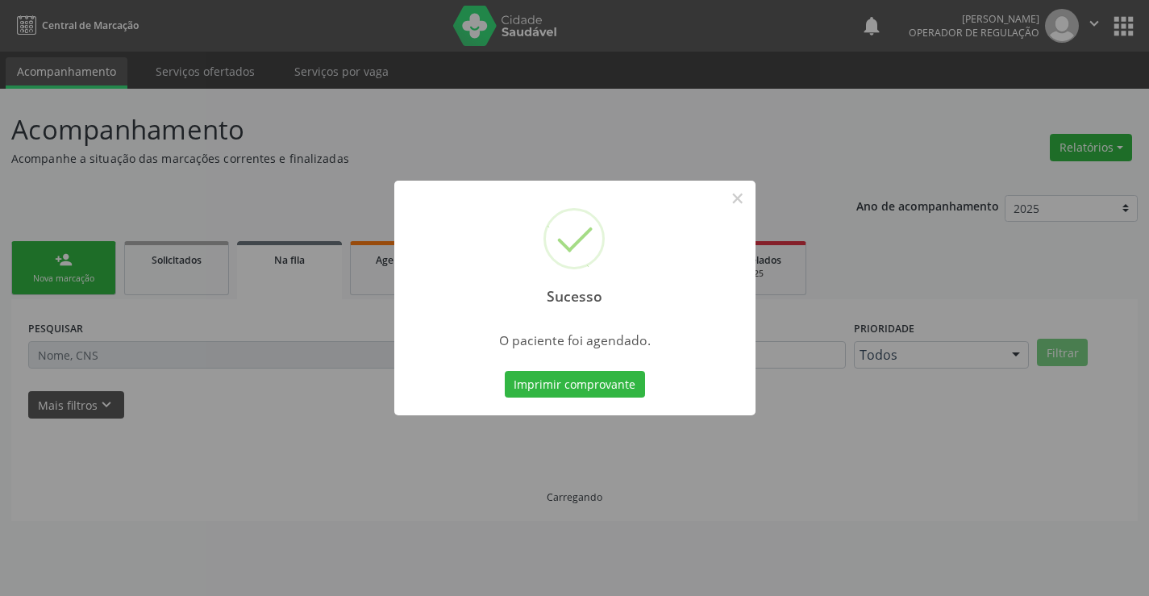
scroll to position [0, 0]
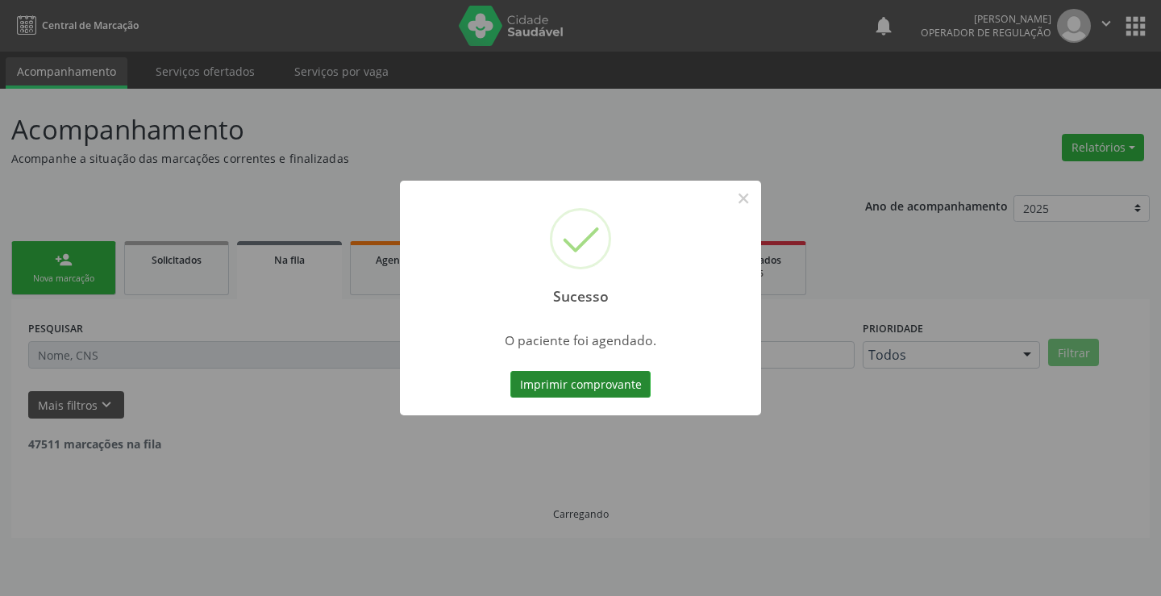
click at [640, 385] on button "Imprimir comprovante" at bounding box center [581, 384] width 140 height 27
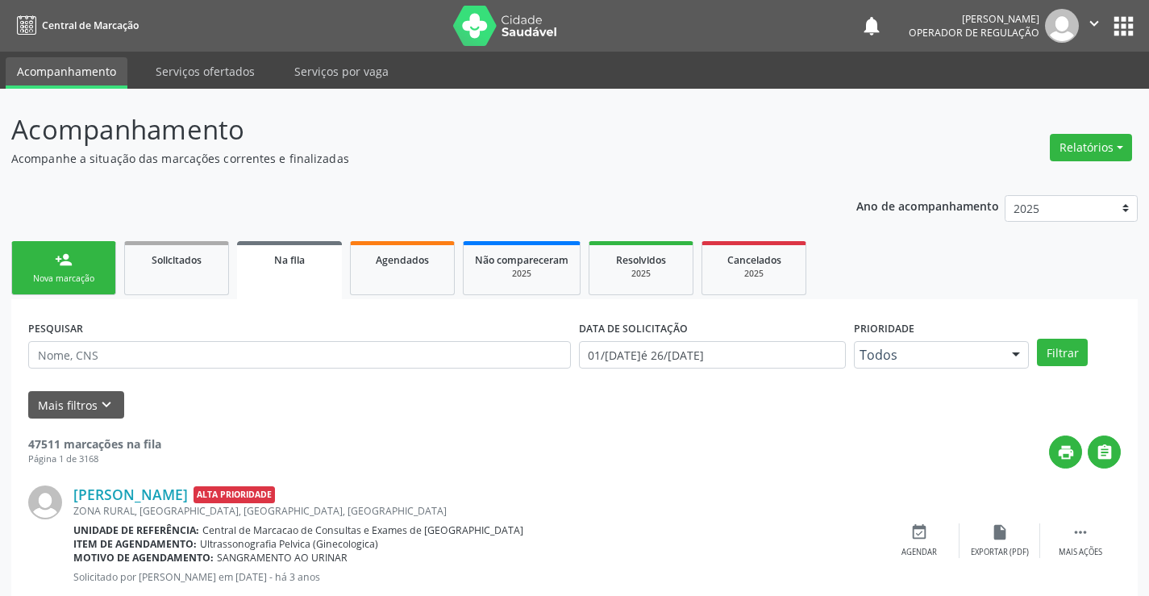
click at [56, 264] on div "person_add" at bounding box center [64, 260] width 18 height 18
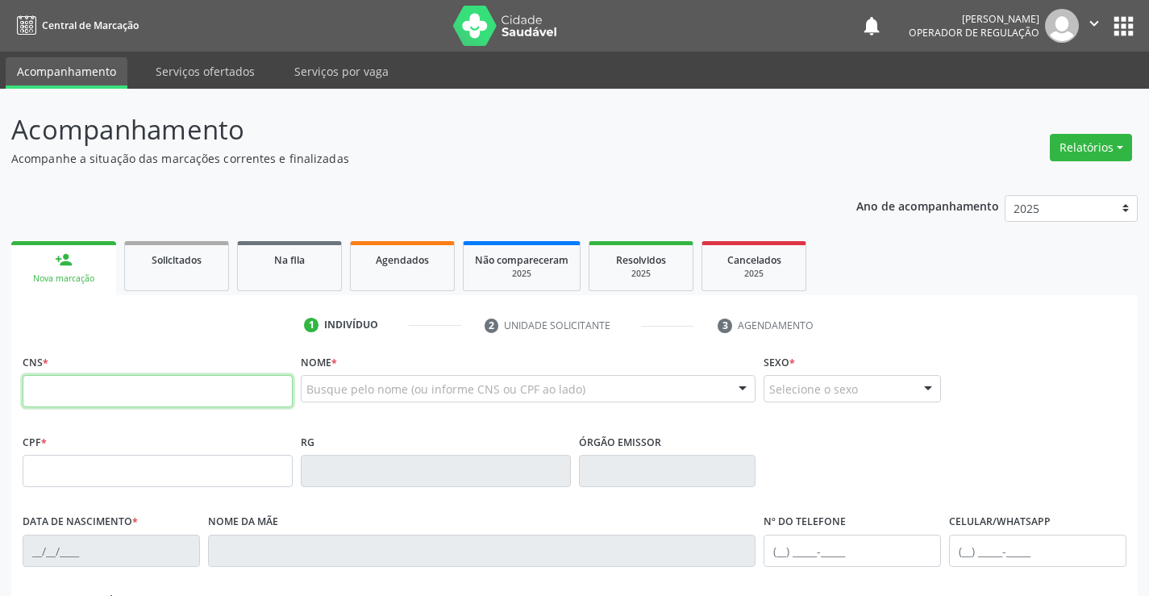
click at [188, 377] on input "text" at bounding box center [158, 391] width 270 height 32
type input "700 0001 1931 2306"
type input "0532246470"
type input "28/10/1966"
type input "(74) 99154-9165"
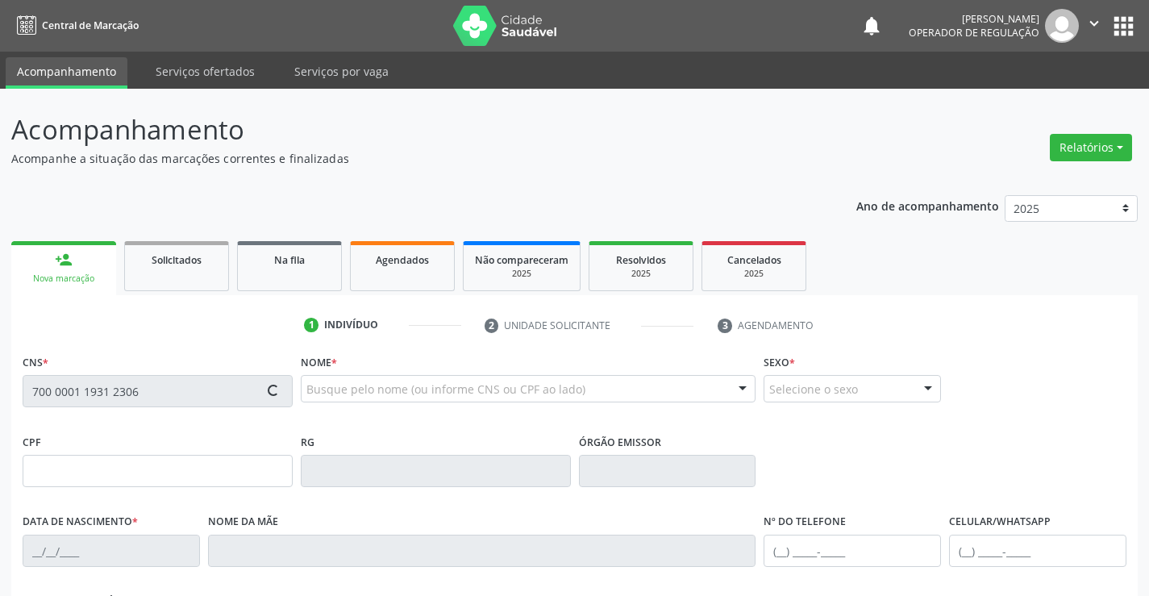
type input "(74) 99154-9165"
type input "546.413.575-87"
type input "S/N"
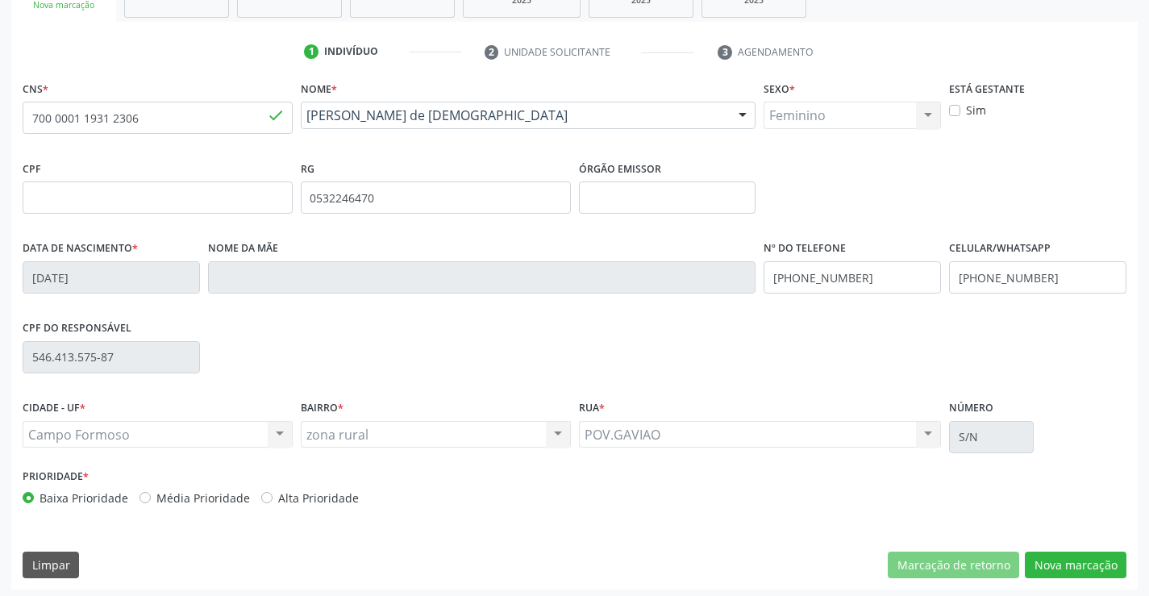
scroll to position [278, 0]
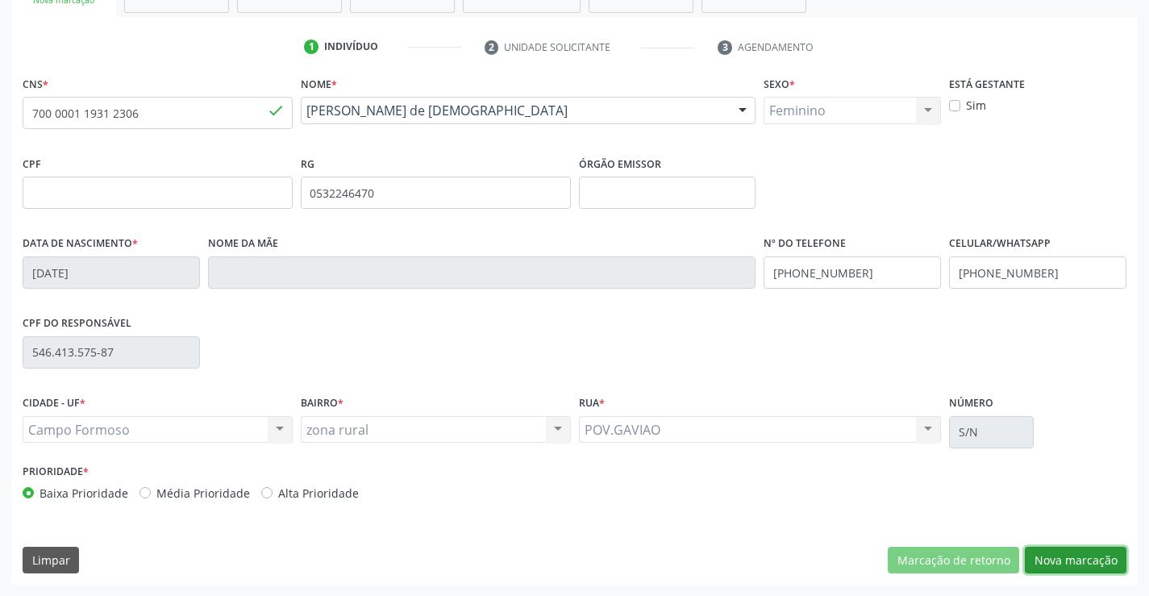
click at [1086, 556] on button "Nova marcação" at bounding box center [1076, 560] width 102 height 27
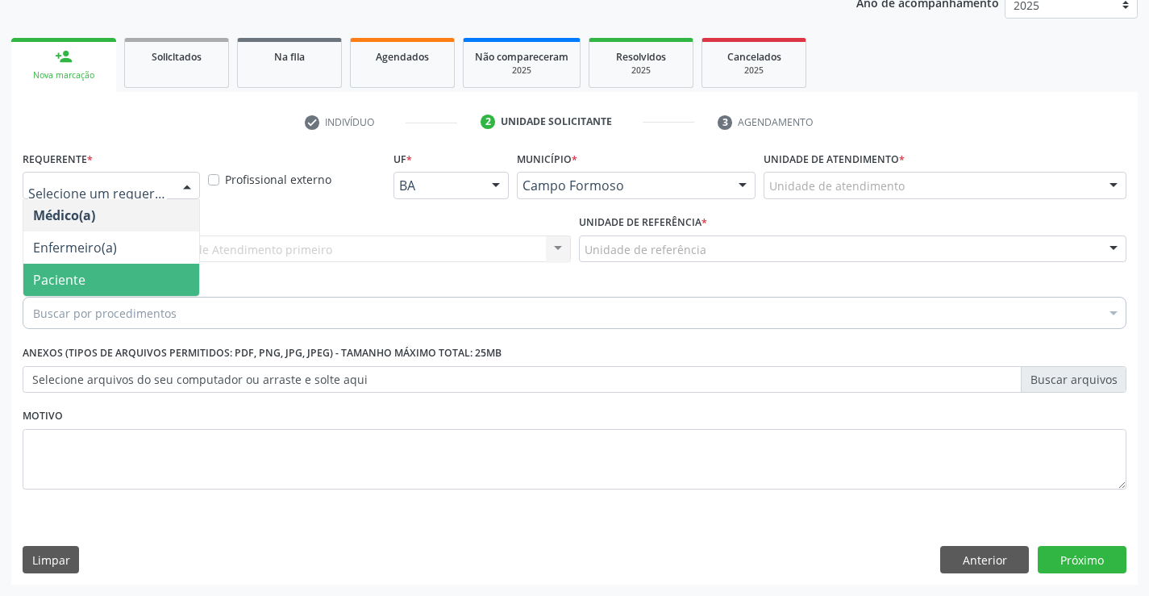
click at [74, 276] on span "Paciente" at bounding box center [59, 280] width 52 height 18
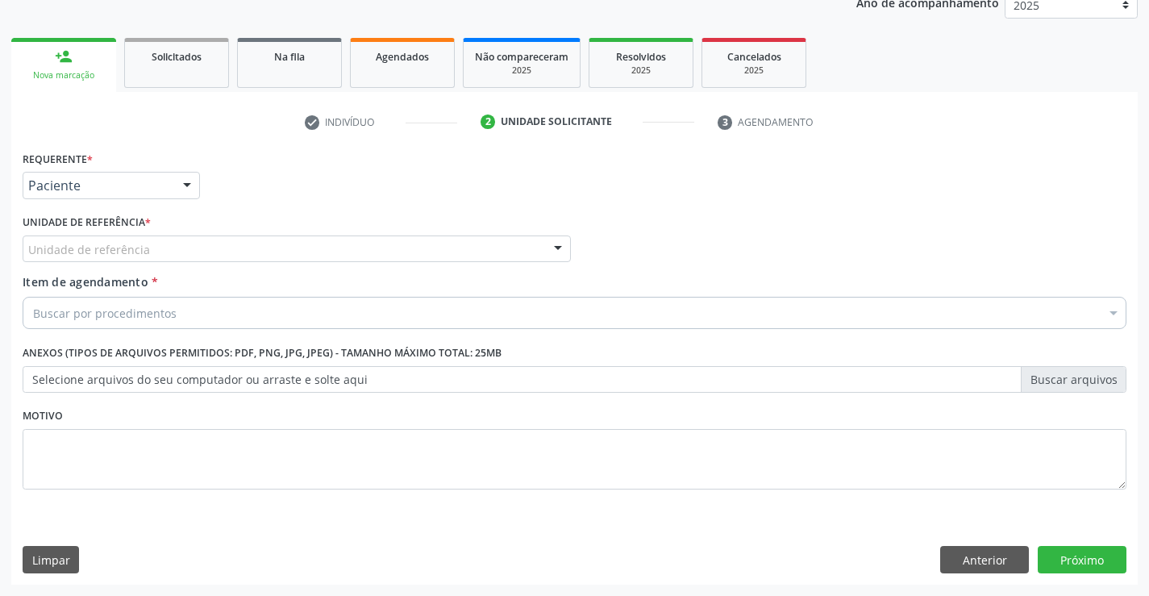
click at [84, 233] on label "Unidade de referência *" at bounding box center [87, 223] width 128 height 25
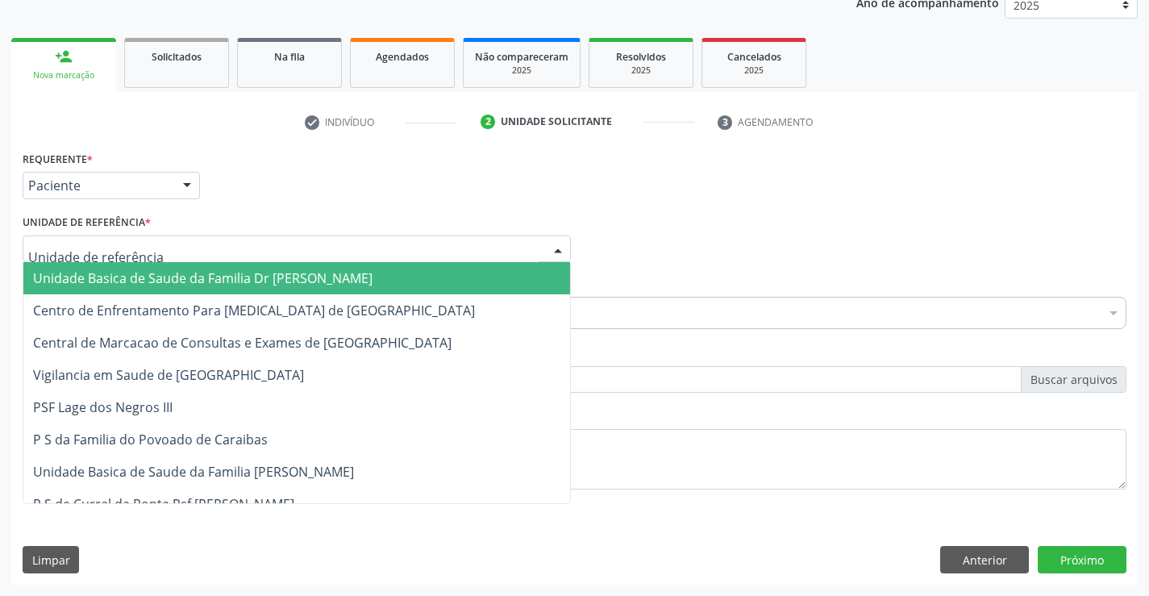
click at [115, 262] on div "Unidade Basica de Saude da Familia Dr Paulo Sudre Centro de Enfrentamento Para …" at bounding box center [297, 249] width 548 height 27
click at [118, 280] on span "Unidade Basica de Saude da Familia Dr [PERSON_NAME]" at bounding box center [203, 278] width 340 height 18
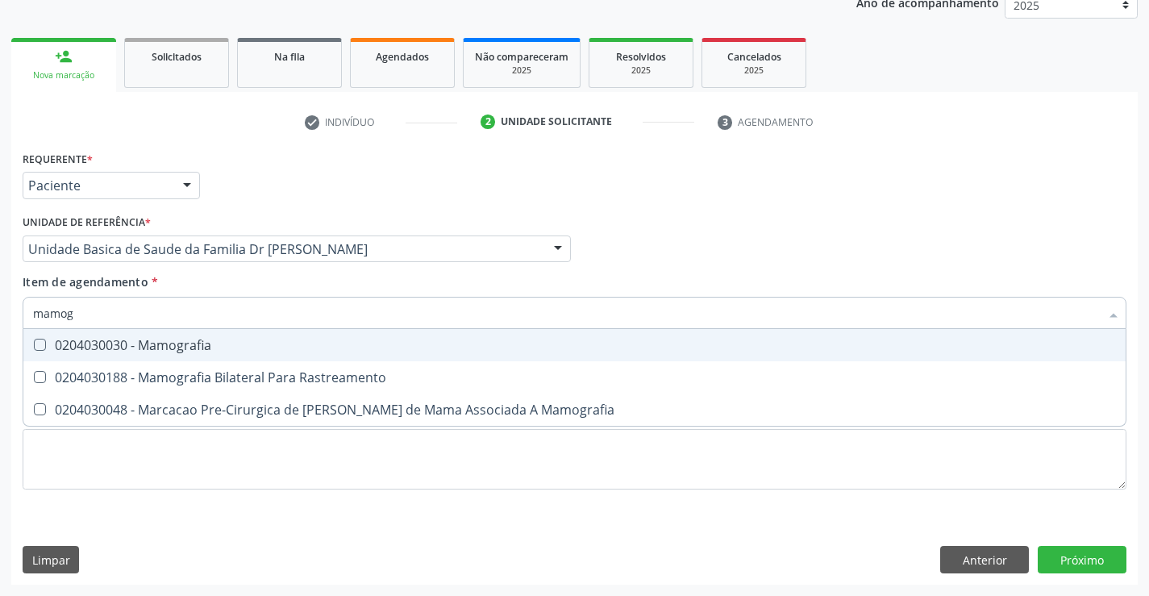
type input "mamogr"
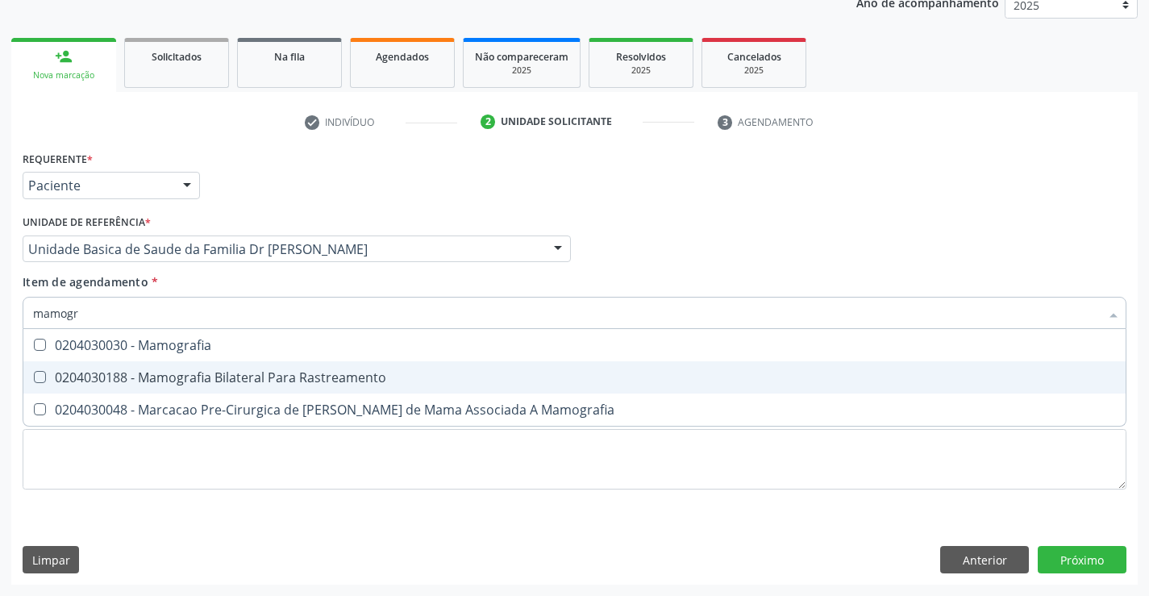
click at [173, 371] on div "0204030188 - Mamografia Bilateral Para Rastreamento" at bounding box center [574, 377] width 1083 height 13
checkbox Rastreamento "true"
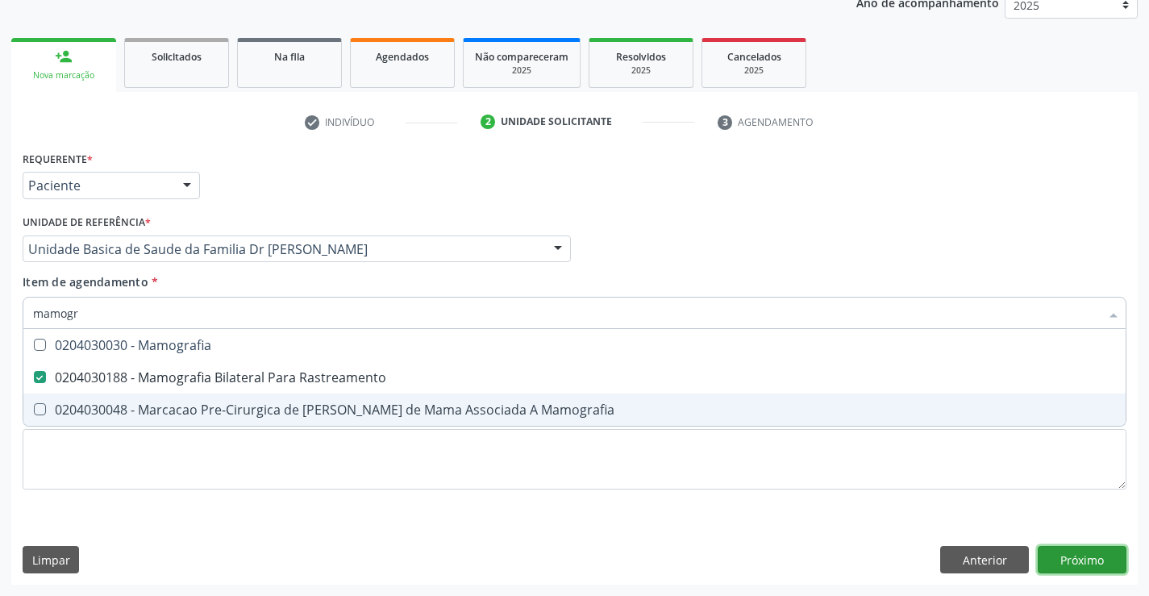
click at [1096, 560] on div "Requerente * Paciente Médico(a) Enfermeiro(a) Paciente Nenhum resultado encontr…" at bounding box center [574, 366] width 1127 height 438
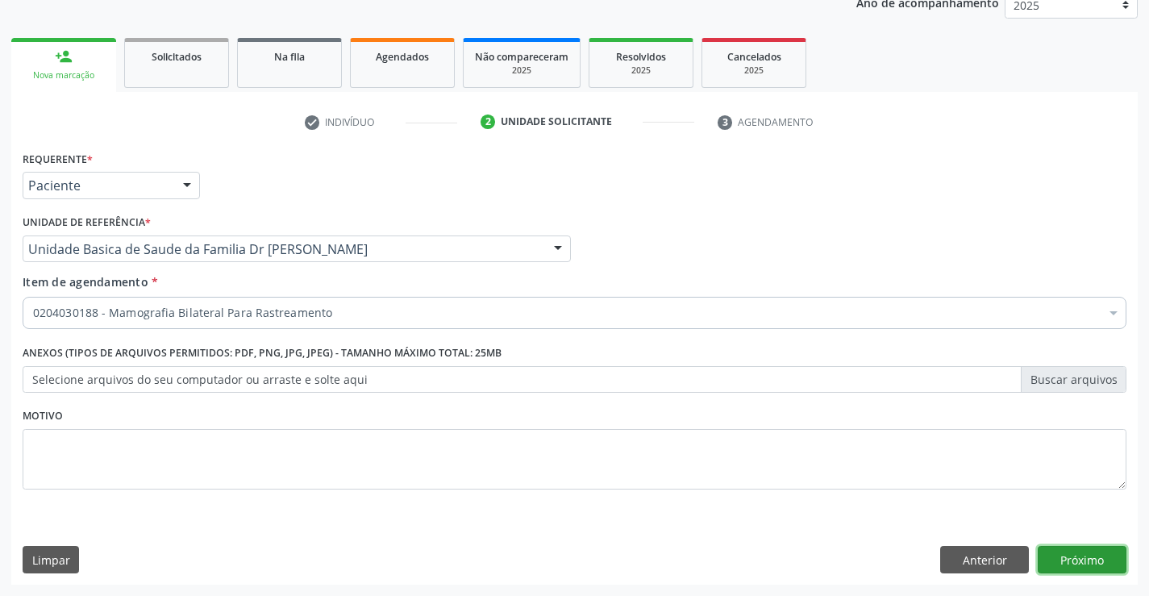
click at [1074, 561] on button "Próximo" at bounding box center [1082, 559] width 89 height 27
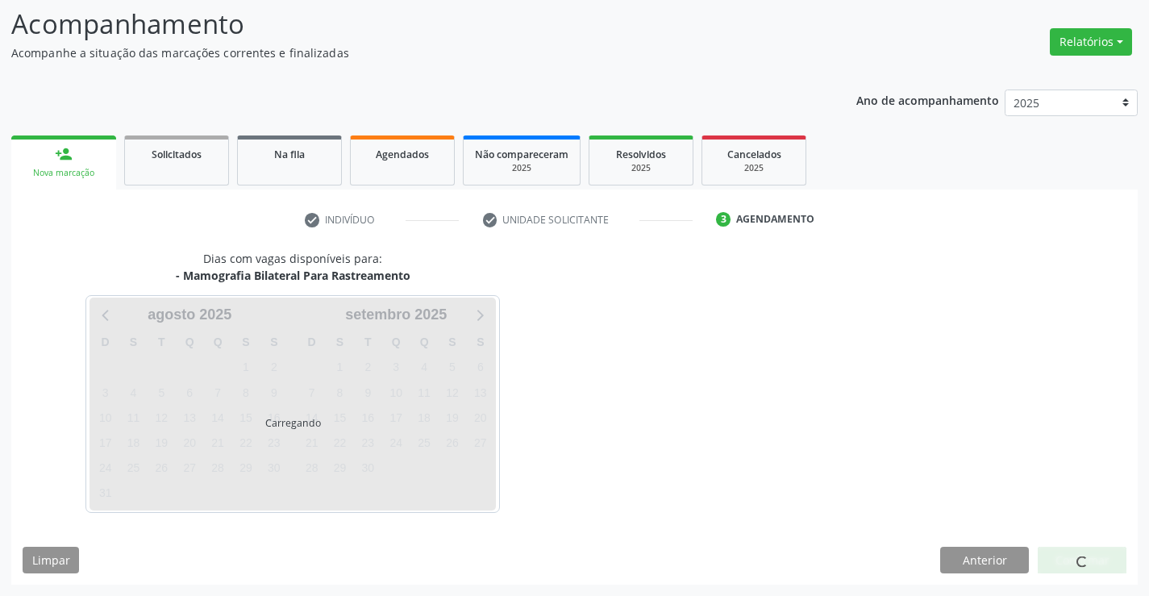
scroll to position [106, 0]
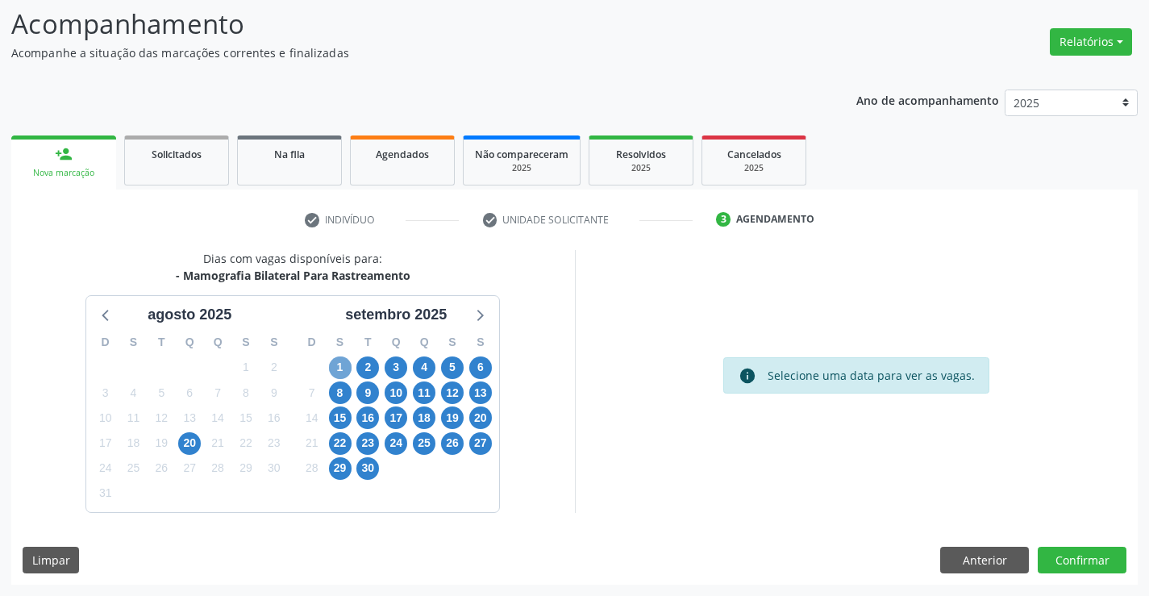
click at [339, 361] on span "1" at bounding box center [340, 367] width 23 height 23
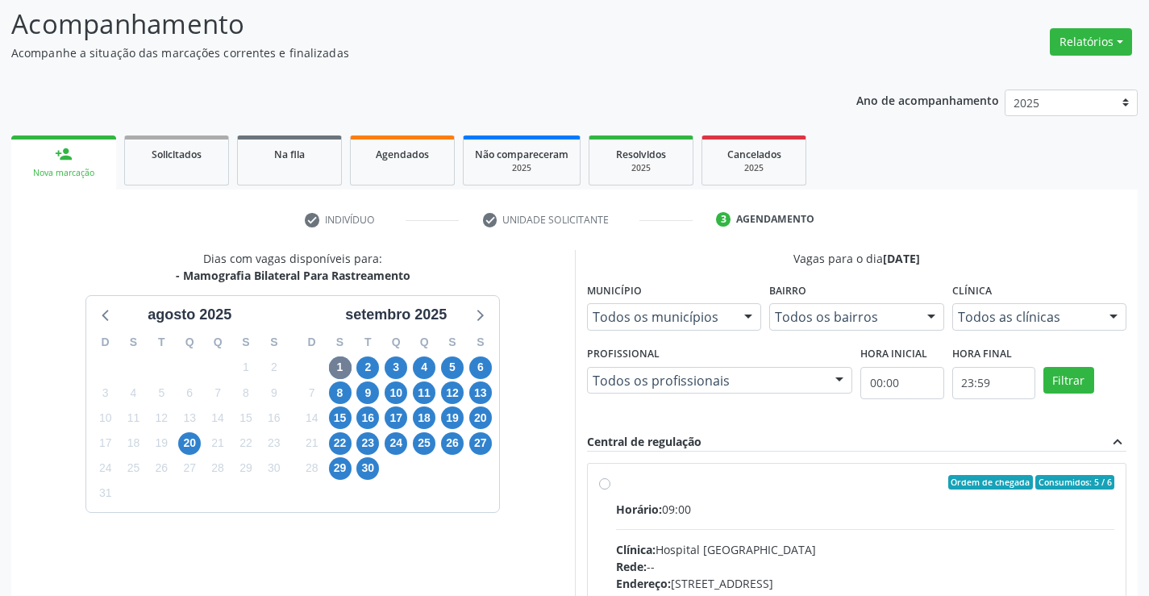
click at [616, 486] on label "Ordem de chegada Consumidos: 5 / 6 Horário: 09:00 Clínica: Hospital Sao Francis…" at bounding box center [865, 599] width 499 height 248
click at [603, 486] on input "Ordem de chegada Consumidos: 5 / 6 Horário: 09:00 Clínica: Hospital Sao Francis…" at bounding box center [604, 482] width 11 height 15
radio input "true"
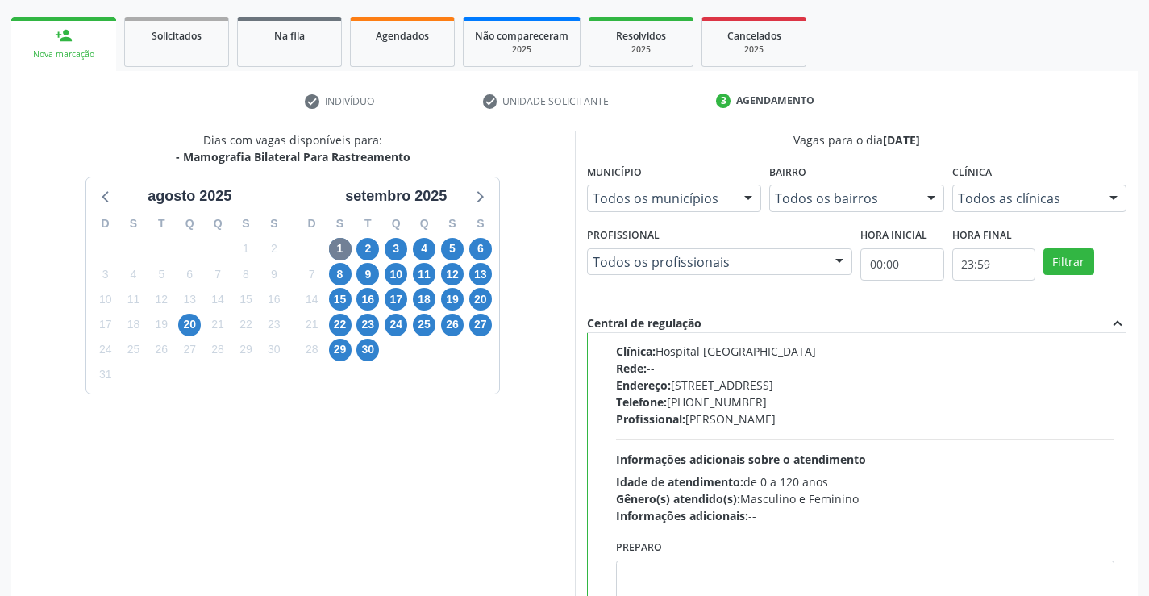
scroll to position [368, 0]
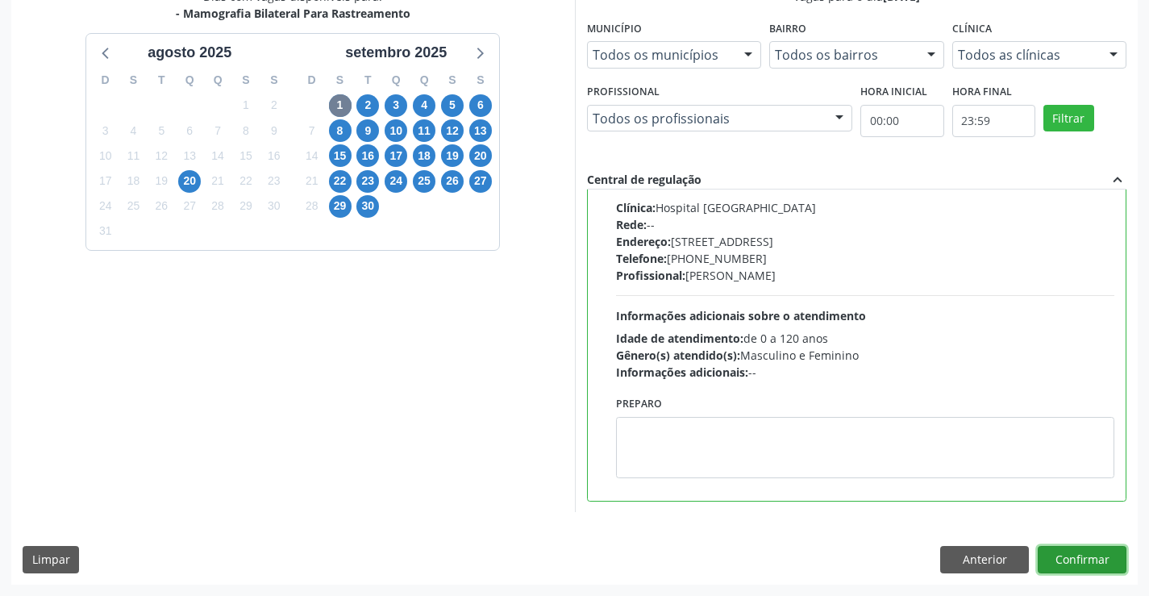
click at [1070, 568] on button "Confirmar" at bounding box center [1082, 559] width 89 height 27
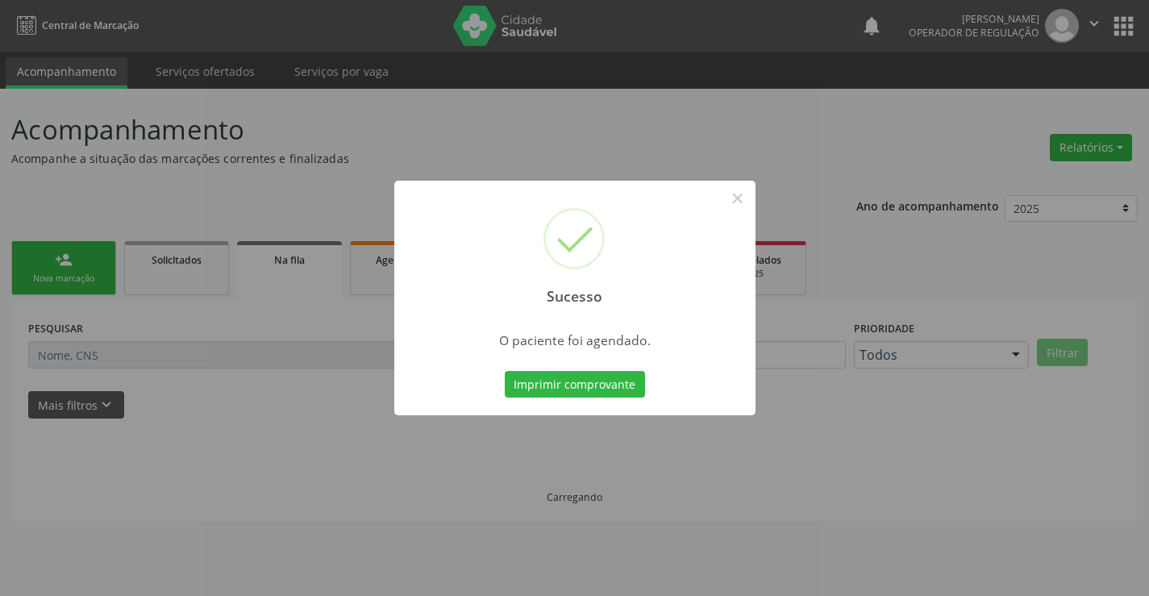
scroll to position [0, 0]
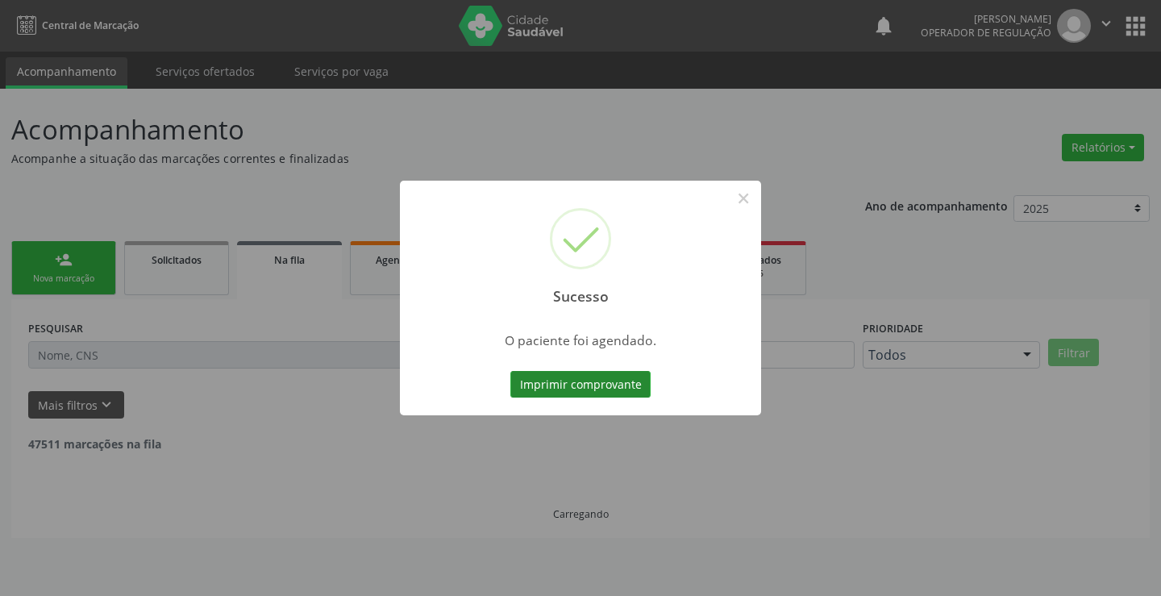
click at [631, 390] on button "Imprimir comprovante" at bounding box center [581, 384] width 140 height 27
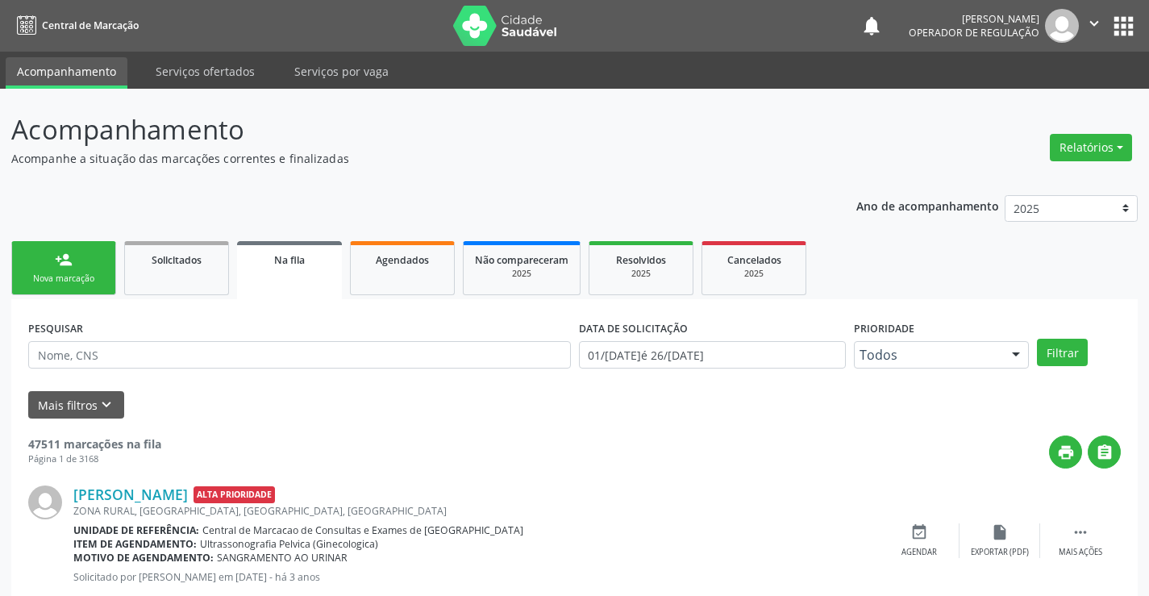
click at [58, 249] on link "person_add Nova marcação" at bounding box center [63, 268] width 105 height 54
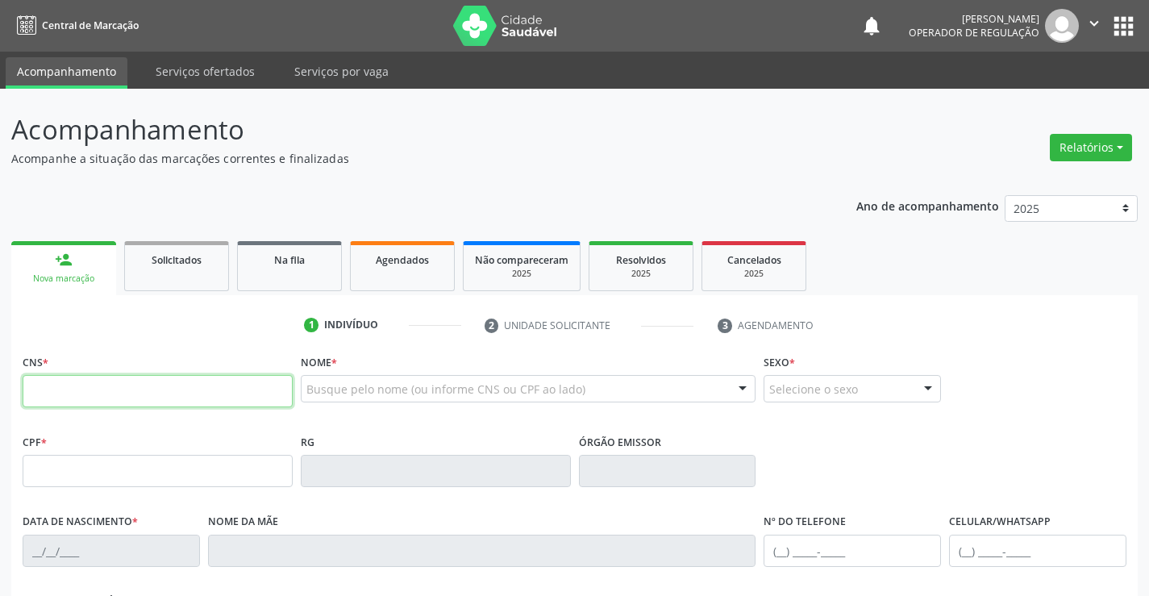
click at [189, 377] on input "text" at bounding box center [158, 391] width 270 height 32
type input "703 2056 7059 4395"
type input "2019691140"
type input "10/11/1995"
type input "077.940.605-24"
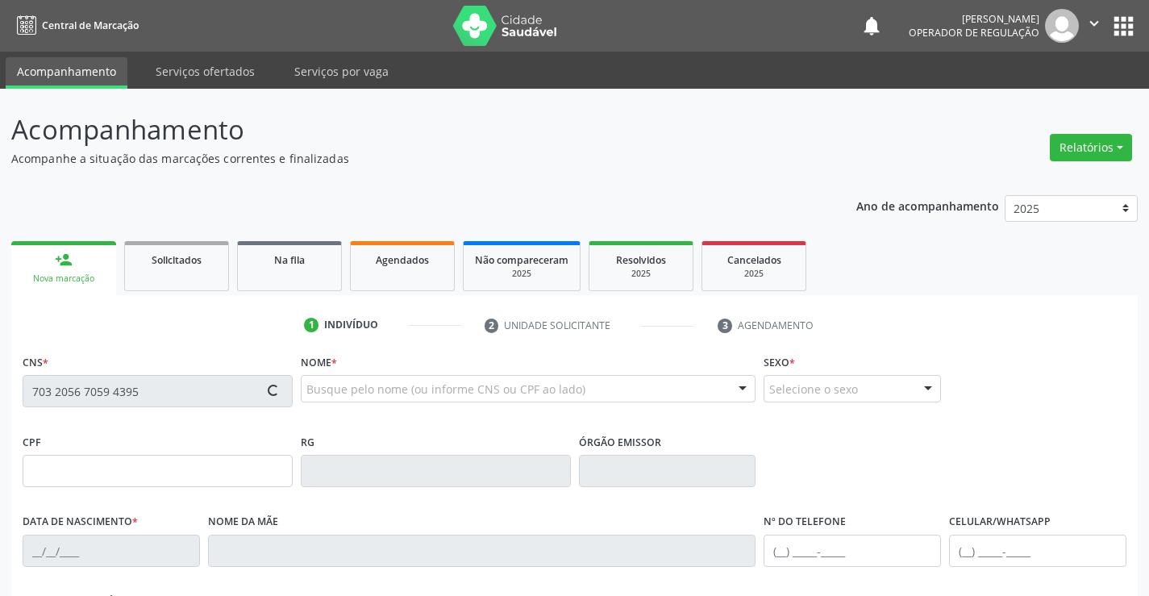
type input "S/N"
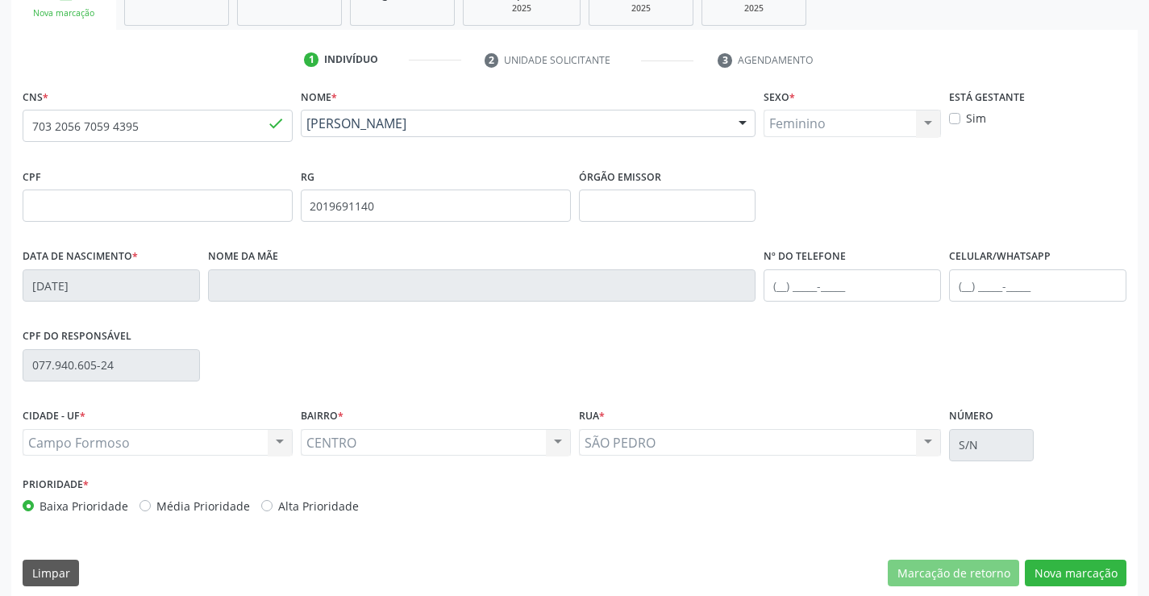
scroll to position [278, 0]
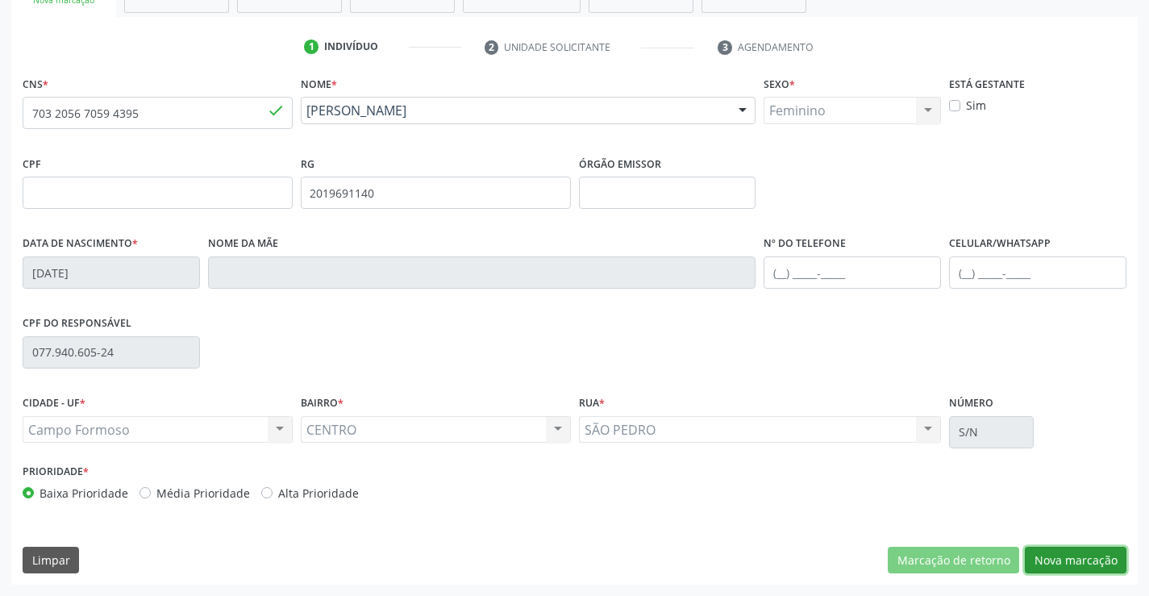
click at [1048, 553] on button "Nova marcação" at bounding box center [1076, 560] width 102 height 27
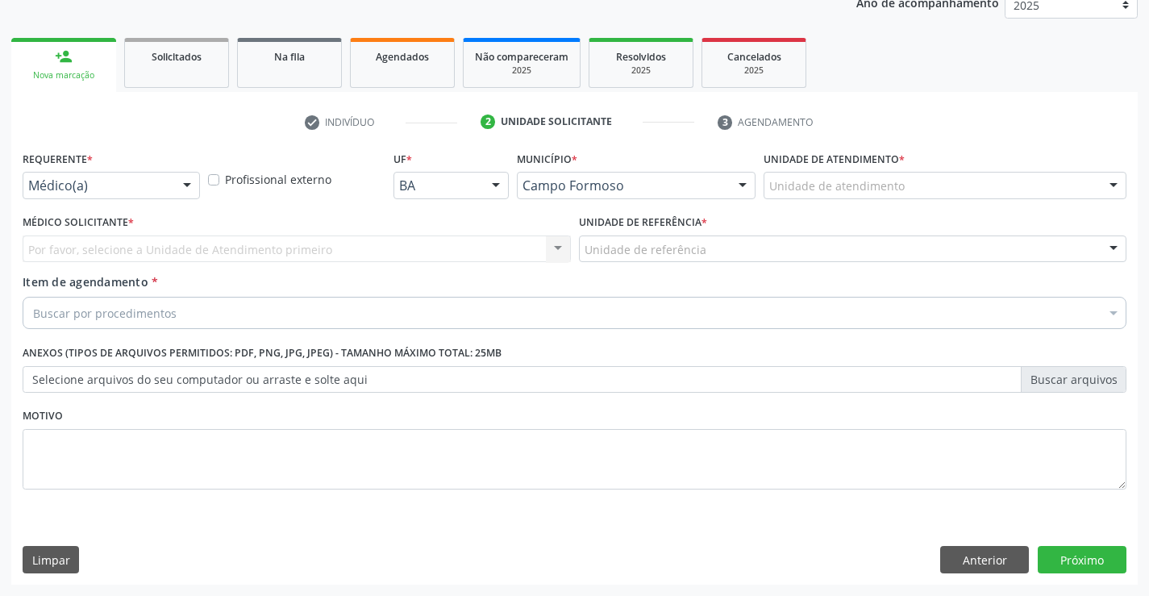
scroll to position [203, 0]
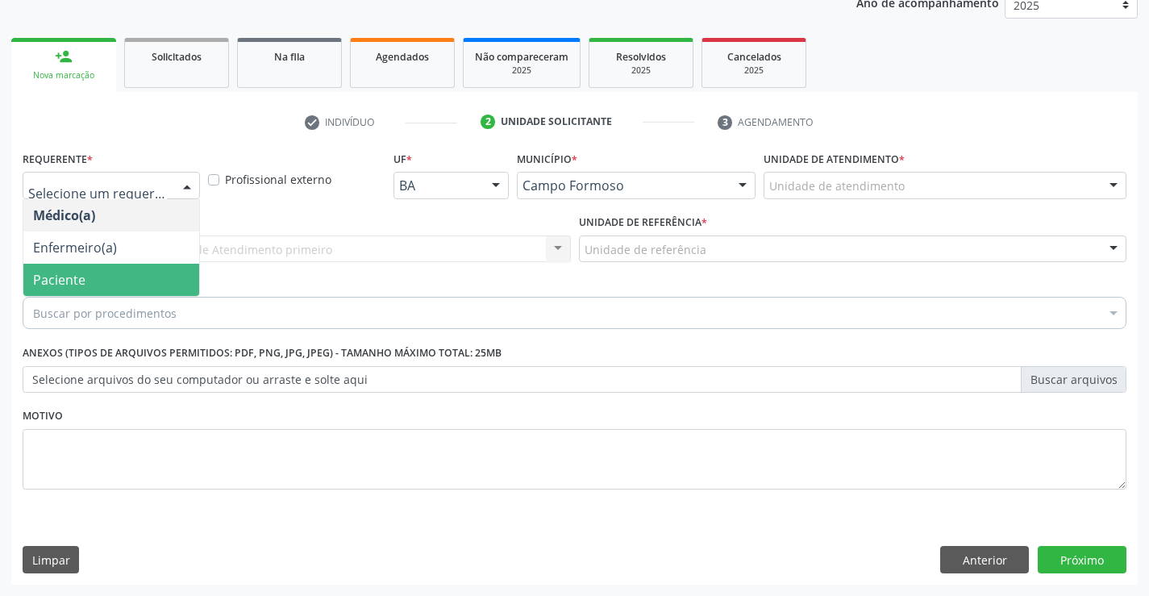
click at [77, 288] on span "Paciente" at bounding box center [59, 280] width 52 height 18
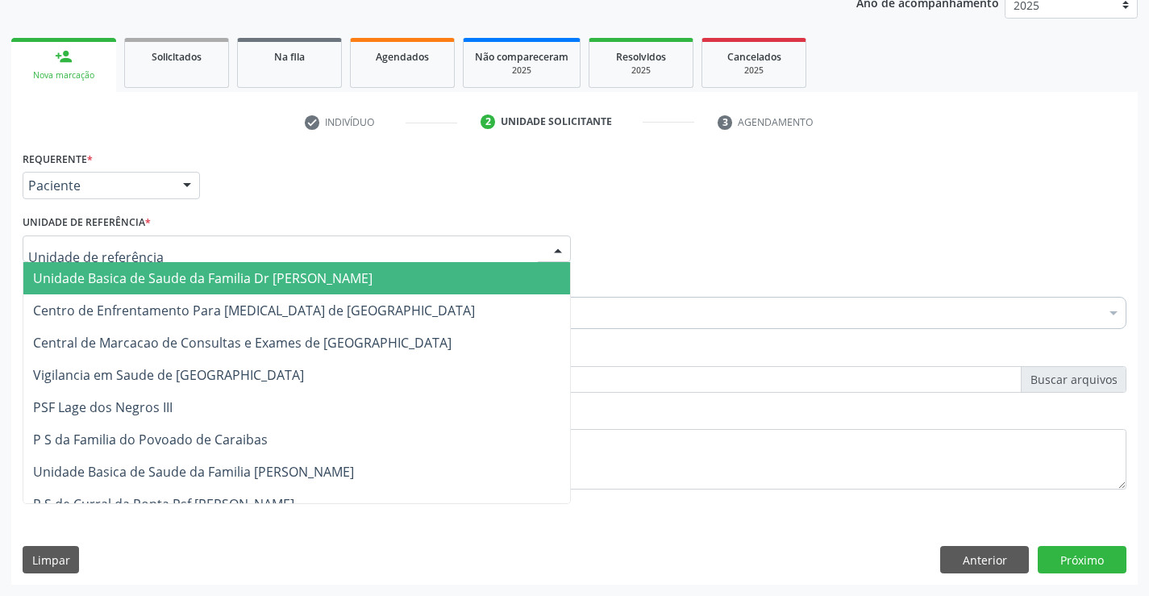
click at [65, 280] on span "Unidade Basica de Saude da Familia Dr [PERSON_NAME]" at bounding box center [203, 278] width 340 height 18
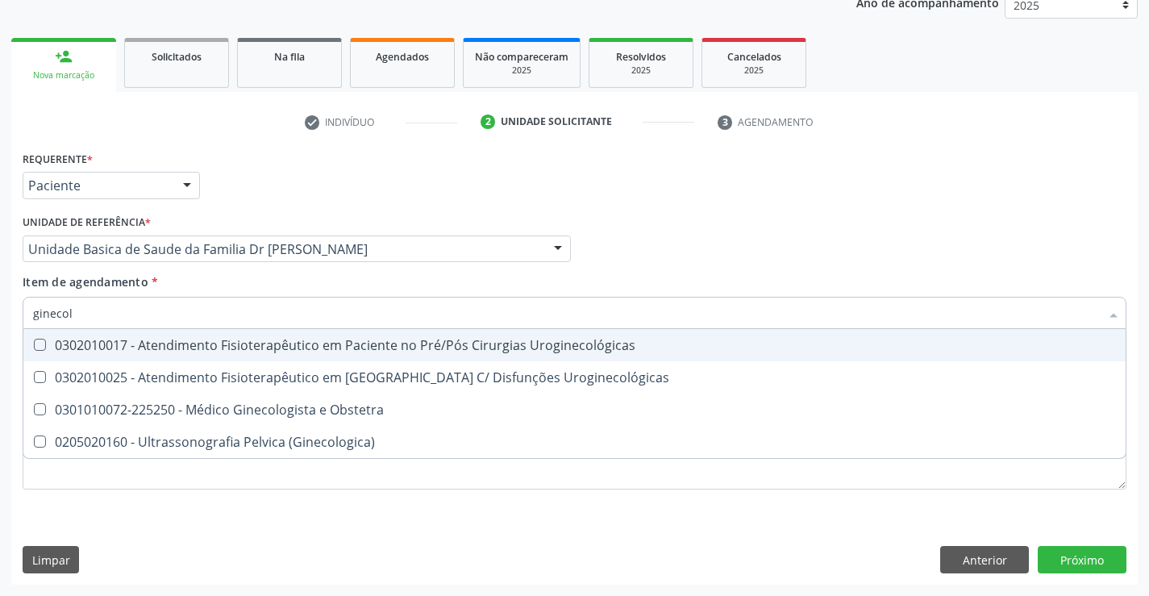
type input "ginecolo"
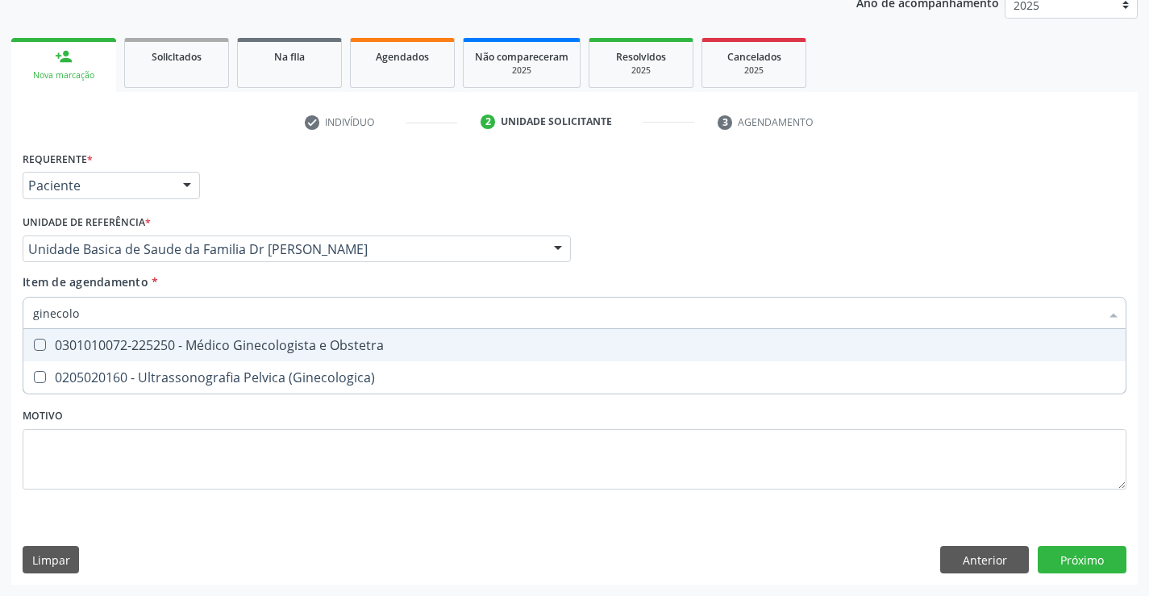
click at [107, 344] on div "0301010072-225250 - Médico Ginecologista e Obstetra" at bounding box center [574, 345] width 1083 height 13
checkbox Obstetra "true"
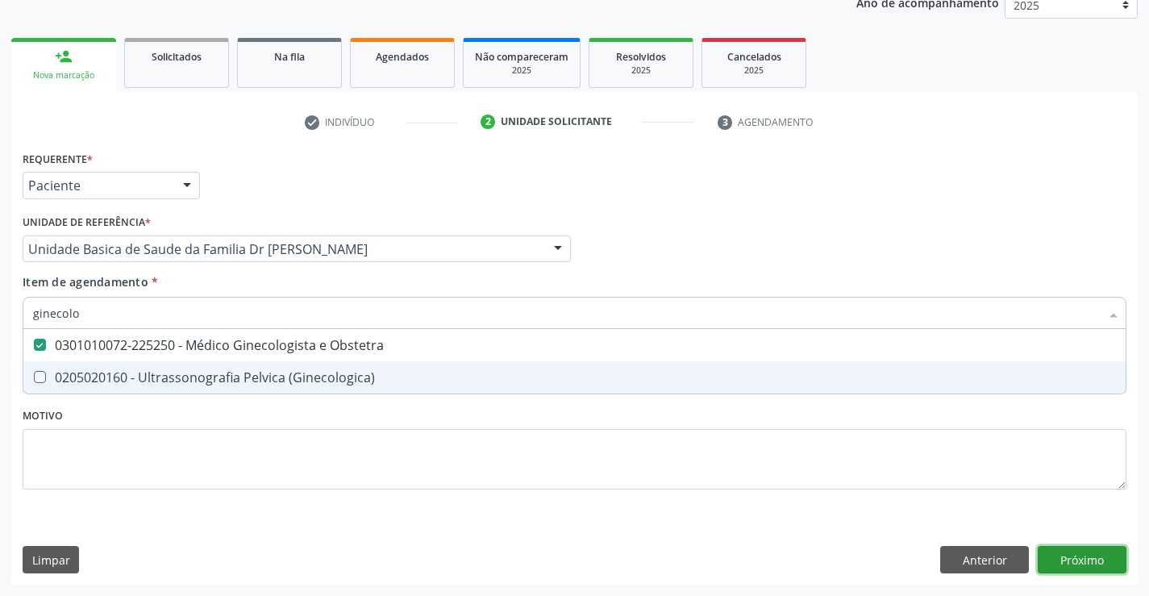
click at [1061, 557] on div "Requerente * Paciente Médico(a) Enfermeiro(a) Paciente Nenhum resultado encontr…" at bounding box center [574, 366] width 1127 height 438
checkbox \(Ginecologica\) "true"
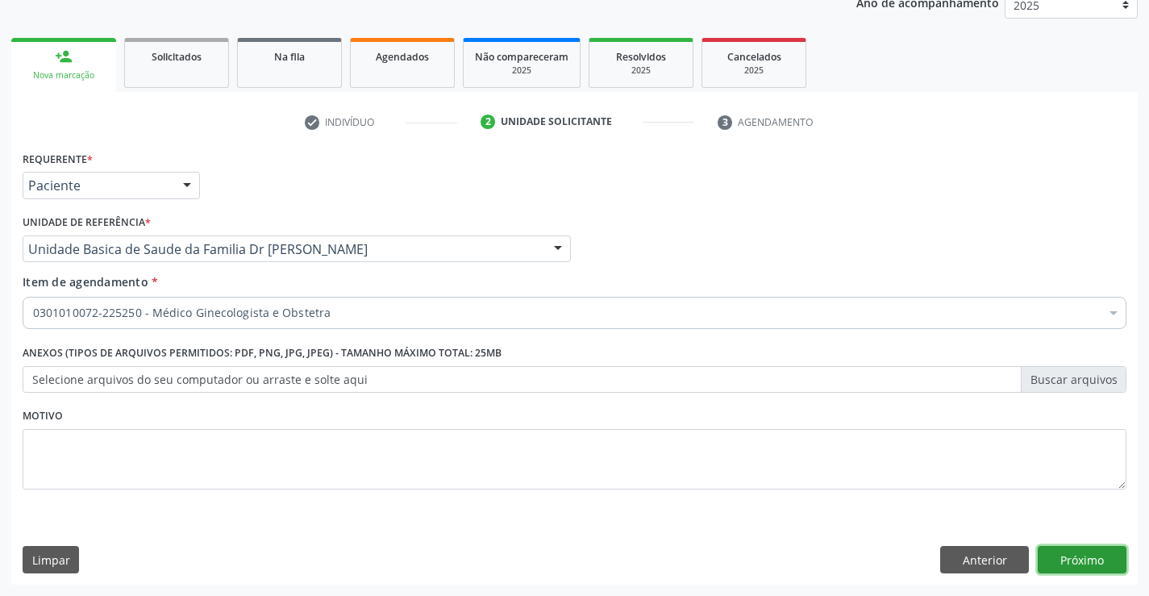
click at [1057, 553] on button "Próximo" at bounding box center [1082, 559] width 89 height 27
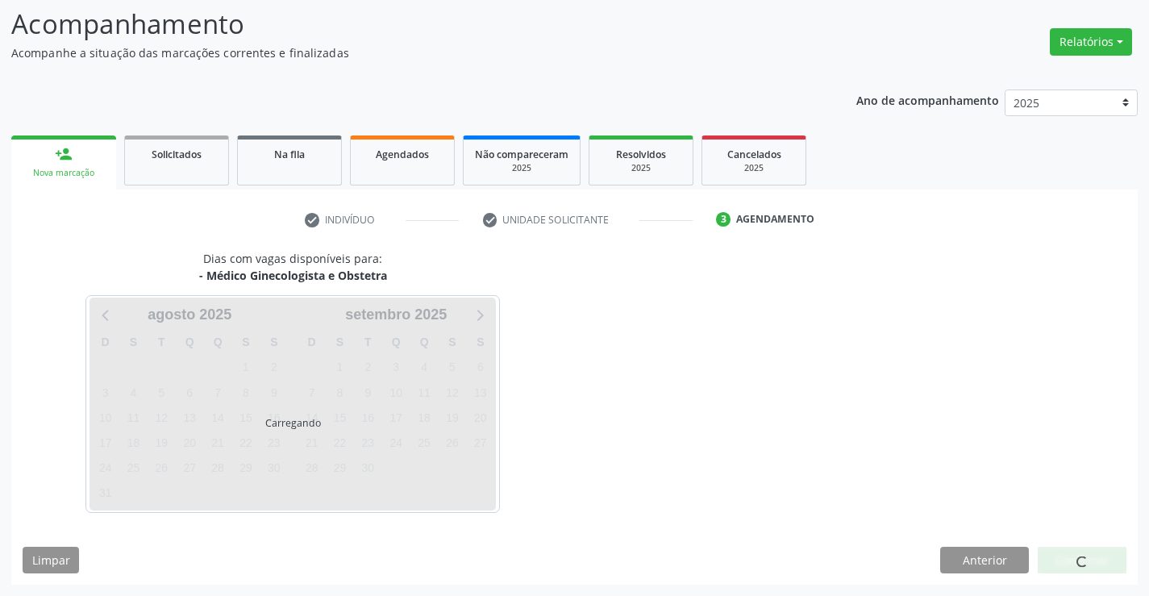
scroll to position [106, 0]
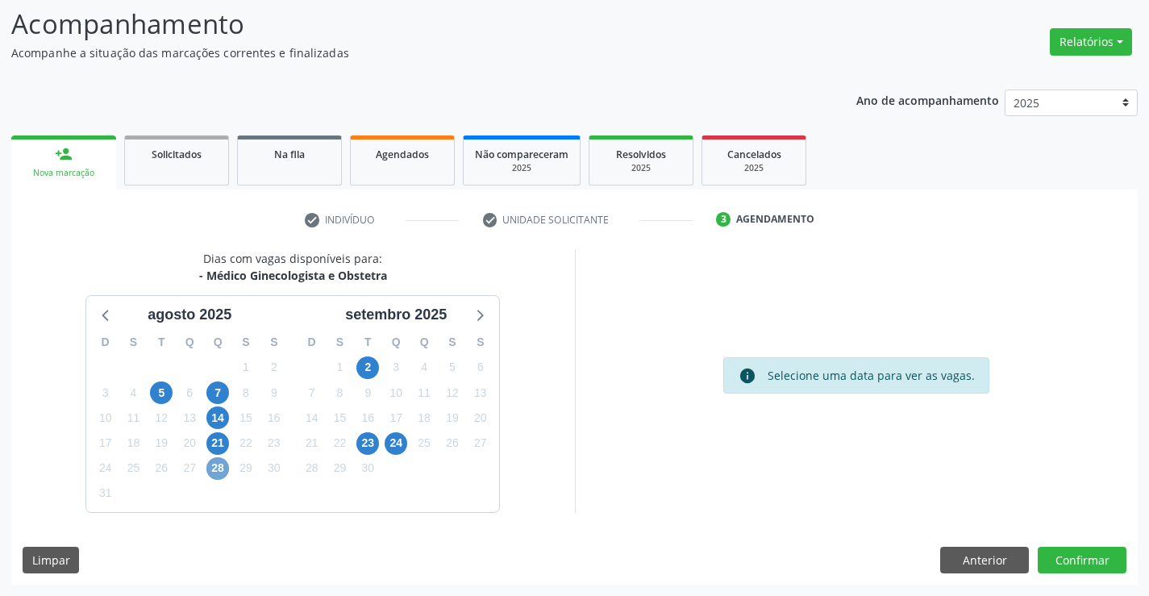
click at [219, 465] on span "28" at bounding box center [217, 468] width 23 height 23
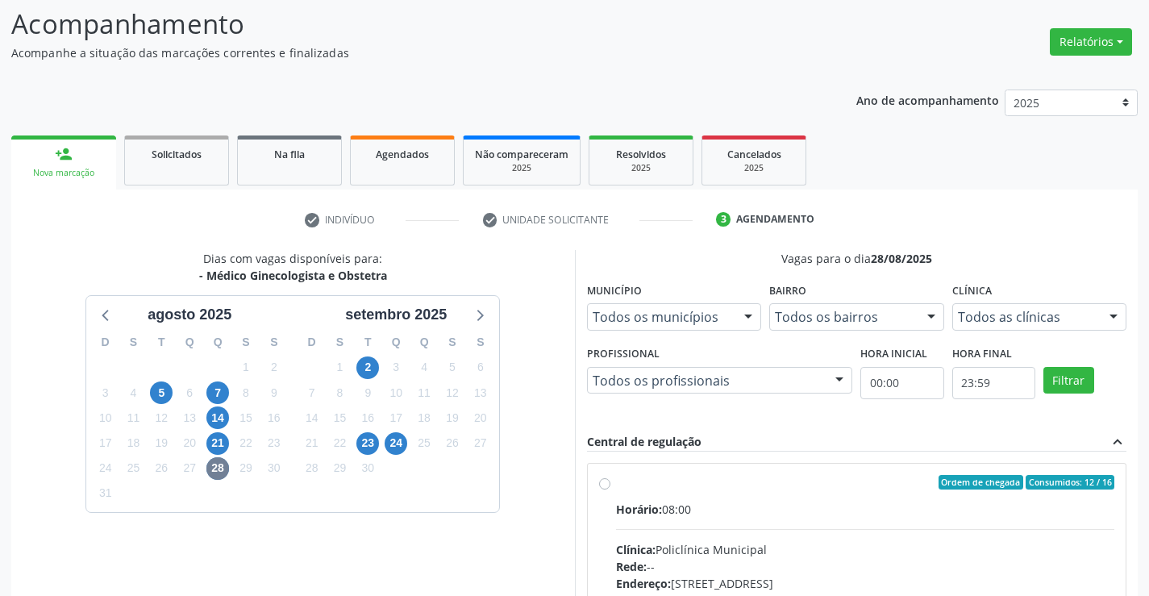
click at [616, 482] on label "Ordem de chegada Consumidos: 12 / 16 Horário: 08:00 Clínica: Policlínica Munici…" at bounding box center [865, 599] width 499 height 248
click at [607, 482] on input "Ordem de chegada Consumidos: 12 / 16 Horário: 08:00 Clínica: Policlínica Munici…" at bounding box center [604, 482] width 11 height 15
radio input "true"
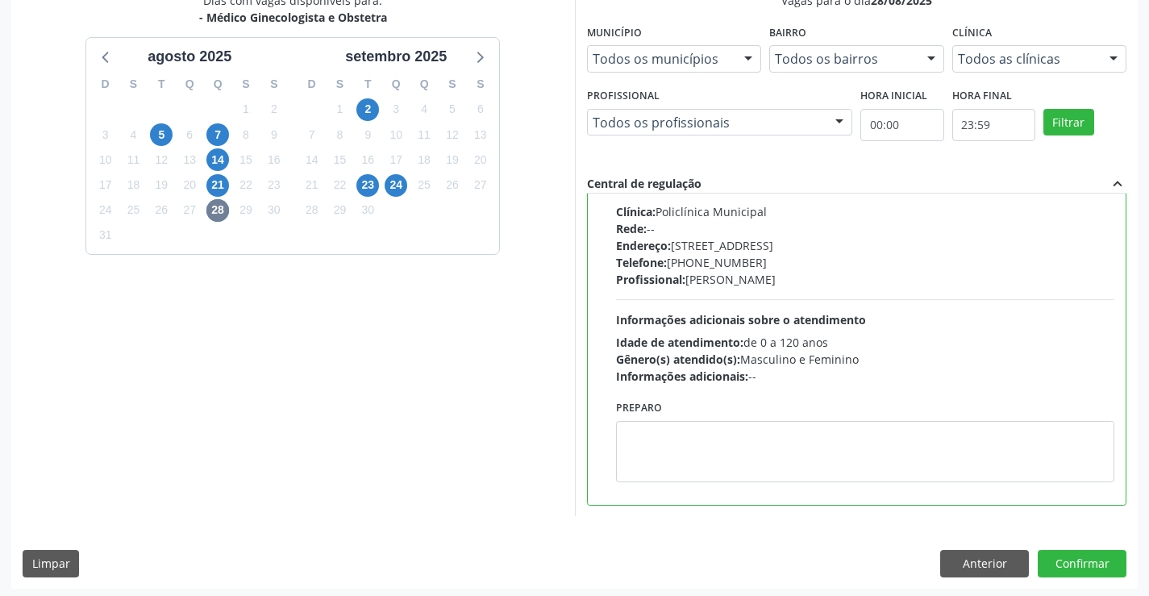
scroll to position [368, 0]
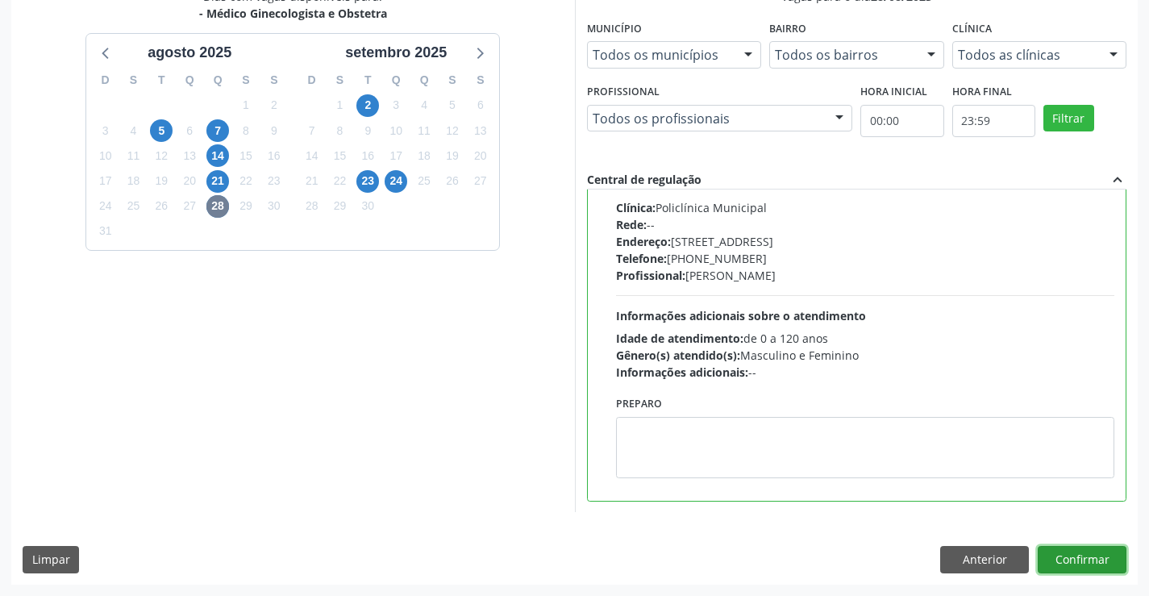
click at [1069, 566] on button "Confirmar" at bounding box center [1082, 559] width 89 height 27
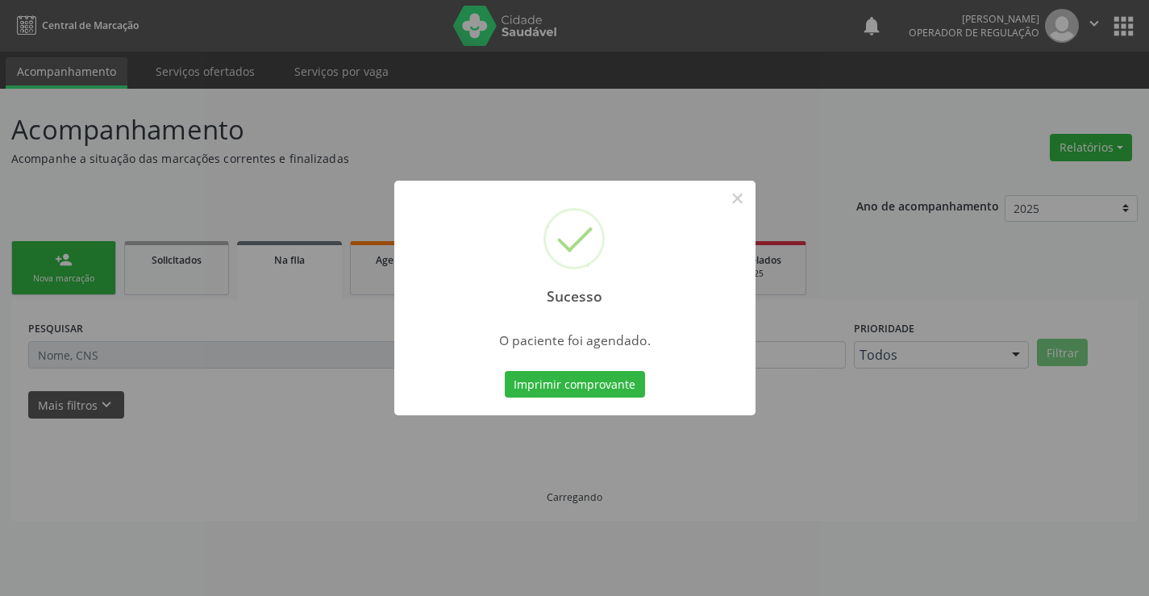
scroll to position [0, 0]
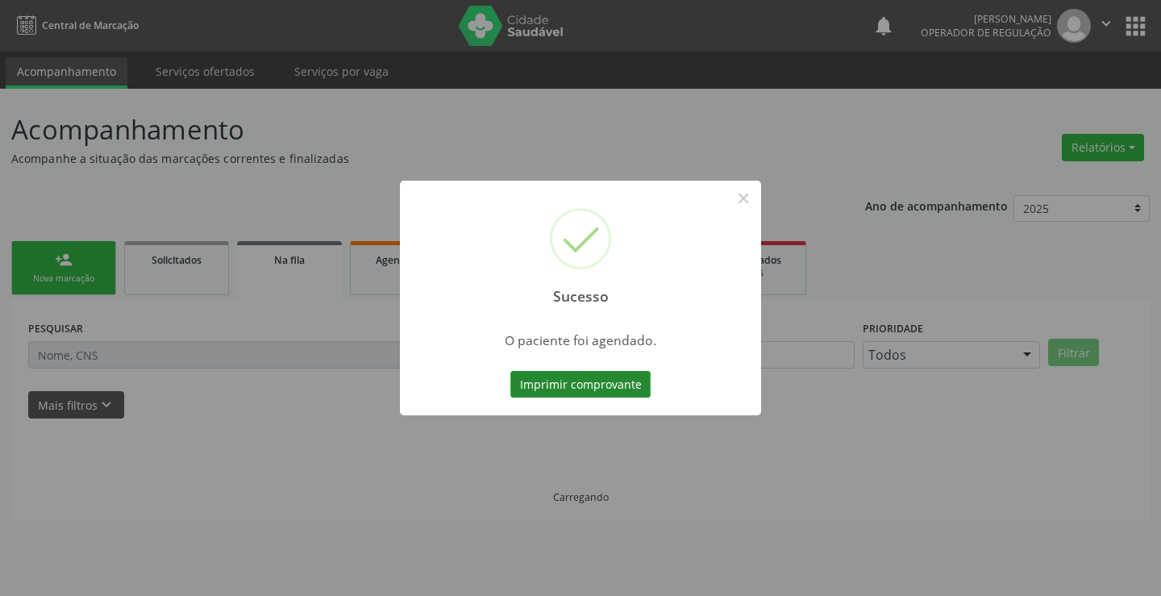
click at [572, 382] on button "Imprimir comprovante" at bounding box center [581, 384] width 140 height 27
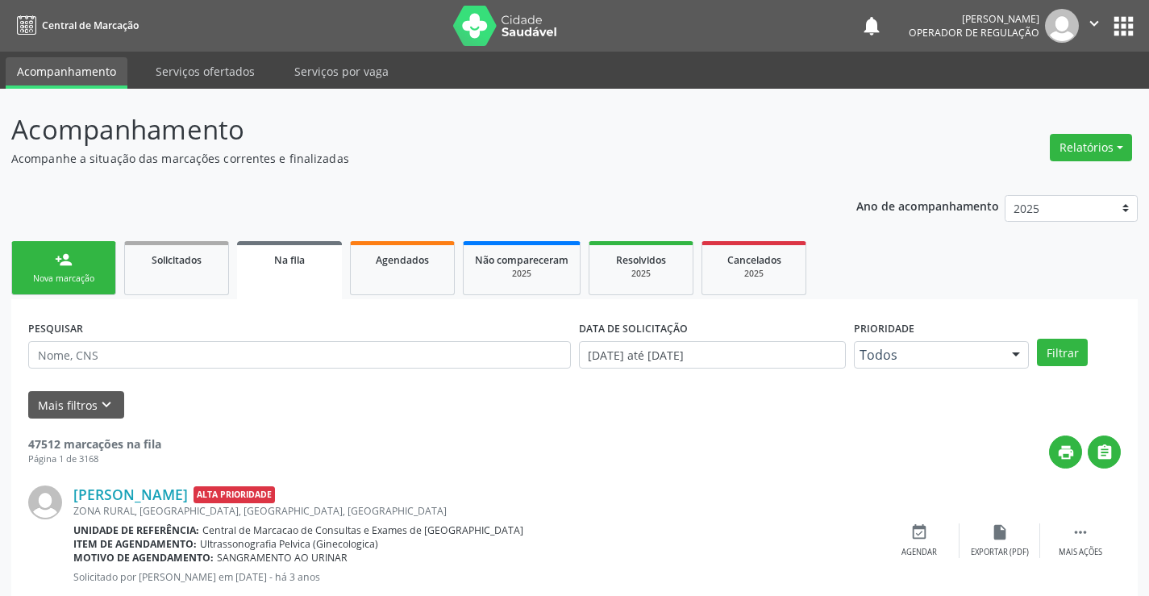
click at [56, 277] on div "Nova marcação" at bounding box center [63, 279] width 81 height 12
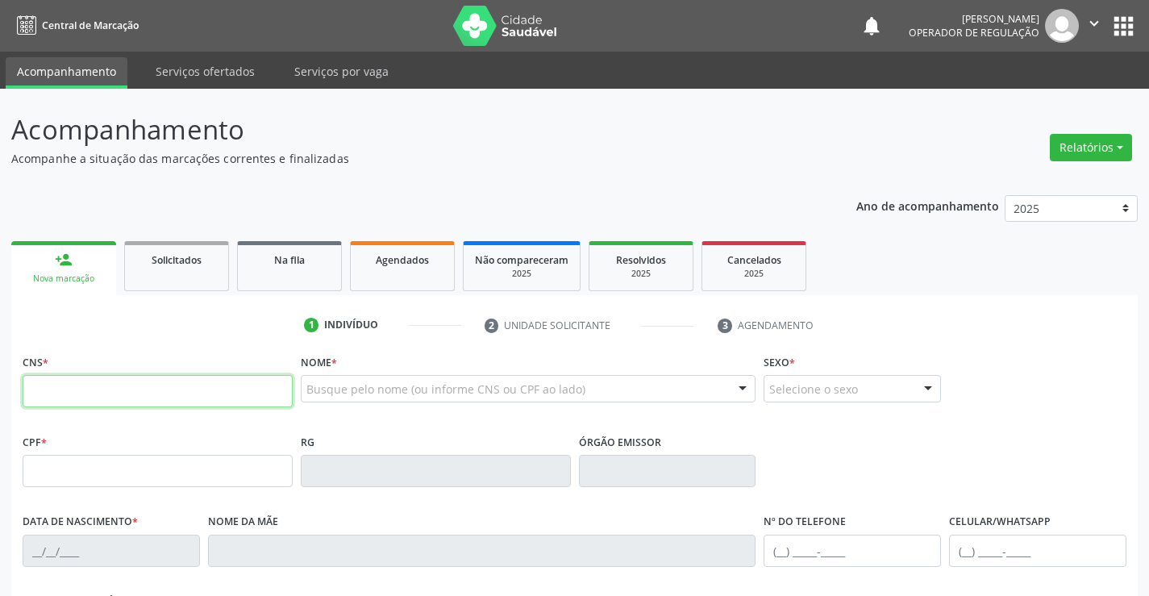
click at [113, 377] on input "text" at bounding box center [158, 391] width 270 height 32
type input "703 2056 7059 4395"
type input "2019691140"
type input "10/11/1995"
type input "077.940.605-24"
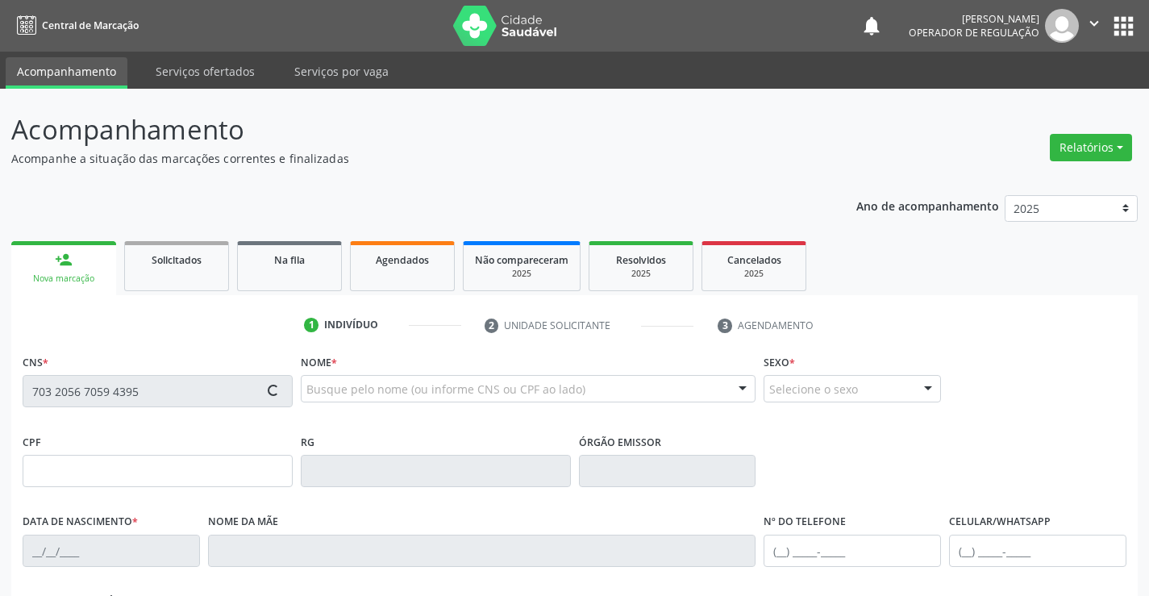
type input "S/N"
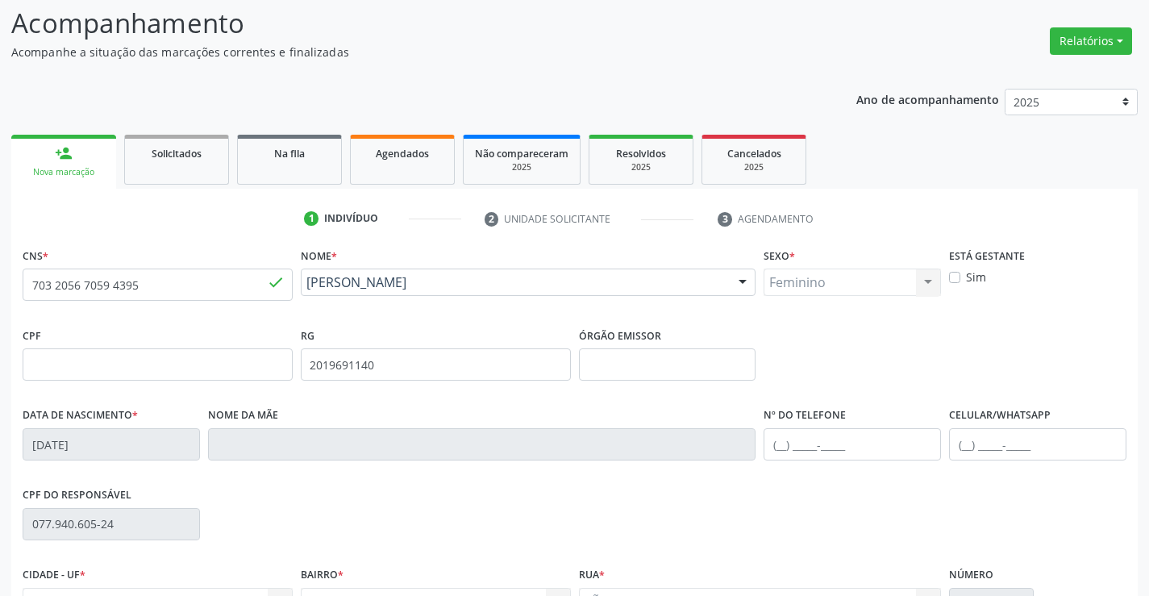
scroll to position [242, 0]
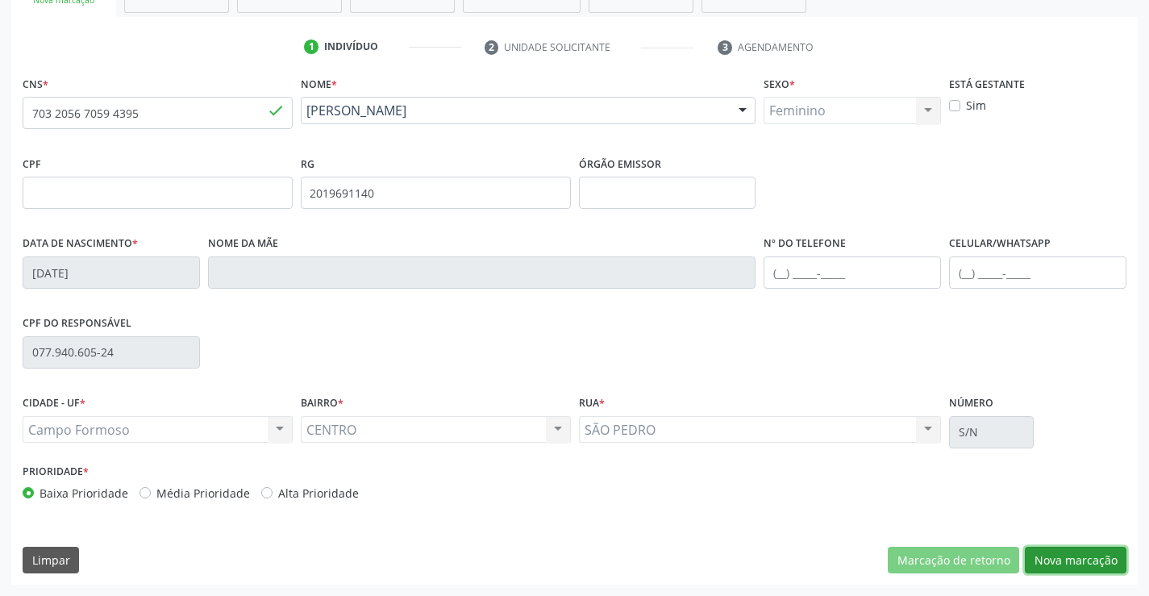
click at [1046, 561] on button "Nova marcação" at bounding box center [1076, 560] width 102 height 27
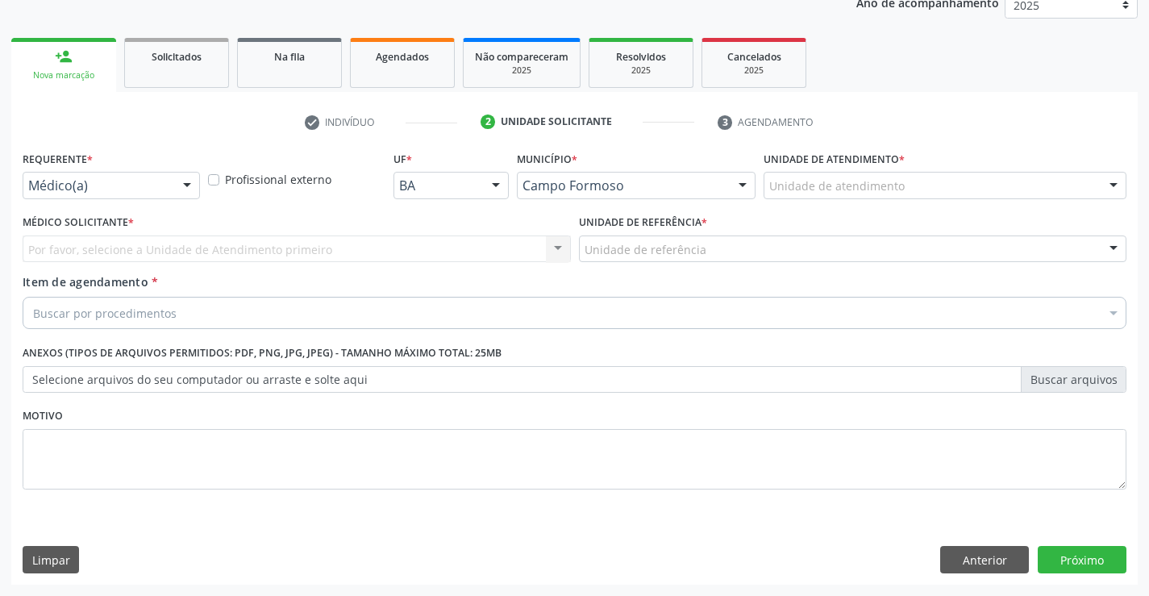
scroll to position [203, 0]
click at [80, 194] on div "Médico(a)" at bounding box center [111, 185] width 177 height 27
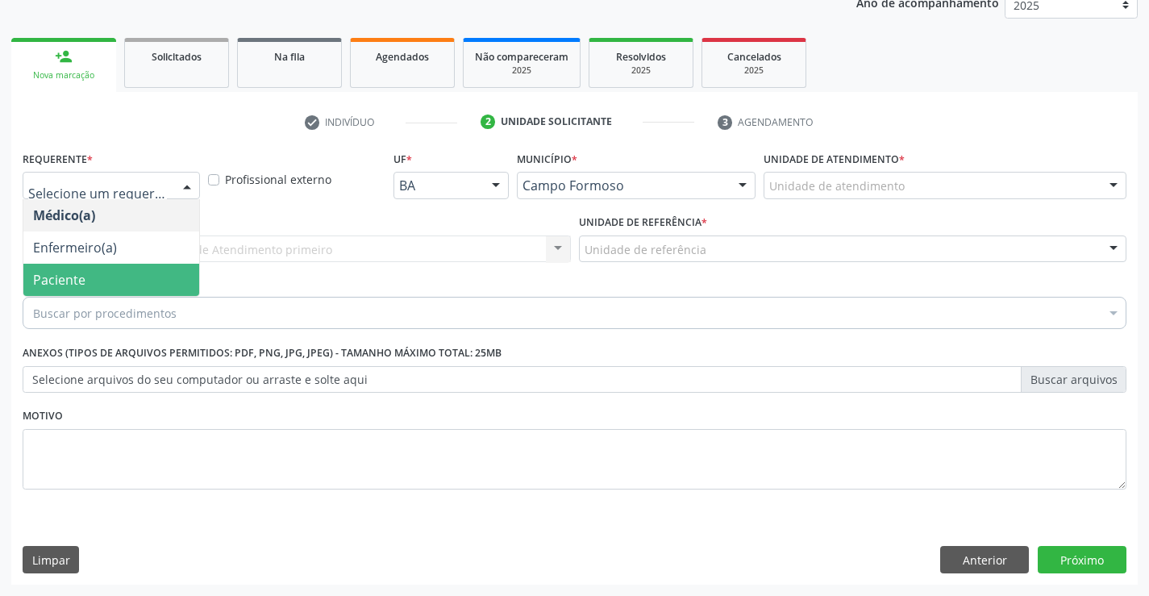
click at [71, 274] on span "Paciente" at bounding box center [59, 280] width 52 height 18
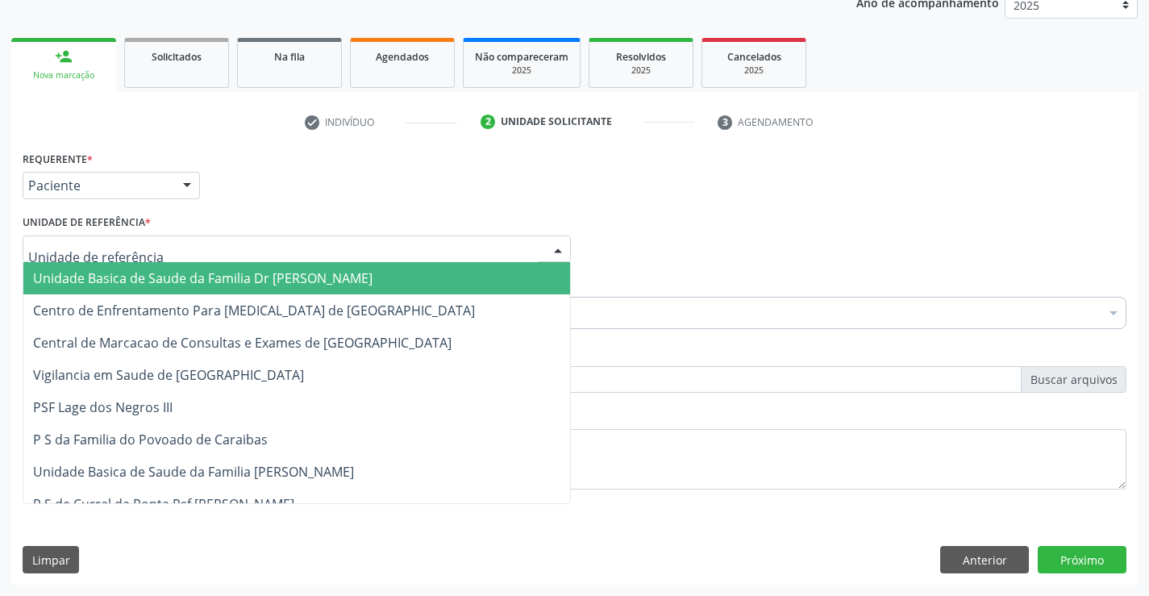
click at [77, 281] on span "Unidade Basica de Saude da Familia Dr [PERSON_NAME]" at bounding box center [203, 278] width 340 height 18
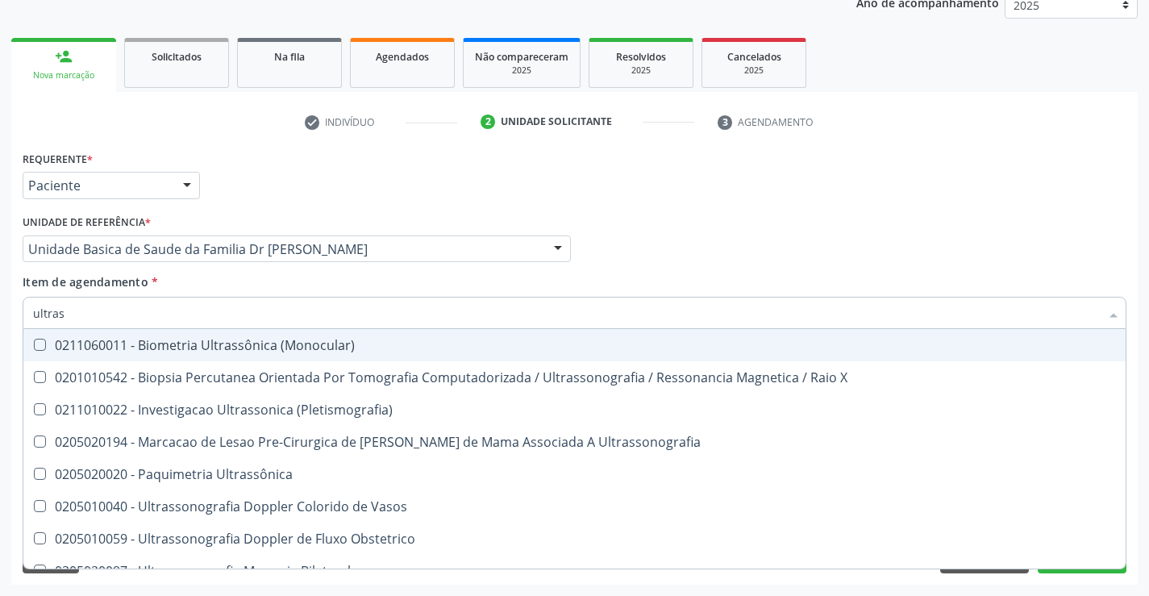
type input "ultrass"
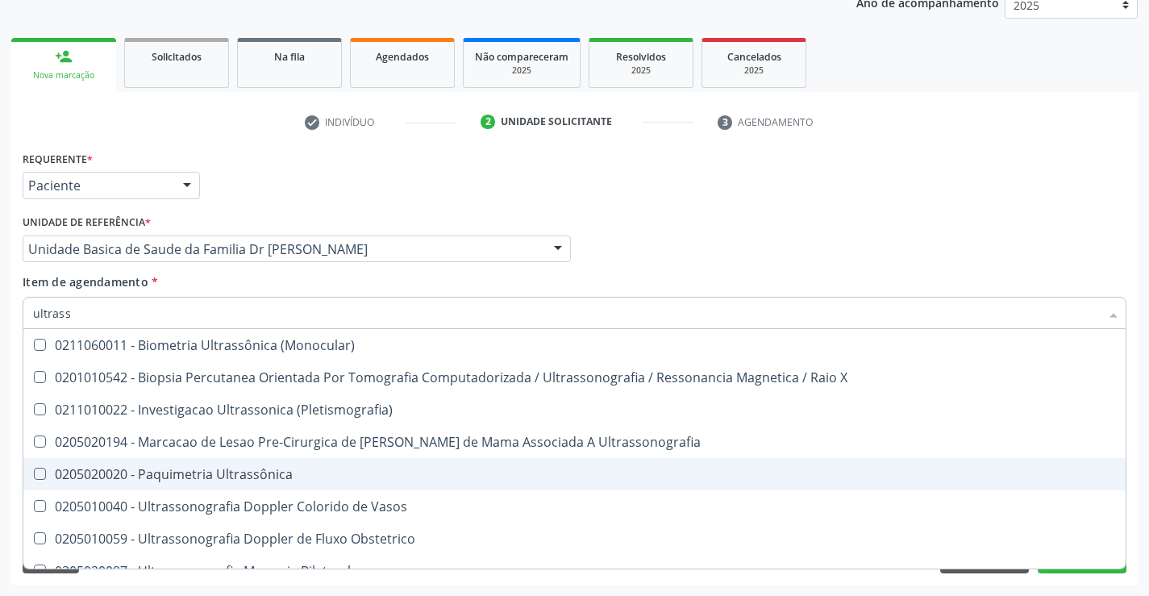
scroll to position [161, 0]
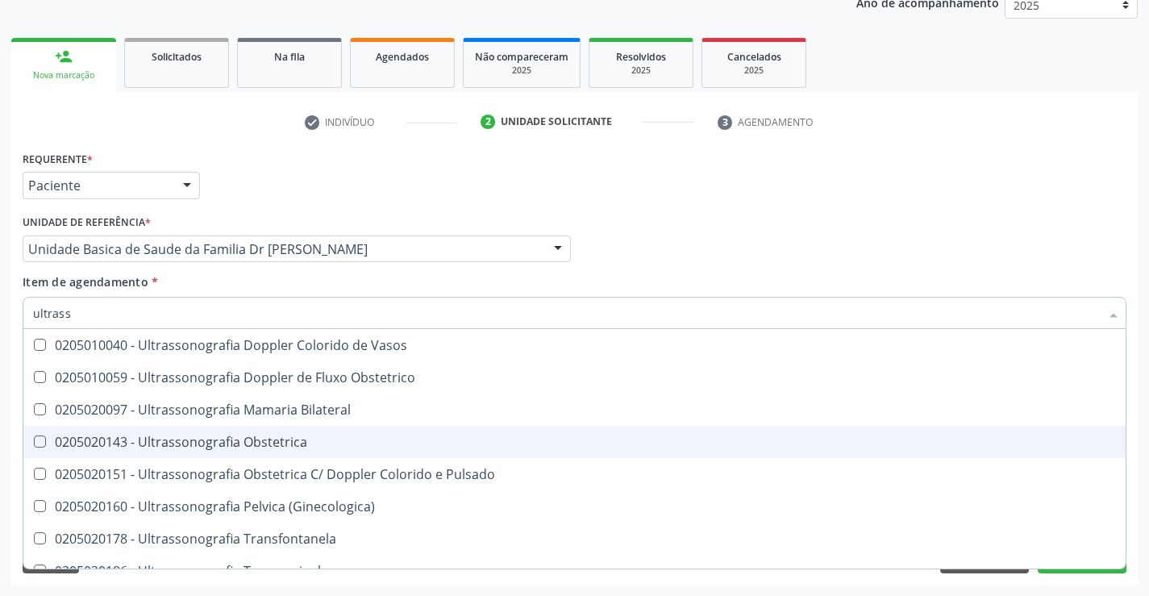
click at [285, 444] on div "0205020143 - Ultrassonografia Obstetrica" at bounding box center [574, 442] width 1083 height 13
checkbox Obstetrica "true"
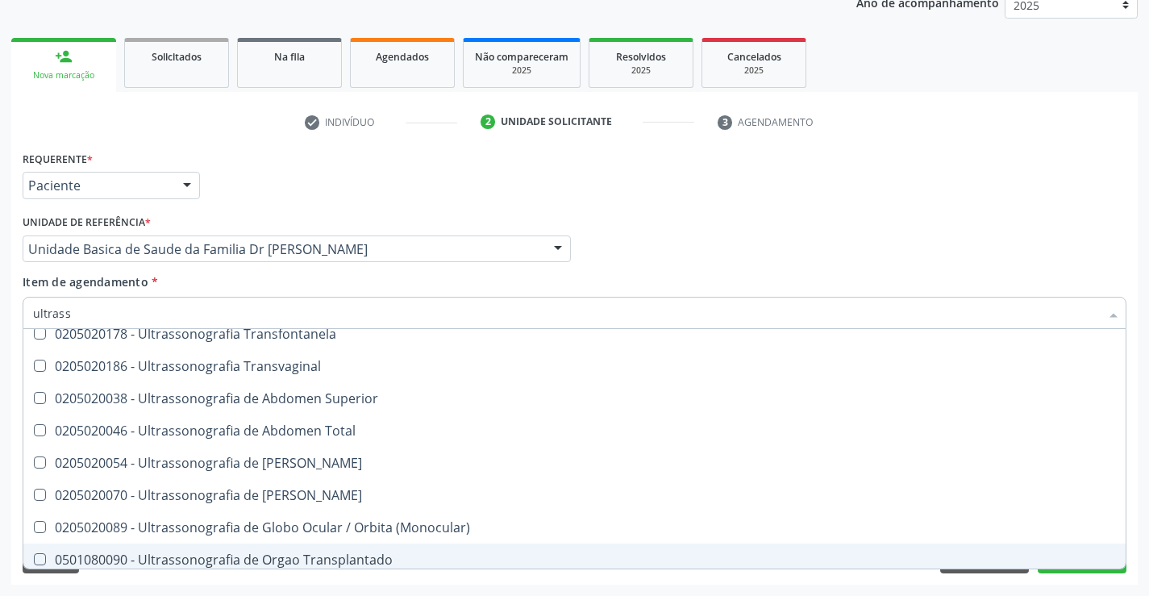
scroll to position [484, 0]
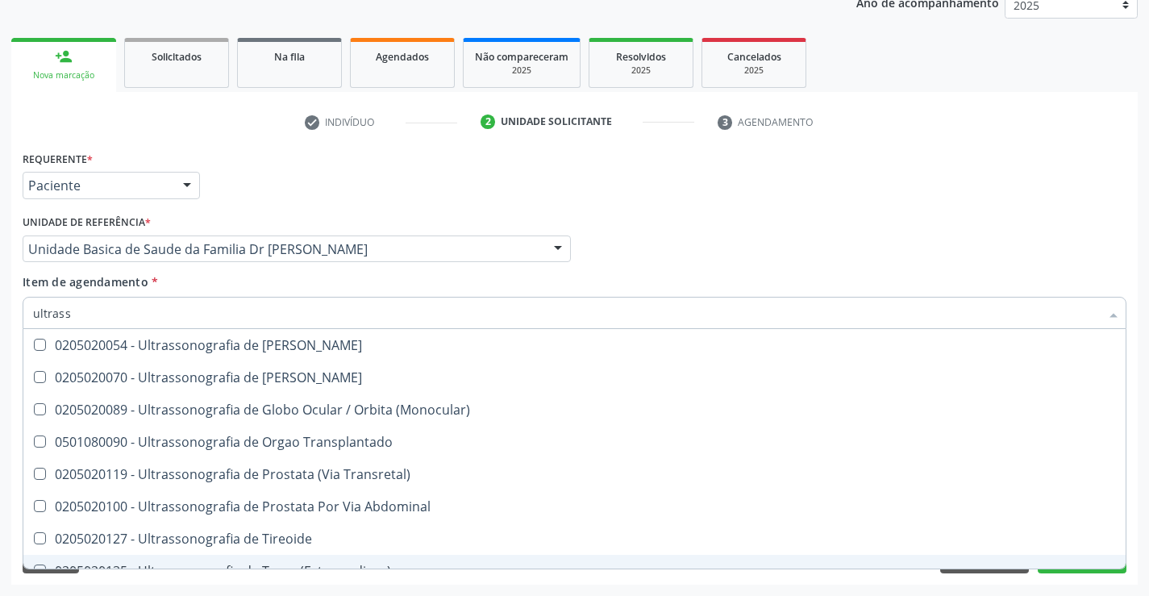
click at [1064, 569] on div "Desfazer seleção 0211060011 - Biometria Ultrassônica (Monocular) 0201010542 - B…" at bounding box center [575, 449] width 1104 height 240
click at [1040, 579] on div "Requerente * Paciente Médico(a) Enfermeiro(a) Paciente Nenhum resultado encontr…" at bounding box center [574, 366] width 1127 height 438
checkbox X "true"
checkbox Obstetrica "false"
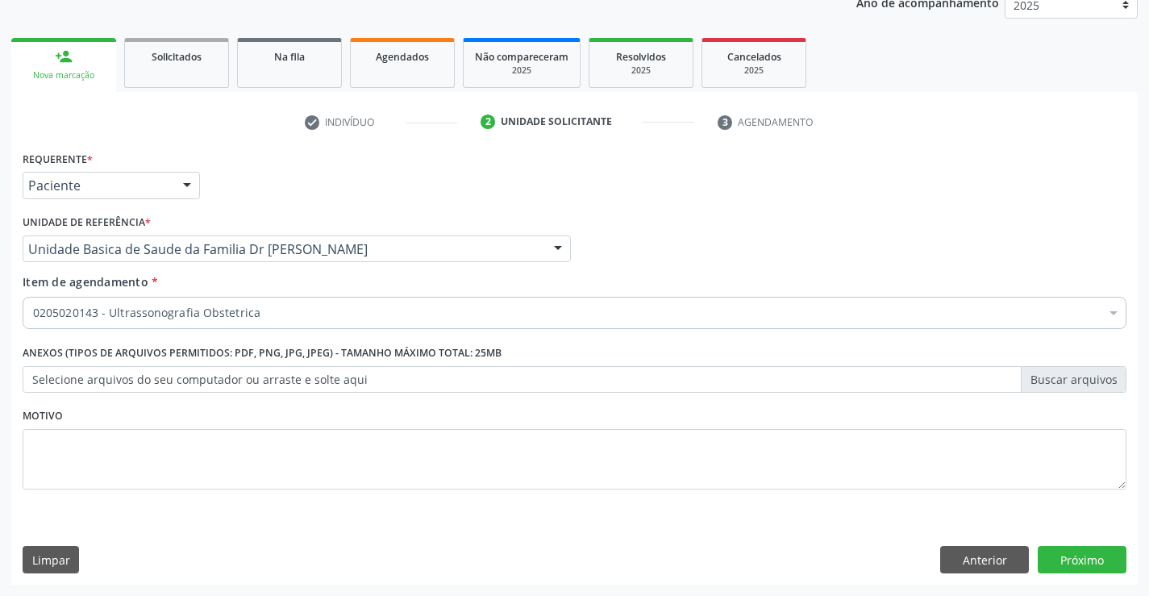
scroll to position [0, 0]
click at [1056, 572] on button "Próximo" at bounding box center [1082, 559] width 89 height 27
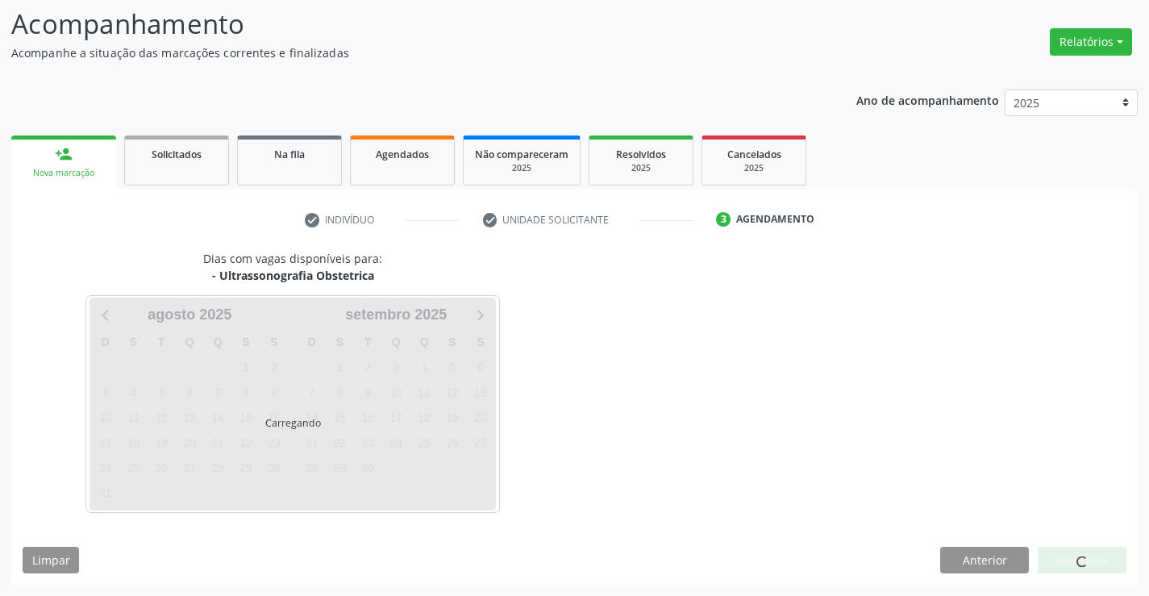
scroll to position [106, 0]
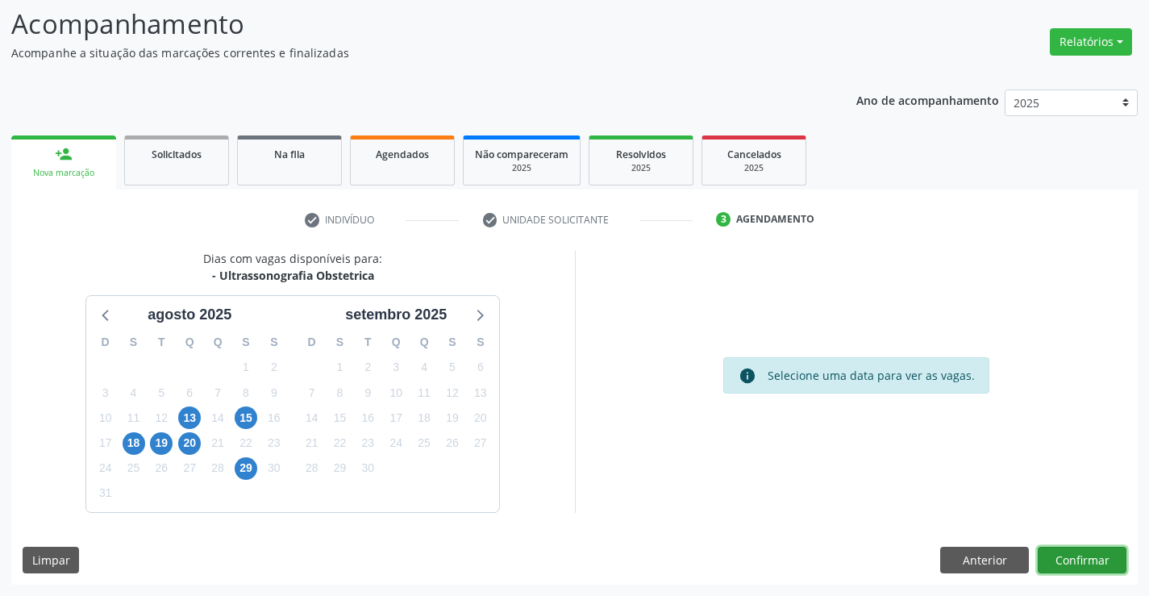
click at [1069, 562] on button "Confirmar" at bounding box center [1082, 560] width 89 height 27
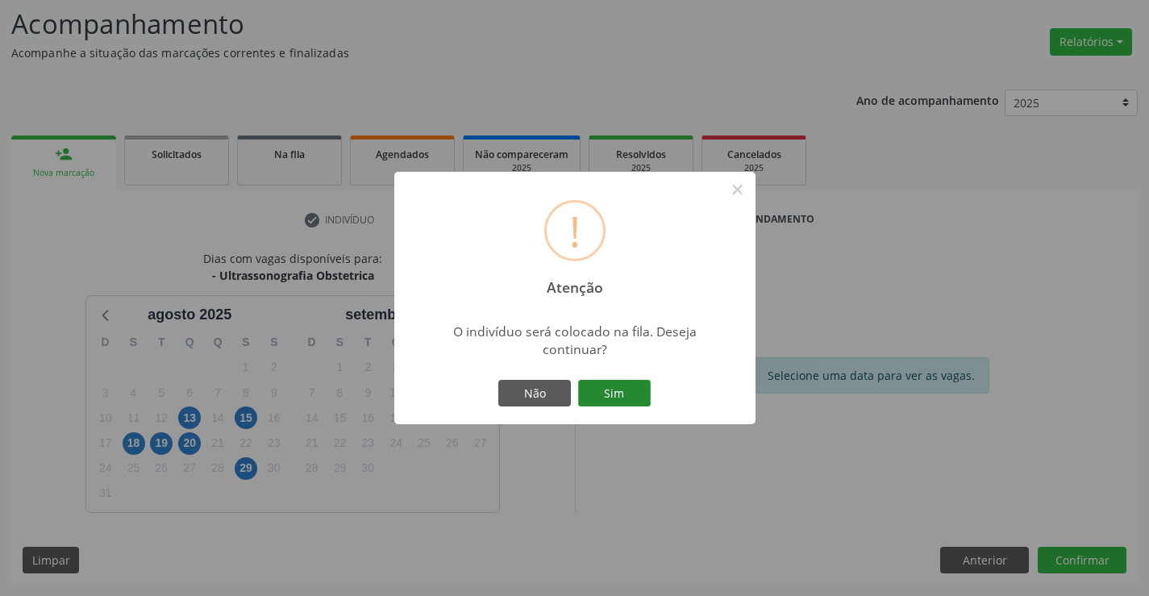
click at [631, 396] on button "Sim" at bounding box center [614, 393] width 73 height 27
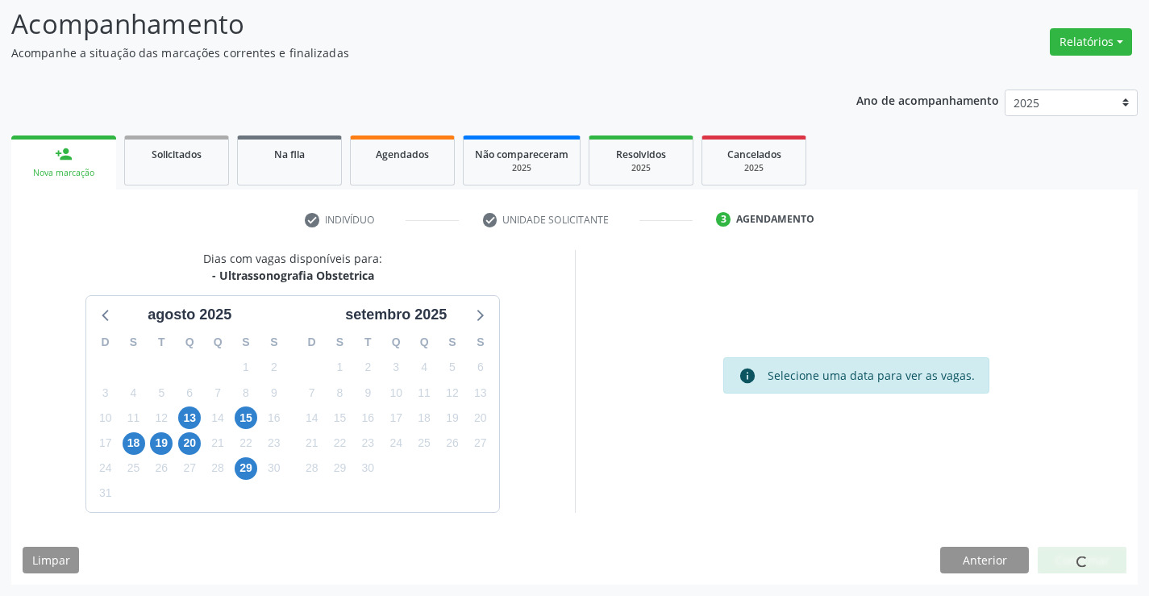
scroll to position [0, 0]
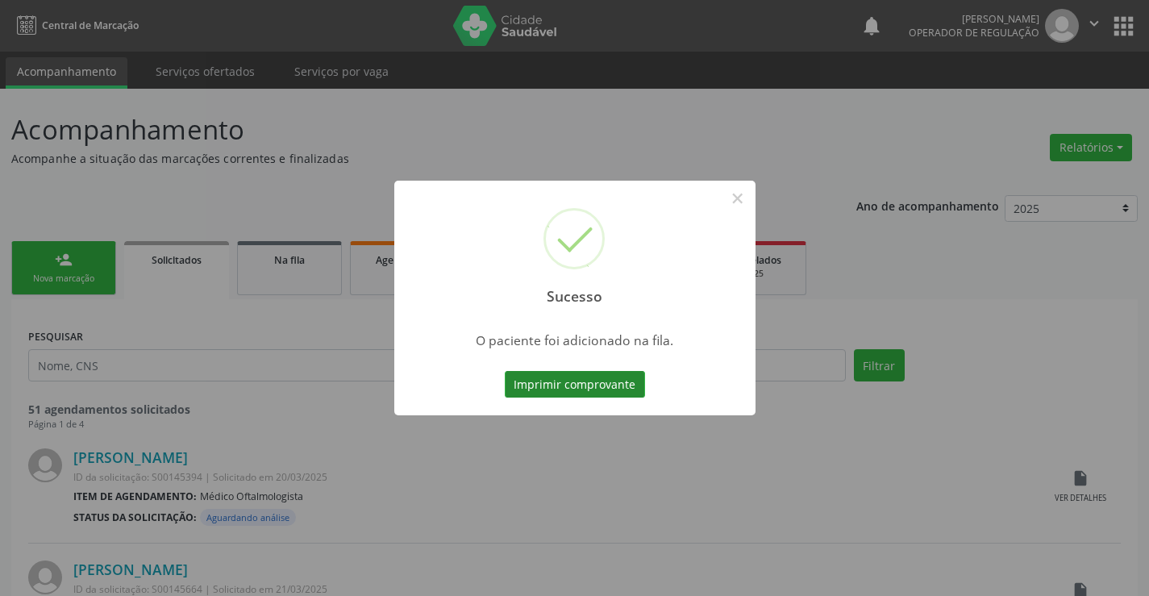
click at [595, 378] on button "Imprimir comprovante" at bounding box center [575, 384] width 140 height 27
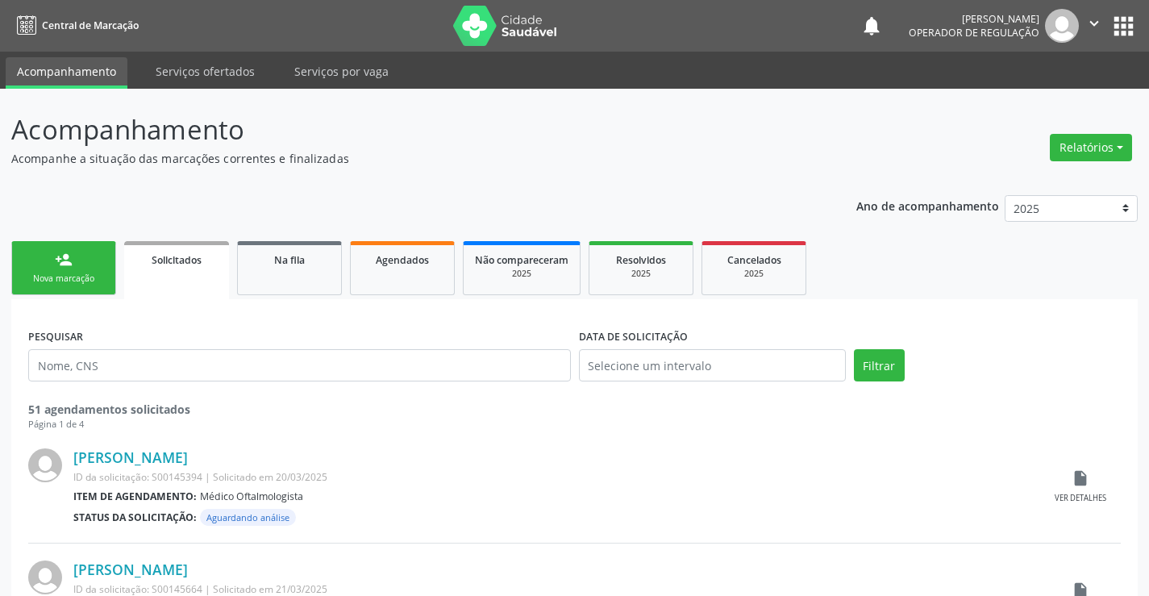
click at [46, 262] on link "person_add Nova marcação" at bounding box center [63, 268] width 105 height 54
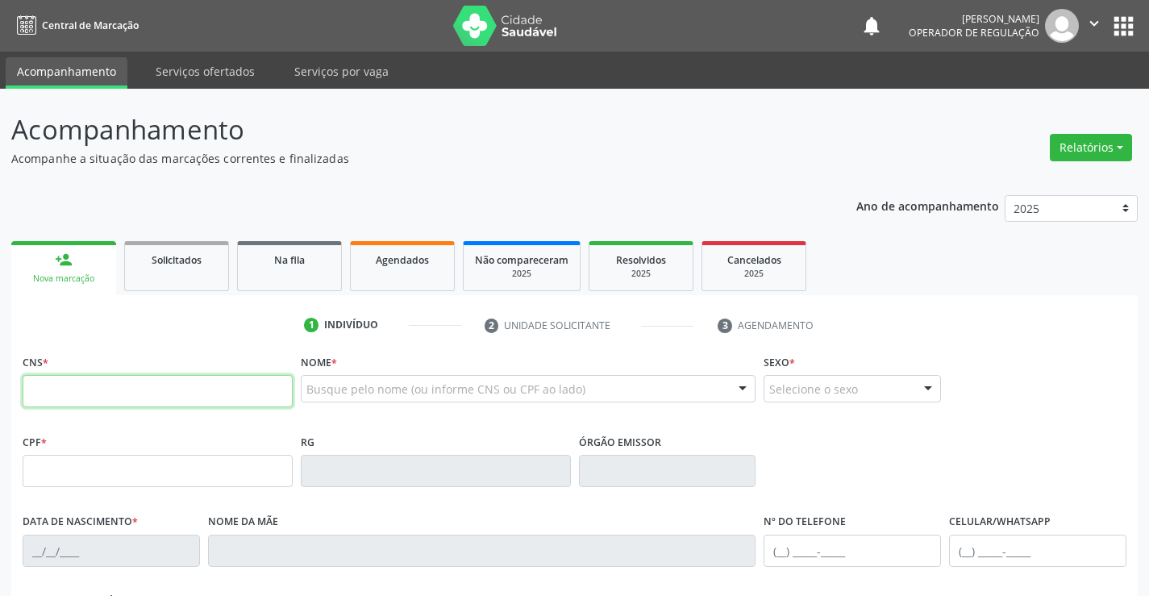
click at [198, 394] on input "text" at bounding box center [158, 391] width 270 height 32
type input "706 8057 7348 2920"
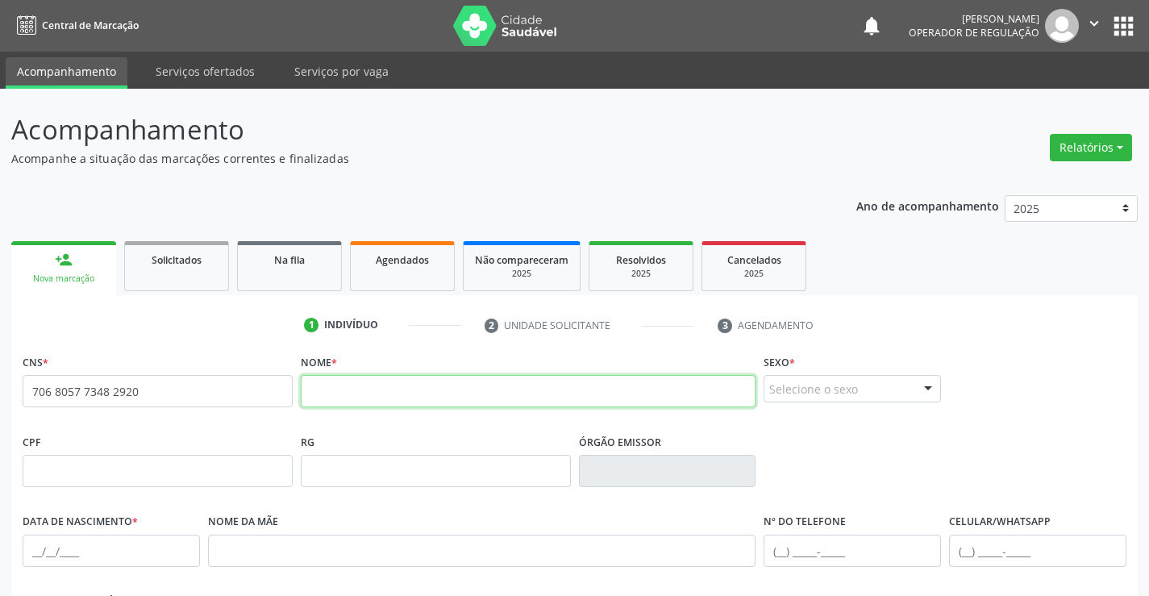
click at [583, 391] on input "text" at bounding box center [529, 391] width 456 height 32
type input "r"
type input "REGINALDO SILVA CARVALHO"
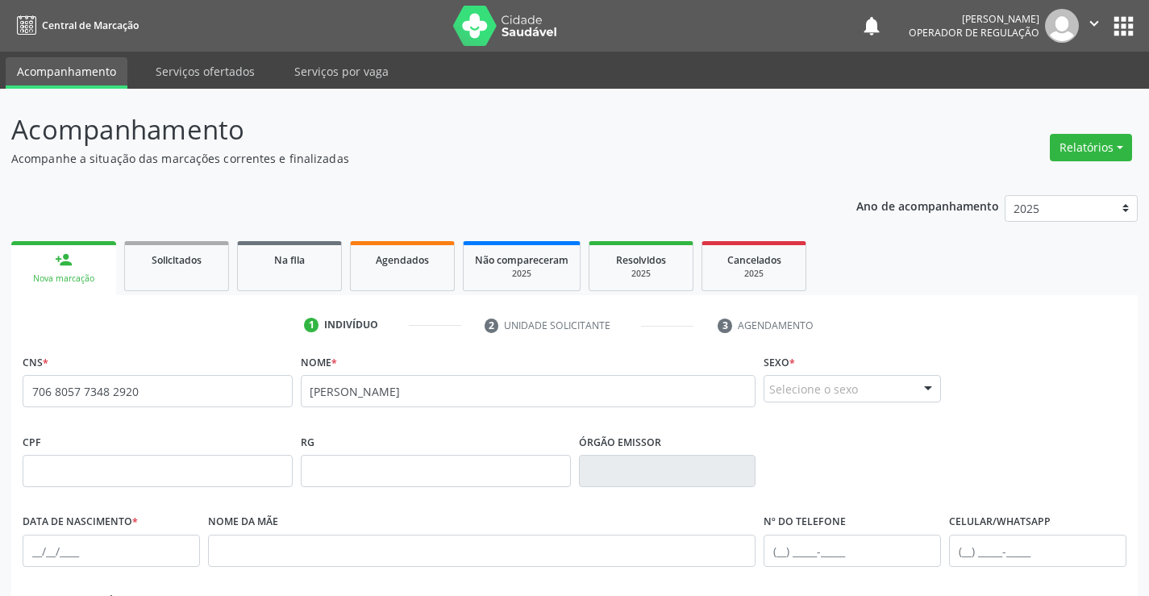
click at [829, 387] on div "Selecione o sexo" at bounding box center [852, 388] width 177 height 27
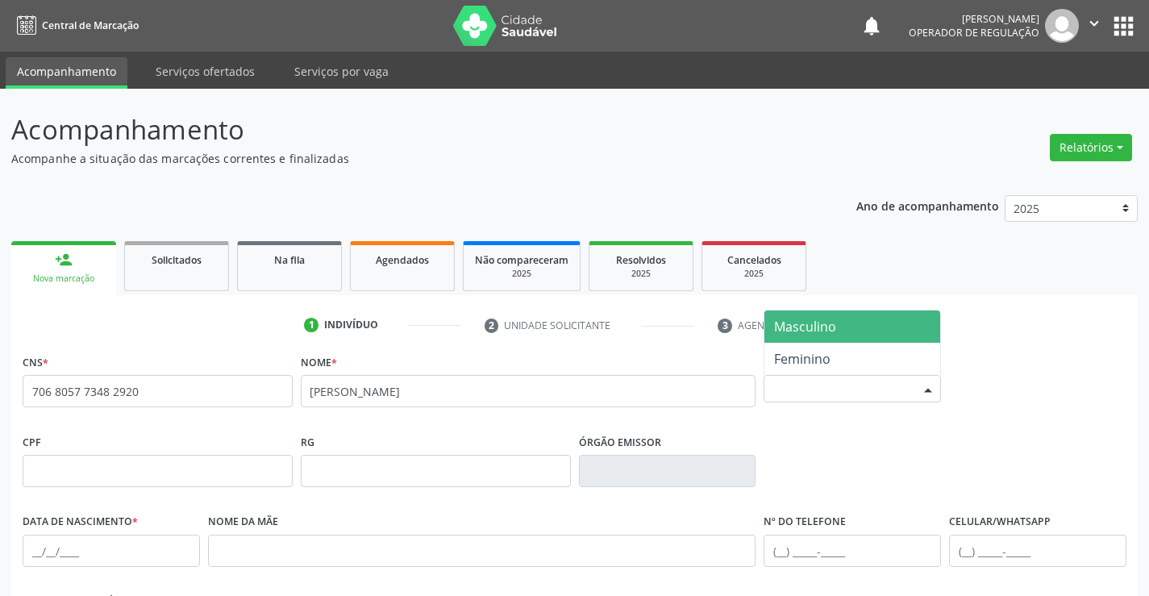
click at [793, 331] on span "Masculino" at bounding box center [805, 327] width 62 height 18
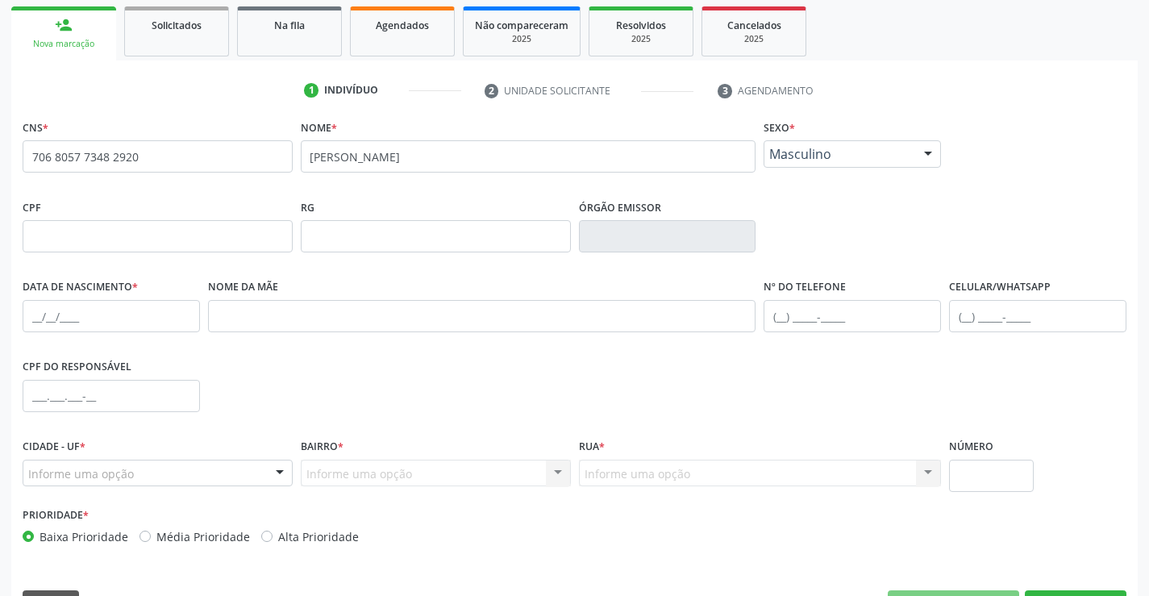
scroll to position [242, 0]
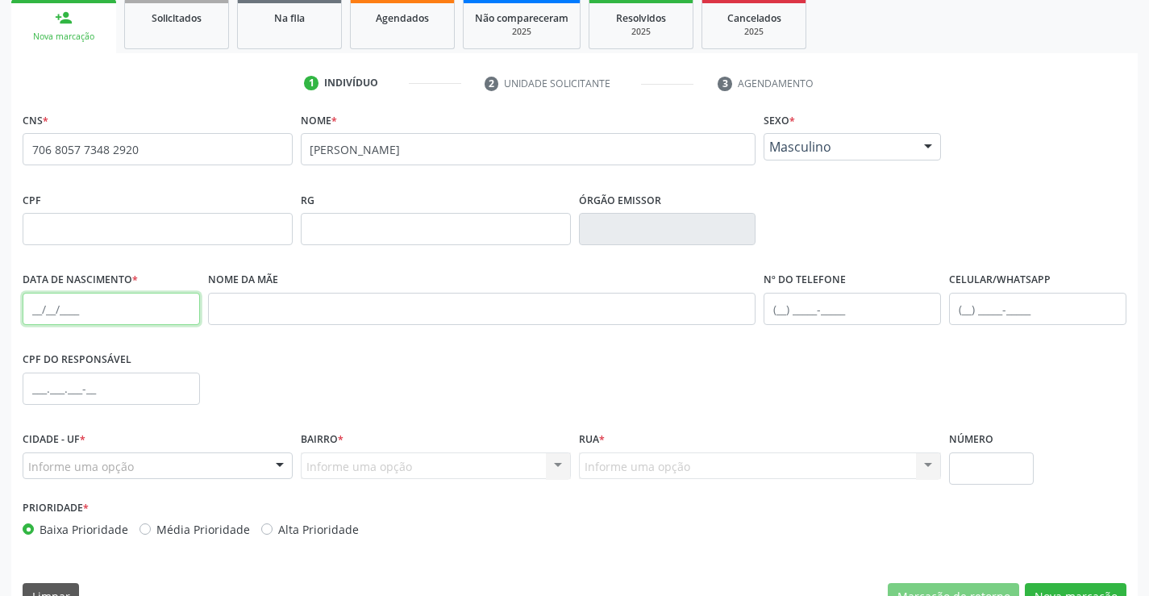
click at [72, 322] on input "text" at bounding box center [111, 309] width 177 height 32
type input "23/06/1957"
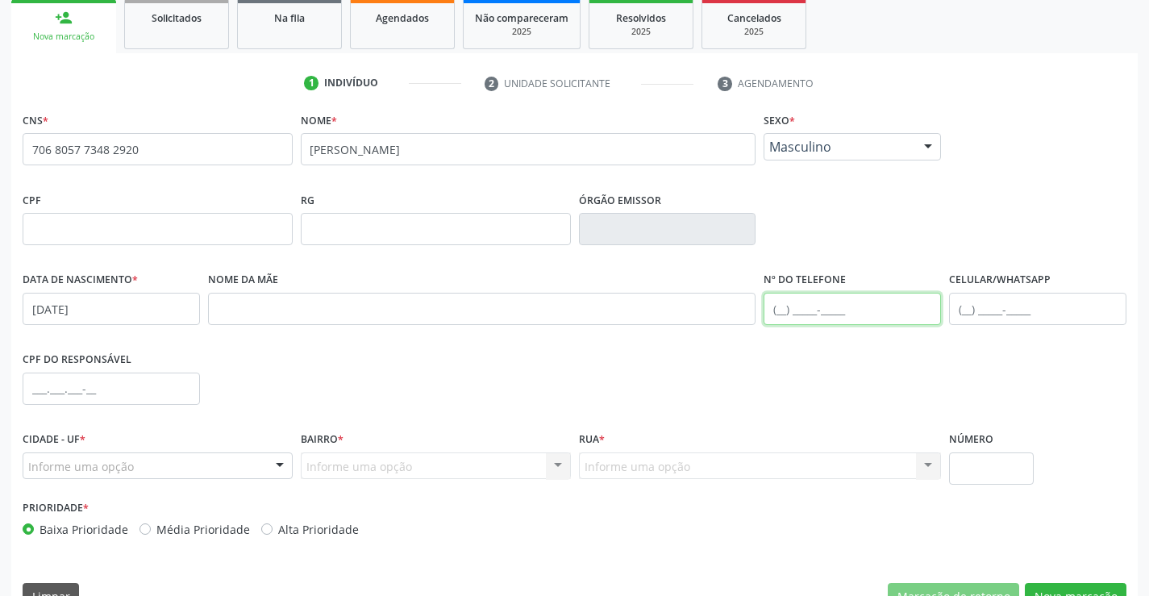
click at [840, 321] on input "text" at bounding box center [852, 309] width 177 height 32
type input "(74) 98150-5845"
click at [155, 465] on div "Informe uma opção" at bounding box center [158, 465] width 270 height 27
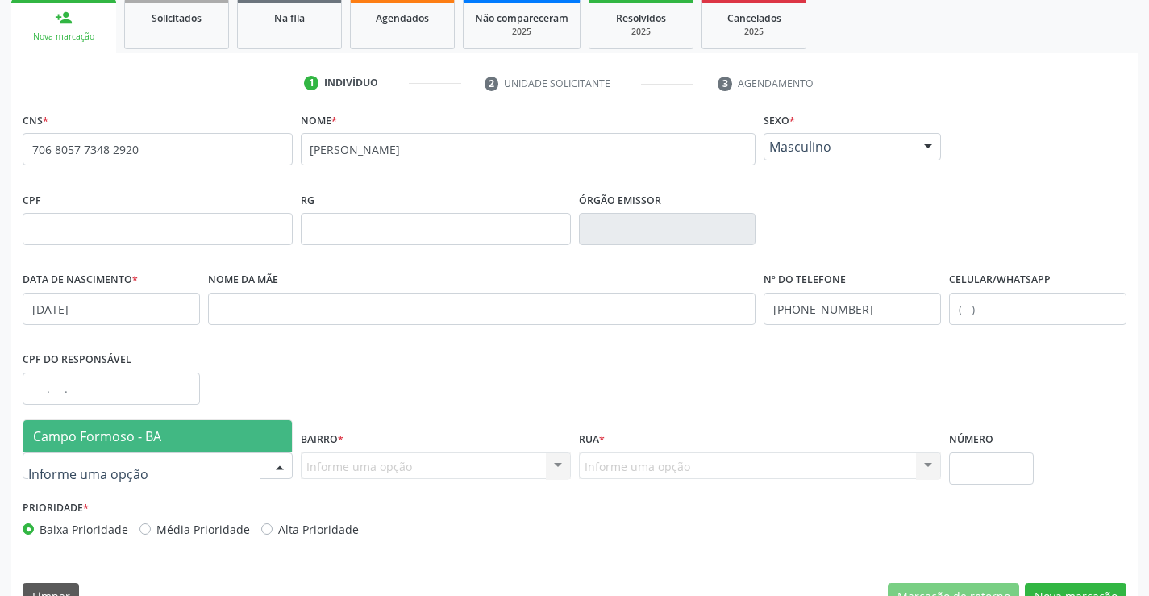
click at [156, 443] on span "Campo Formoso - BA" at bounding box center [97, 436] width 128 height 18
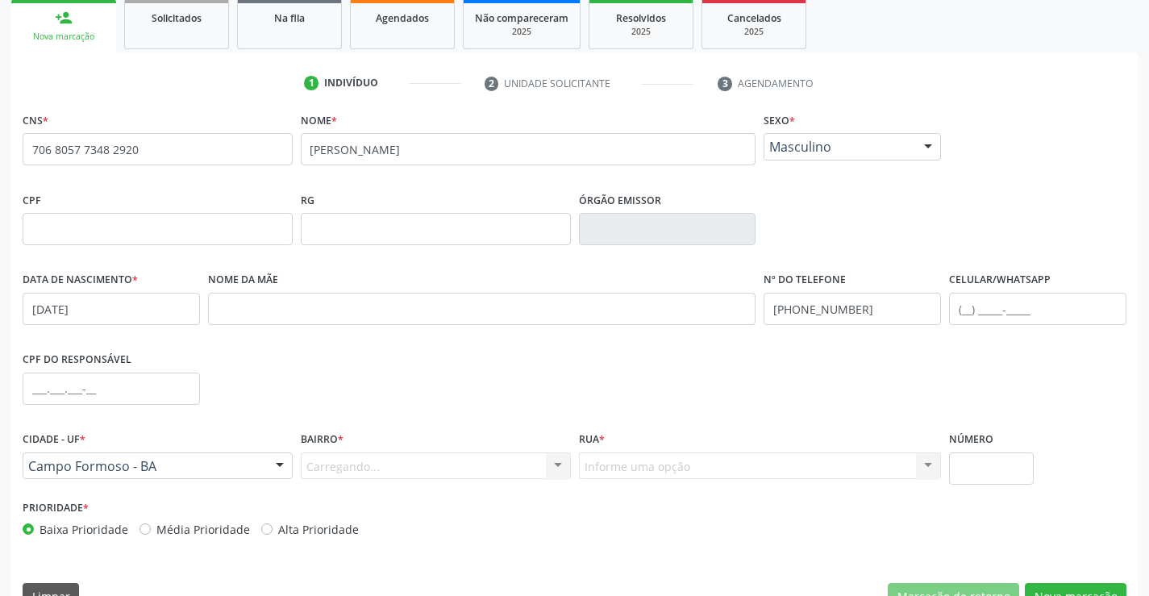
click at [369, 465] on div "Carregando... Nenhum resultado encontrado para: " " Nenhuma opção encontrada. D…" at bounding box center [436, 465] width 270 height 27
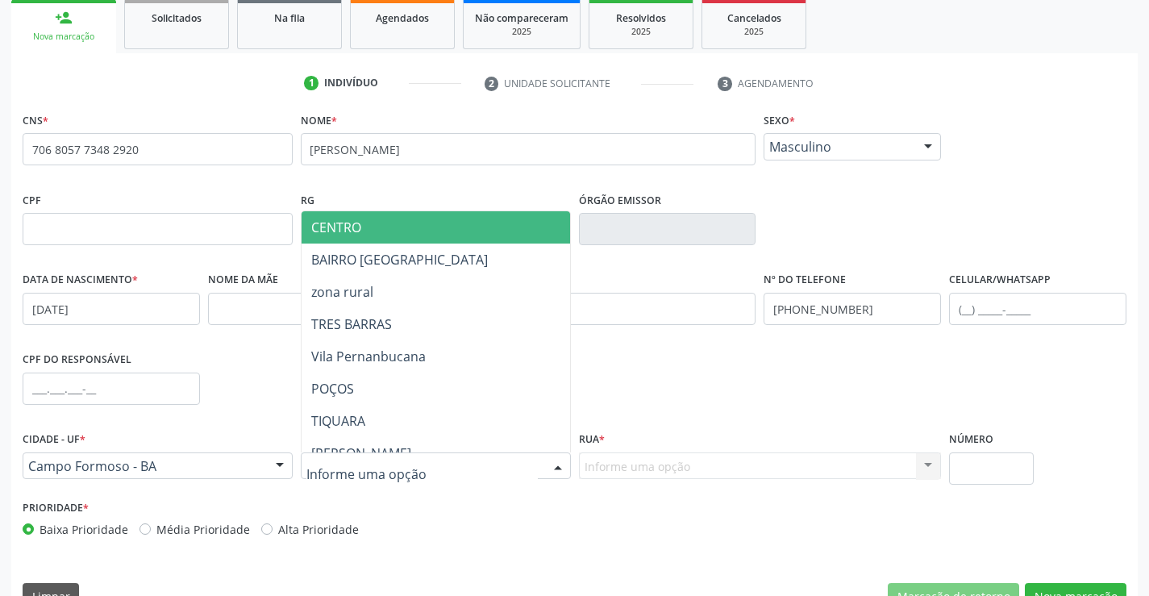
click at [369, 465] on input "text" at bounding box center [421, 474] width 231 height 32
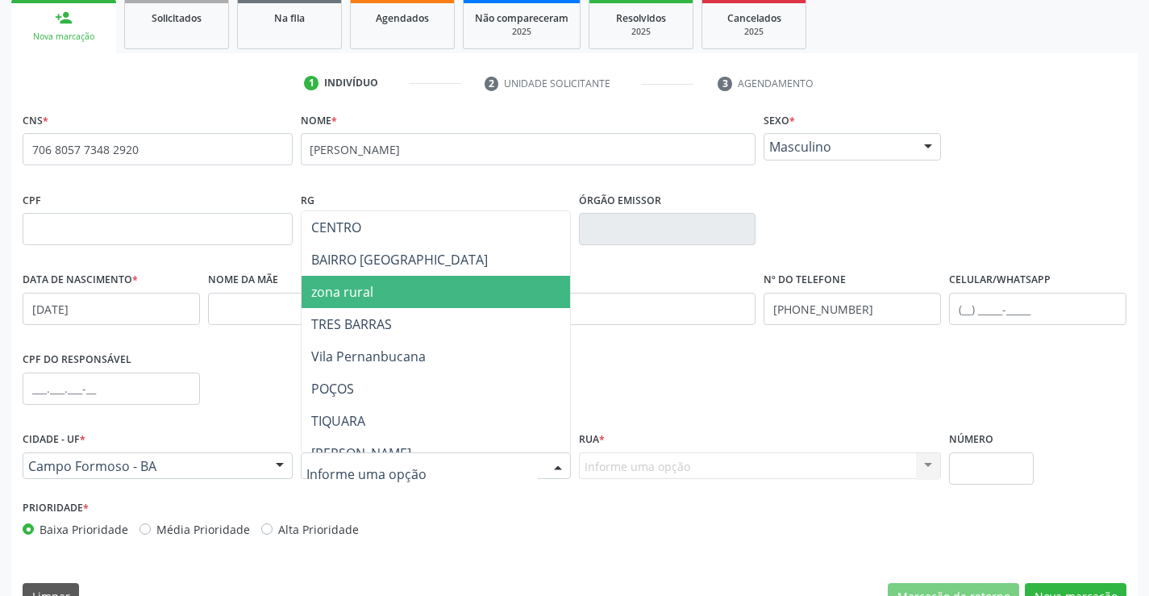
click at [346, 286] on span "zona rural" at bounding box center [342, 292] width 62 height 18
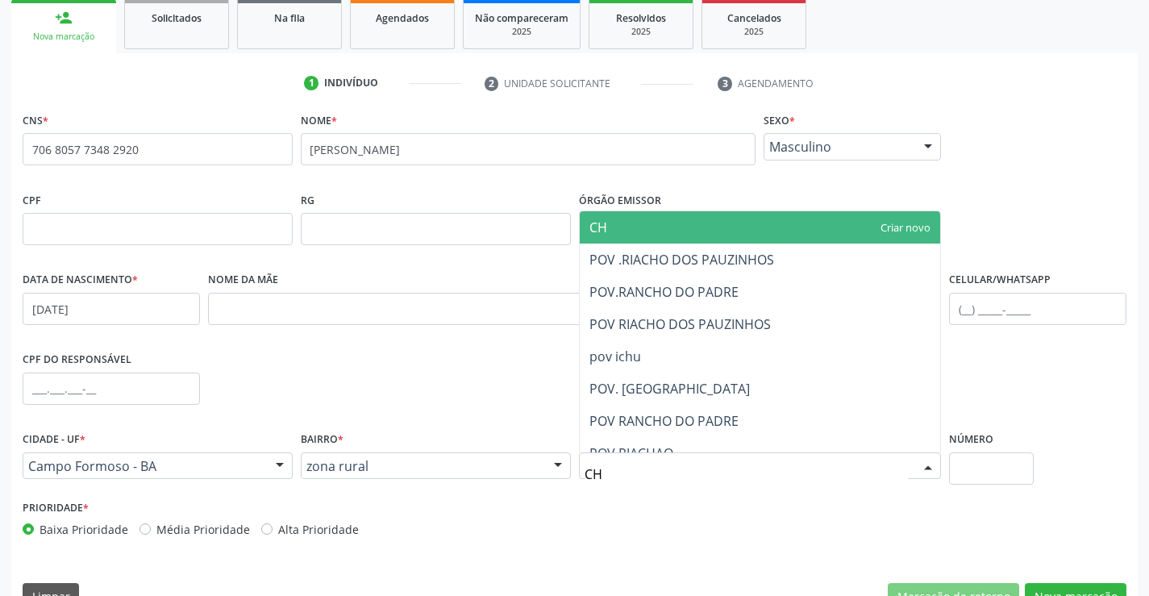
type input "C"
type input "POCO"
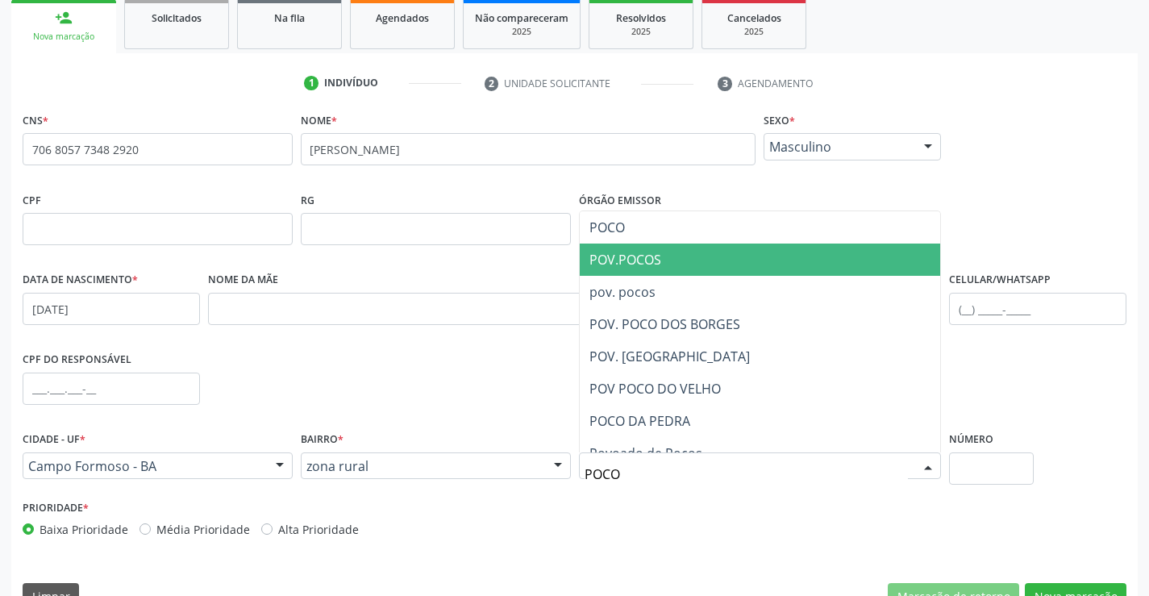
click at [650, 266] on span "POV.POCOS" at bounding box center [626, 260] width 72 height 18
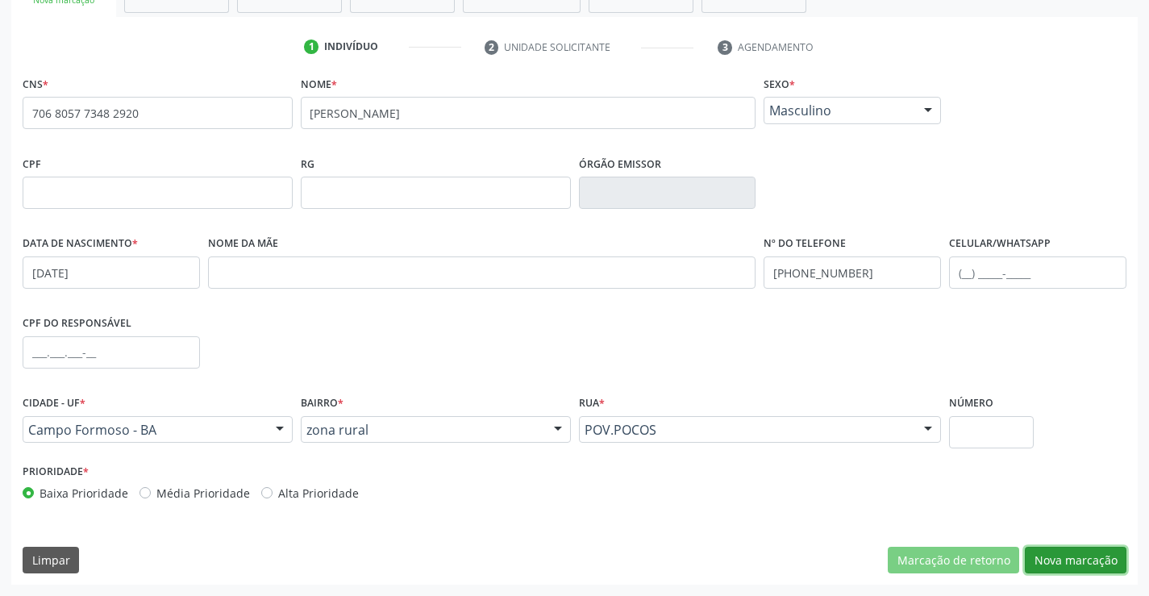
click at [1071, 554] on button "Nova marcação" at bounding box center [1076, 560] width 102 height 27
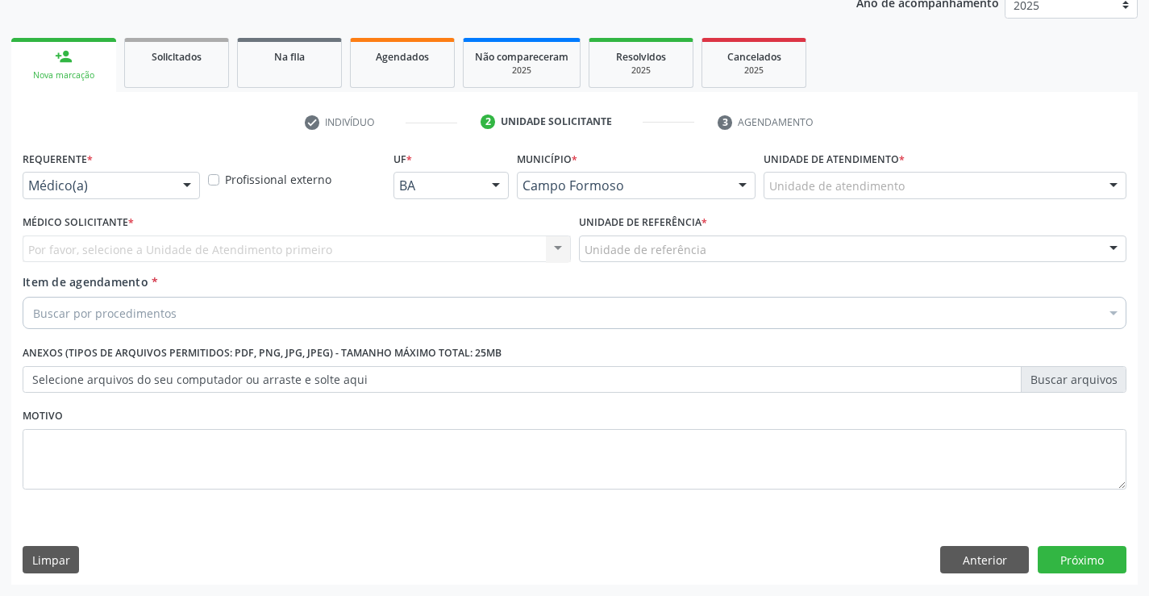
click at [85, 177] on div "Médico(a)" at bounding box center [111, 185] width 177 height 27
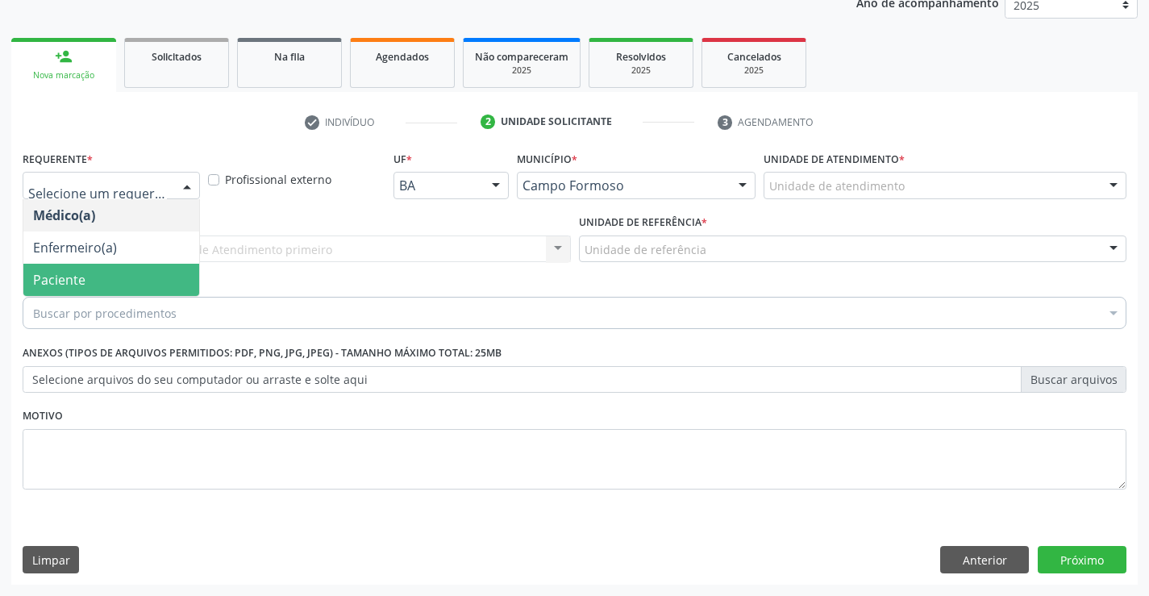
click at [65, 273] on span "Paciente" at bounding box center [59, 280] width 52 height 18
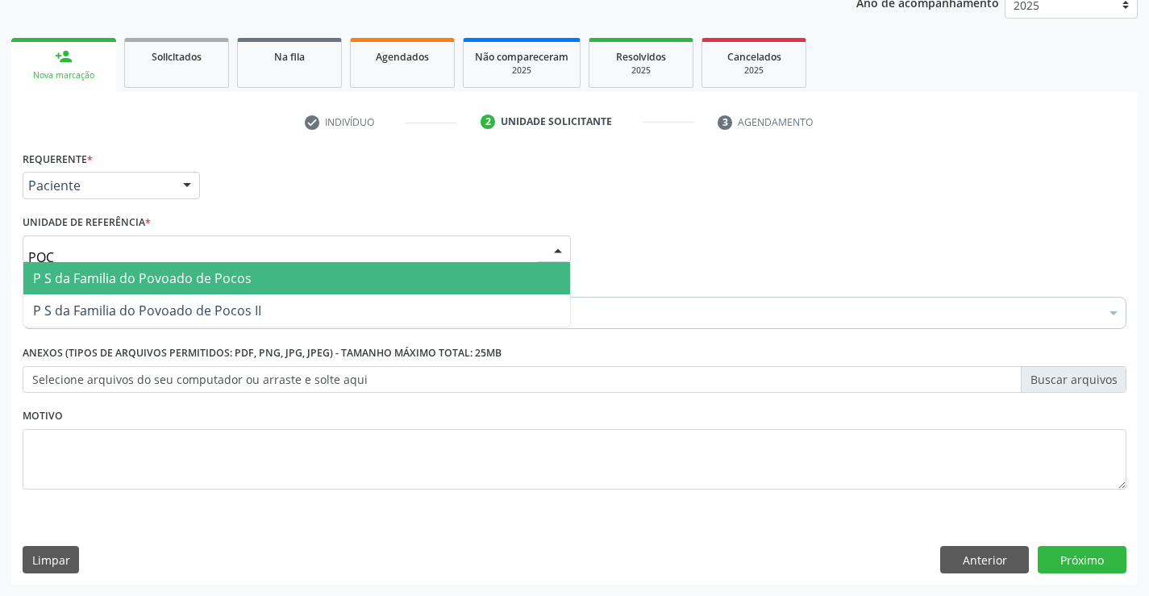
type input "POCO"
click at [71, 286] on span "P S da Familia do Povoado de Pocos" at bounding box center [142, 278] width 219 height 18
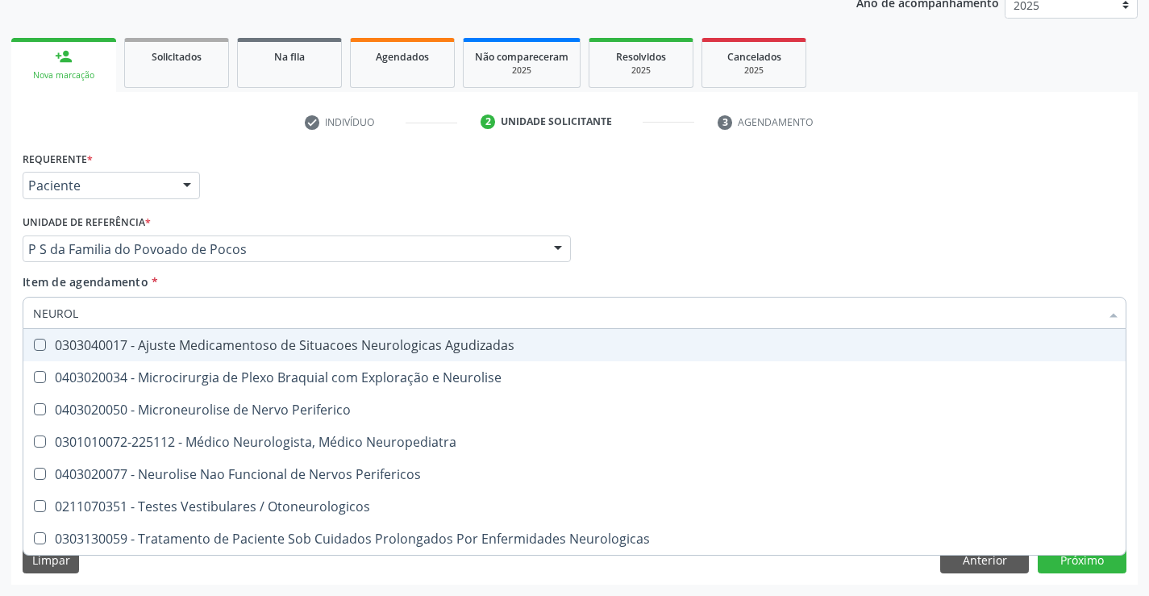
type input "NEUROLO"
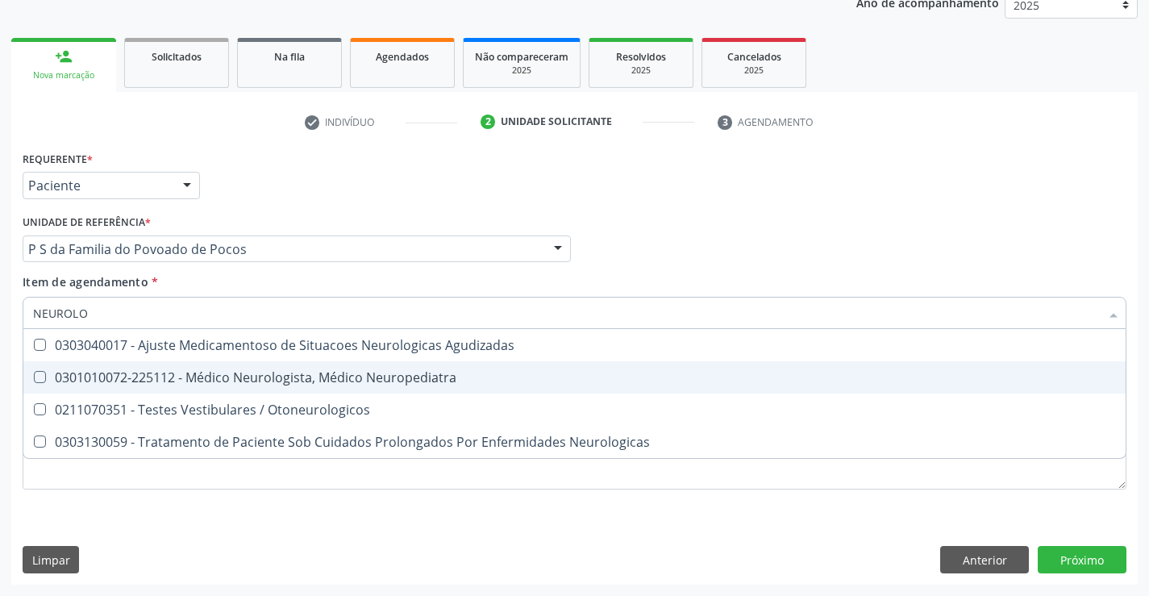
click at [144, 377] on div "0301010072-225112 - Médico Neurologista, Médico Neuropediatra" at bounding box center [574, 377] width 1083 height 13
checkbox Neuropediatra "true"
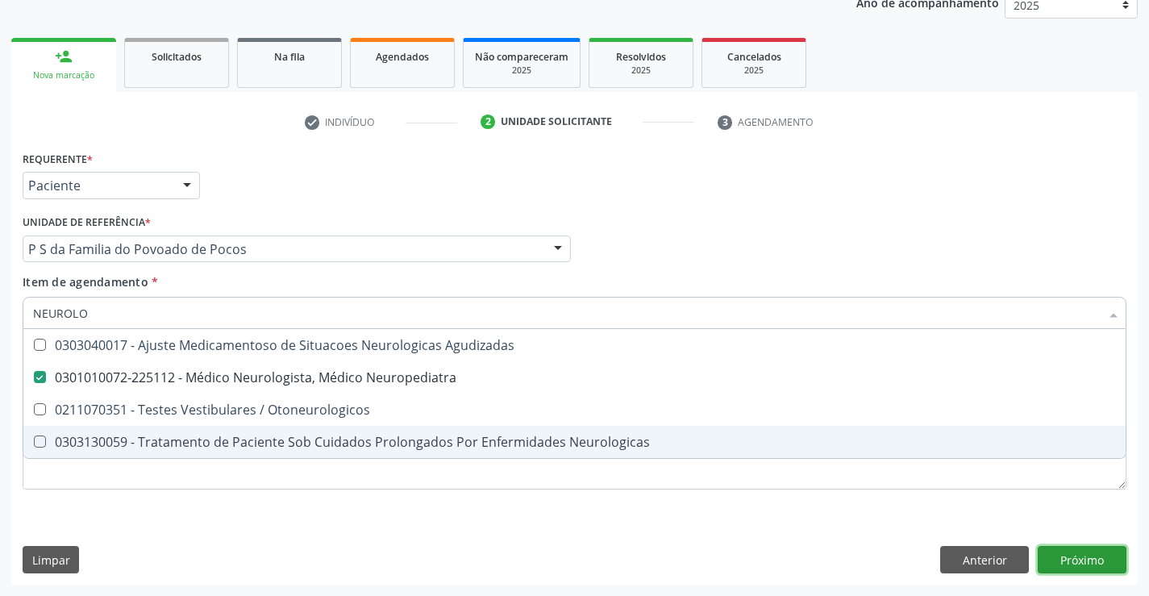
click at [1068, 553] on div "Requerente * Paciente Médico(a) Enfermeiro(a) Paciente Nenhum resultado encontr…" at bounding box center [574, 366] width 1127 height 438
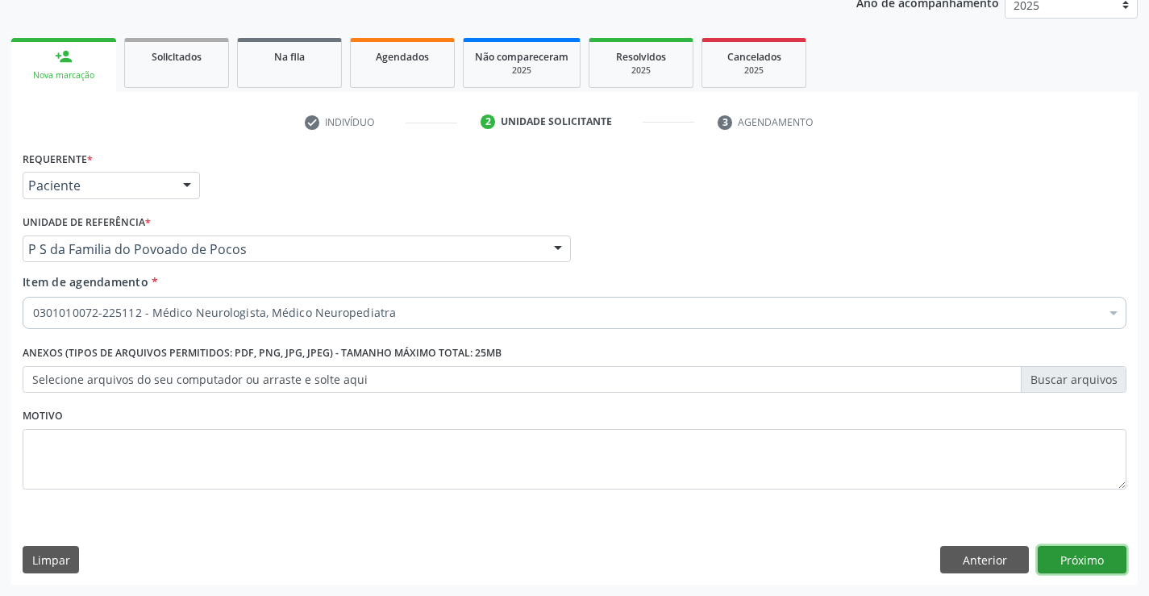
click at [1061, 555] on button "Próximo" at bounding box center [1082, 559] width 89 height 27
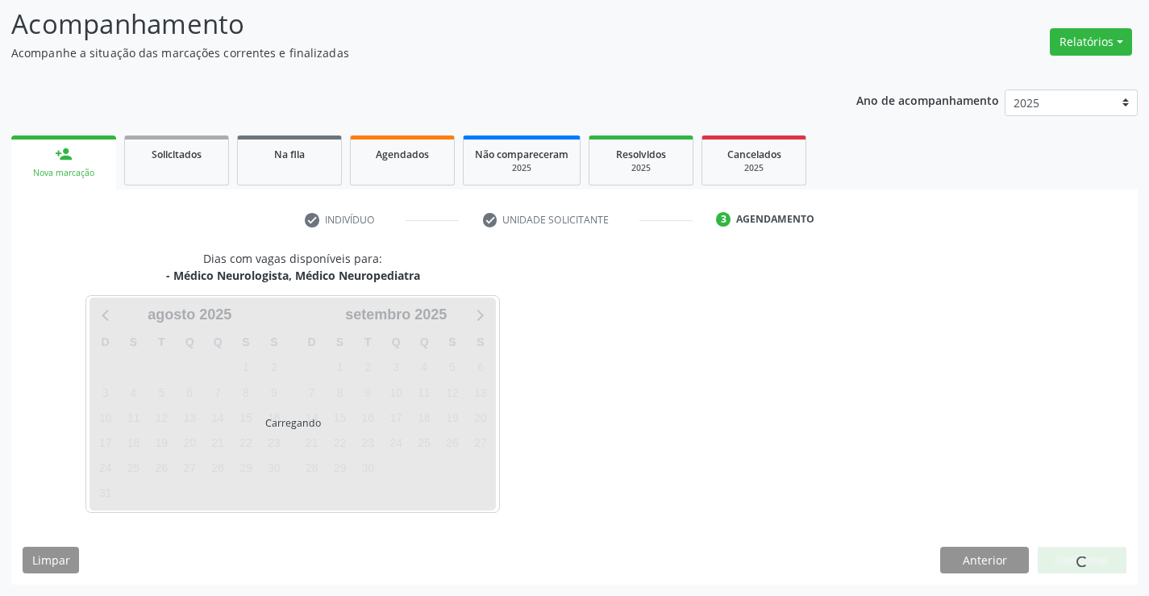
scroll to position [106, 0]
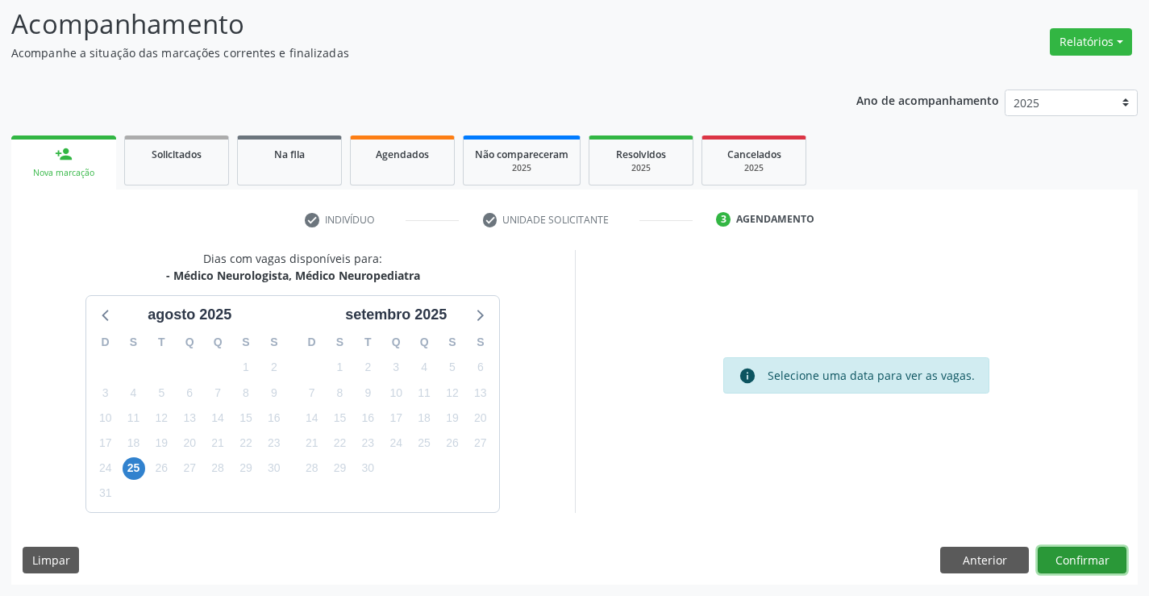
click at [1100, 568] on button "Confirmar" at bounding box center [1082, 560] width 89 height 27
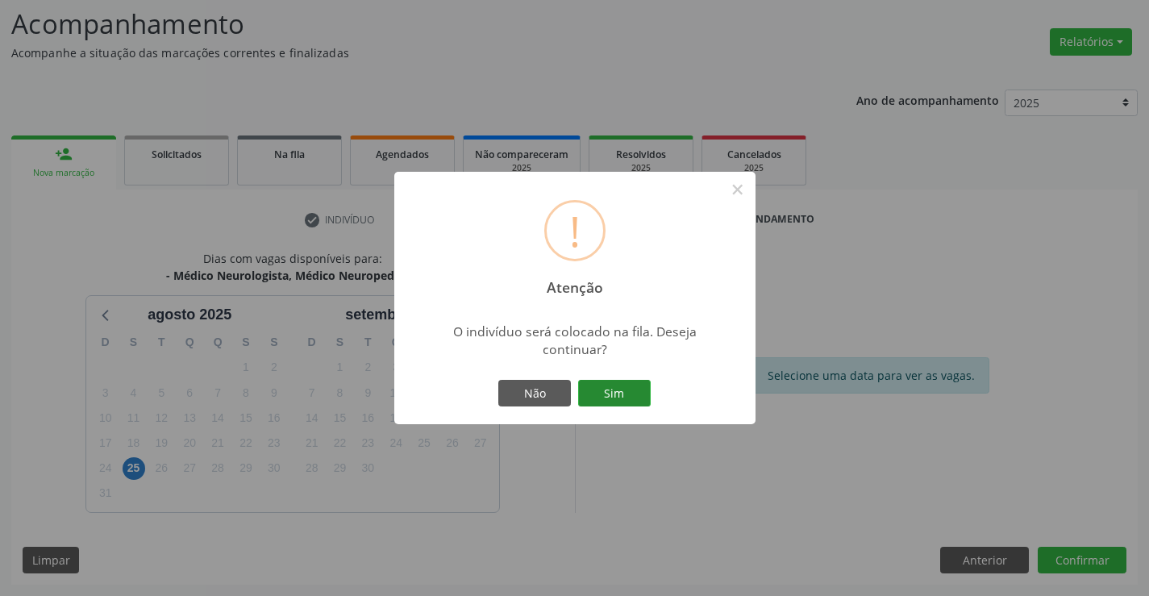
click at [602, 385] on button "Sim" at bounding box center [614, 393] width 73 height 27
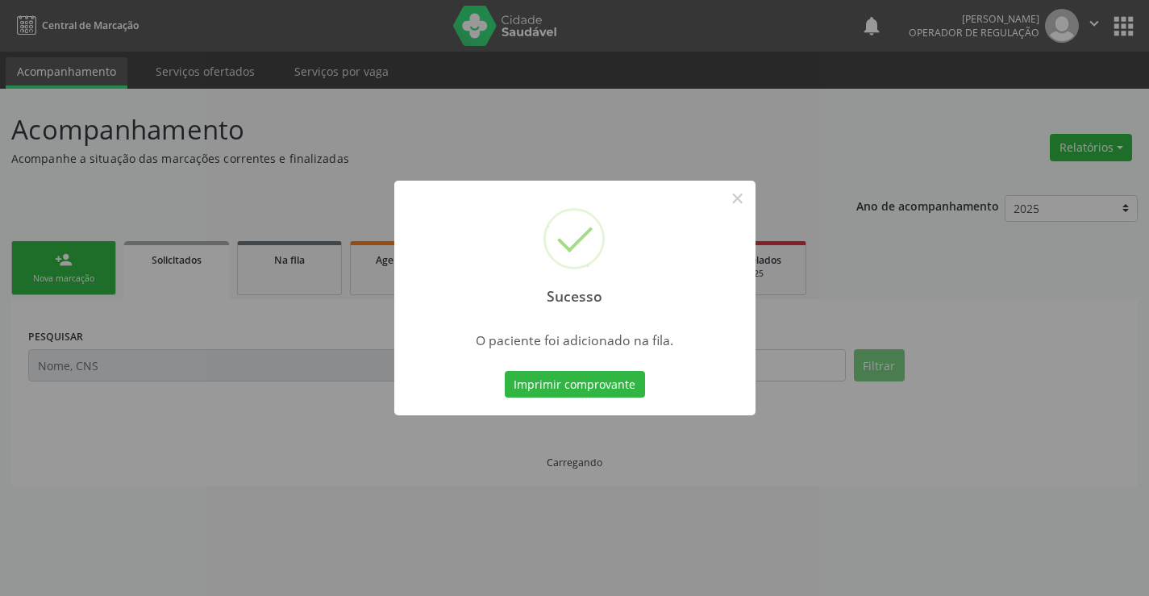
scroll to position [0, 0]
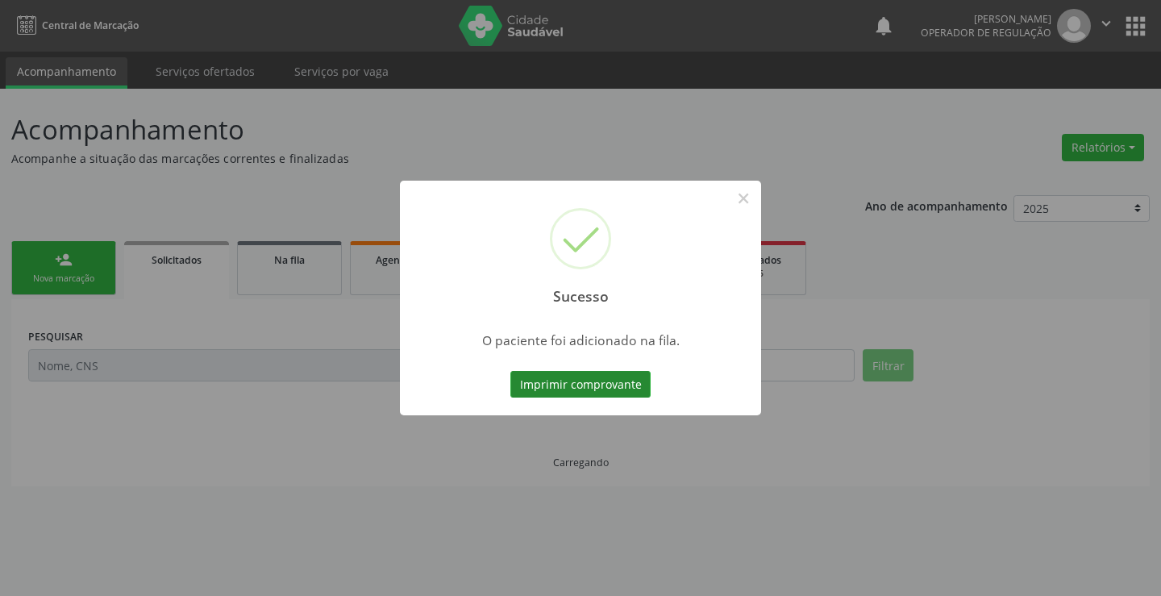
click at [607, 391] on button "Imprimir comprovante" at bounding box center [581, 384] width 140 height 27
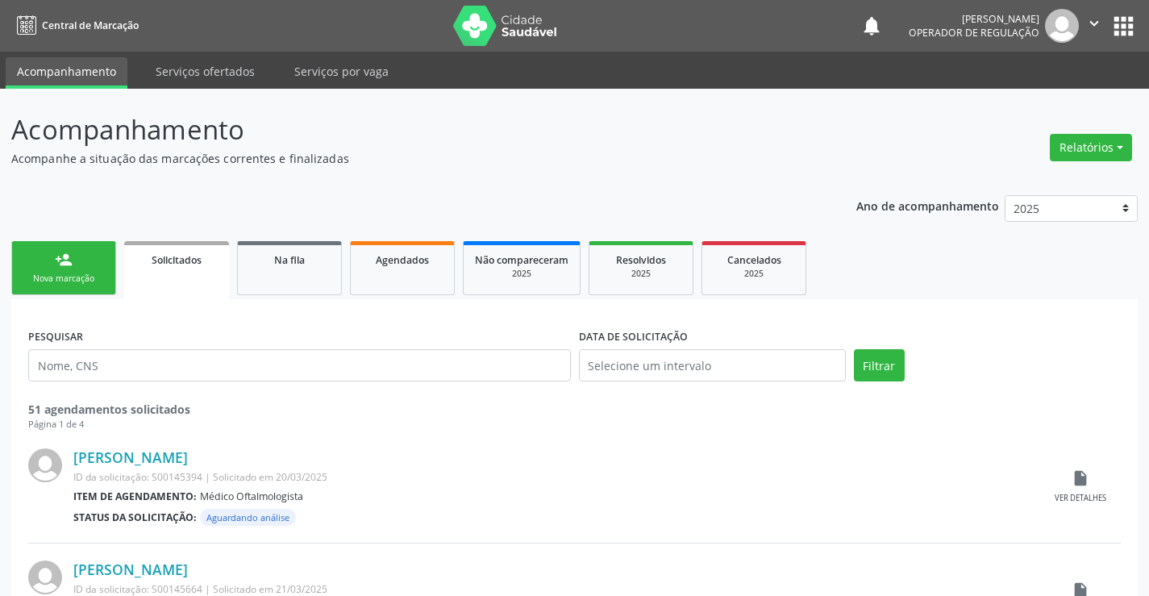
click at [107, 268] on link "person_add Nova marcação" at bounding box center [63, 268] width 105 height 54
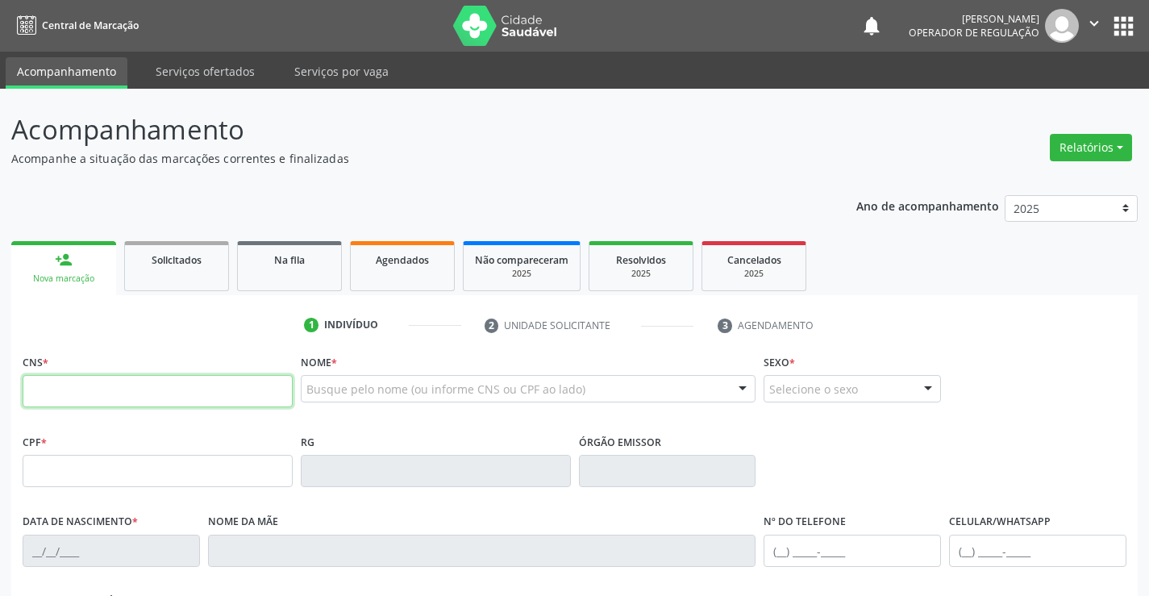
click at [195, 391] on input "text" at bounding box center [158, 391] width 270 height 32
type input "705 8014 5787 1635"
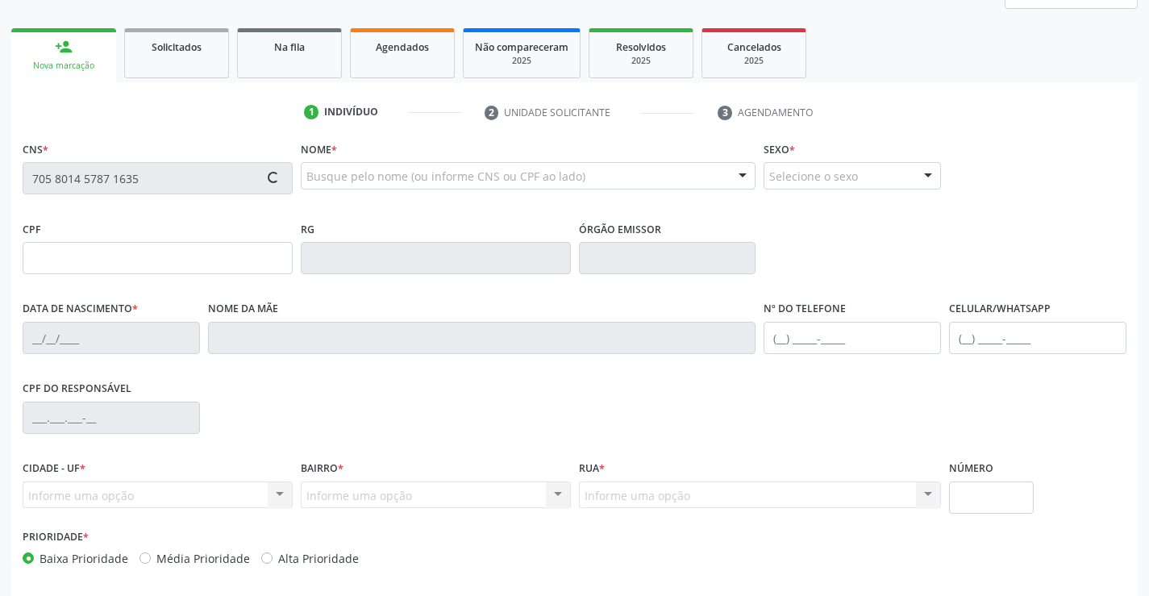
scroll to position [242, 0]
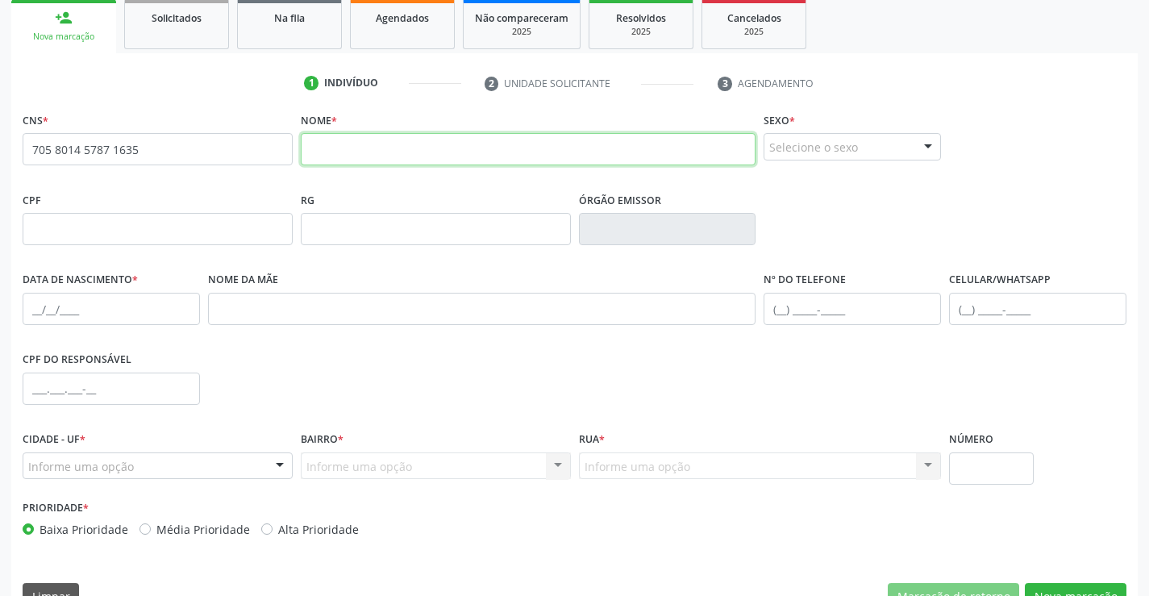
click at [389, 155] on input "text" at bounding box center [529, 149] width 456 height 32
type input "RAIMUNDO DA SILVA DE CARVALHO"
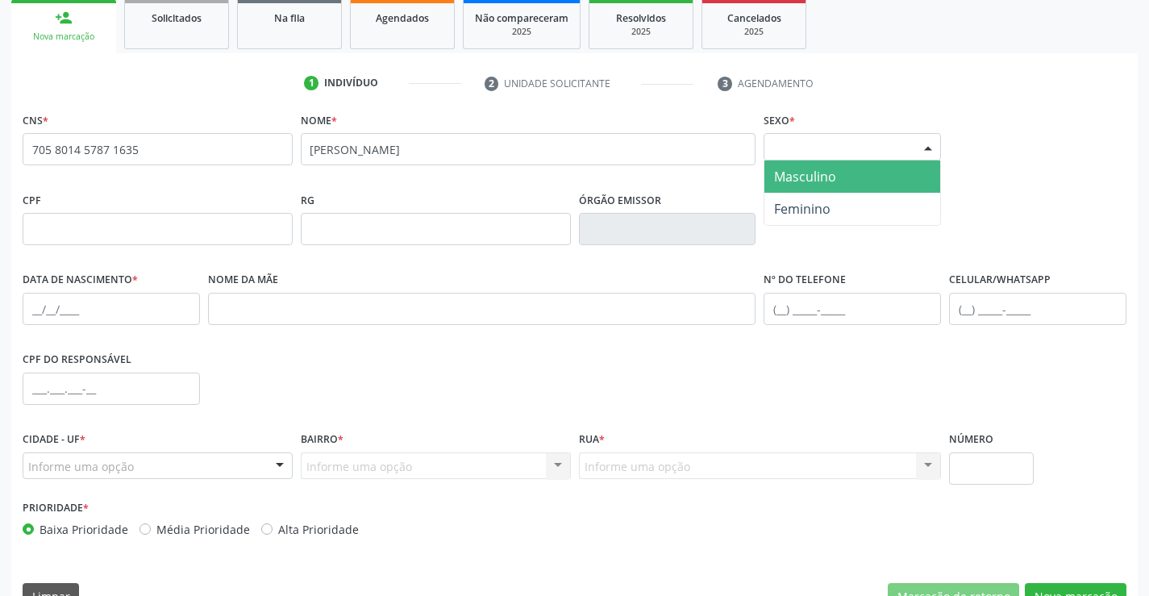
click at [798, 146] on div "Selecione o sexo" at bounding box center [852, 146] width 177 height 27
click at [805, 178] on span "Masculino" at bounding box center [805, 177] width 62 height 18
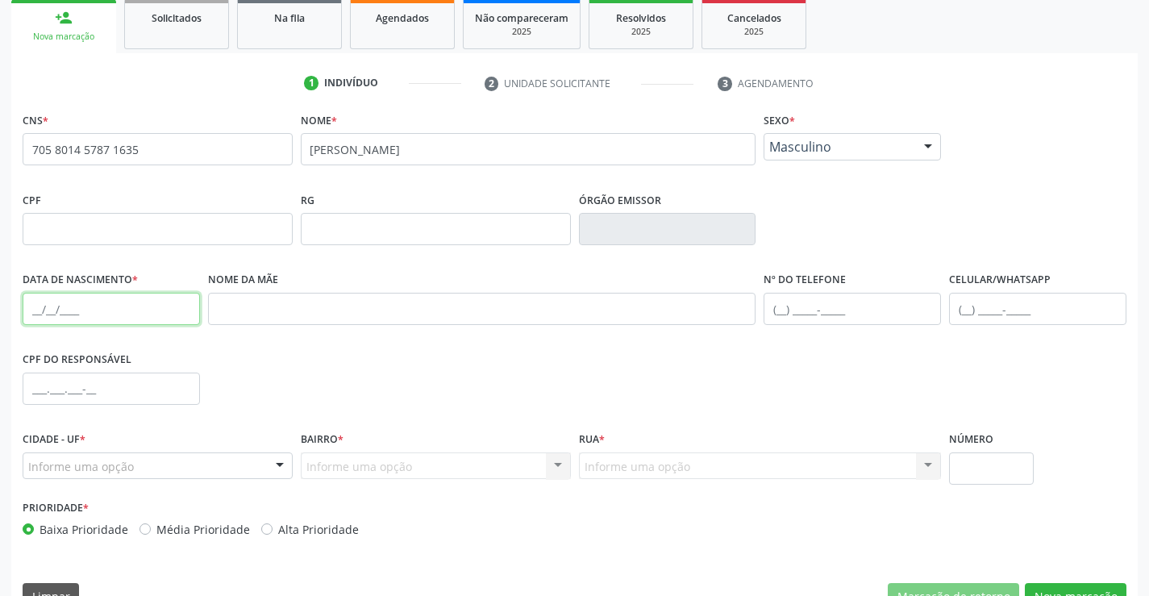
click at [32, 306] on input "text" at bounding box center [111, 309] width 177 height 32
type input "24/06/2004"
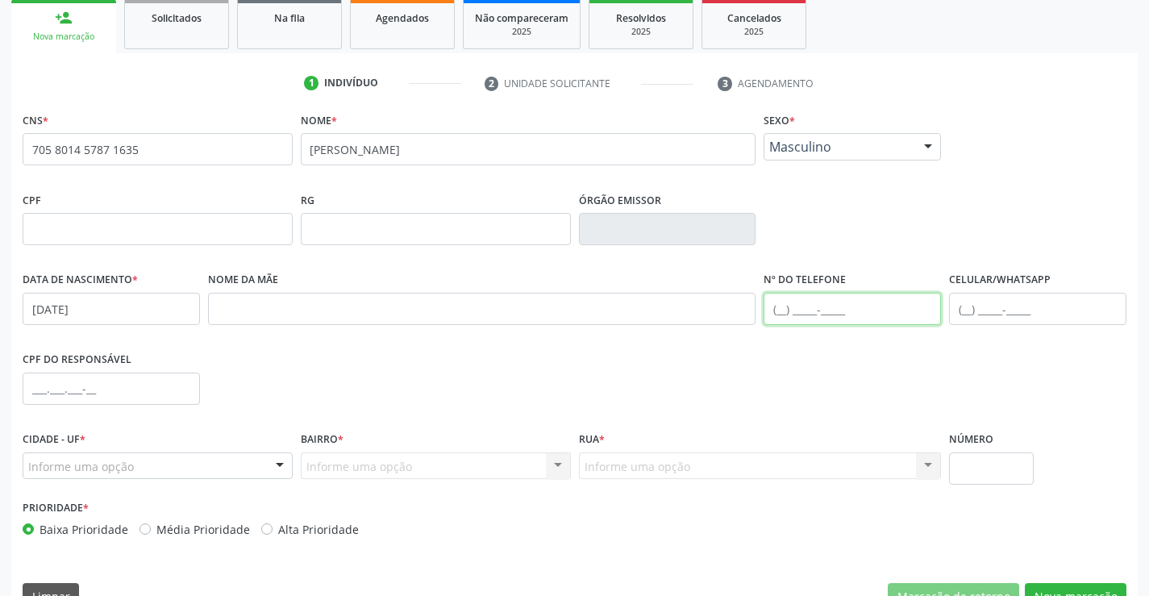
click at [803, 315] on input "text" at bounding box center [852, 309] width 177 height 32
type input "(74) 98824-5880"
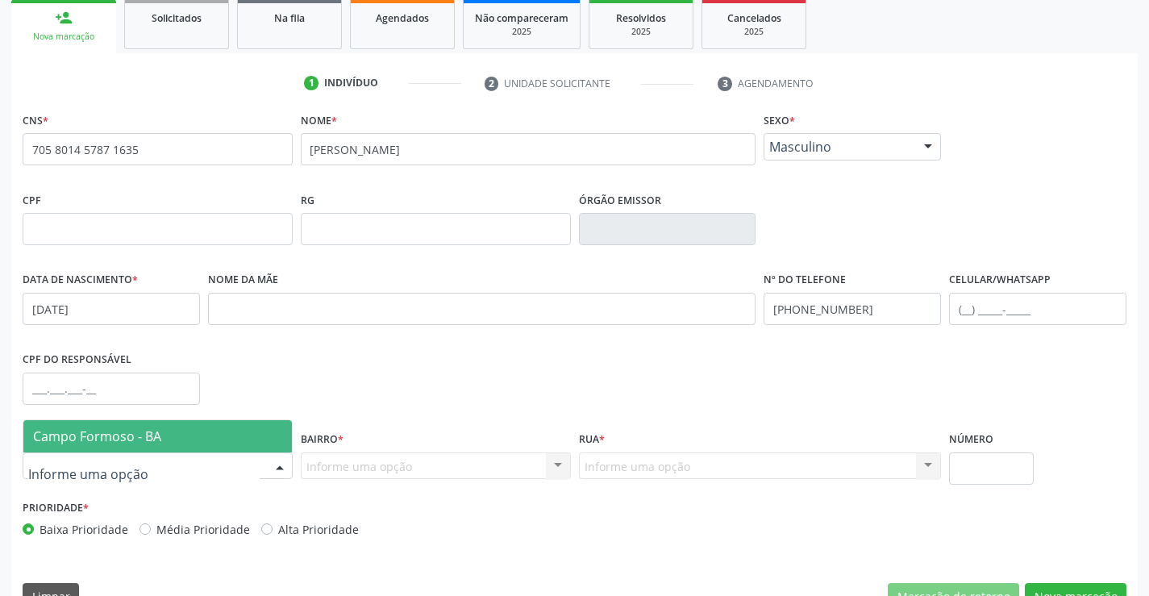
click at [133, 436] on span "Campo Formoso - BA" at bounding box center [97, 436] width 128 height 18
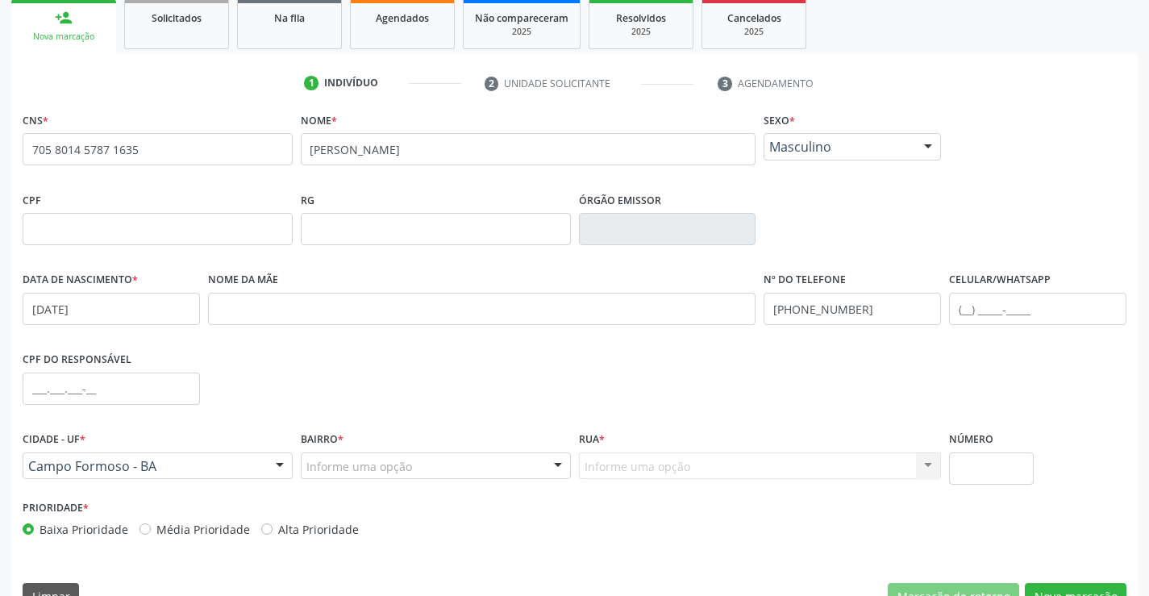
click at [370, 457] on div "Informe uma opção" at bounding box center [436, 465] width 270 height 27
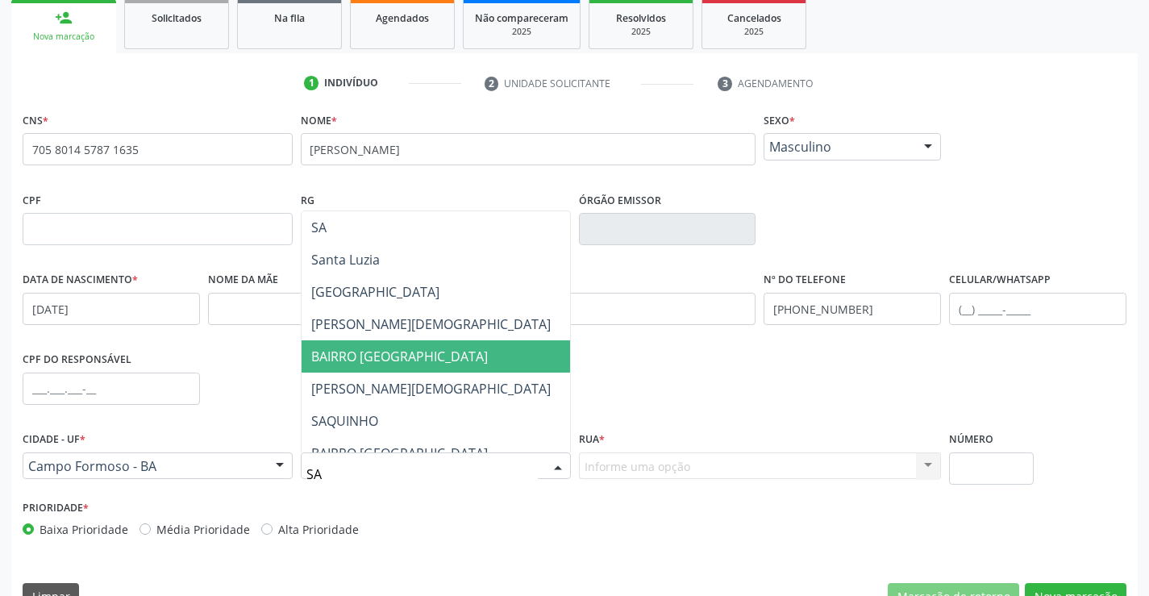
type input "SAO"
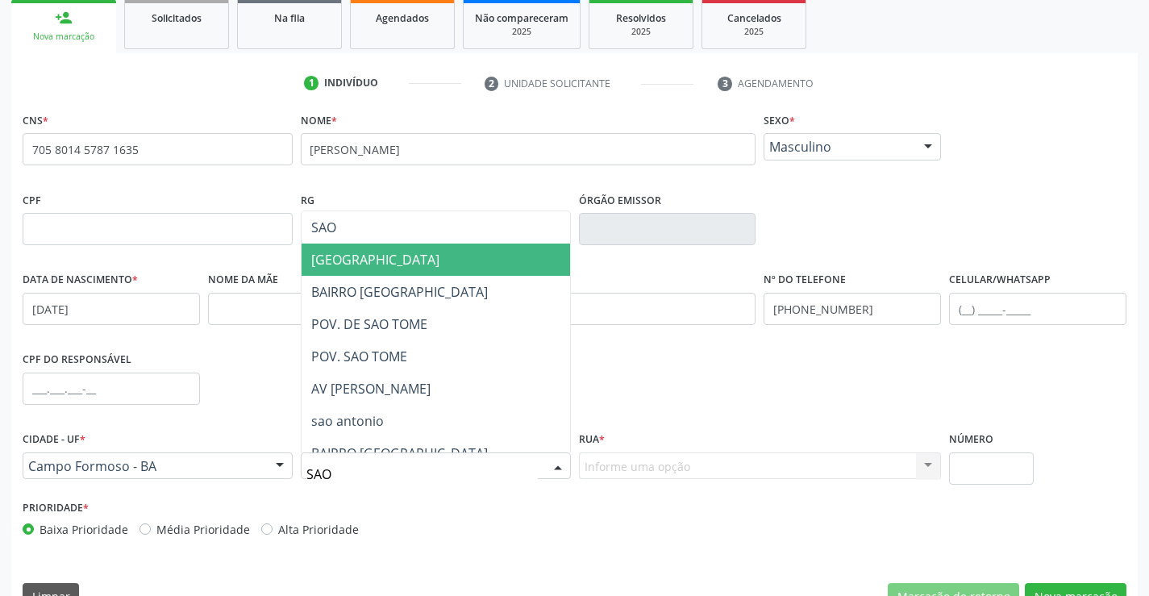
click at [403, 256] on span "SAO FRANCISCO" at bounding box center [375, 260] width 128 height 18
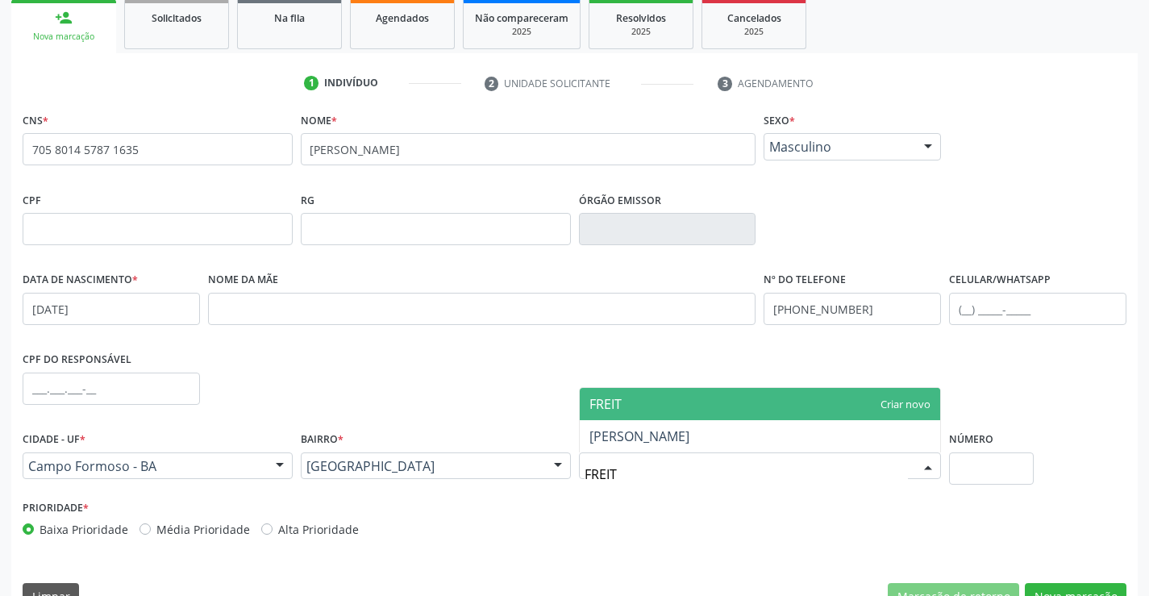
type input "FREI"
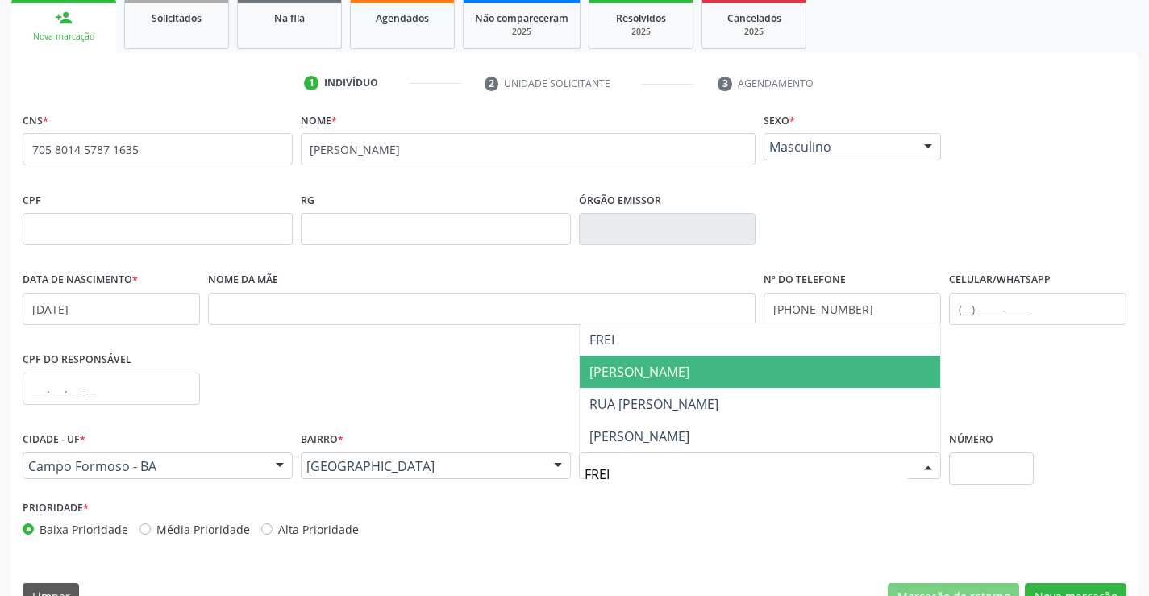
click at [653, 373] on span "FREI TITO" at bounding box center [760, 372] width 361 height 32
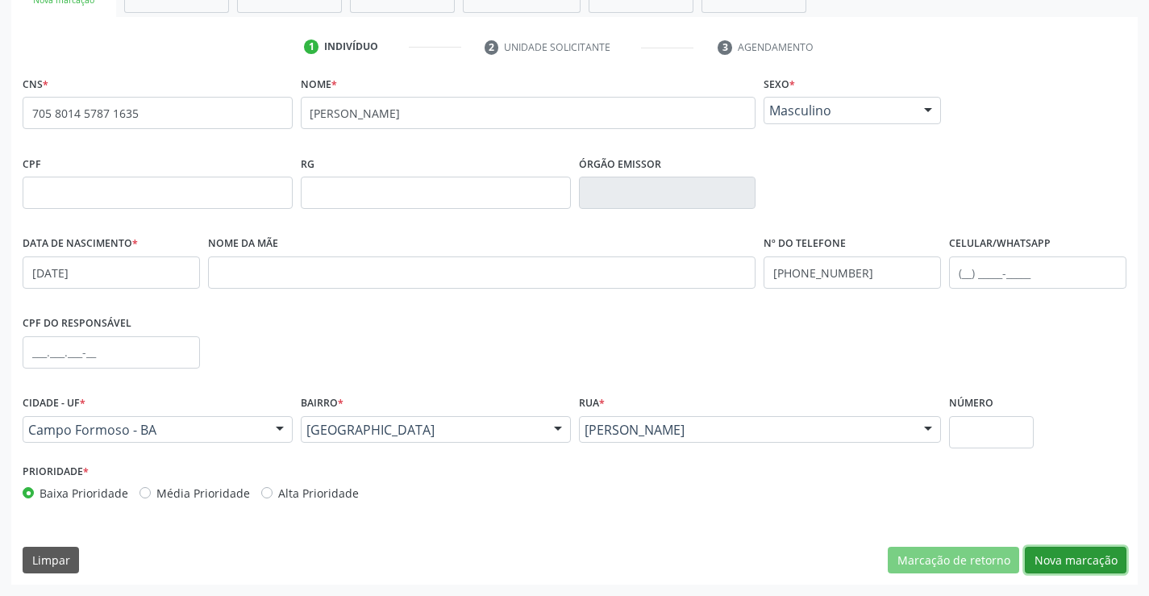
click at [1089, 556] on button "Nova marcação" at bounding box center [1076, 560] width 102 height 27
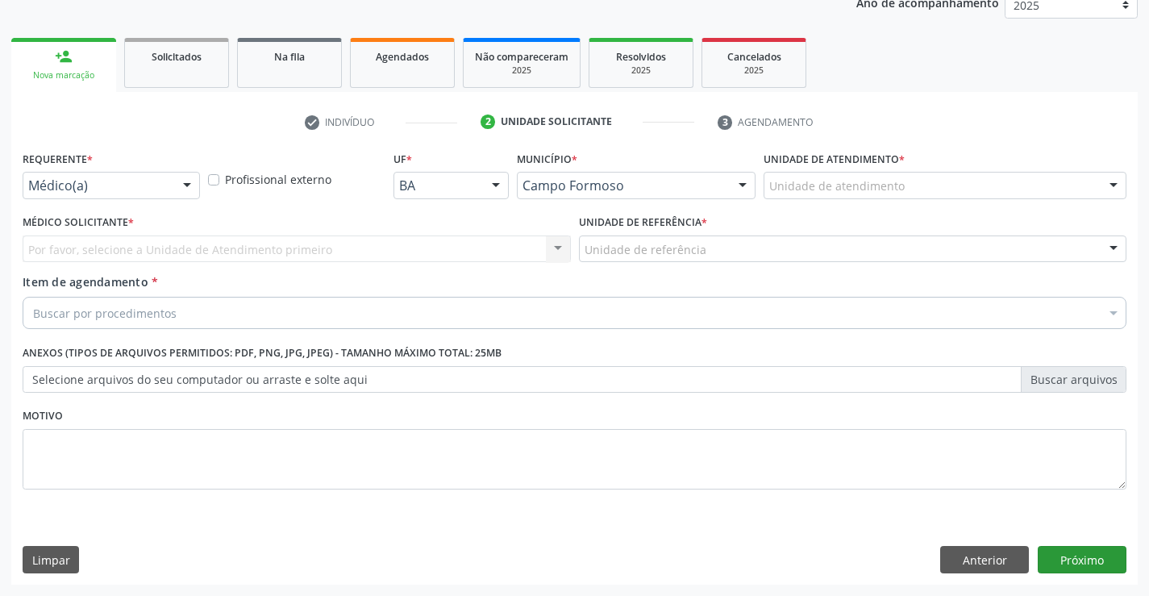
scroll to position [203, 0]
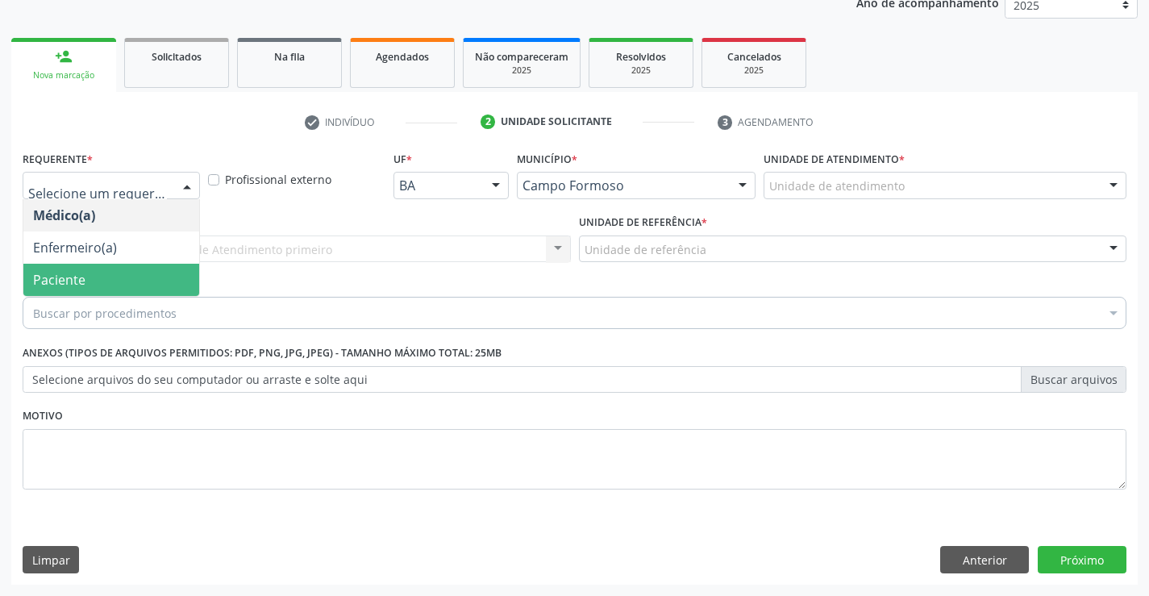
click at [71, 276] on span "Paciente" at bounding box center [59, 280] width 52 height 18
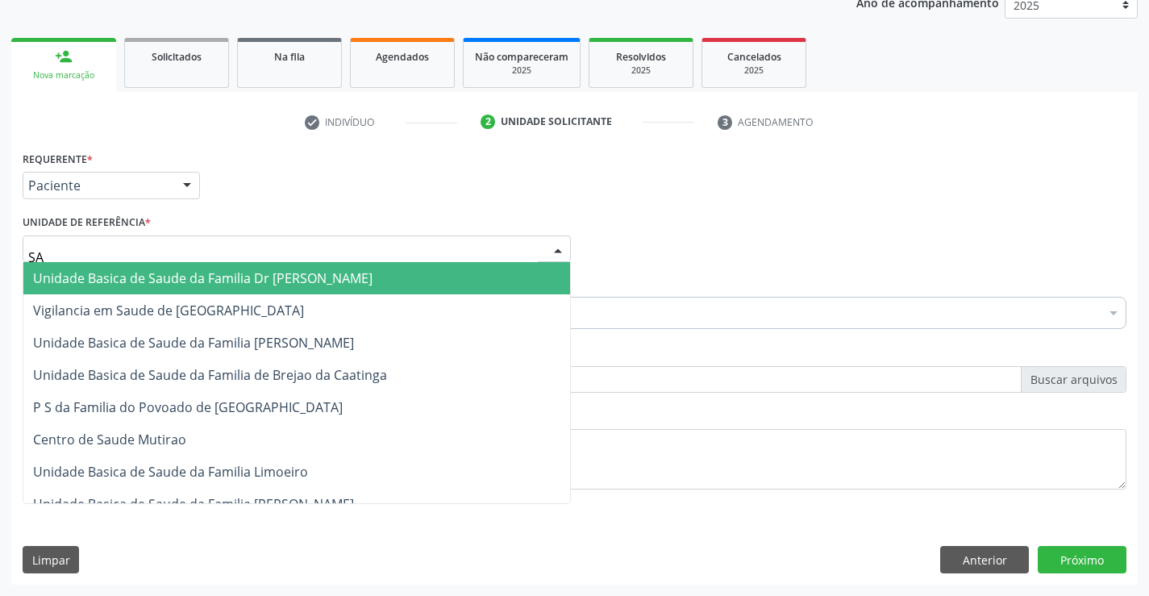
type input "SAO"
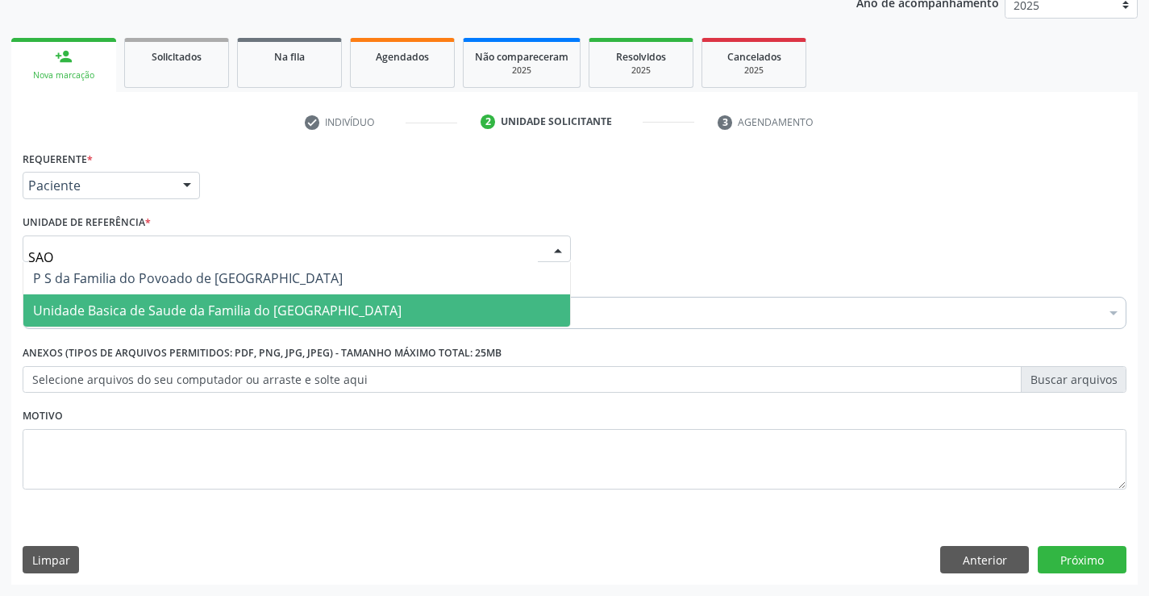
click at [88, 311] on span "Unidade Basica de Saude da Familia do [GEOGRAPHIC_DATA]" at bounding box center [217, 311] width 369 height 18
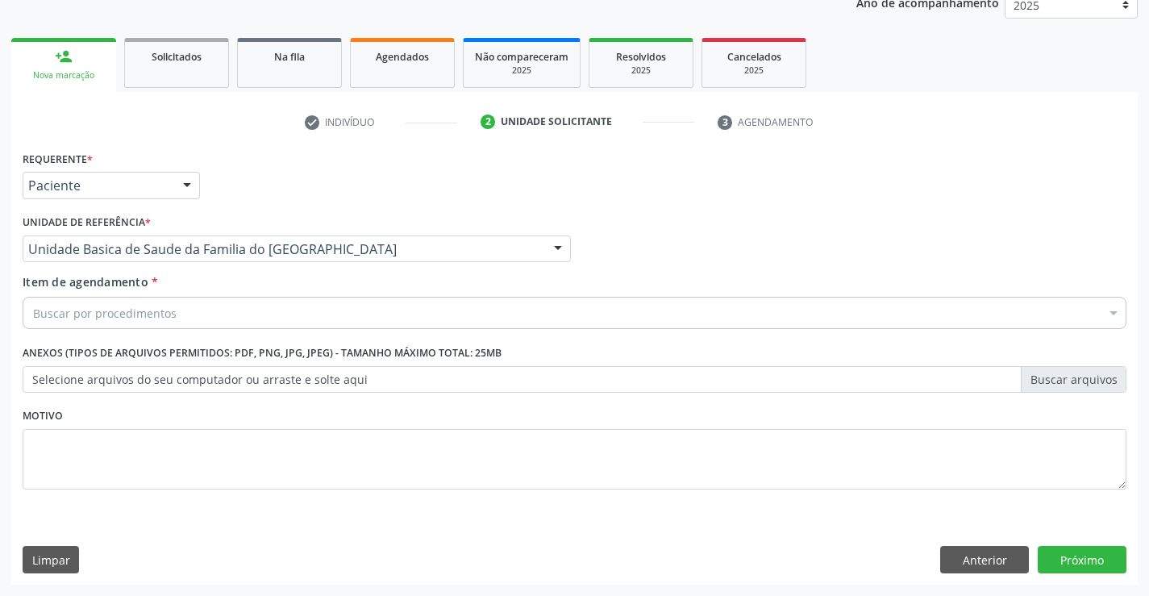
click at [69, 331] on div "Item de agendamento * Buscar por procedimentos Selecionar todos 0202040089 - 3X…" at bounding box center [575, 304] width 1112 height 62
click at [71, 323] on div "Buscar por procedimentos" at bounding box center [575, 313] width 1104 height 32
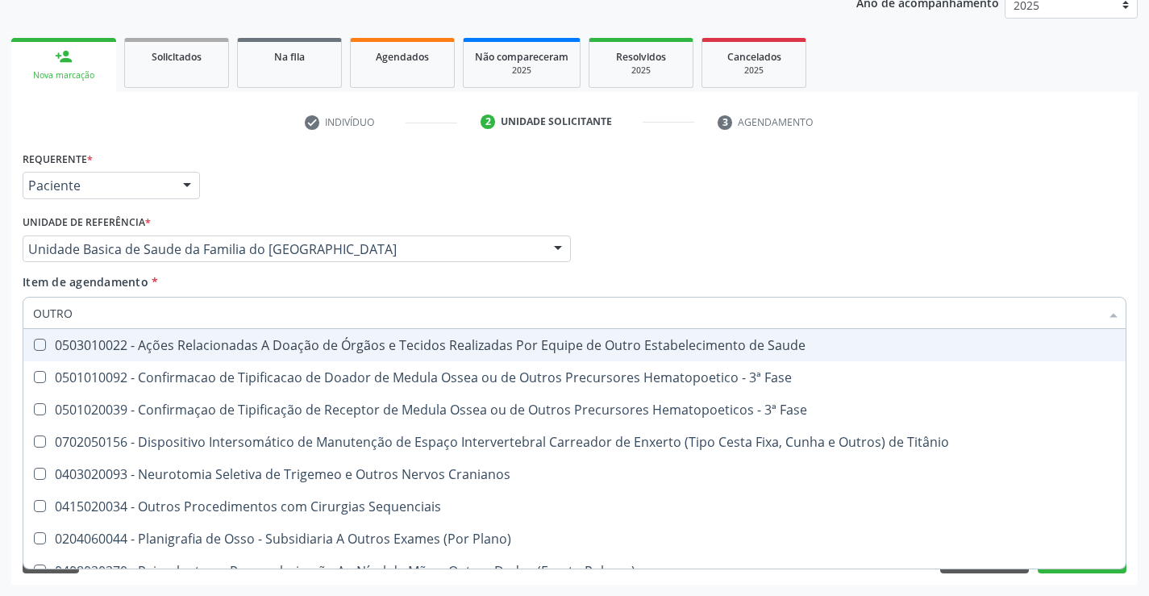
type input "OUTROS"
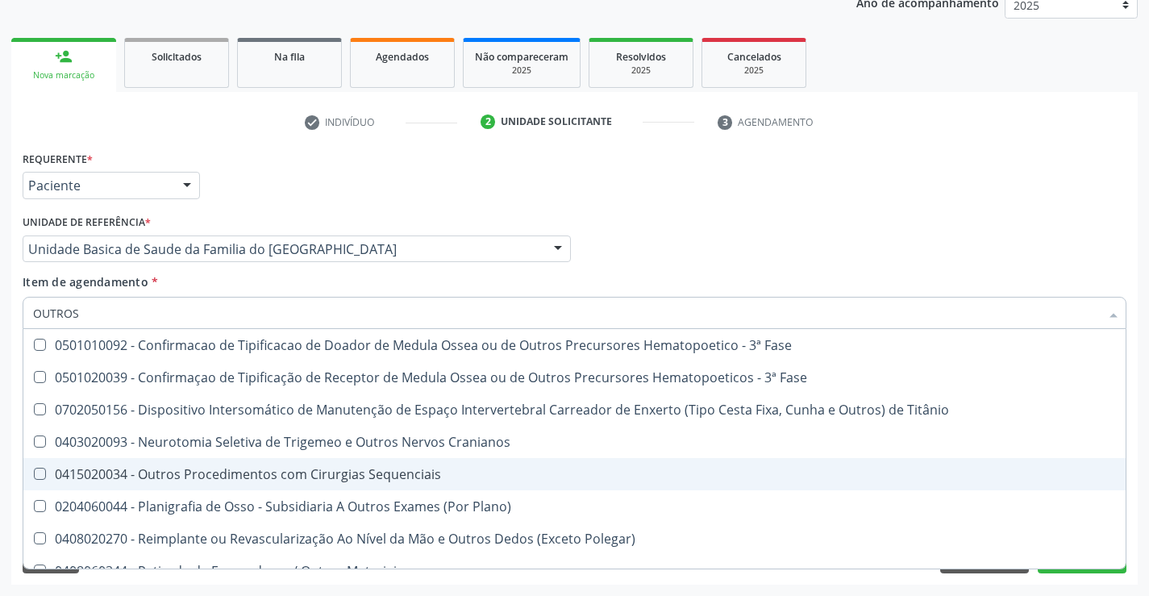
click at [451, 473] on div "0415020034 - Outros Procedimentos com Cirurgias Sequenciais" at bounding box center [574, 474] width 1083 height 13
checkbox Sequenciais "true"
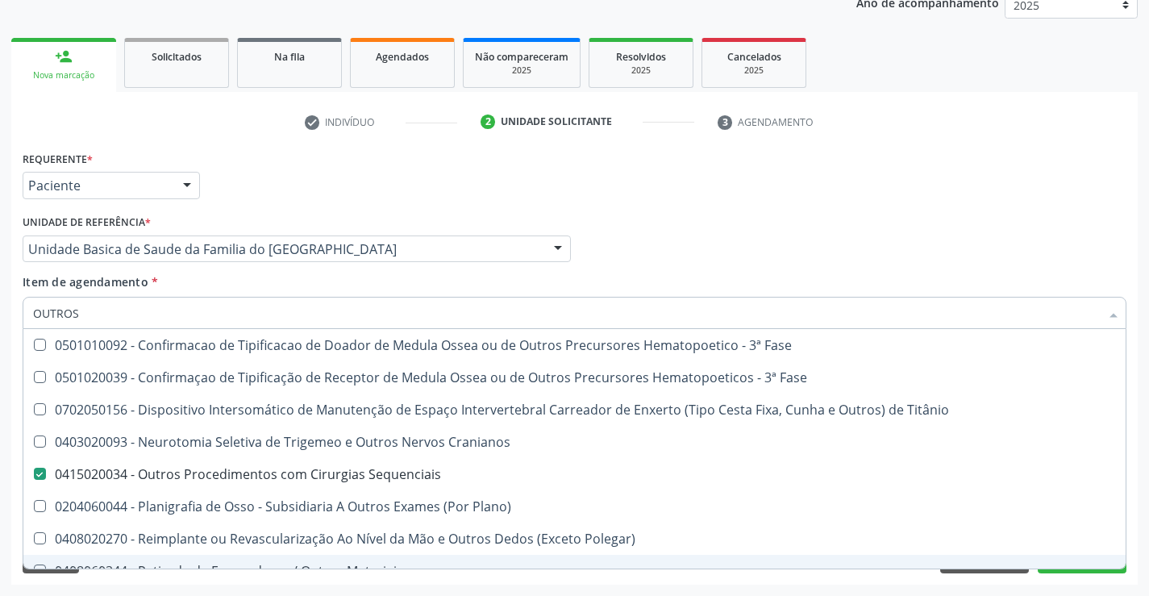
click at [1079, 575] on div "Requerente * Paciente Médico(a) Enfermeiro(a) Paciente Nenhum resultado encontr…" at bounding box center [574, 366] width 1127 height 438
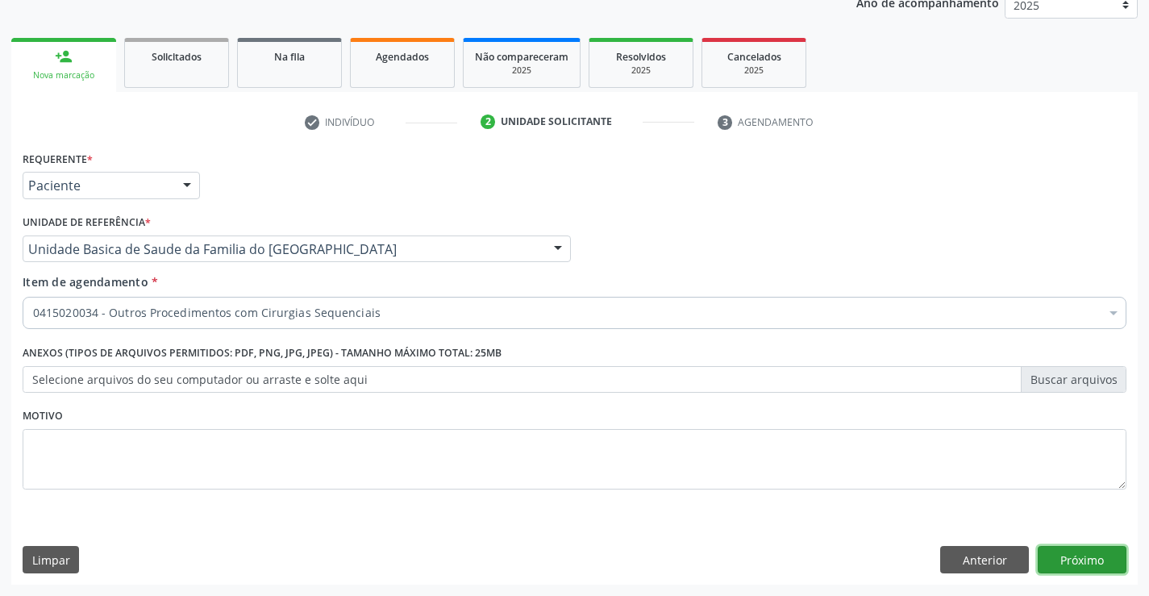
click at [1079, 566] on button "Próximo" at bounding box center [1082, 559] width 89 height 27
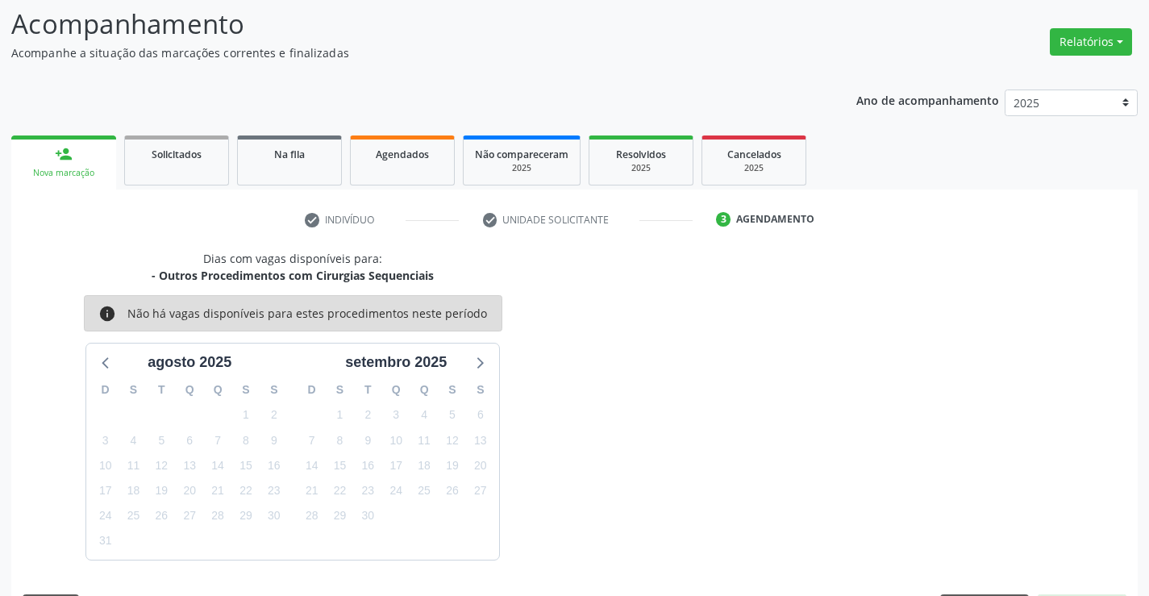
scroll to position [153, 0]
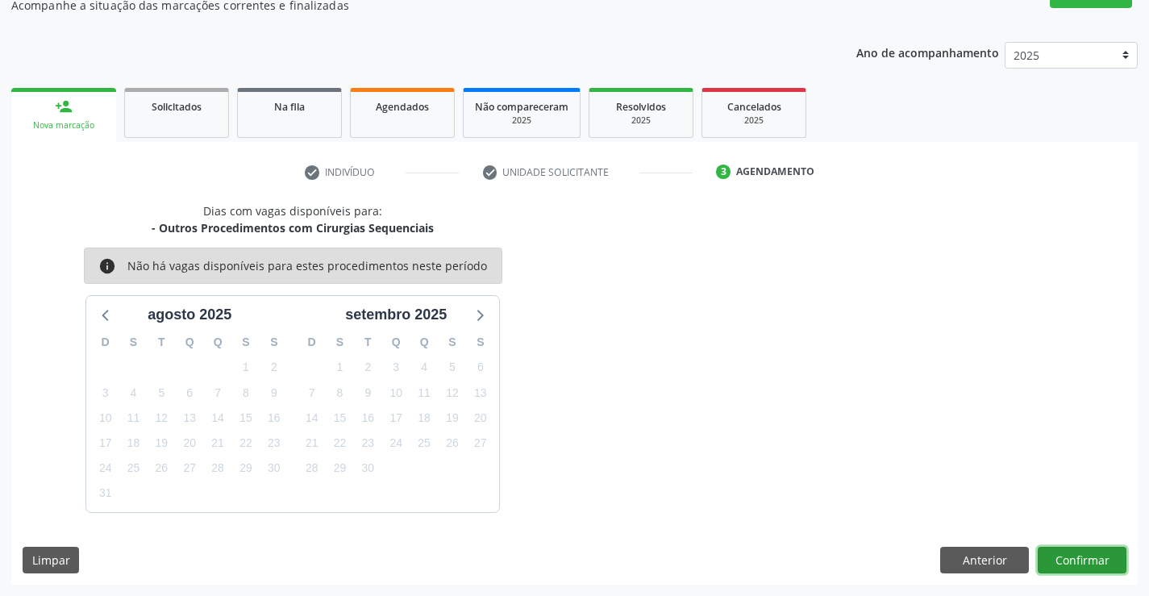
click at [1079, 566] on button "Confirmar" at bounding box center [1082, 560] width 89 height 27
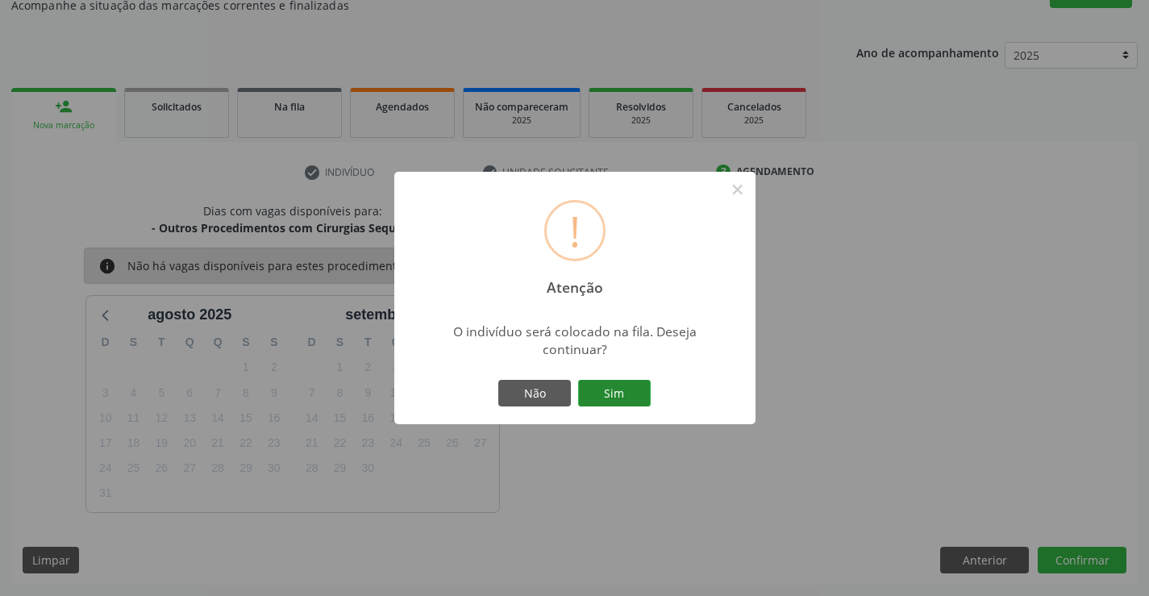
click at [632, 390] on button "Sim" at bounding box center [614, 393] width 73 height 27
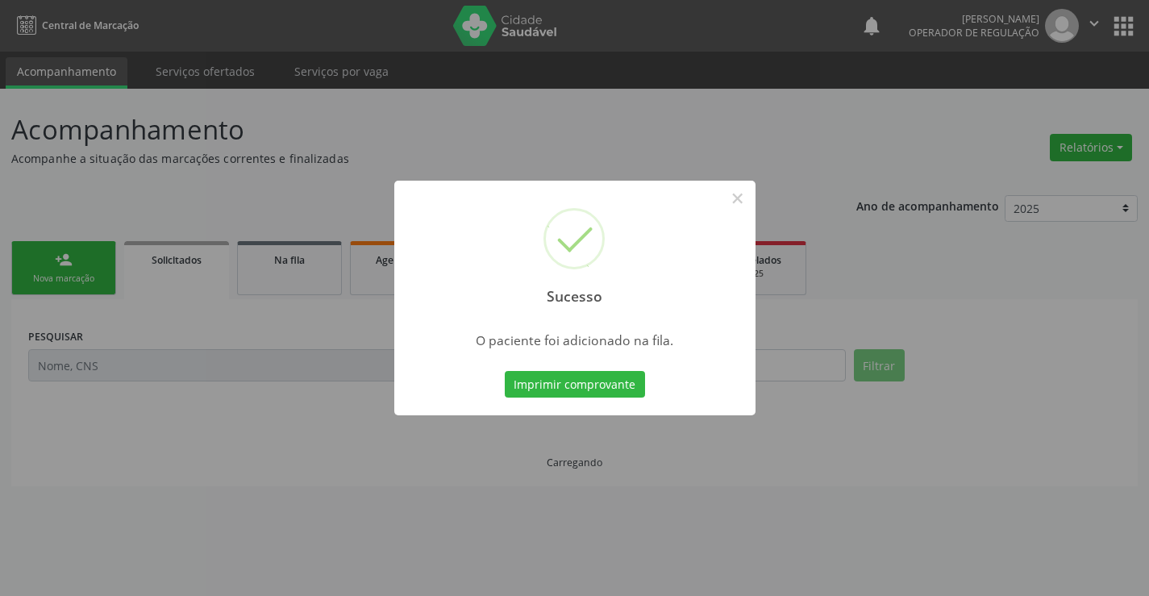
scroll to position [0, 0]
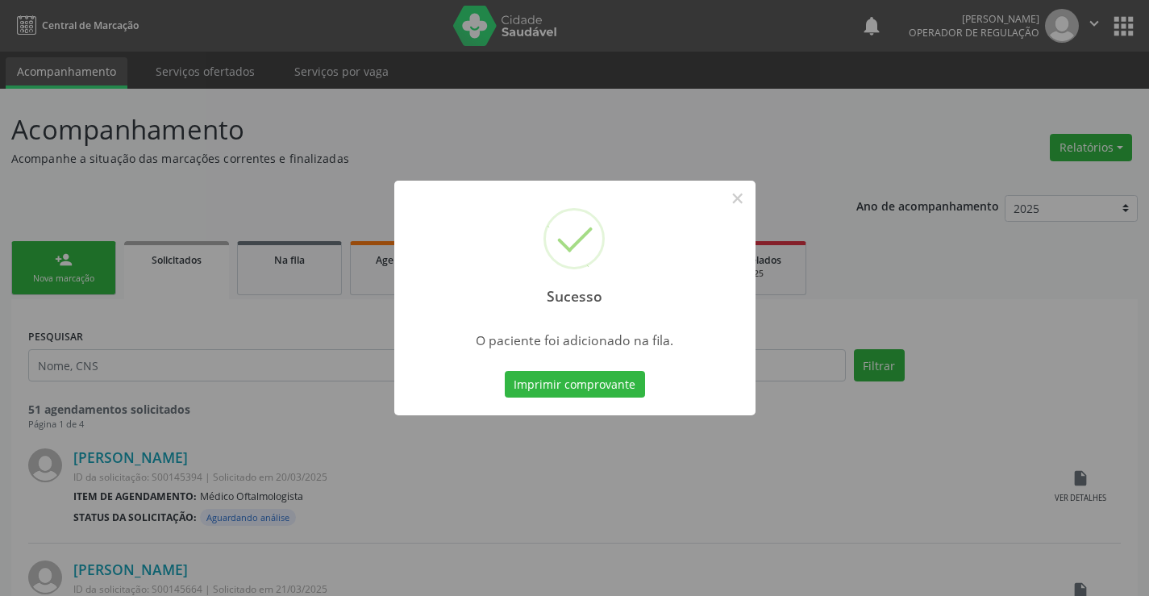
click at [632, 390] on button "Imprimir comprovante" at bounding box center [575, 384] width 140 height 27
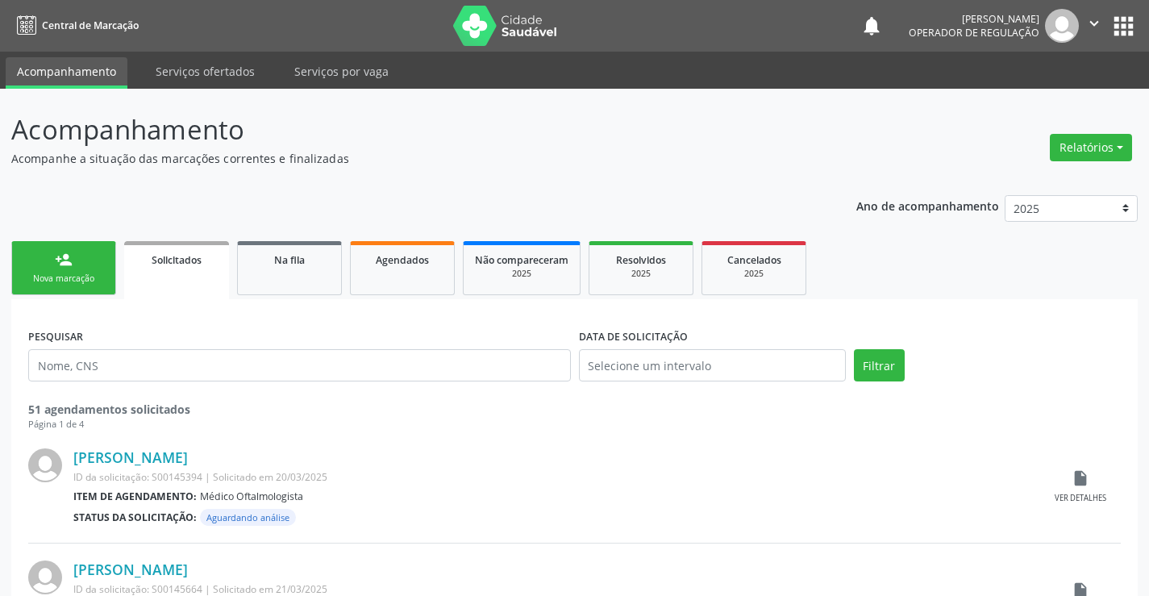
click at [50, 243] on link "person_add Nova marcação" at bounding box center [63, 268] width 105 height 54
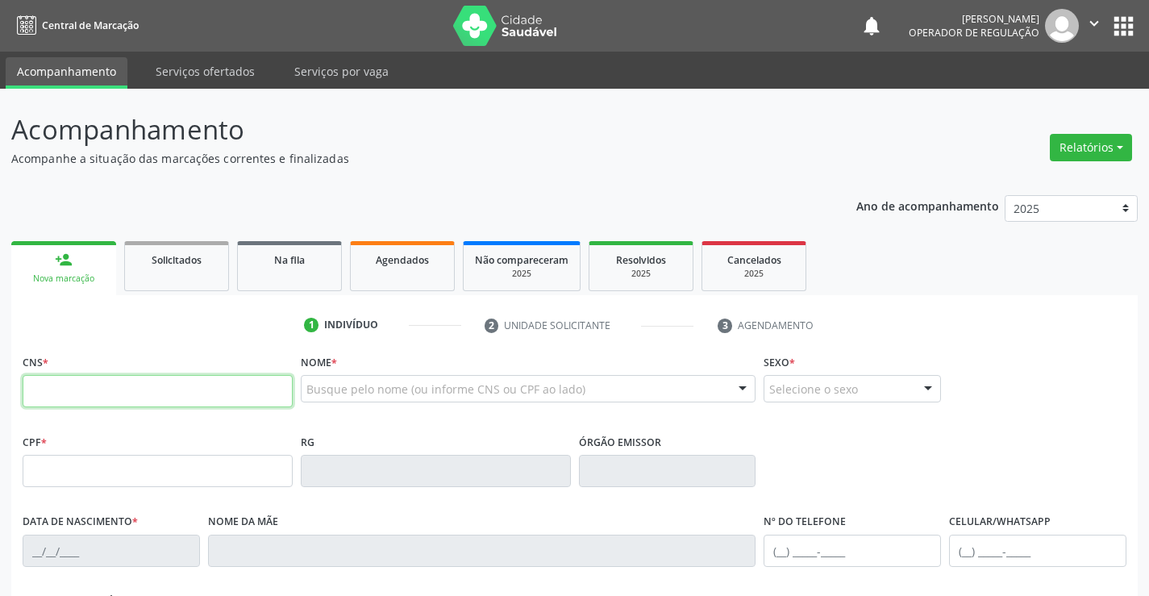
click at [119, 398] on input "text" at bounding box center [158, 391] width 270 height 32
type input "702 1027 7086 0399"
type input "2014010021"
type input "[DATE]"
type input "[PHONE_NUMBER]"
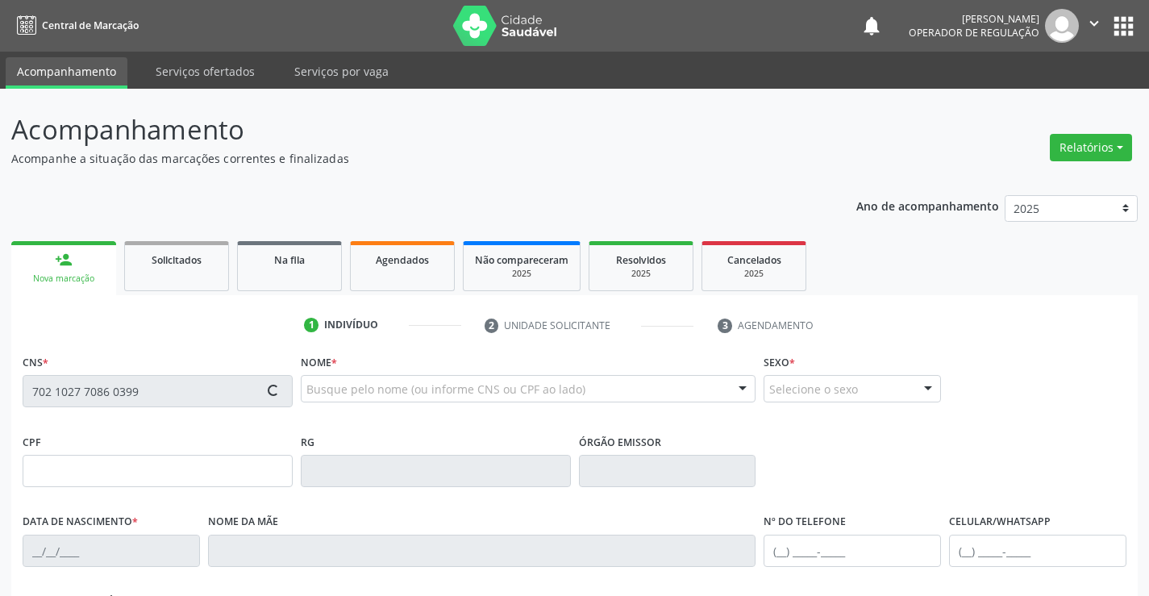
type input "[PHONE_NUMBER]"
type input "071.168.245-37"
type input "S/N"
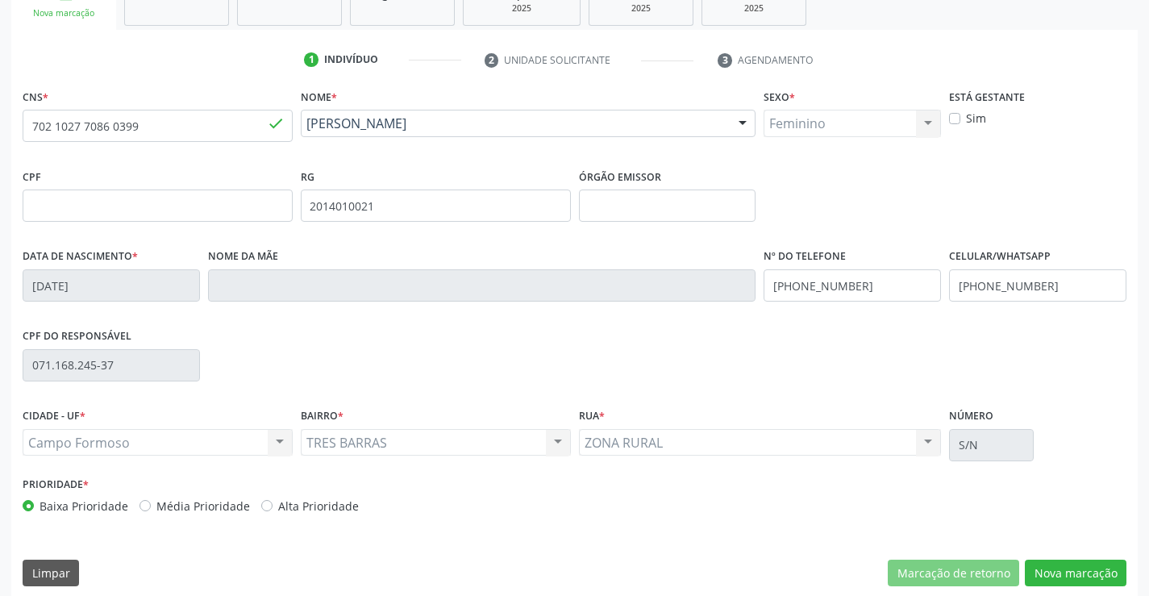
scroll to position [278, 0]
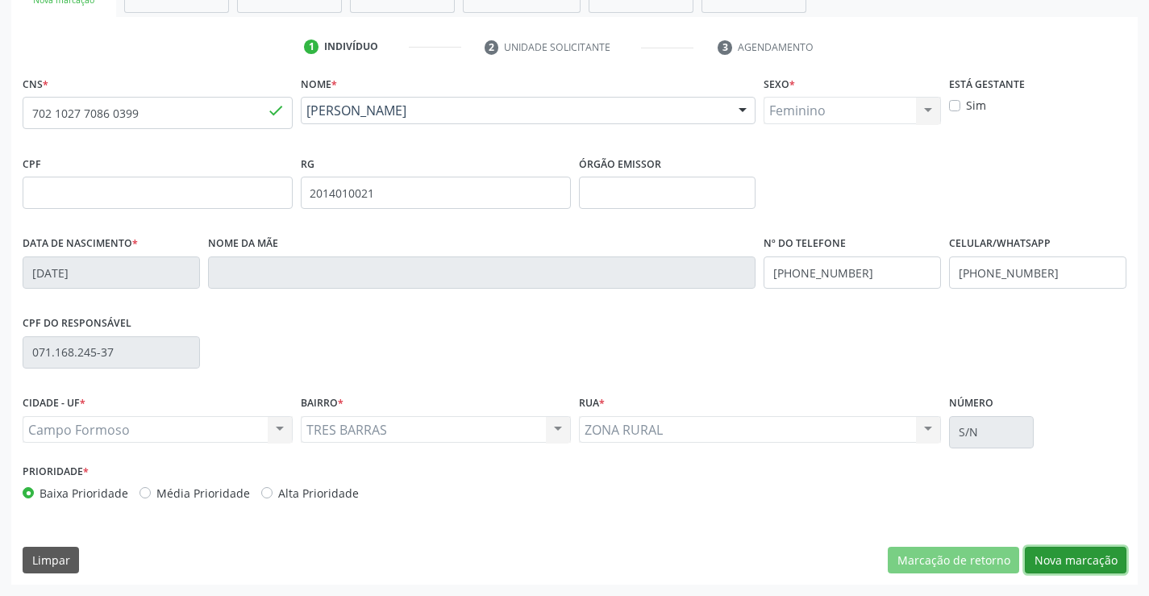
click at [1080, 561] on button "Nova marcação" at bounding box center [1076, 560] width 102 height 27
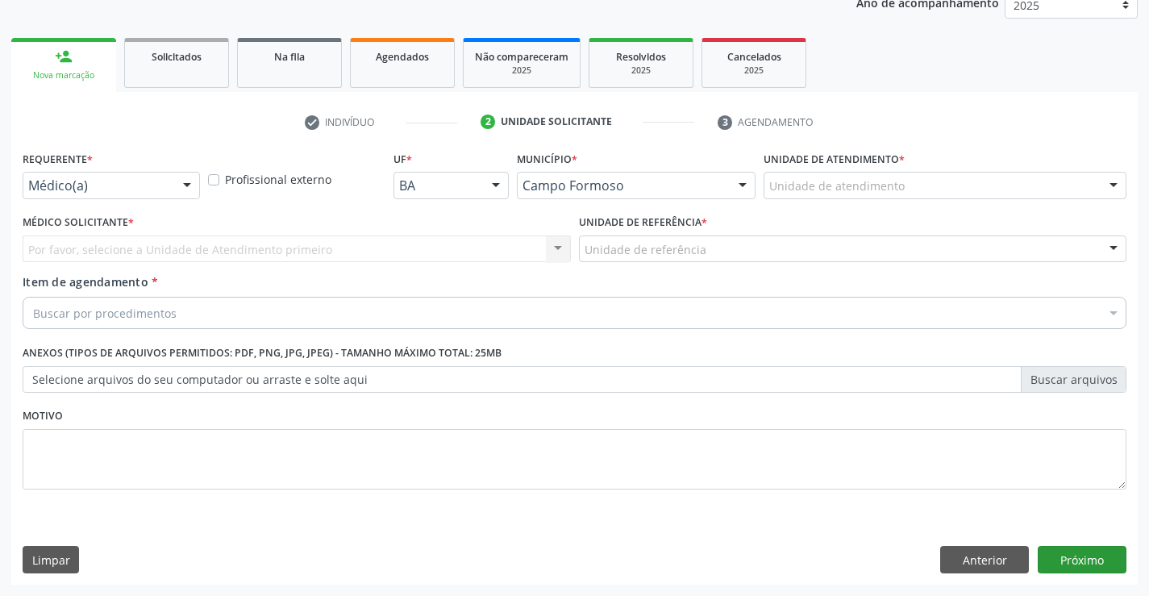
scroll to position [203, 0]
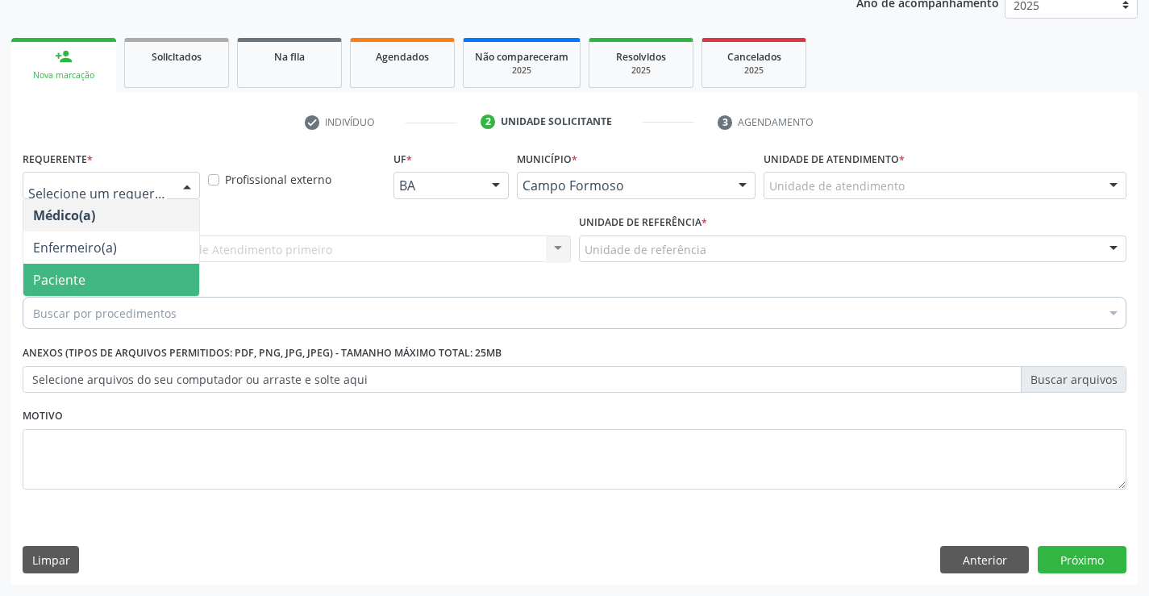
click at [74, 277] on span "Paciente" at bounding box center [59, 280] width 52 height 18
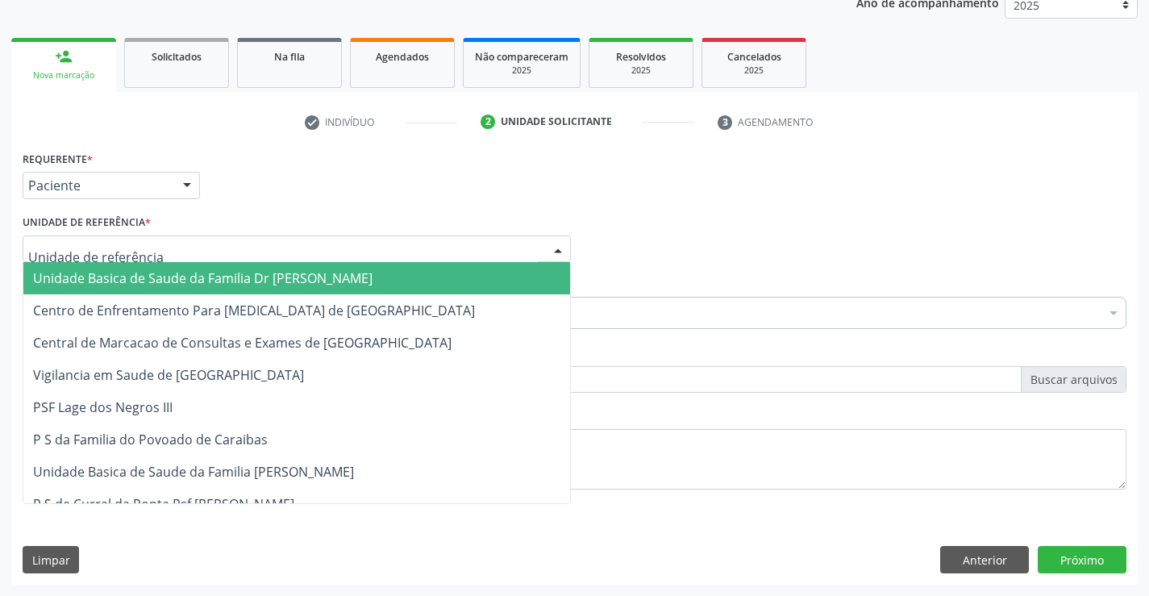
click at [93, 276] on span "Unidade Basica de Saude da Familia Dr [PERSON_NAME]" at bounding box center [203, 278] width 340 height 18
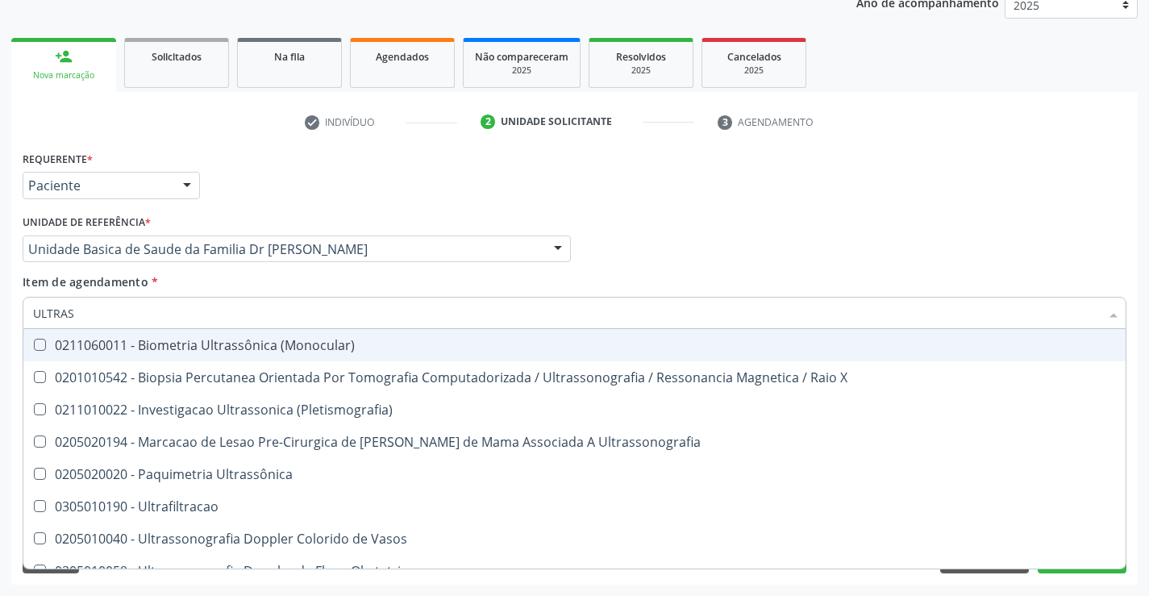
type input "ULTRASS"
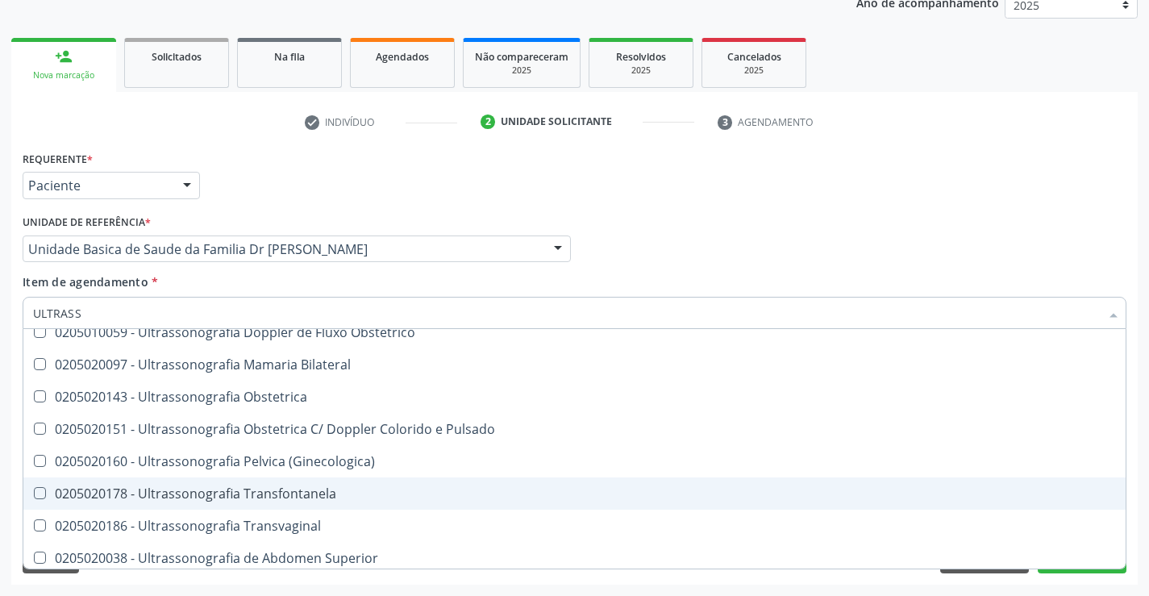
scroll to position [242, 0]
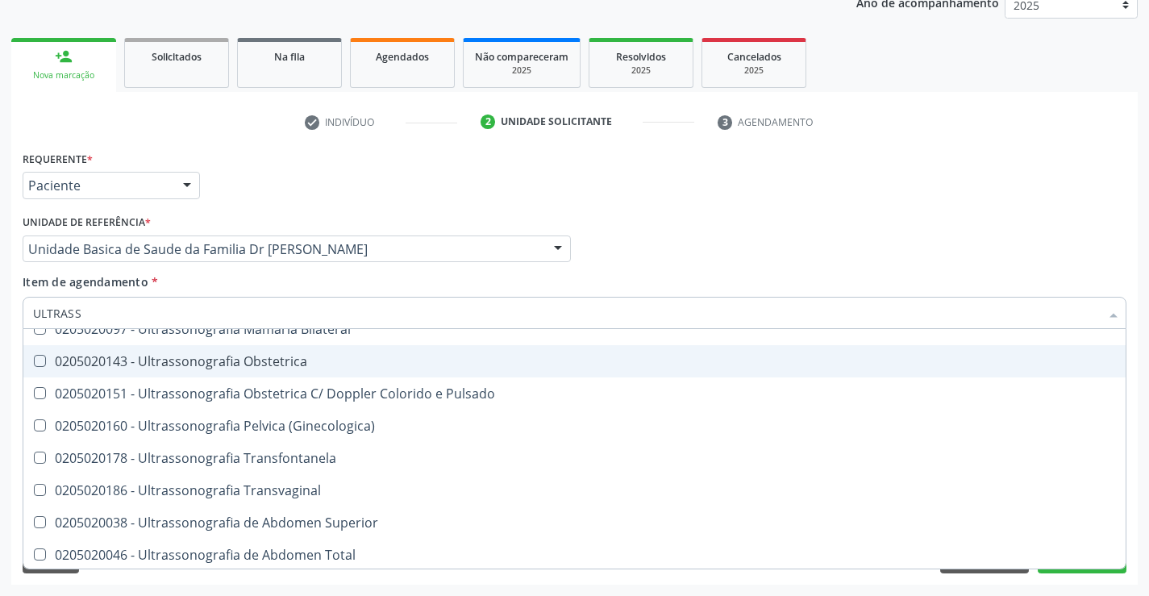
click at [306, 369] on span "0205020143 - Ultrassonografia Obstetrica" at bounding box center [574, 361] width 1103 height 32
checkbox Obstetrica "true"
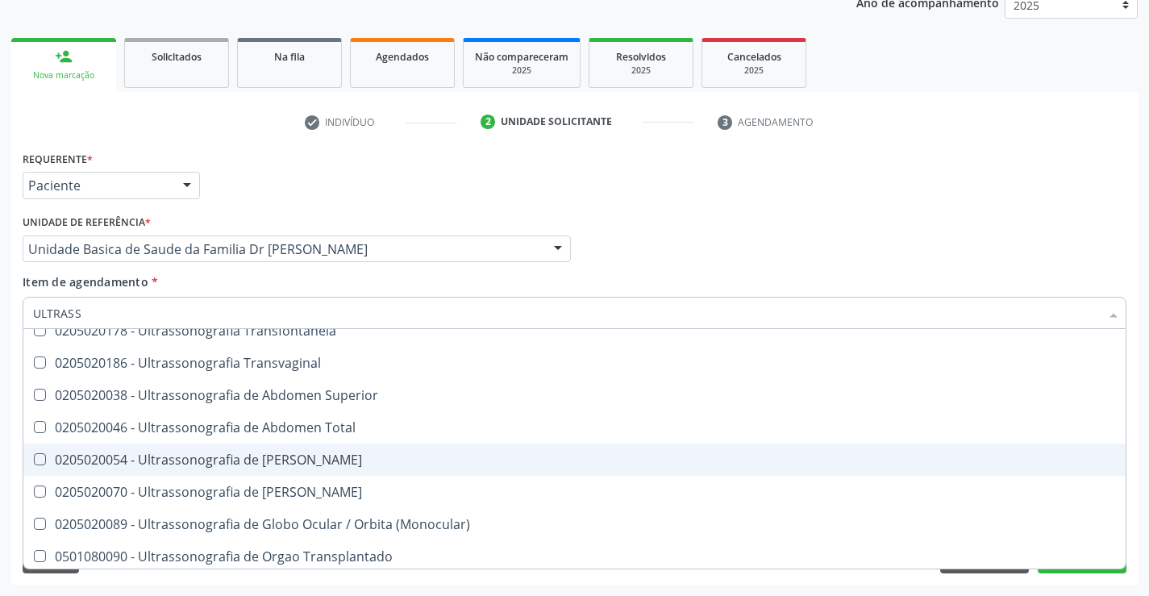
scroll to position [502, 0]
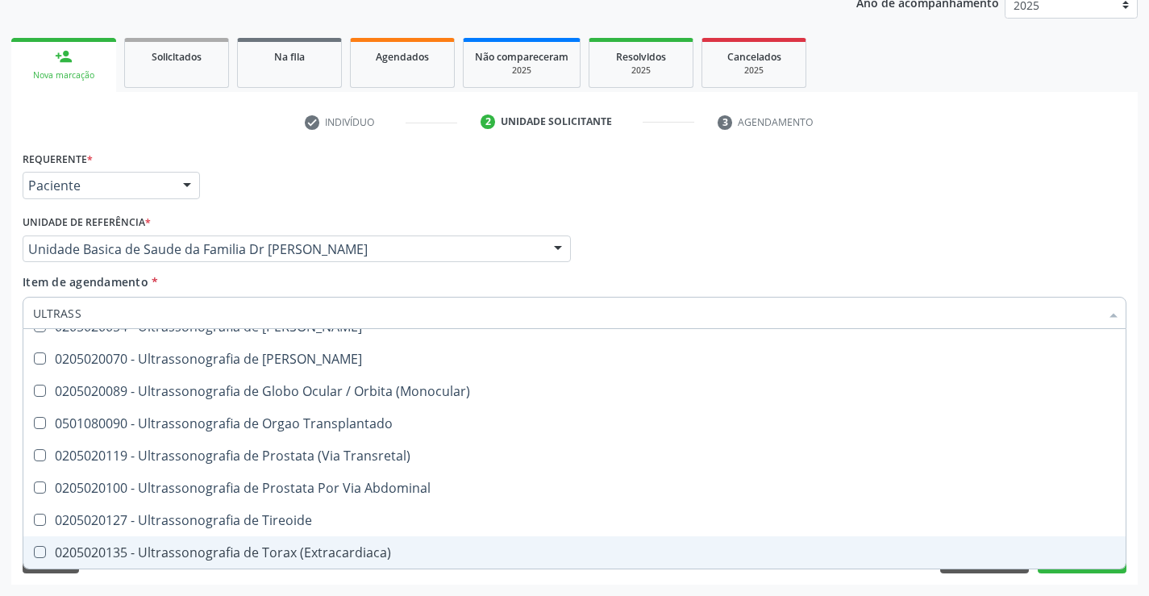
click at [1074, 576] on div "Requerente * Paciente Médico(a) Enfermeiro(a) Paciente Nenhum resultado encontr…" at bounding box center [574, 366] width 1127 height 438
checkbox X "true"
checkbox Obstetrica "false"
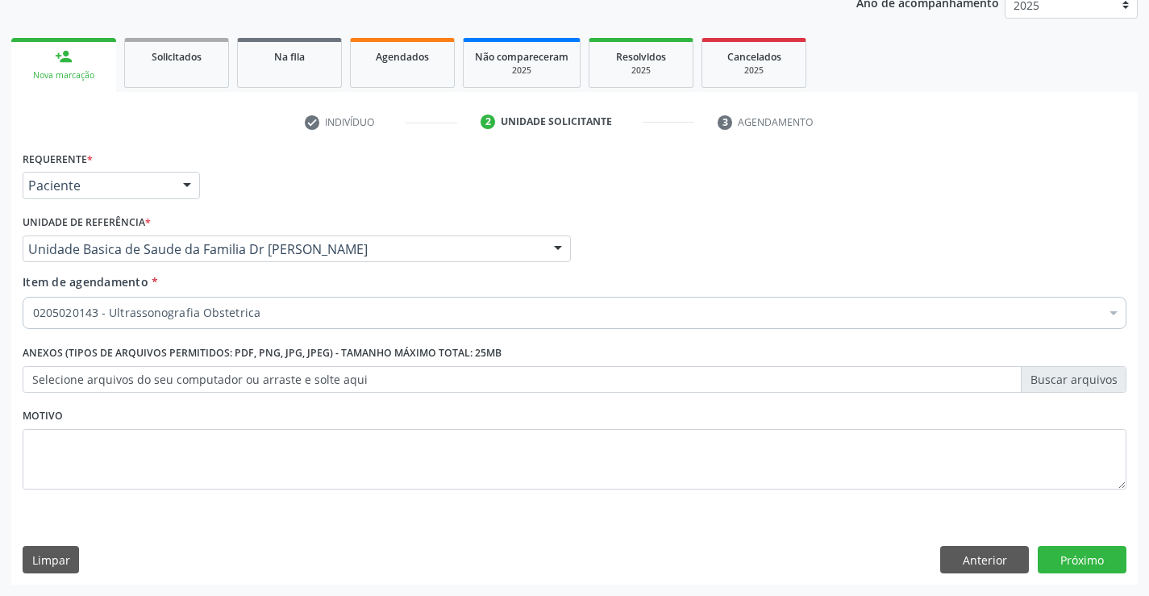
scroll to position [0, 0]
click at [1069, 554] on button "Próximo" at bounding box center [1082, 559] width 89 height 27
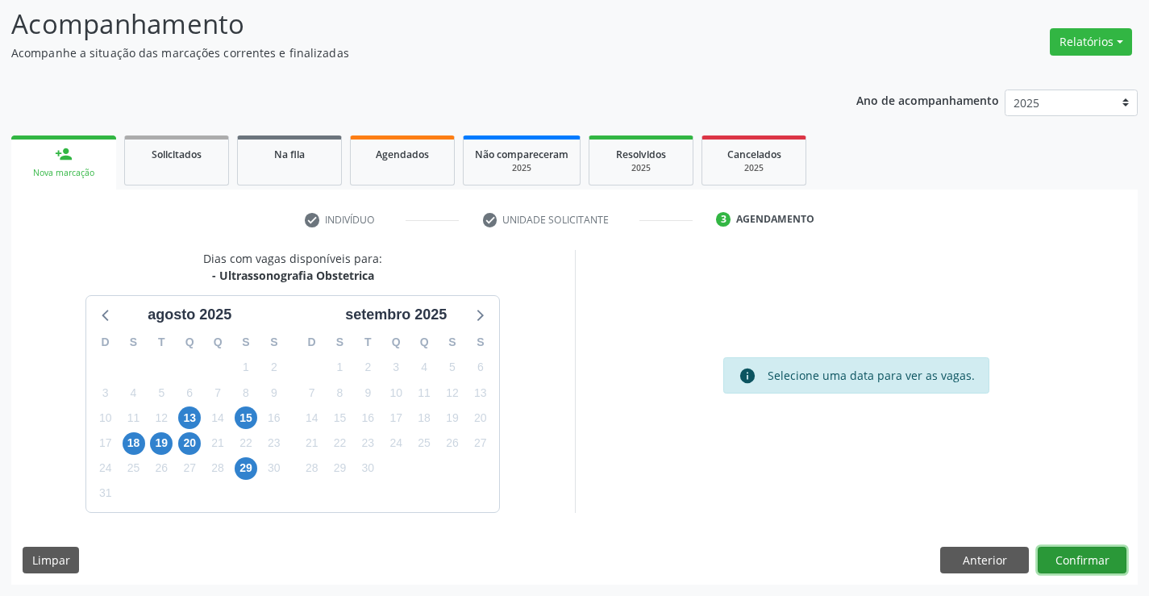
click at [1082, 552] on button "Confirmar" at bounding box center [1082, 560] width 89 height 27
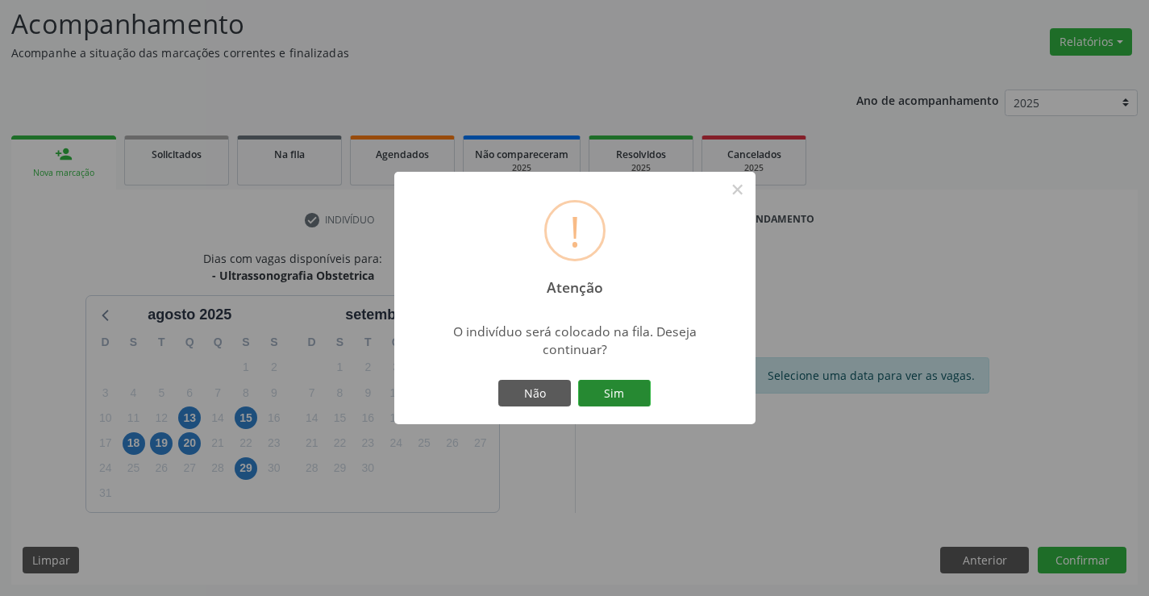
click at [638, 396] on button "Sim" at bounding box center [614, 393] width 73 height 27
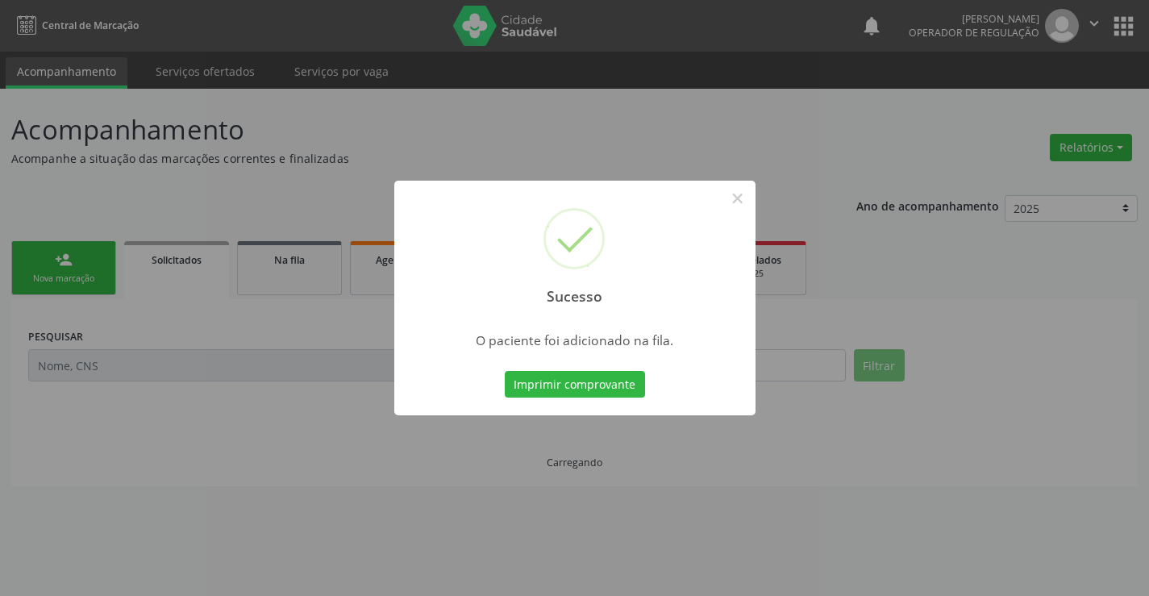
scroll to position [0, 0]
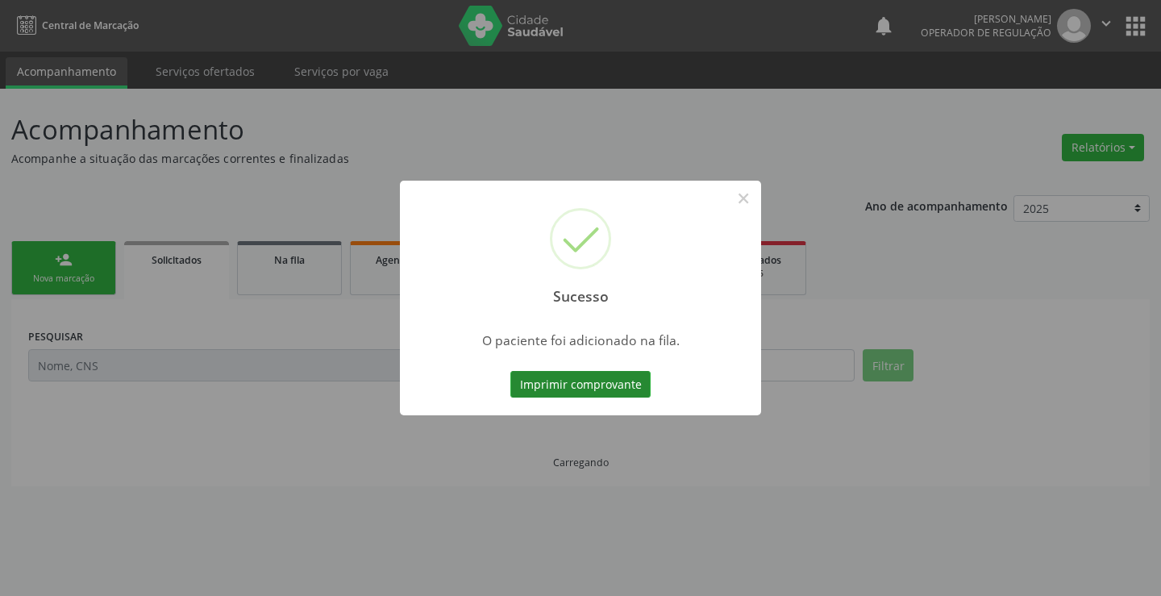
click at [629, 377] on button "Imprimir comprovante" at bounding box center [581, 384] width 140 height 27
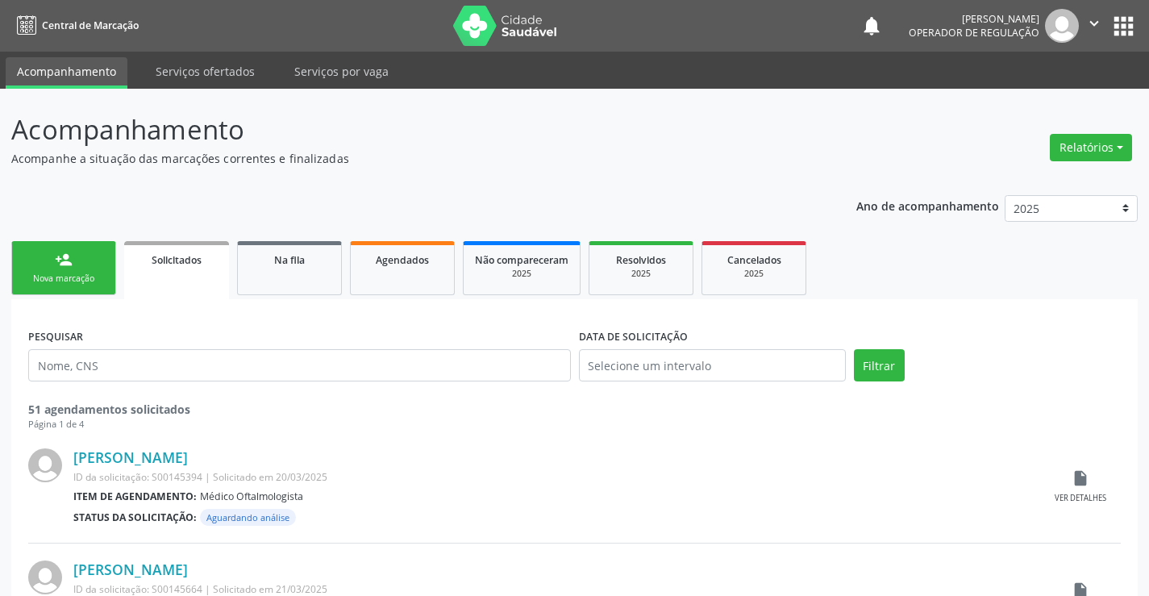
click at [71, 257] on div "person_add" at bounding box center [64, 260] width 18 height 18
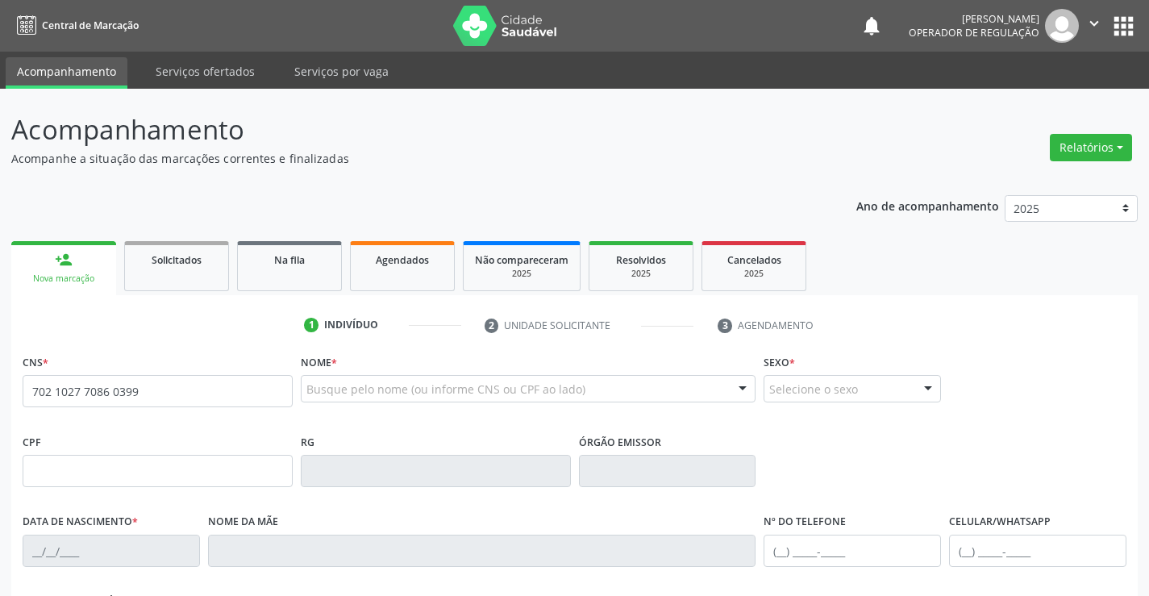
type input "702 1027 7086 0399"
type input "2014010021"
type input "[DATE]"
type input "[PHONE_NUMBER]"
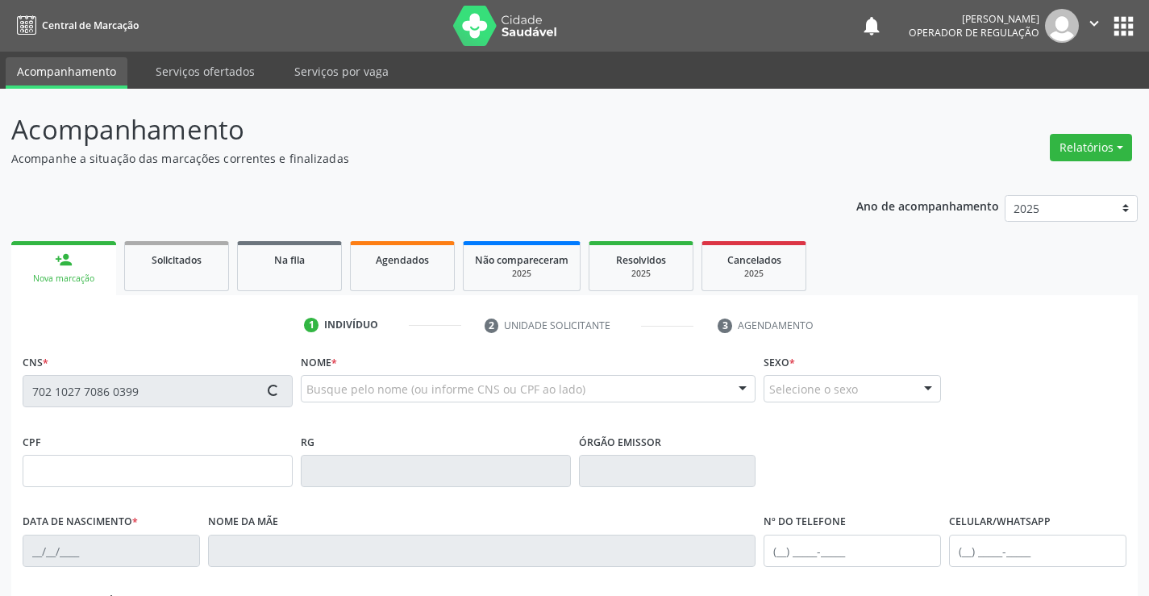
type input "071.168.245-37"
type input "S/N"
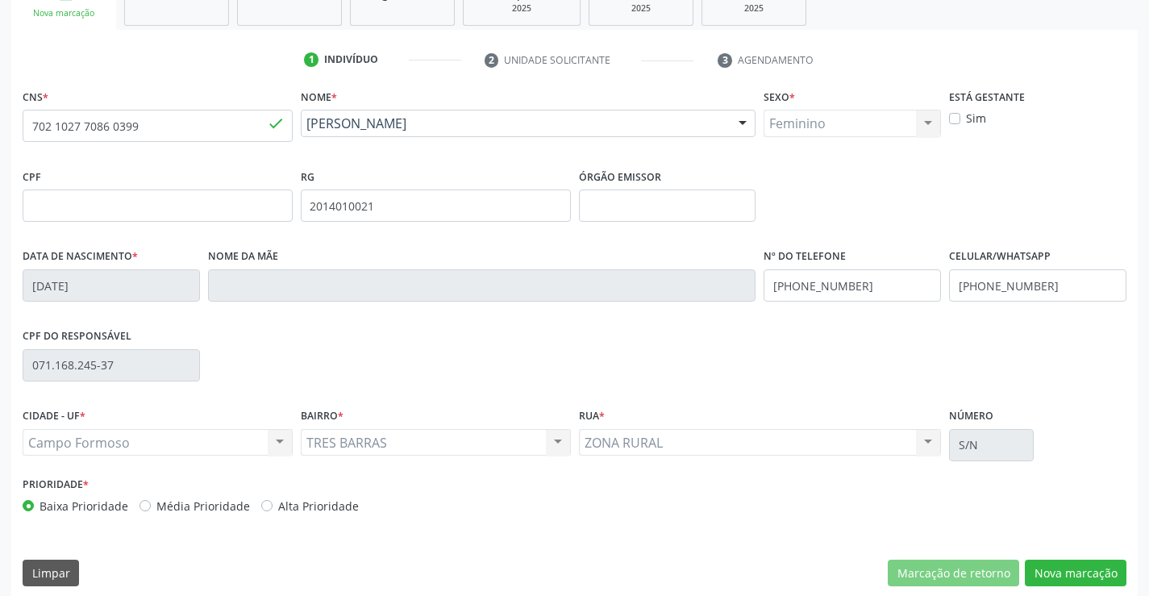
scroll to position [278, 0]
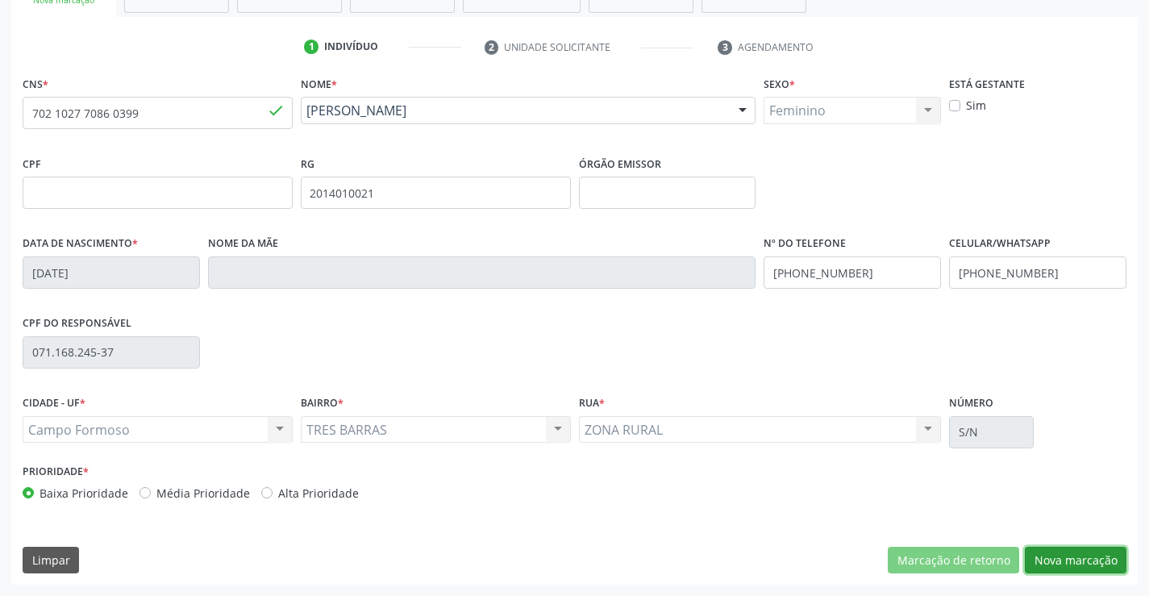
click at [1072, 548] on button "Nova marcação" at bounding box center [1076, 560] width 102 height 27
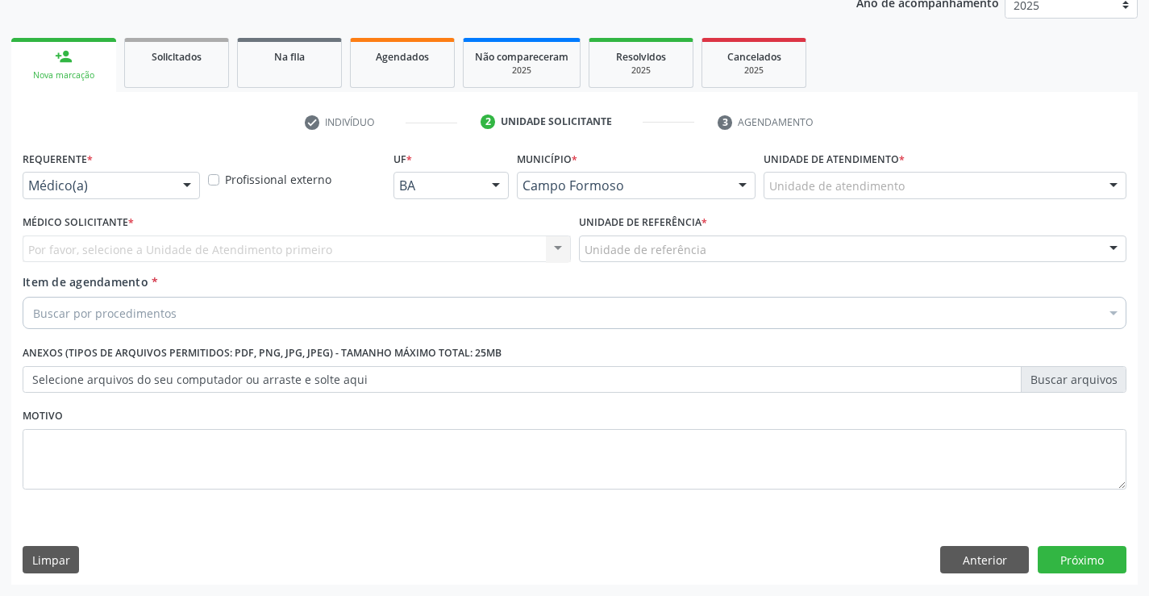
scroll to position [203, 0]
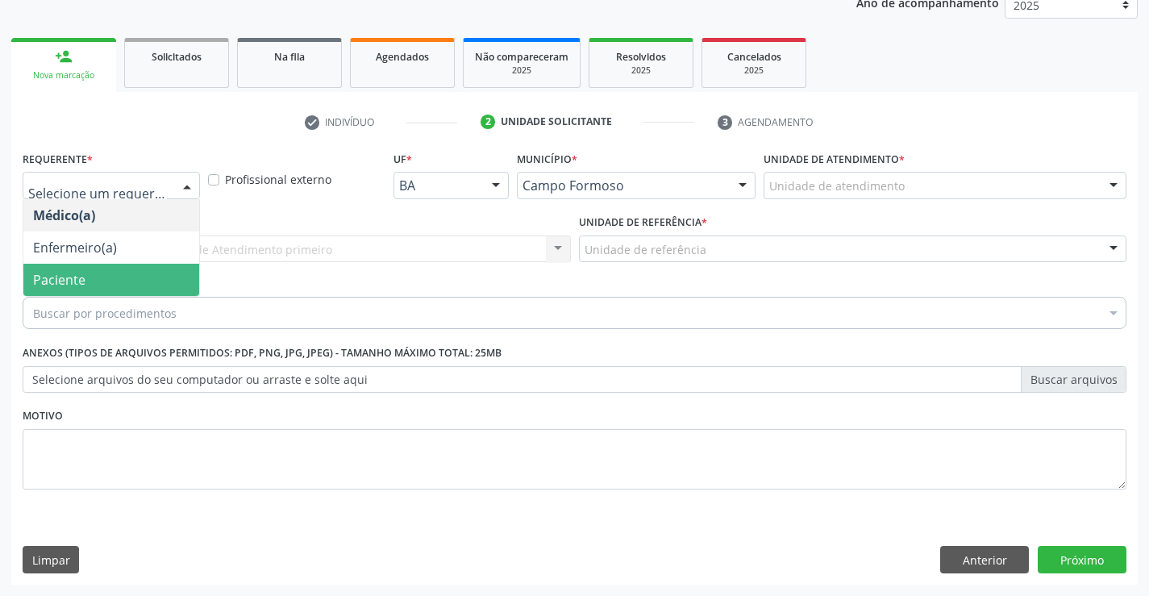
click at [66, 279] on span "Paciente" at bounding box center [59, 280] width 52 height 18
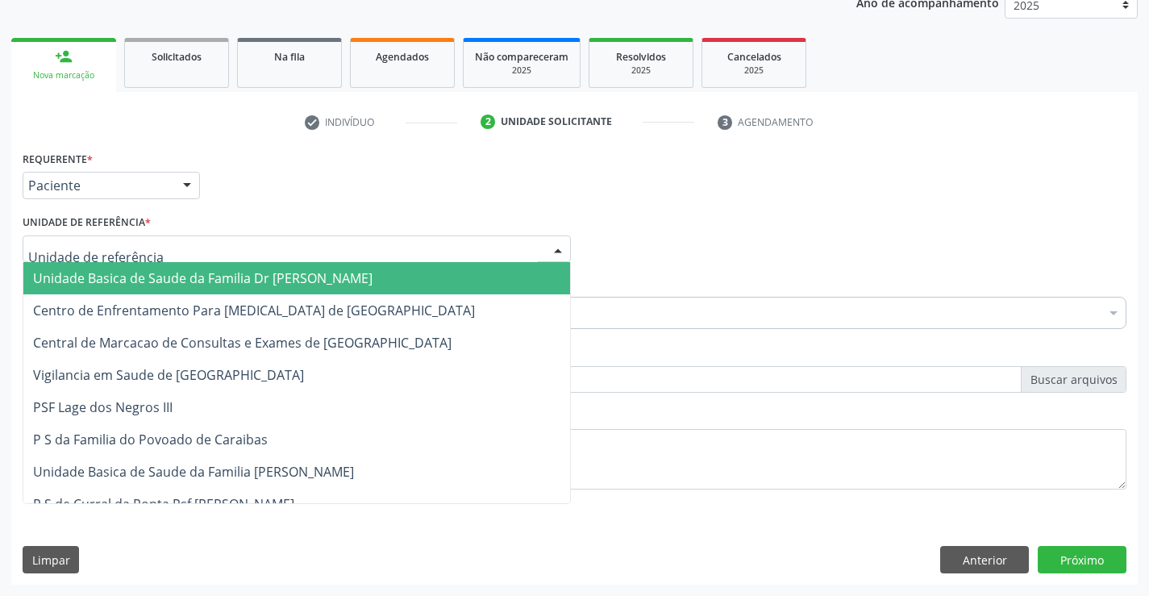
click at [119, 280] on span "Unidade Basica de Saude da Familia Dr [PERSON_NAME]" at bounding box center [203, 278] width 340 height 18
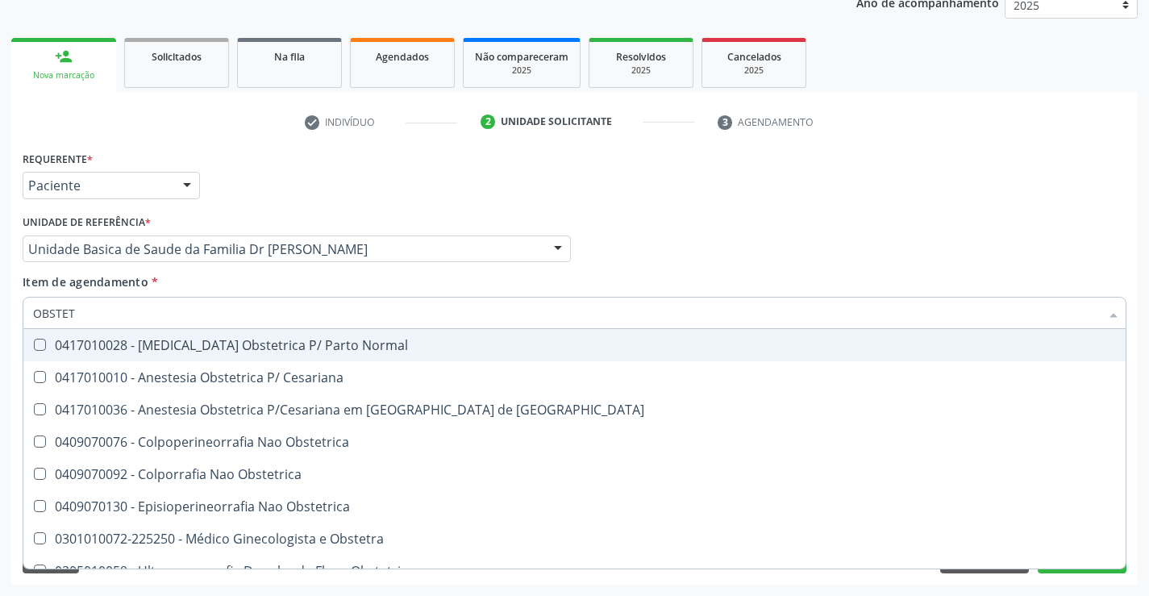
type input "OBSTETR"
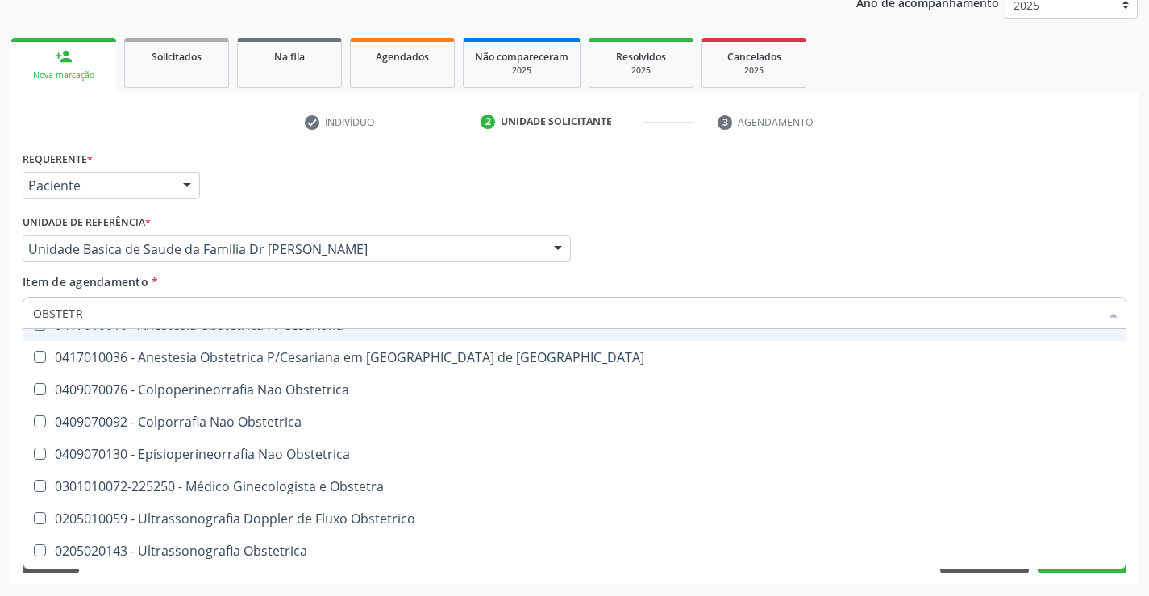
scroll to position [81, 0]
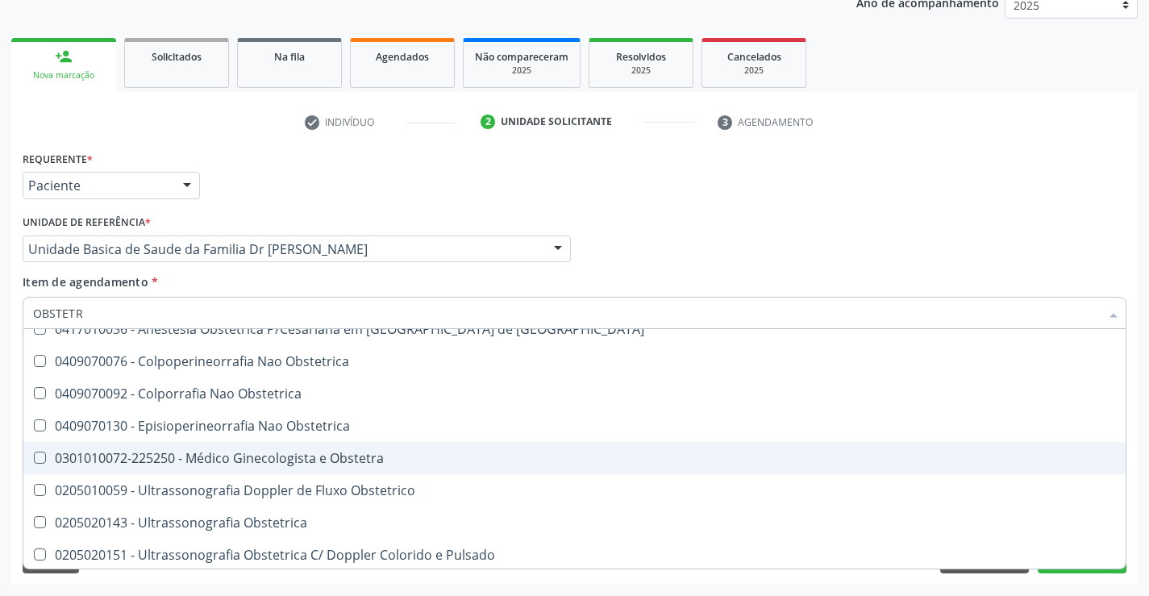
click at [323, 452] on div "0301010072-225250 - Médico Ginecologista e Obstetra" at bounding box center [574, 458] width 1083 height 13
checkbox Obstetra "true"
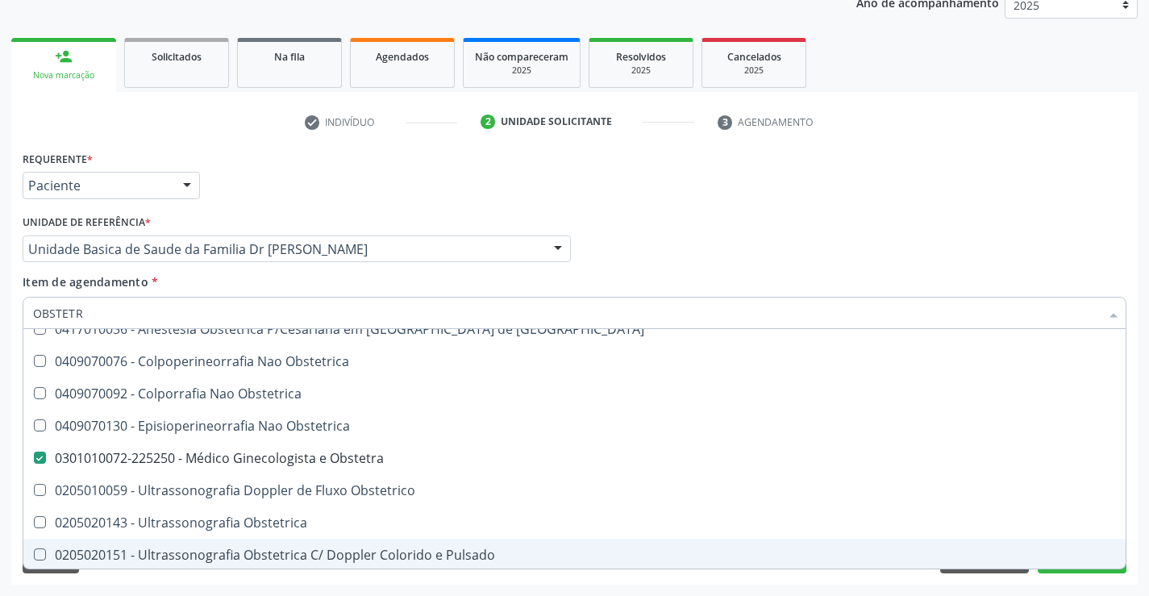
click at [1079, 568] on span "0205020151 - Ultrassonografia Obstetrica C/ Doppler Colorido e Pulsado" at bounding box center [574, 555] width 1103 height 32
checkbox Pulsado "true"
type input "OBSTETR"
click at [1058, 582] on div "Requerente * Paciente Médico(a) Enfermeiro(a) Paciente Nenhum resultado encontr…" at bounding box center [574, 366] width 1127 height 438
checkbox Cesariana "true"
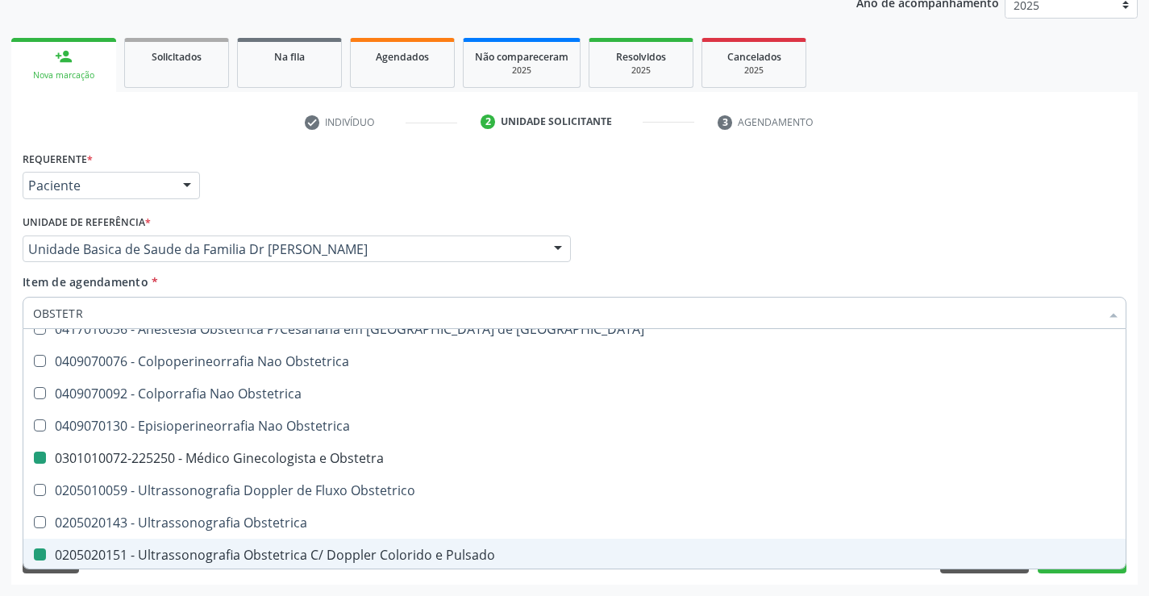
checkbox Risco "true"
checkbox Obstetra "false"
checkbox Pulsado "false"
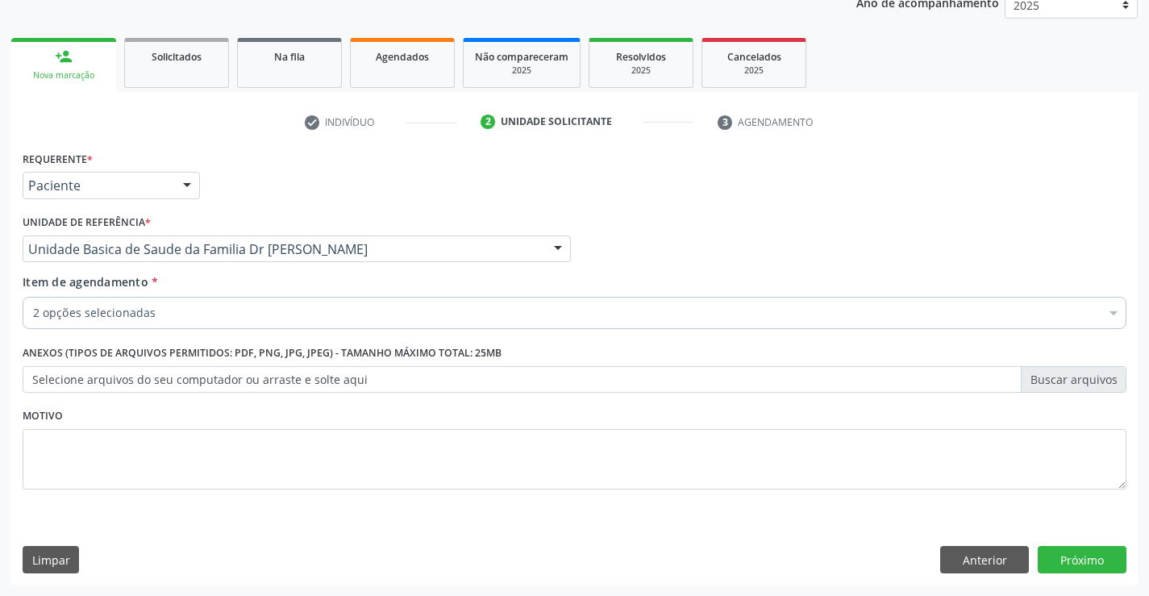
scroll to position [0, 0]
click at [1067, 545] on div "Requerente * Paciente Médico(a) Enfermeiro(a) Paciente Nenhum resultado encontr…" at bounding box center [574, 366] width 1127 height 438
click at [1065, 552] on button "Próximo" at bounding box center [1082, 559] width 89 height 27
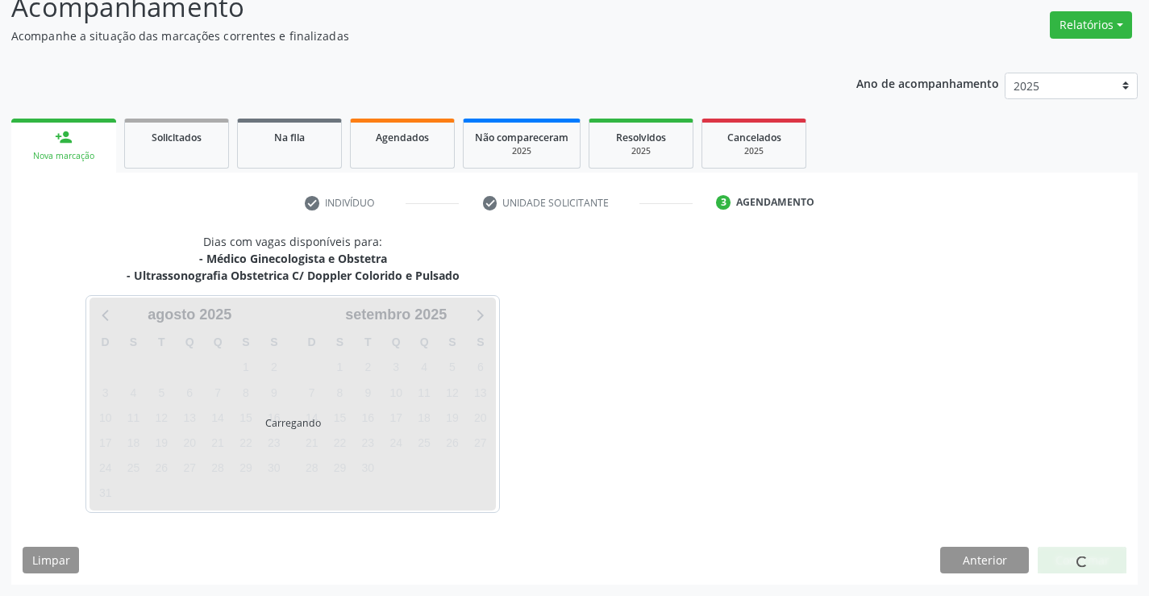
scroll to position [170, 0]
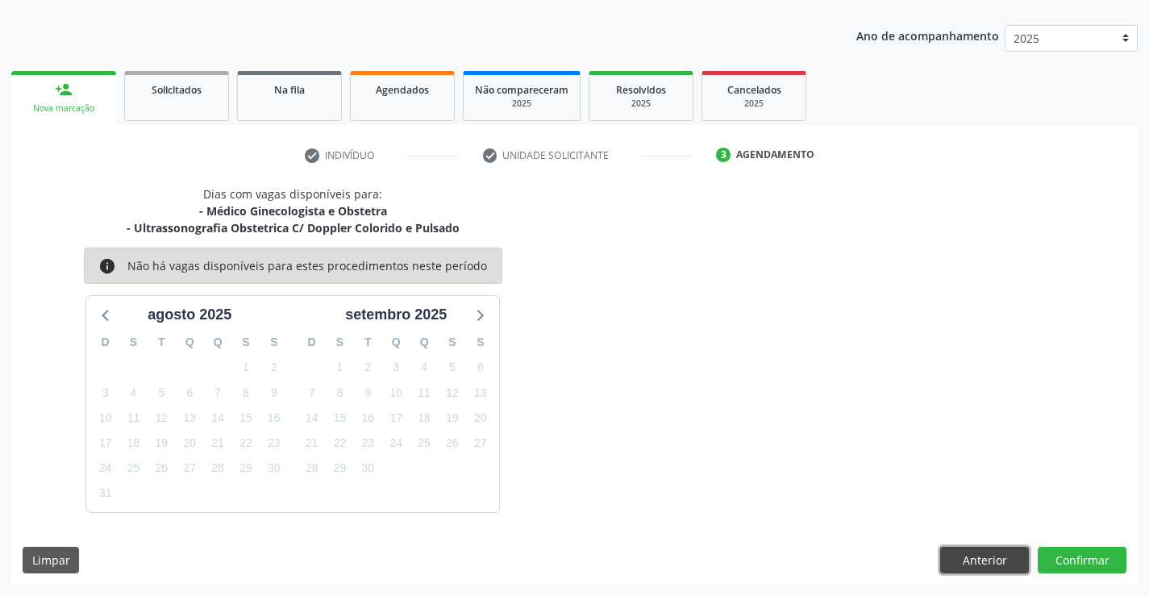
click at [997, 559] on button "Anterior" at bounding box center [984, 560] width 89 height 27
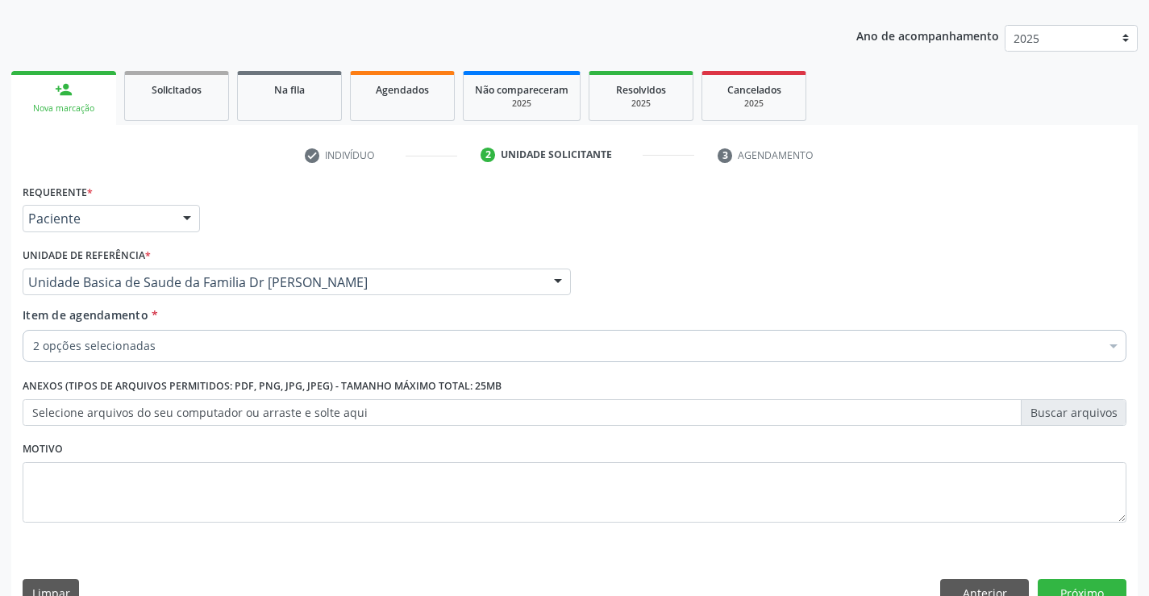
click at [205, 336] on div "2 opções selecionadas" at bounding box center [575, 346] width 1104 height 32
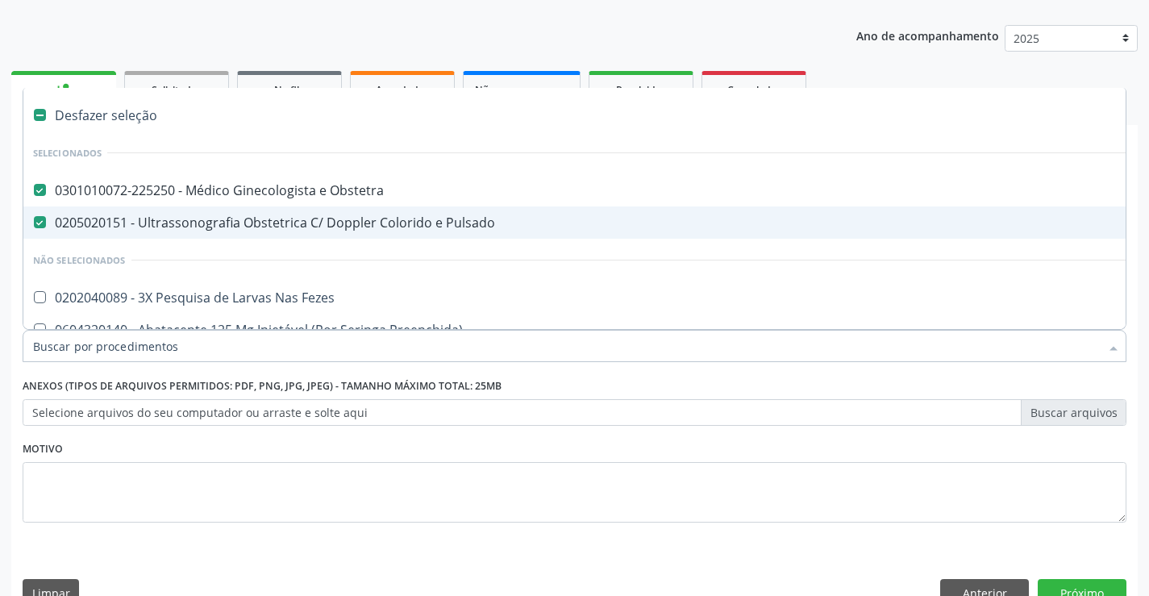
click at [150, 219] on div "0205020151 - Ultrassonografia Obstetrica C/ Doppler Colorido e Pulsado" at bounding box center [661, 222] width 1256 height 13
checkbox Pulsado "false"
click at [1084, 590] on button "Próximo" at bounding box center [1082, 592] width 89 height 27
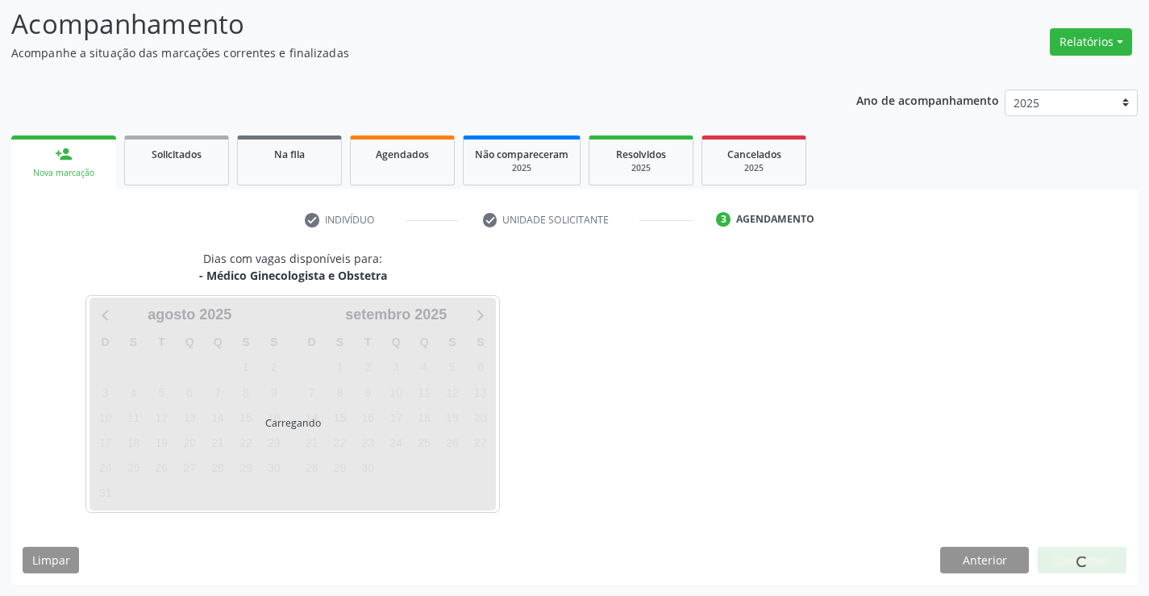
scroll to position [106, 0]
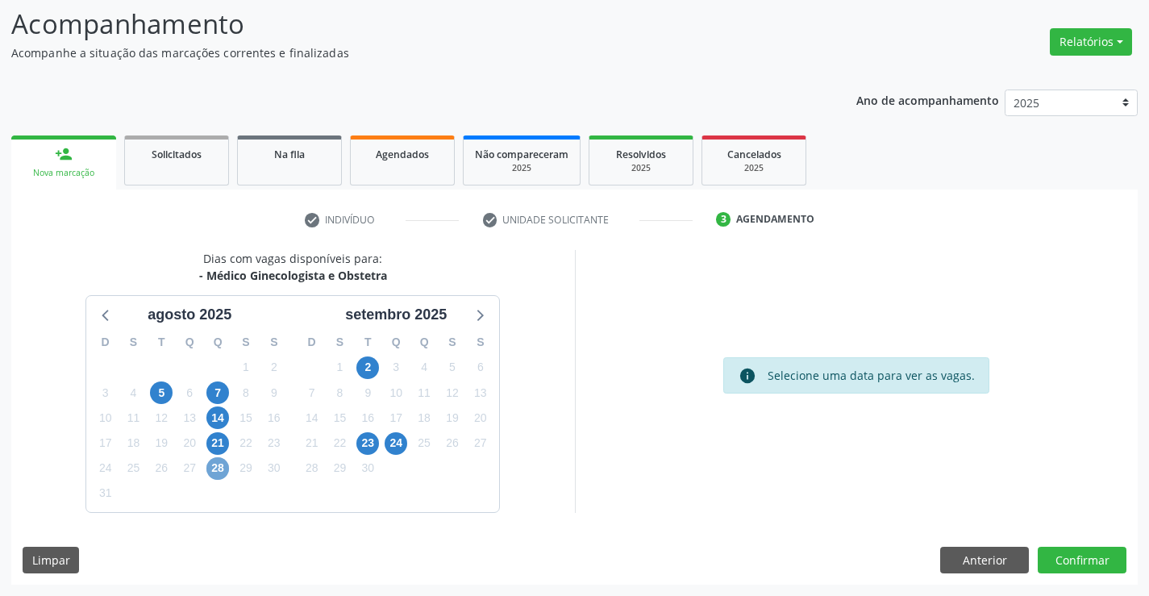
click at [220, 469] on span "28" at bounding box center [217, 468] width 23 height 23
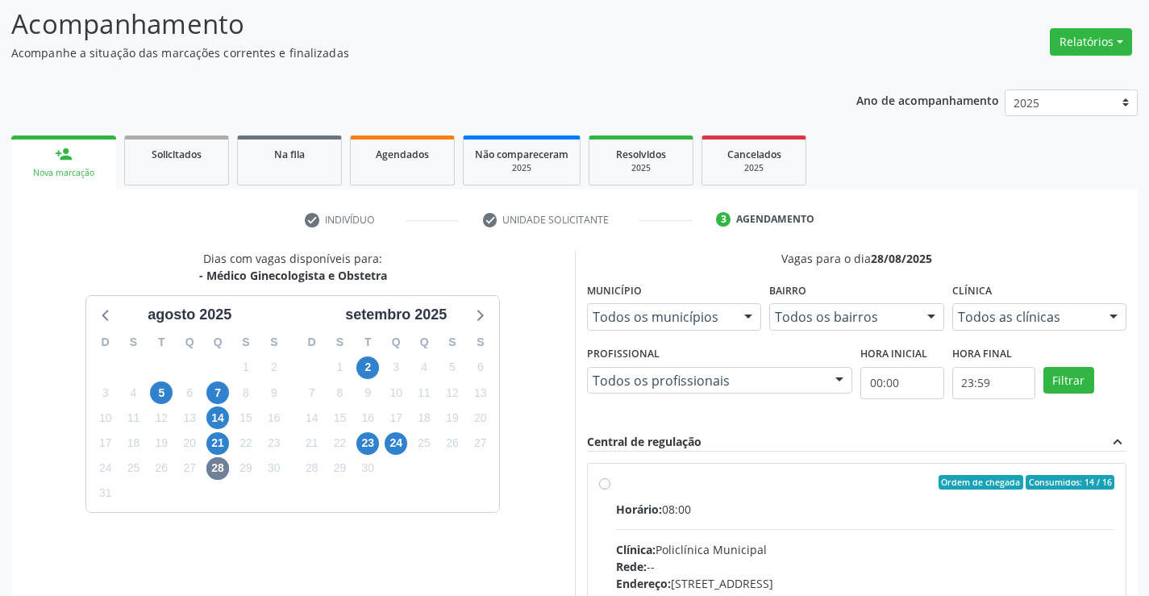
click at [616, 483] on label "Ordem de chegada Consumidos: 14 / 16 Horário: 08:00 Clínica: Policlínica Munici…" at bounding box center [865, 599] width 499 height 248
click at [602, 483] on input "Ordem de chegada Consumidos: 14 / 16 Horário: 08:00 Clínica: Policlínica Munici…" at bounding box center [604, 482] width 11 height 15
radio input "true"
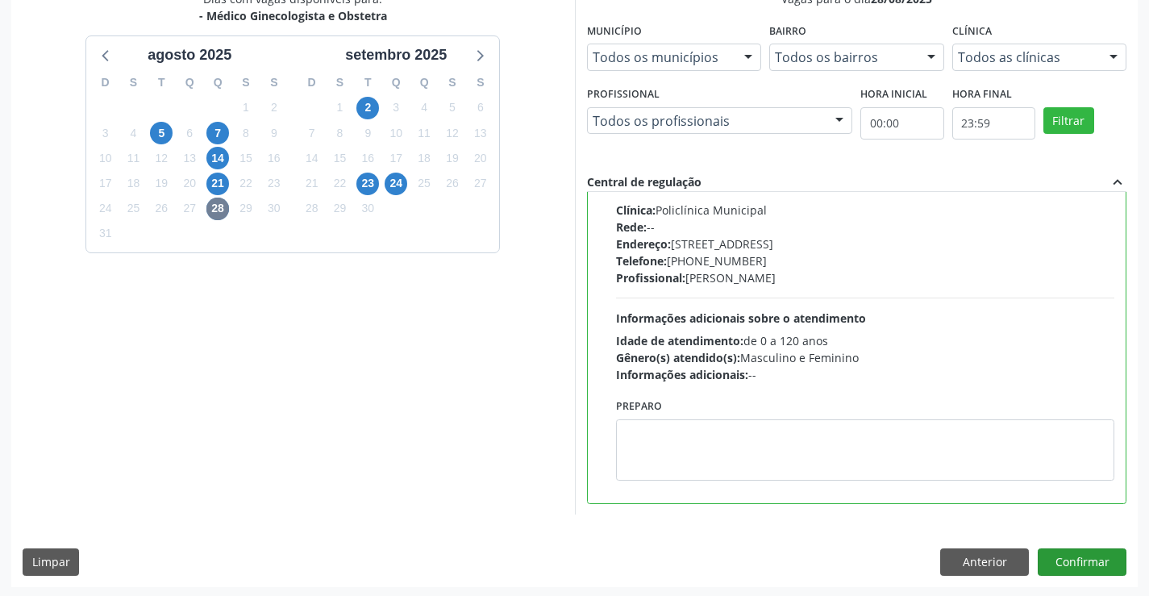
scroll to position [368, 0]
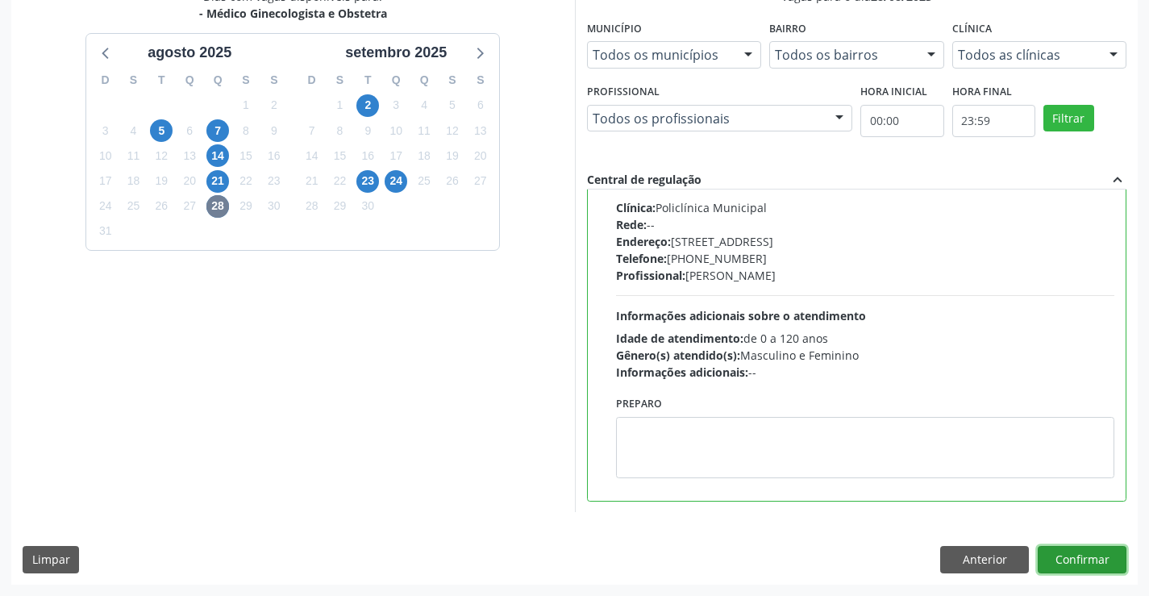
click at [1099, 557] on button "Confirmar" at bounding box center [1082, 559] width 89 height 27
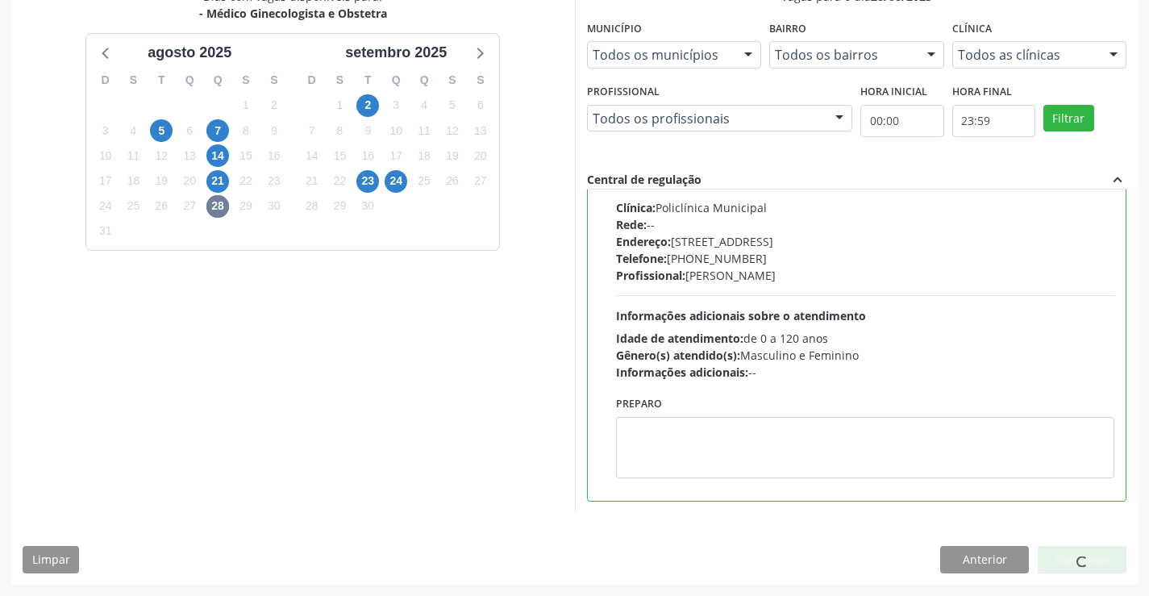
scroll to position [0, 0]
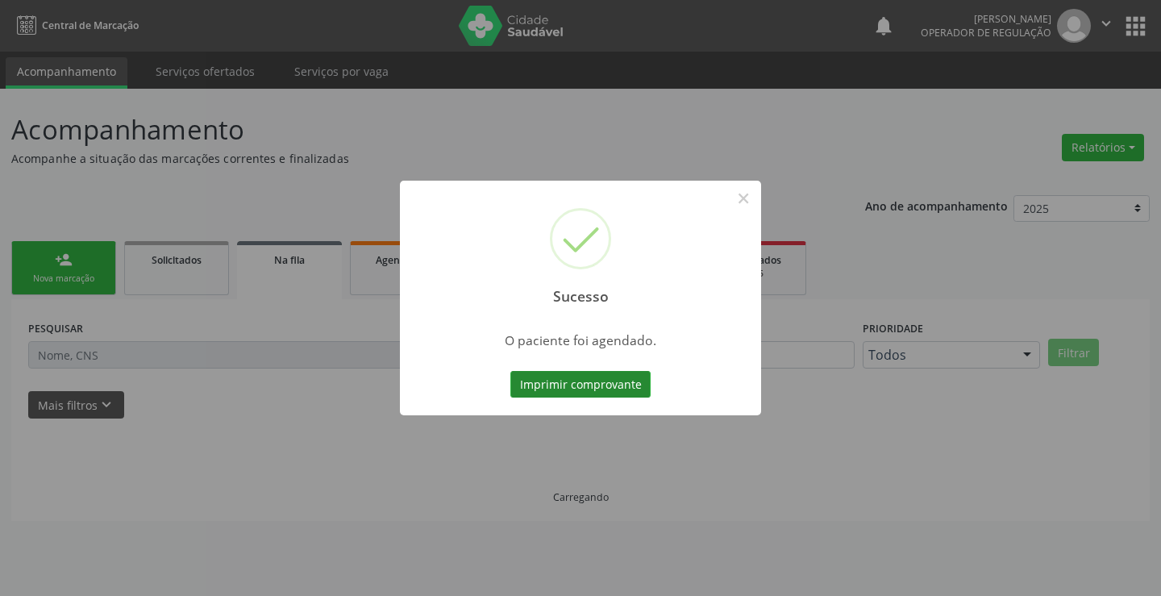
click at [621, 392] on button "Imprimir comprovante" at bounding box center [581, 384] width 140 height 27
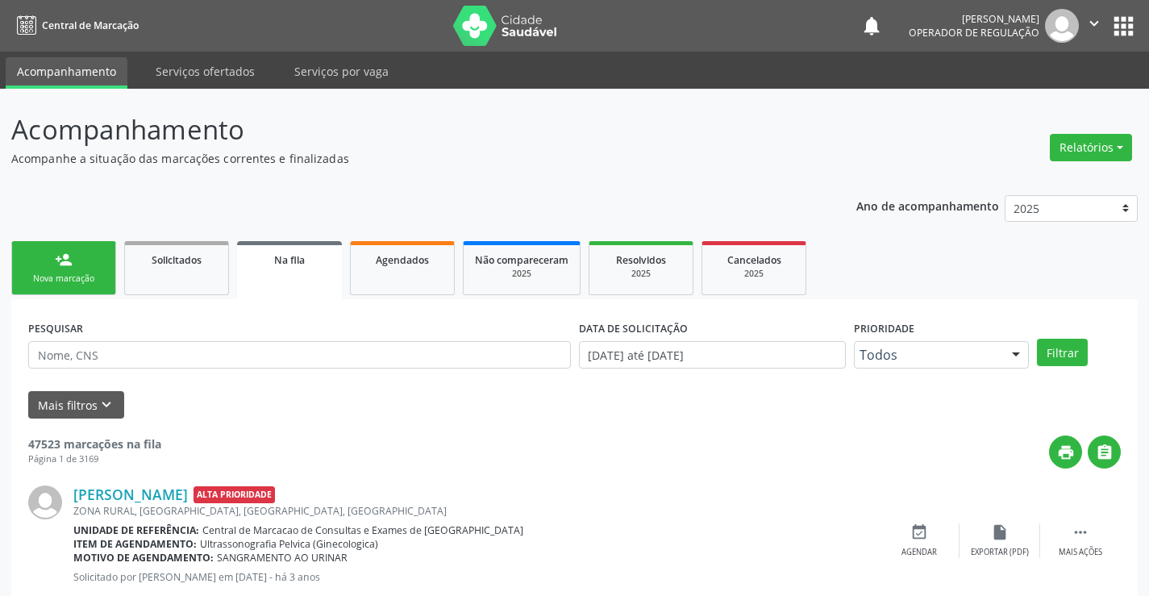
click at [21, 273] on div "Sucesso × O paciente foi agendado. Imprimir comprovante Cancel" at bounding box center [574, 298] width 1149 height 596
click at [86, 279] on div "Sucesso × O paciente foi agendado. Imprimir comprovante Cancel" at bounding box center [574, 298] width 1149 height 596
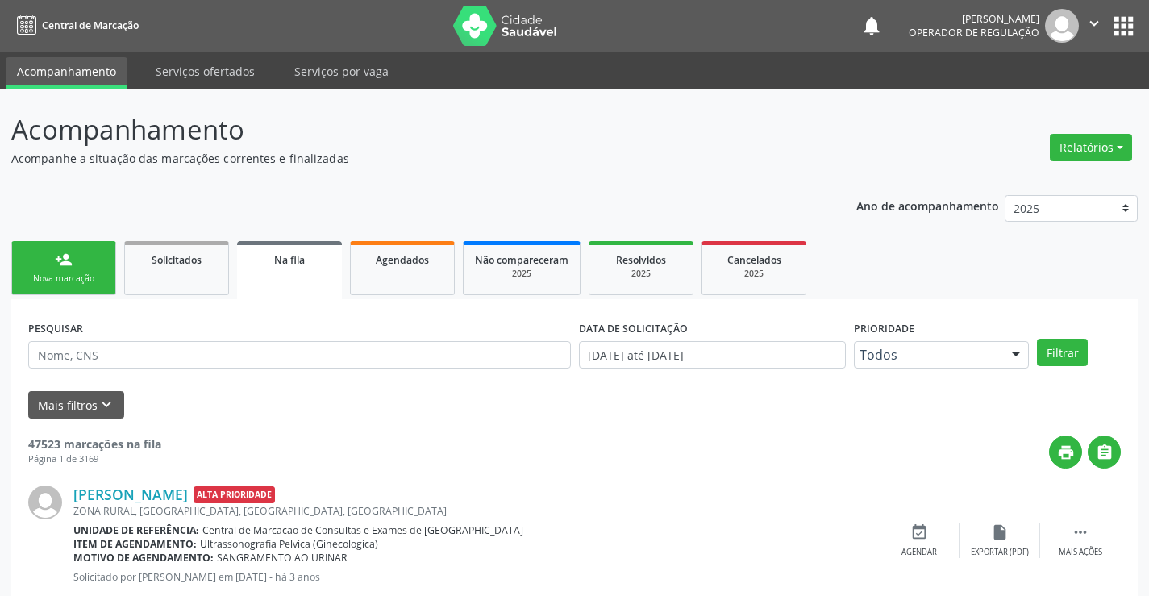
click at [86, 279] on div "Sucesso × O paciente foi agendado. Imprimir comprovante Cancel" at bounding box center [574, 298] width 1149 height 596
click at [96, 278] on div "Sucesso × O paciente foi agendado. Imprimir comprovante Cancel" at bounding box center [574, 298] width 1149 height 596
click at [0, 263] on div "Sucesso × O paciente foi agendado. Imprimir comprovante Cancel" at bounding box center [574, 298] width 1149 height 596
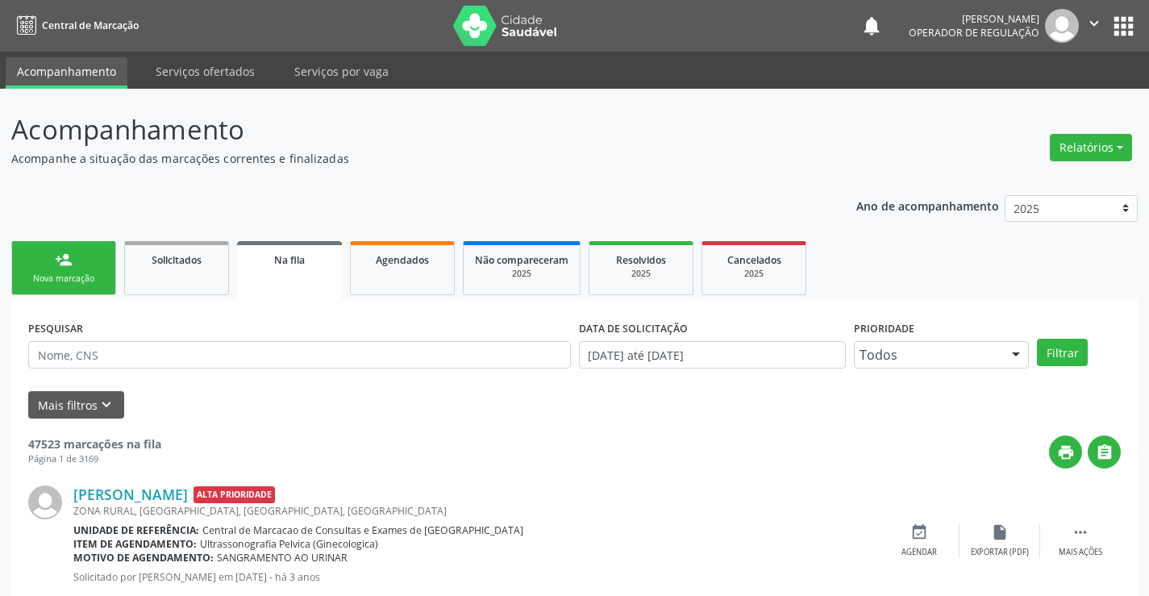
click at [1093, 21] on div "Sucesso × O paciente foi agendado. Imprimir comprovante Cancel" at bounding box center [574, 298] width 1149 height 596
click at [1118, 18] on div "Sucesso × O paciente foi agendado. Imprimir comprovante Cancel" at bounding box center [574, 298] width 1149 height 596
click at [1113, 24] on div "Sucesso × O paciente foi agendado. Imprimir comprovante Cancel" at bounding box center [574, 298] width 1149 height 596
